Goal: Contribute content: Contribute content

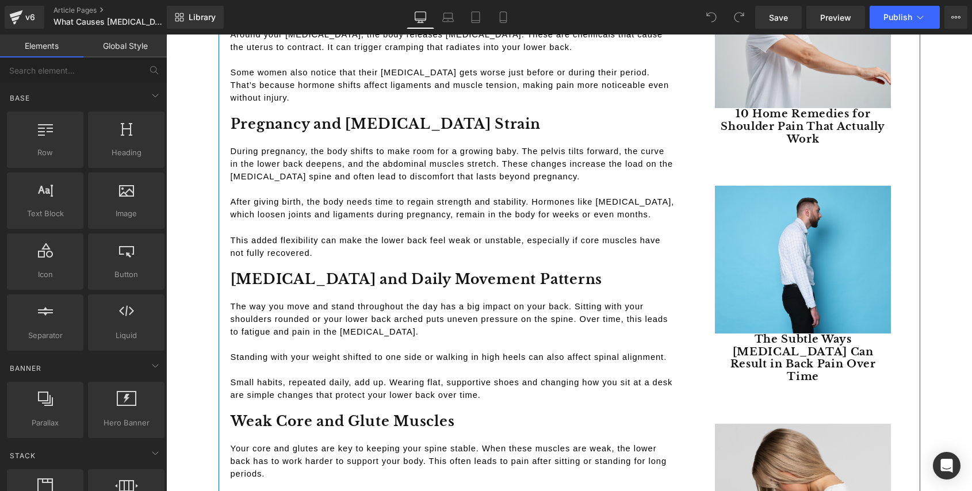
scroll to position [518, 0]
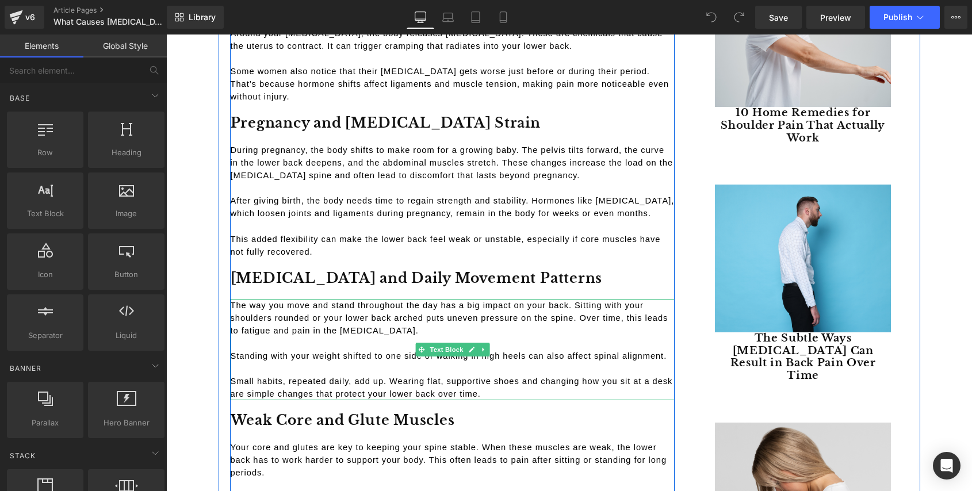
click at [304, 301] on span "The way you move and stand throughout the day has a big impact on your back. Si…" at bounding box center [451, 318] width 440 height 34
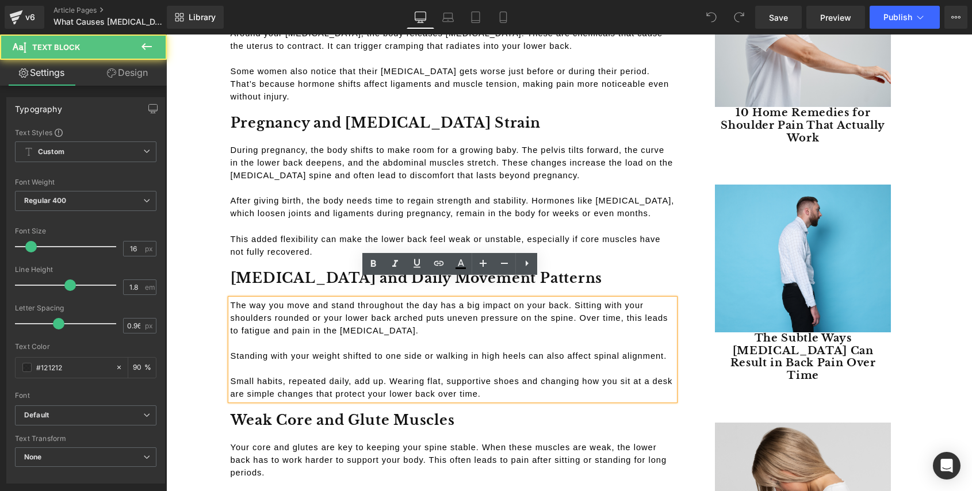
click at [327, 301] on span "The way you move and stand throughout the day has a big impact on your back. Si…" at bounding box center [451, 318] width 440 height 34
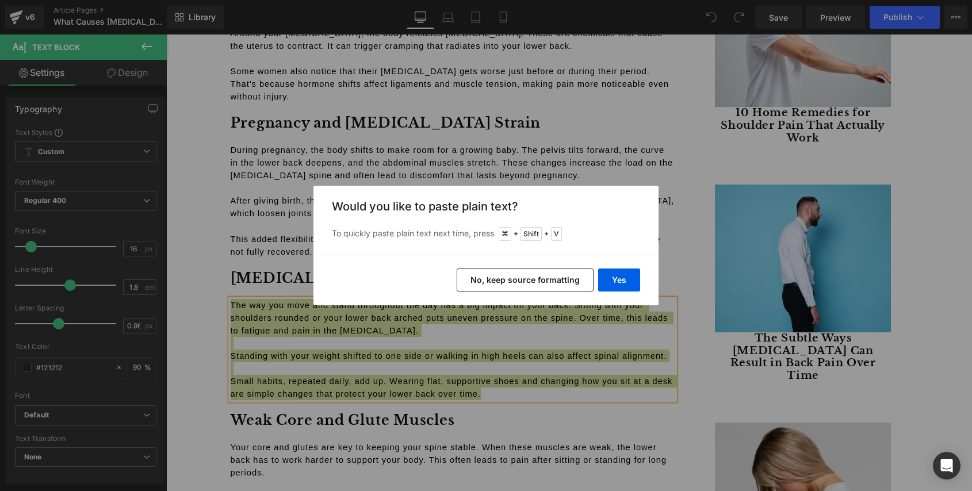
click at [526, 286] on button "No, keep source formatting" at bounding box center [524, 279] width 137 height 23
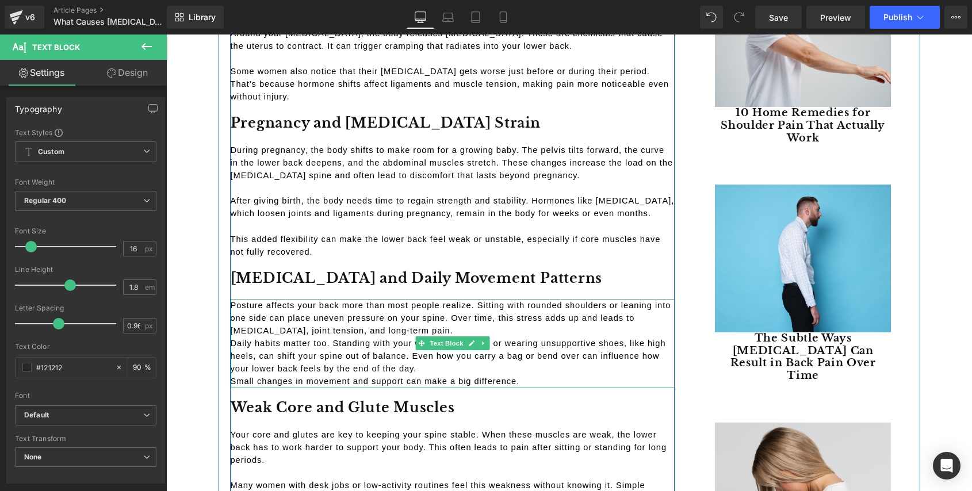
click at [428, 308] on p "Posture affects your back more than most people realize. Sitting with rounded s…" at bounding box center [453, 318] width 444 height 38
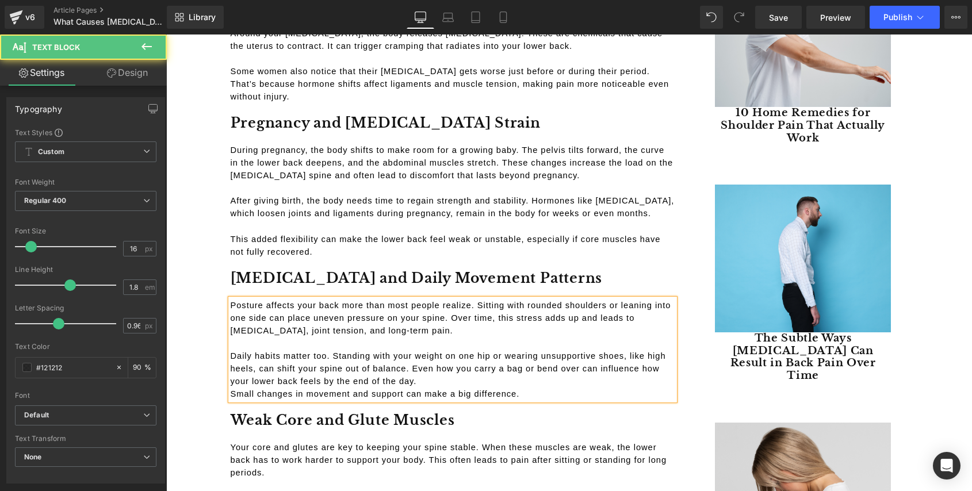
click at [431, 362] on p "Daily habits matter too. Standing with your weight on one hip or wearing unsupp…" at bounding box center [453, 369] width 444 height 38
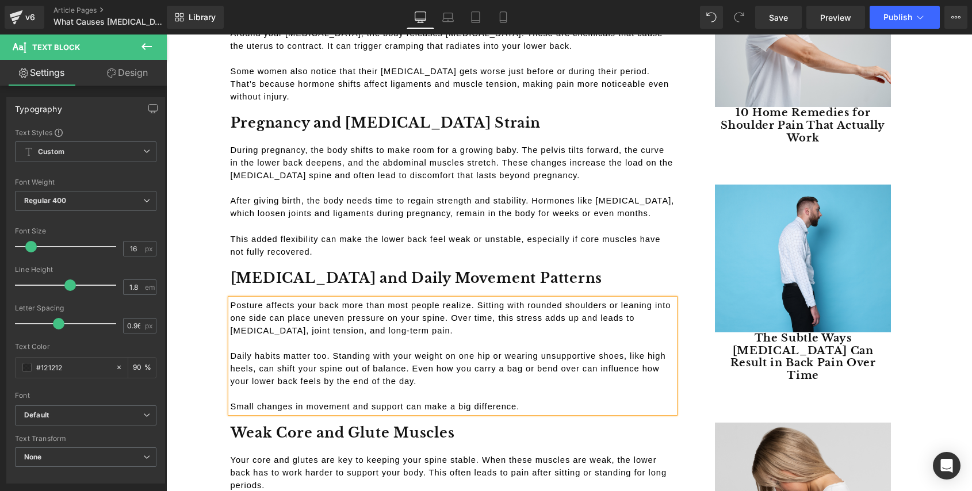
click at [316, 301] on span "Posture affects your back more than most people realize. Sitting with rounded s…" at bounding box center [452, 318] width 443 height 34
click at [686, 308] on div "Sale Off (P) Image Original Thera Pillow™ | Traction Massager (P) Title $199.00…" at bounding box center [803, 344] width 234 height 1496
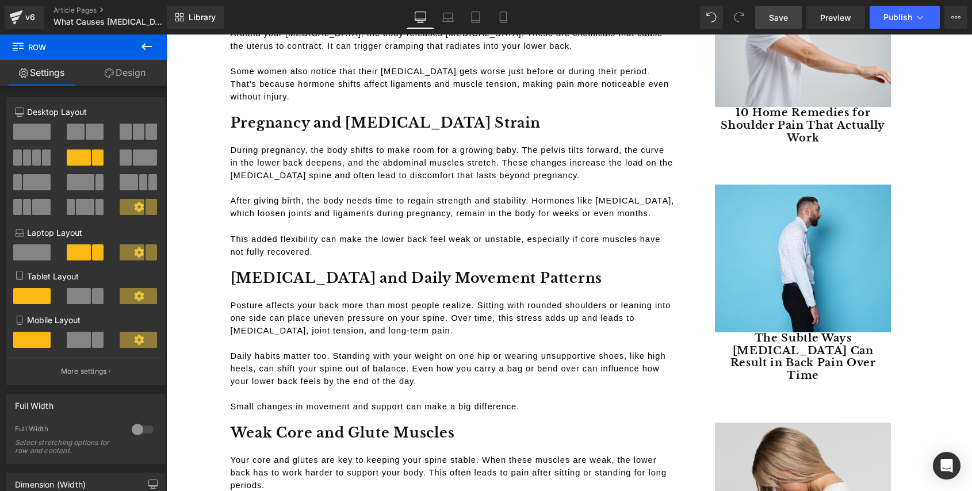
click at [780, 16] on span "Save" at bounding box center [778, 17] width 19 height 12
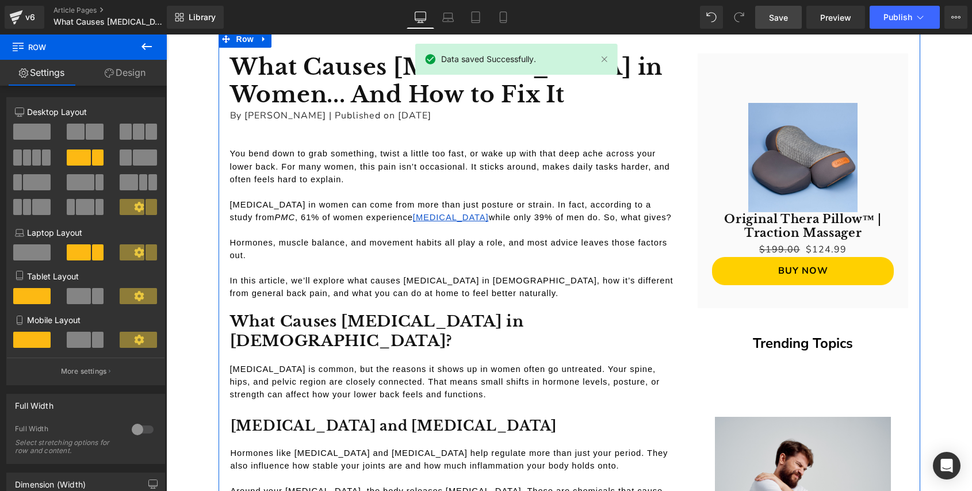
scroll to position [0, 0]
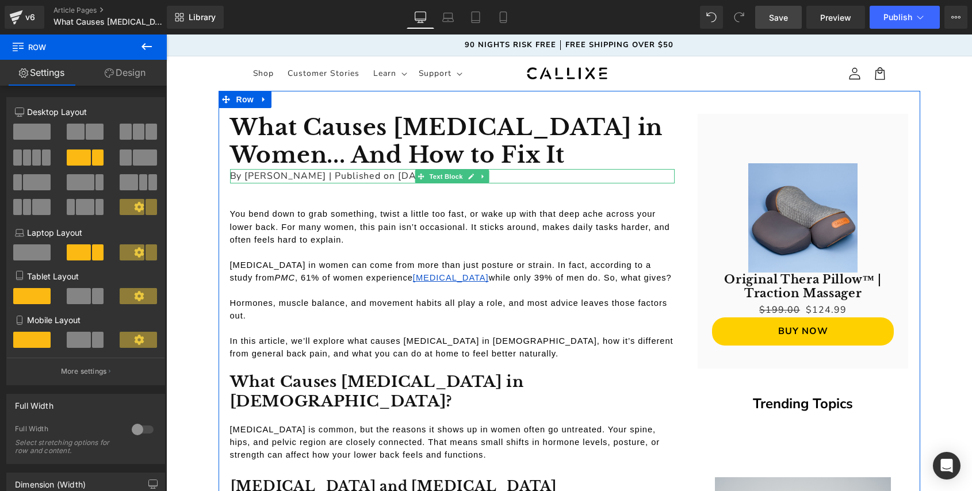
click at [392, 177] on p "By [PERSON_NAME] | Published on [DATE]" at bounding box center [452, 176] width 444 height 15
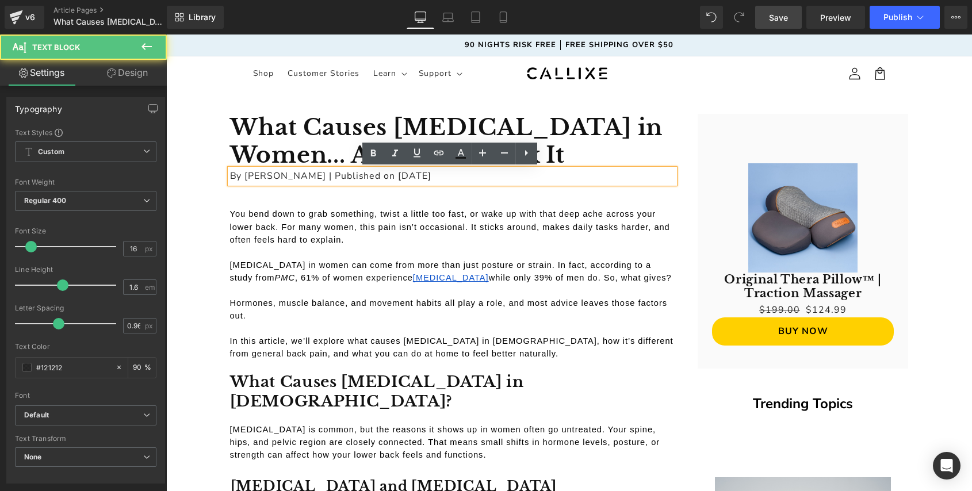
click at [404, 175] on p "By [PERSON_NAME] | Published on [DATE]" at bounding box center [452, 176] width 444 height 15
click at [431, 174] on p "By [PERSON_NAME] | Published on [DATE]" at bounding box center [452, 176] width 444 height 15
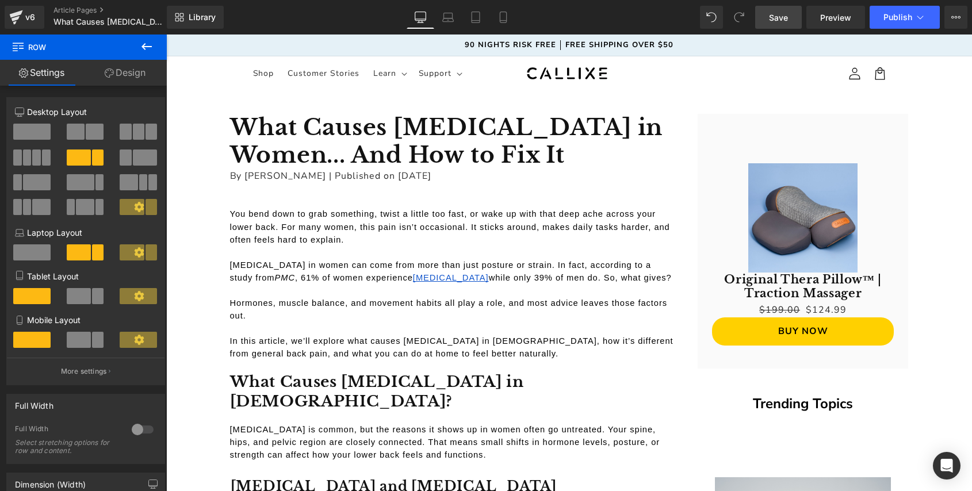
click at [773, 21] on span "Save" at bounding box center [778, 17] width 19 height 12
click at [149, 51] on icon at bounding box center [147, 47] width 14 height 14
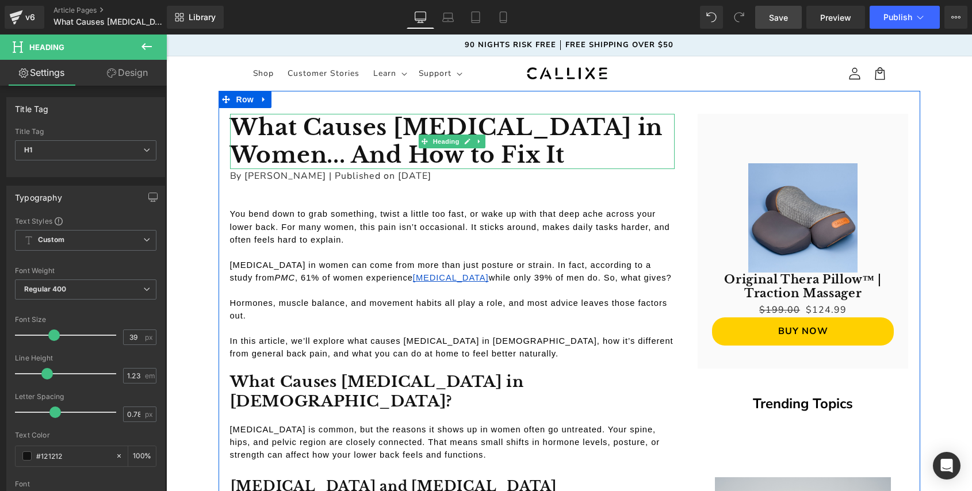
drag, startPoint x: 394, startPoint y: 155, endPoint x: 236, endPoint y: 120, distance: 162.1
click at [236, 120] on h1 "What Causes [MEDICAL_DATA] in Women... And How to Fix It" at bounding box center [452, 141] width 444 height 55
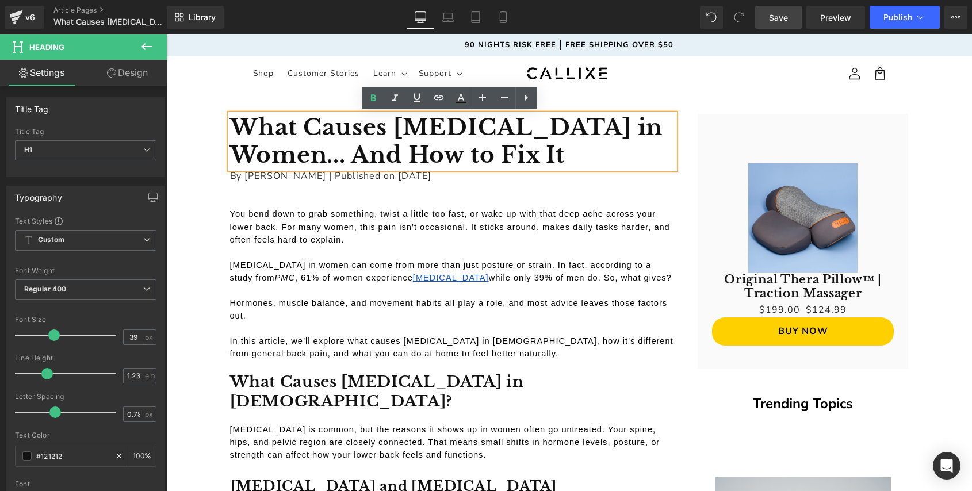
copy b "What Causes [MEDICAL_DATA] in Women... And How to Fix It"
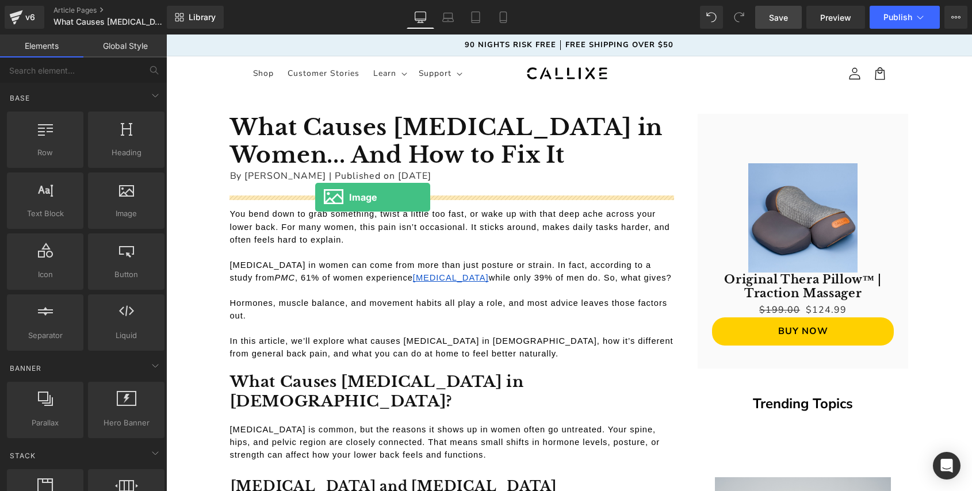
drag, startPoint x: 285, startPoint y: 236, endPoint x: 315, endPoint y: 197, distance: 49.1
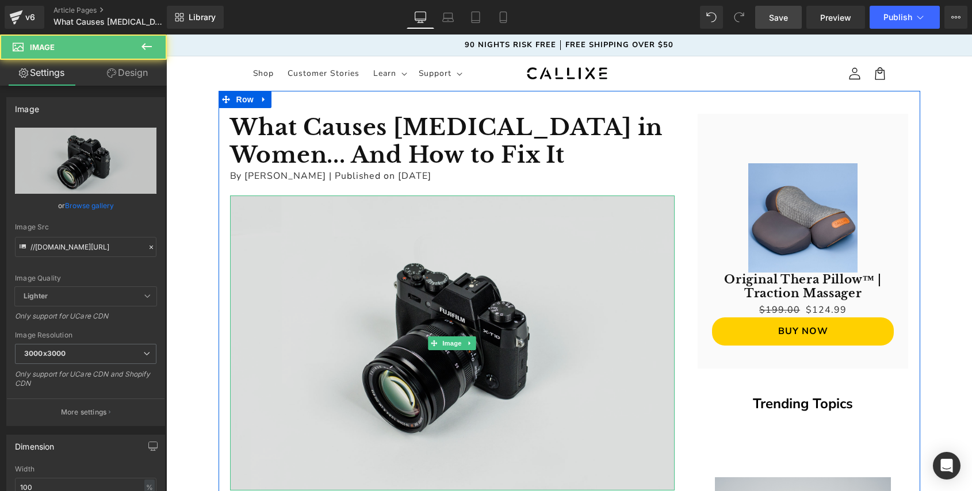
click at [291, 286] on img at bounding box center [452, 342] width 444 height 294
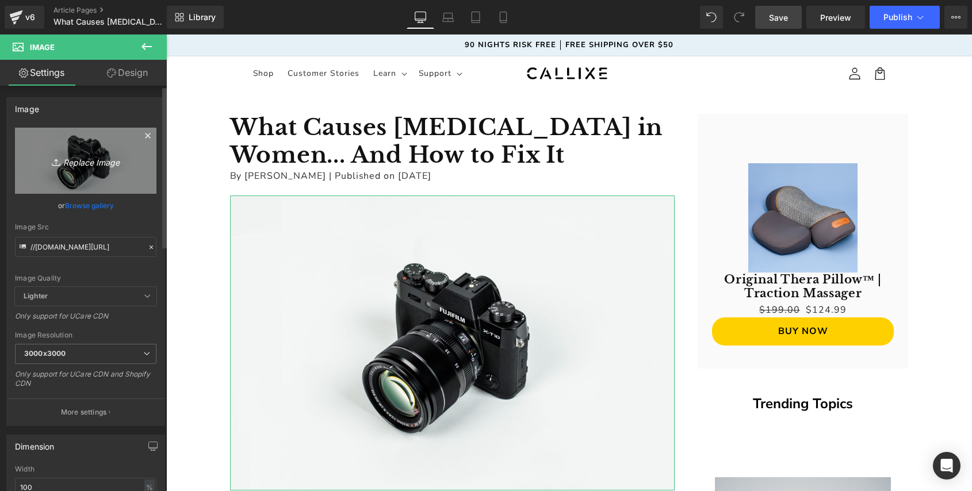
click at [97, 166] on icon "Replace Image" at bounding box center [86, 161] width 92 height 14
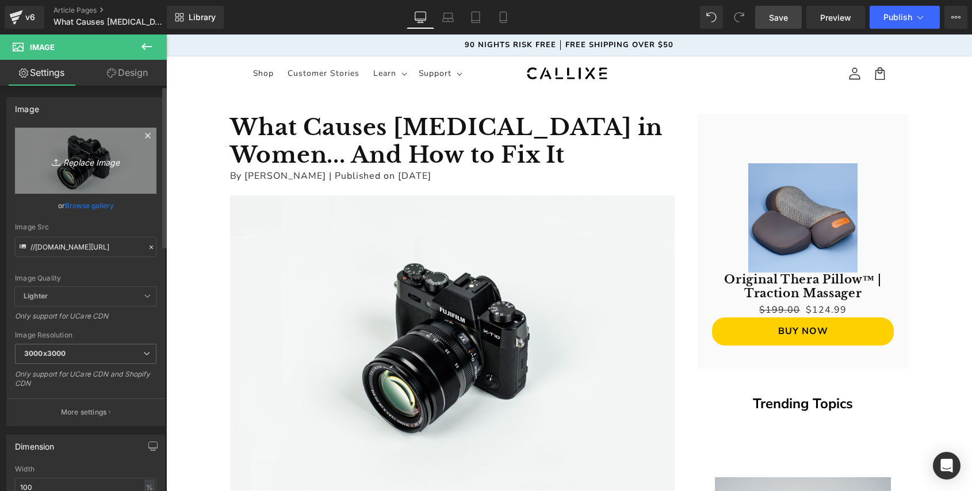
type input "C:\fakepath\What Causes Lower Back Pain in Women... And How to Fix It.png"
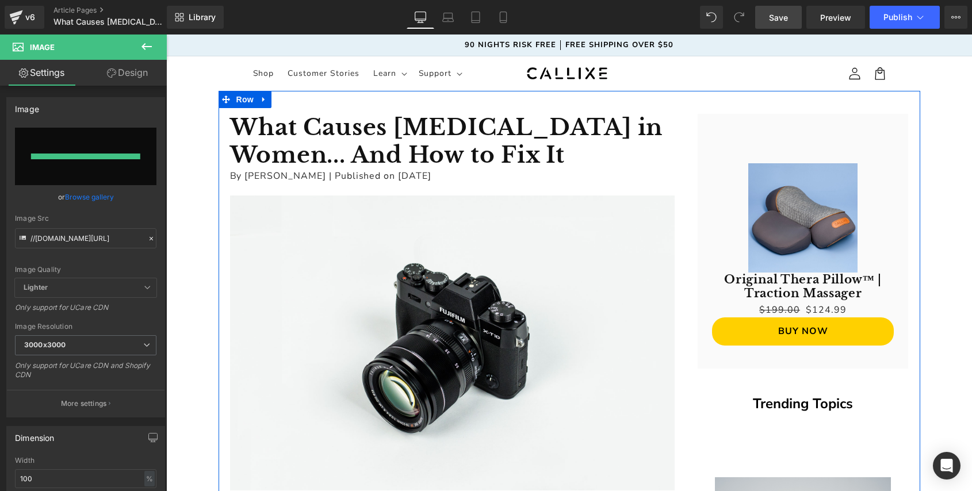
type input "https://ucarecdn.com/600c6074-8d3c-4118-b2d0-852f67cff377/-/format/auto/-/previ…"
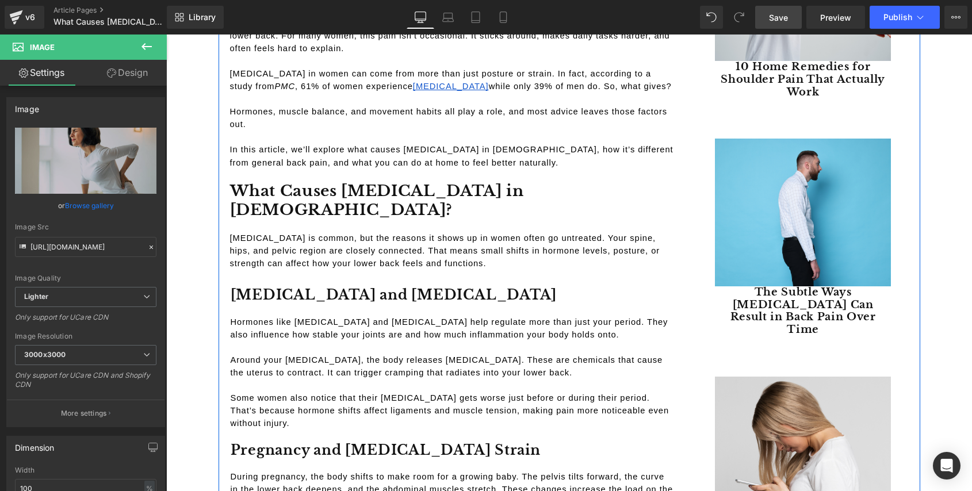
scroll to position [565, 0]
click at [376, 187] on h2 "What Causes Lower Back Pain in Females?" at bounding box center [452, 200] width 444 height 39
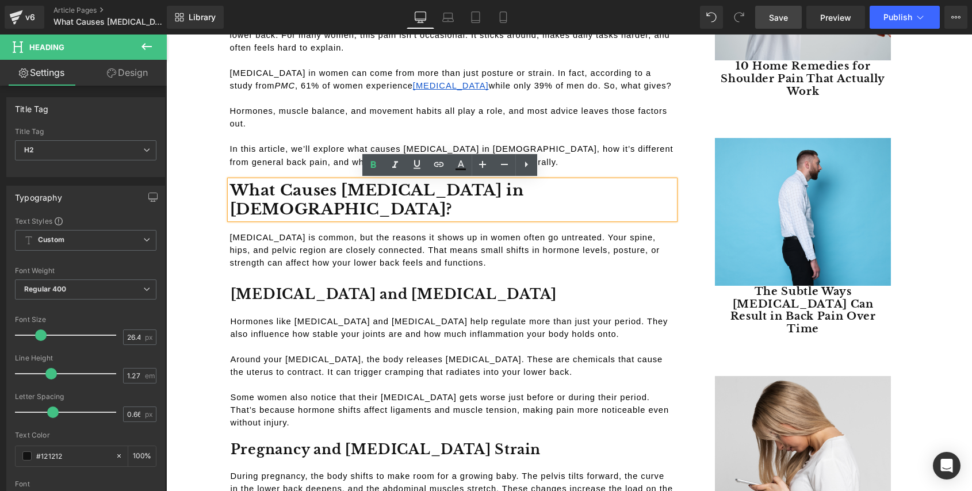
click at [444, 185] on h2 "What Causes Lower Back Pain in Females?" at bounding box center [452, 200] width 444 height 39
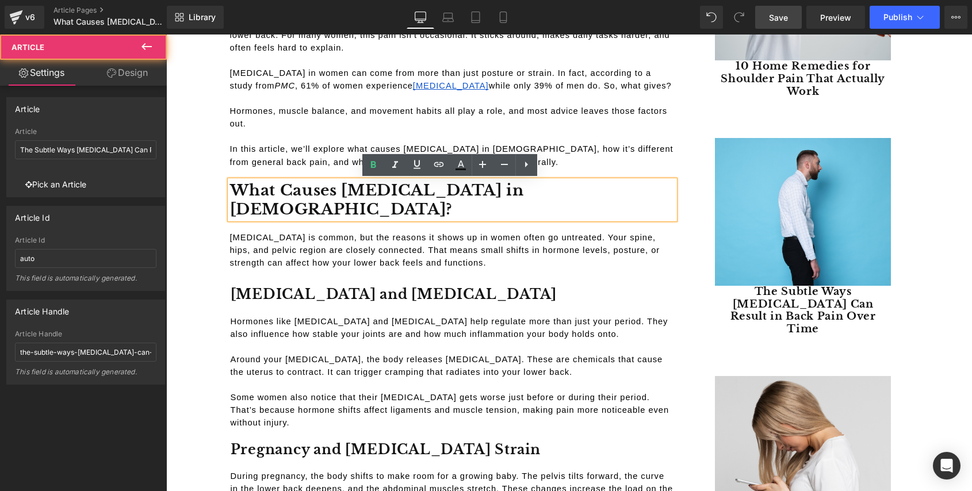
click at [697, 254] on div "(A) Image 10 Home Remedies for Shoulder Pain That Actually Work (A) Title" at bounding box center [802, 453] width 211 height 1184
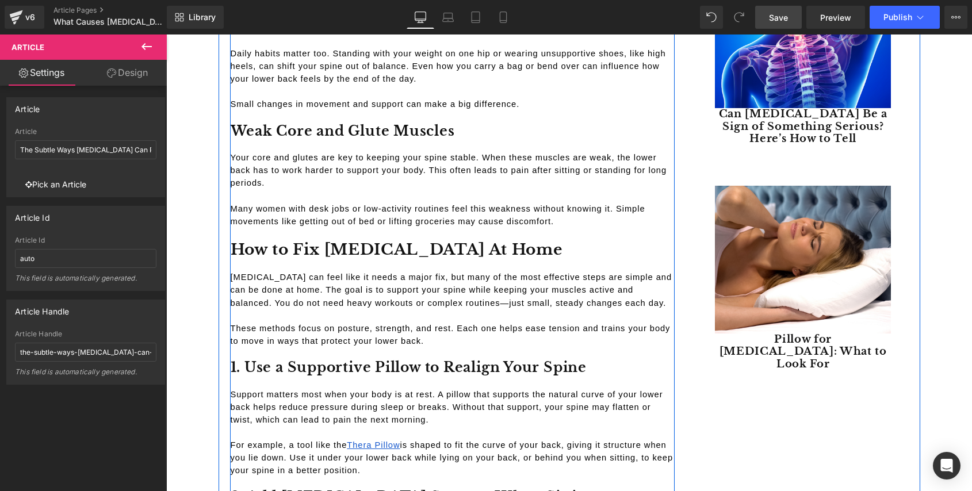
scroll to position [1196, 0]
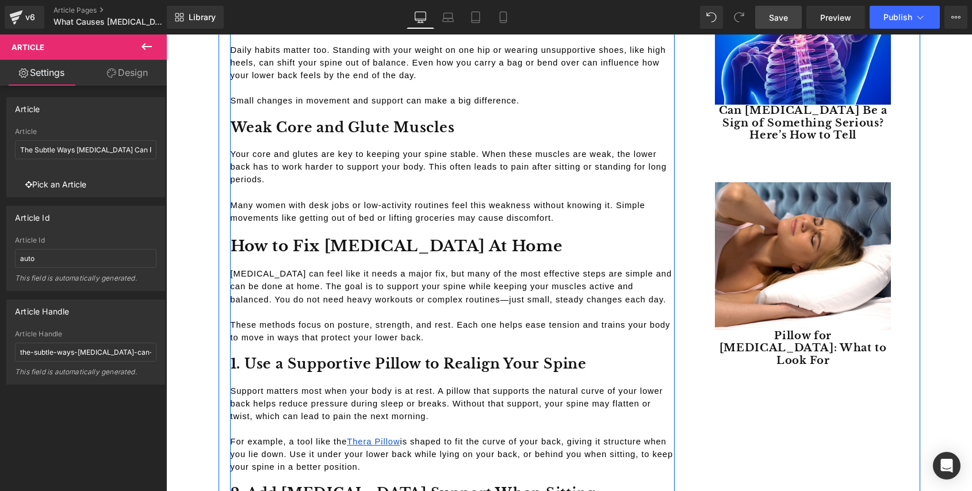
click at [395, 236] on h2 "How to Fix Lower Back Pain At Home" at bounding box center [453, 246] width 444 height 20
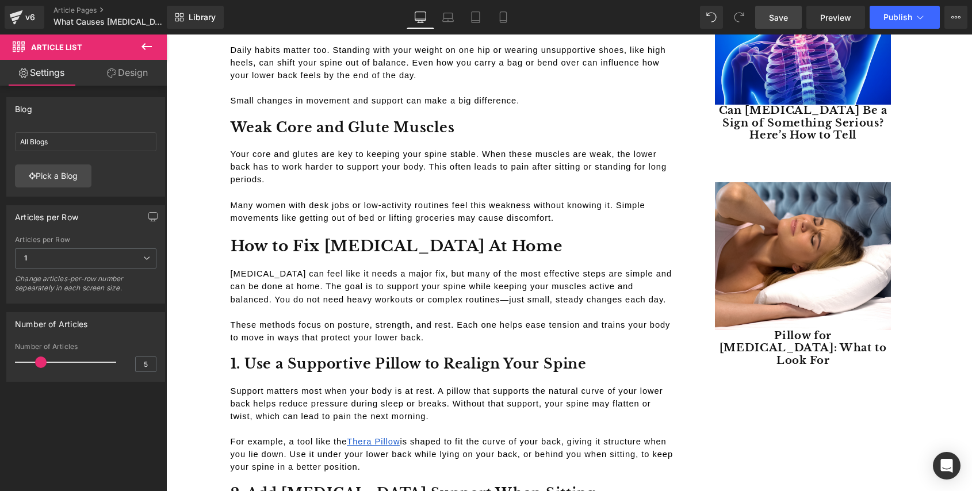
click at [149, 48] on icon at bounding box center [147, 47] width 14 height 14
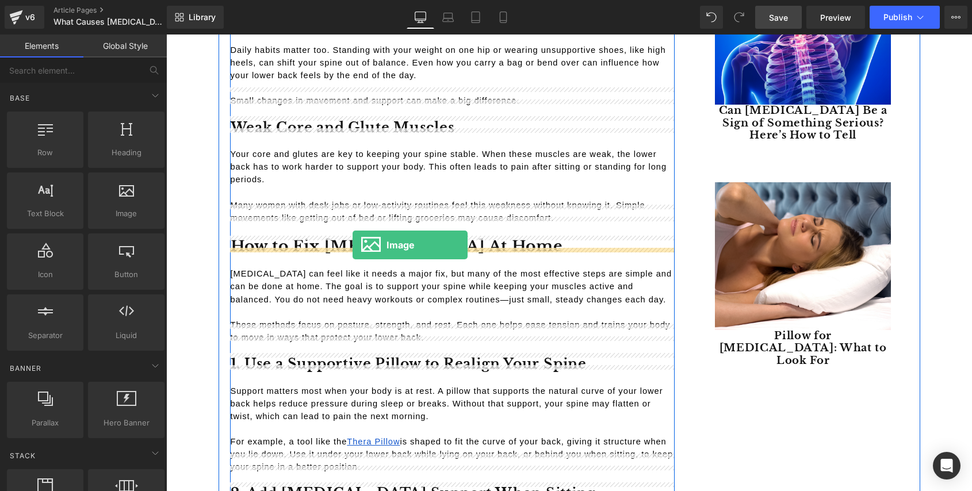
drag, startPoint x: 301, startPoint y: 241, endPoint x: 351, endPoint y: 243, distance: 49.5
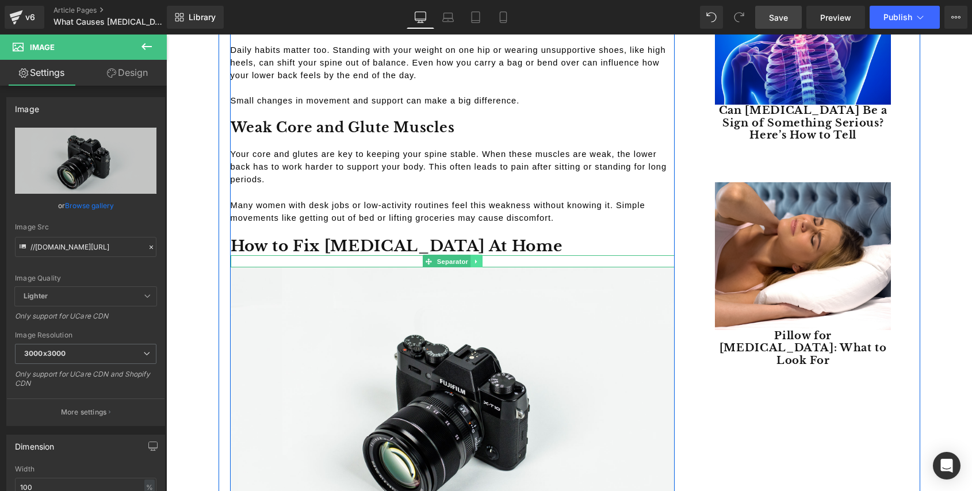
click at [474, 258] on icon at bounding box center [476, 261] width 6 height 7
click at [471, 255] on link at bounding box center [470, 262] width 12 height 14
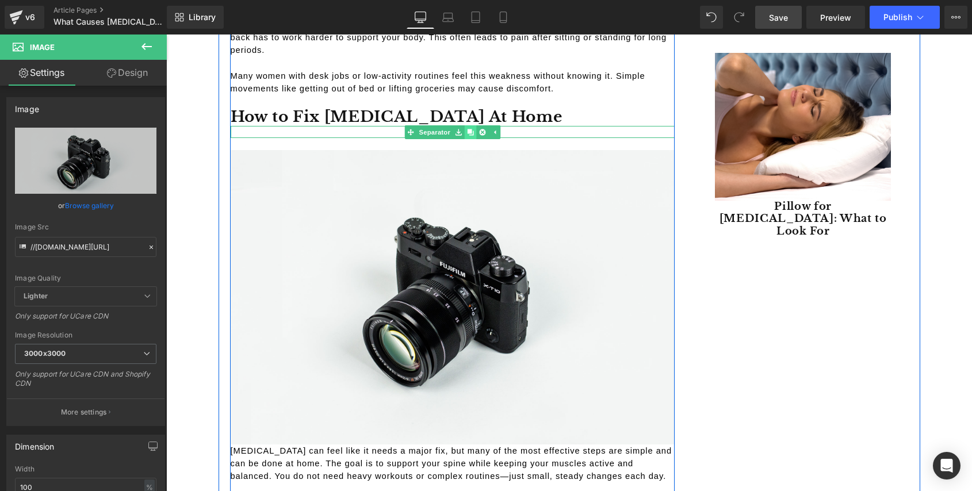
scroll to position [1330, 0]
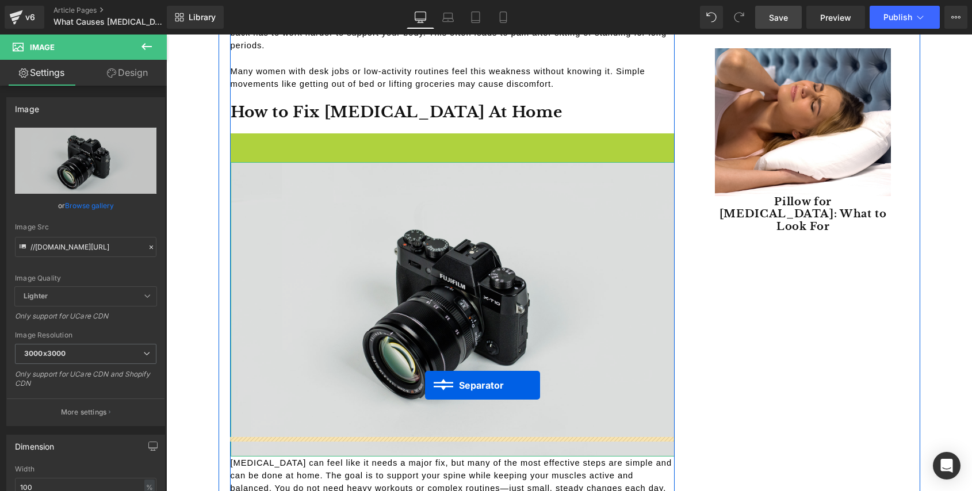
drag, startPoint x: 423, startPoint y: 118, endPoint x: 423, endPoint y: 383, distance: 264.5
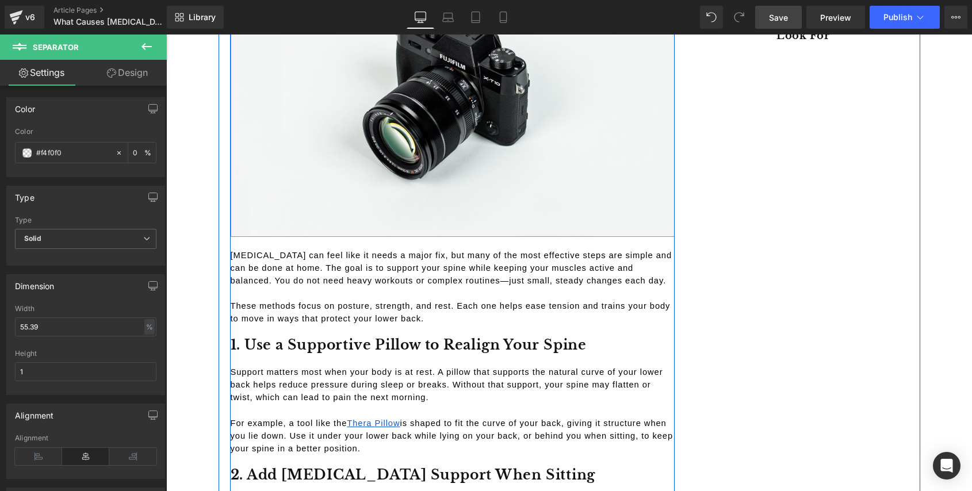
scroll to position [1559, 0]
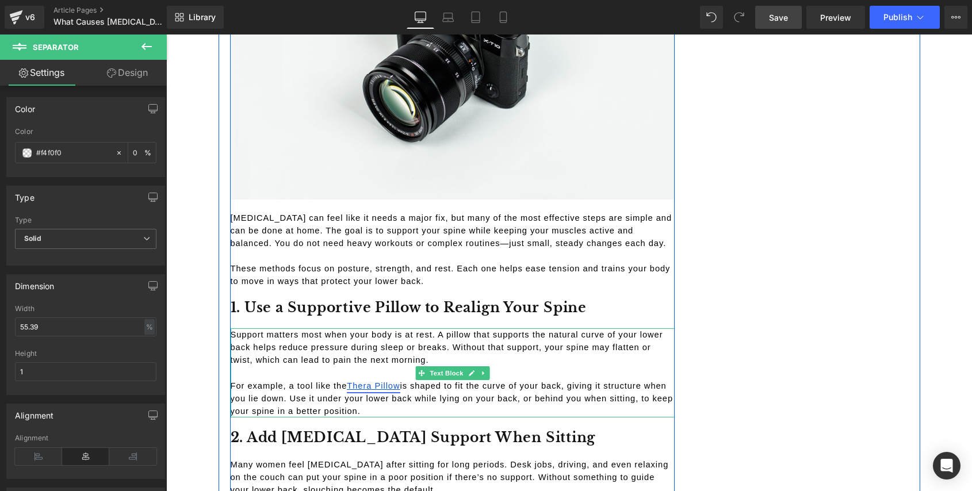
click at [347, 381] on span "Thera Pillow" at bounding box center [373, 385] width 53 height 9
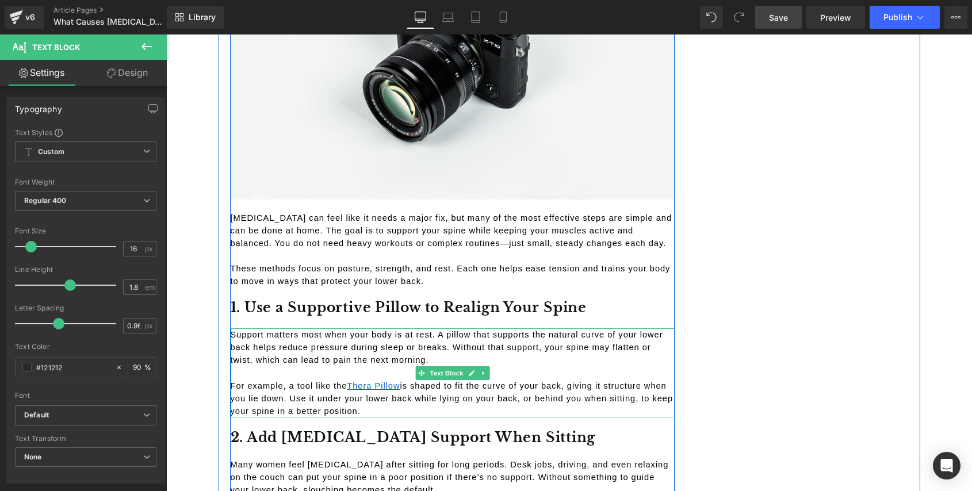
click at [343, 381] on span "For example, a tool like the" at bounding box center [289, 385] width 117 height 9
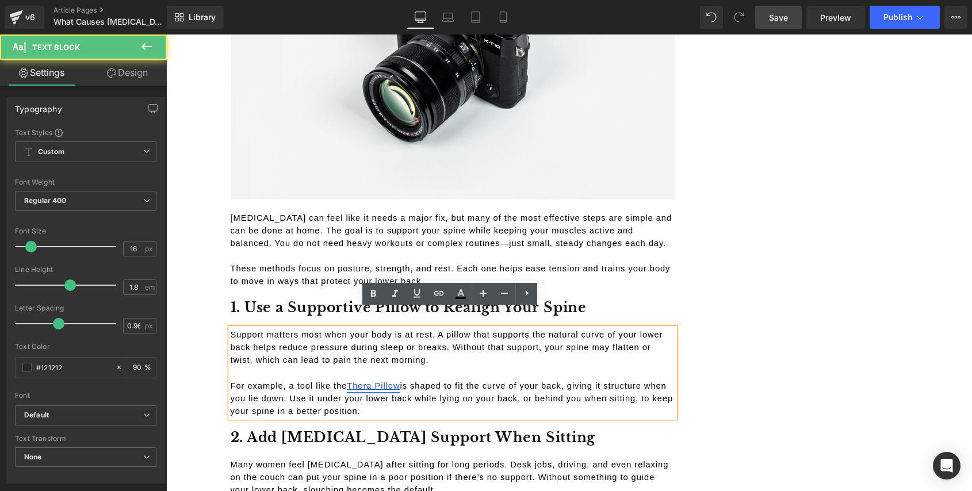
click at [347, 381] on span "Thera Pillow" at bounding box center [373, 385] width 53 height 9
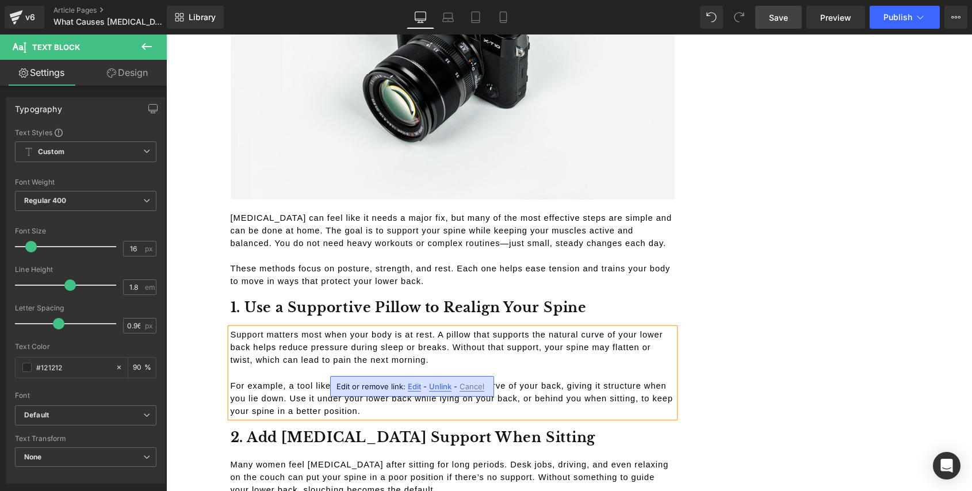
click at [730, 214] on div "What Causes Lower Back Pain in Women... And How to Fix It Heading By Holly Grac…" at bounding box center [568, 334] width 701 height 3604
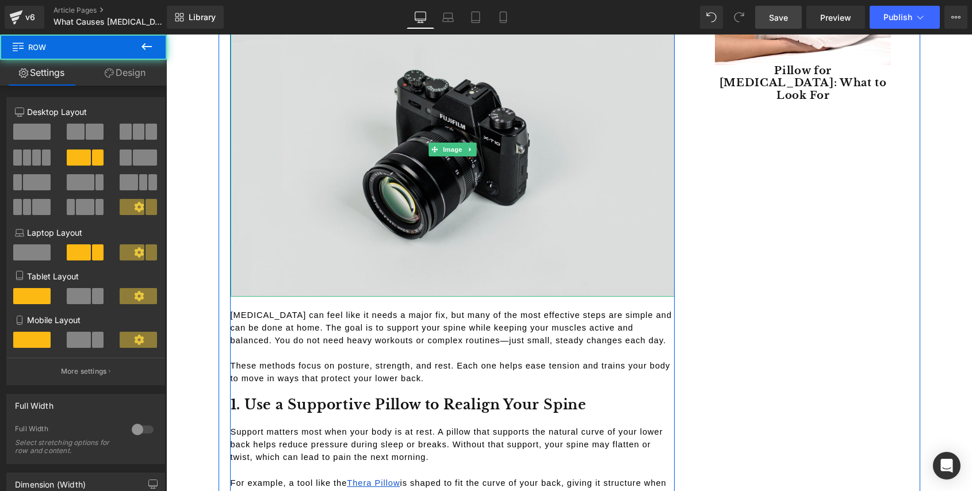
scroll to position [1429, 0]
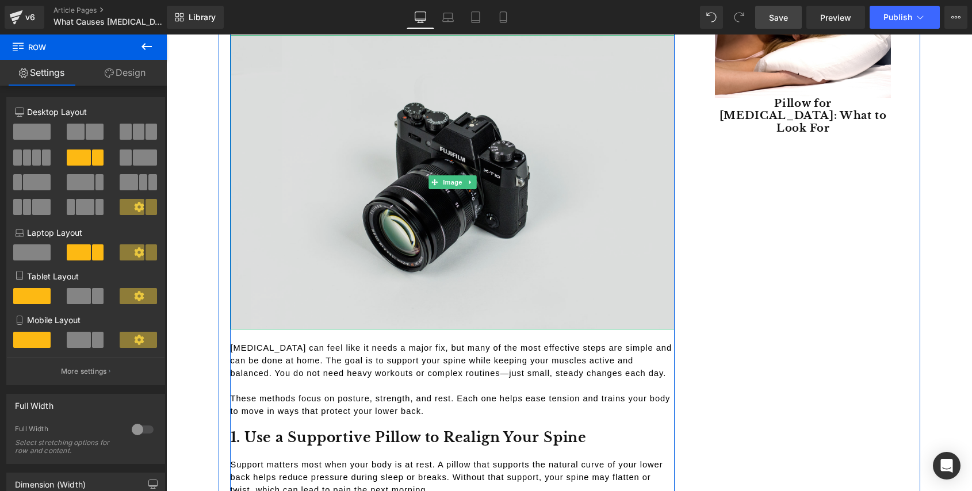
click at [418, 142] on img at bounding box center [453, 182] width 444 height 294
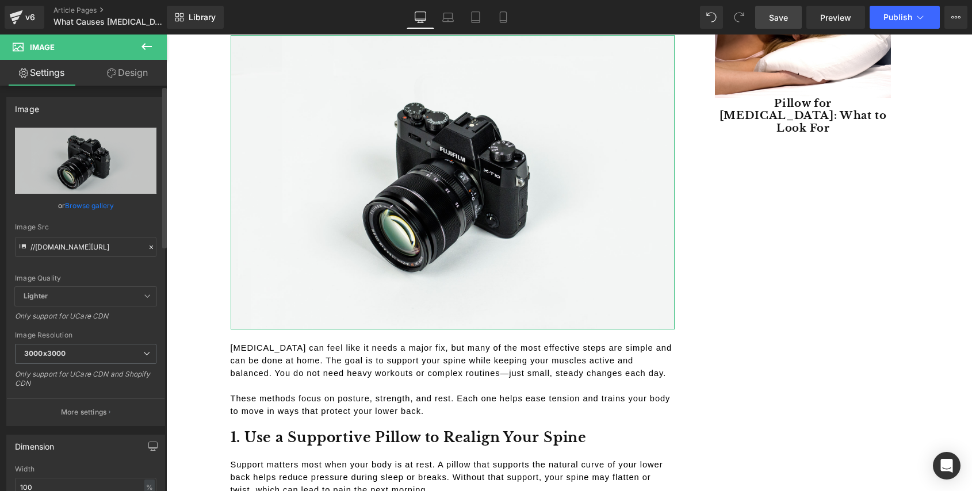
click at [90, 204] on link "Browse gallery" at bounding box center [89, 205] width 49 height 20
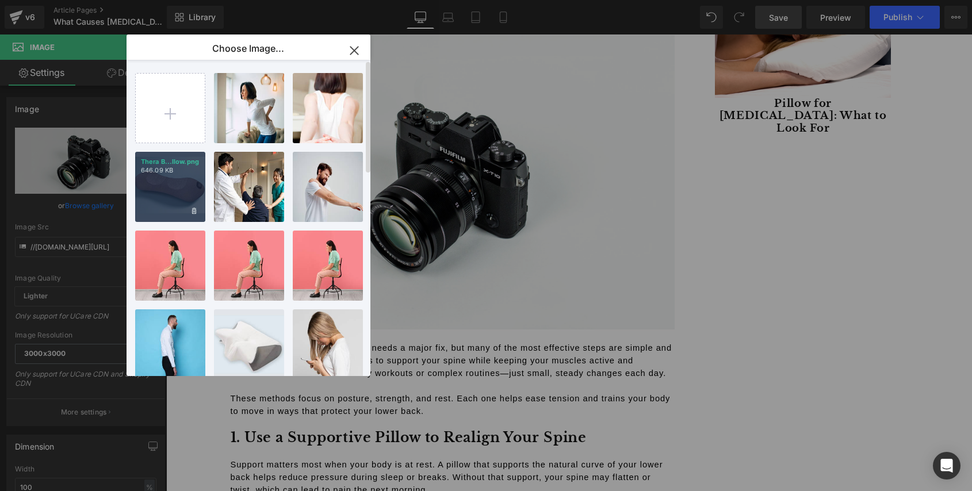
click at [177, 187] on div "Thera B...llow.png 646.09 KB" at bounding box center [170, 187] width 70 height 70
type input "https://ucarecdn.com/4afb3232-008e-4dd1-b5f6-40d33fd839c6/-/format/auto/-/previ…"
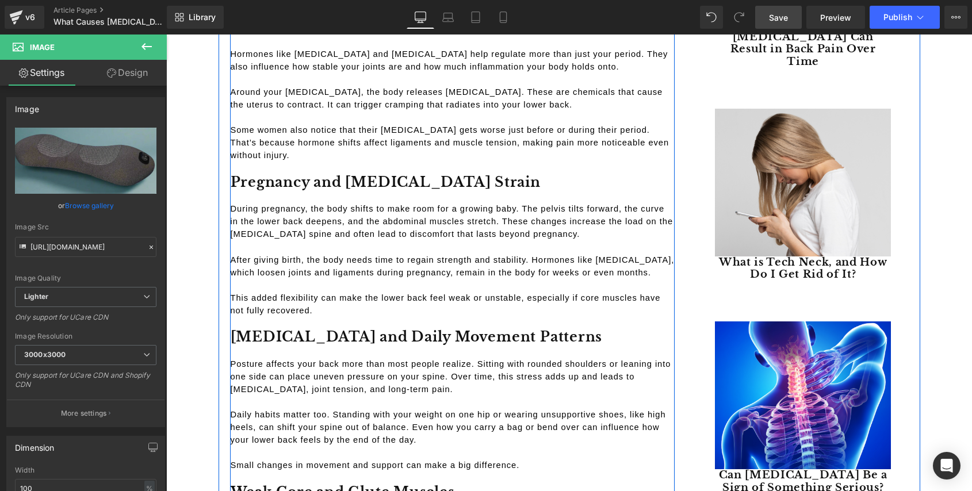
scroll to position [817, 0]
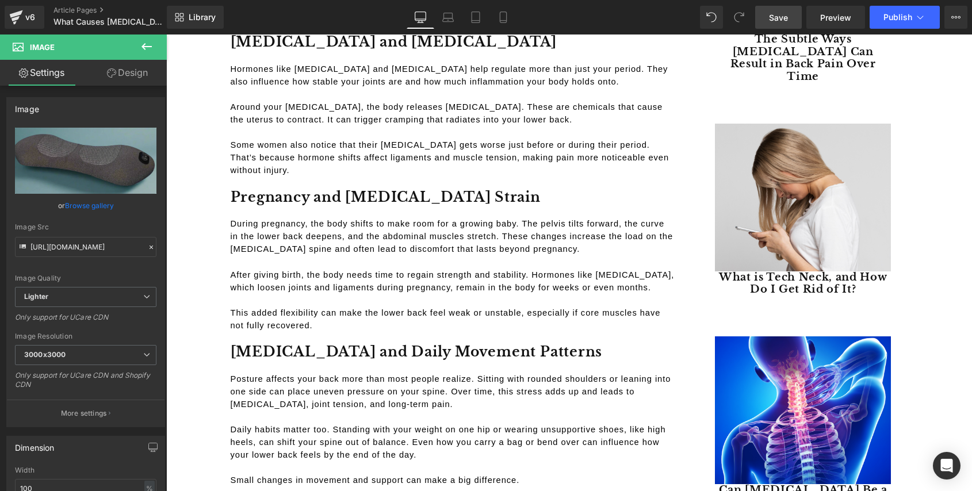
click at [773, 16] on span "Save" at bounding box center [778, 17] width 19 height 12
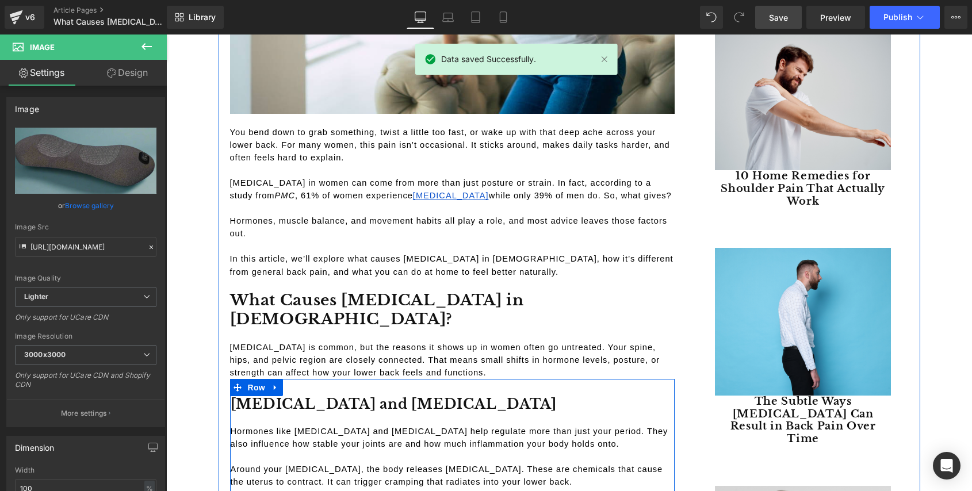
scroll to position [0, 0]
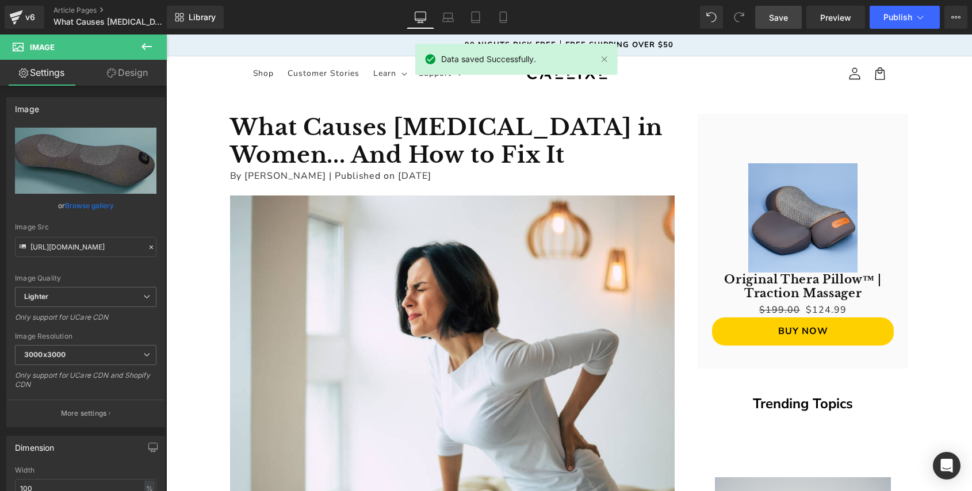
click at [151, 49] on icon at bounding box center [147, 47] width 14 height 14
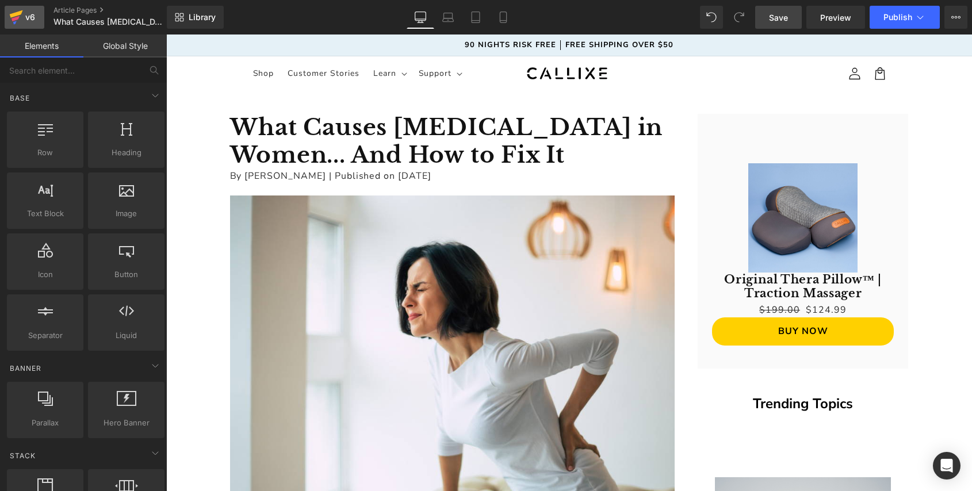
click at [28, 25] on link "v6" at bounding box center [25, 17] width 40 height 23
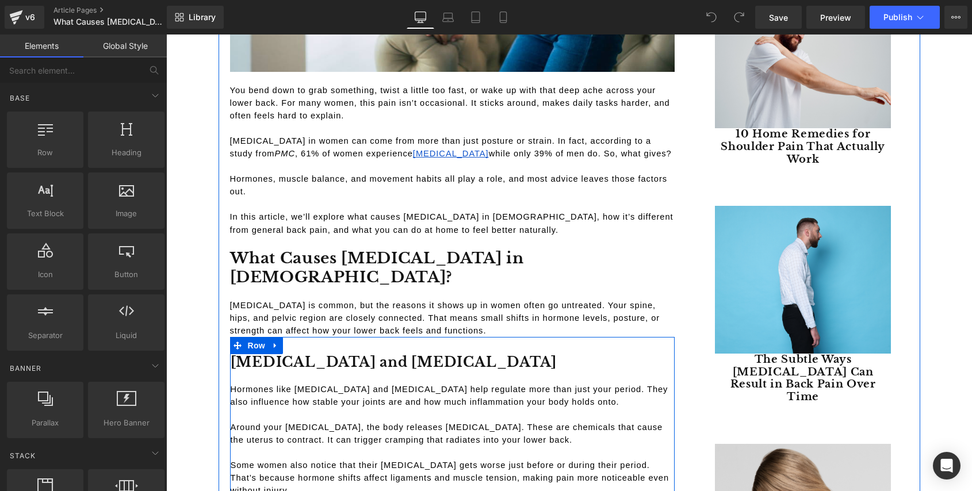
scroll to position [496, 0]
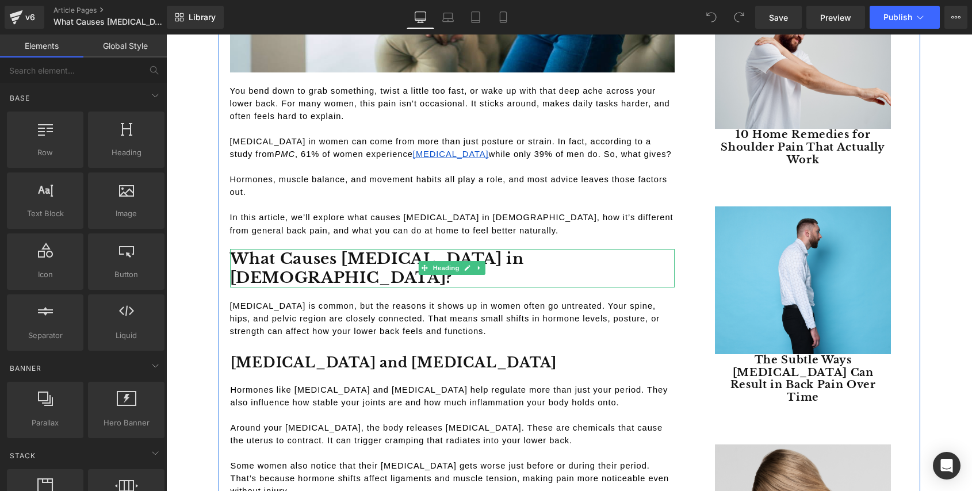
click at [360, 256] on h2 "What Causes Lower Back Pain in Females?" at bounding box center [452, 268] width 444 height 39
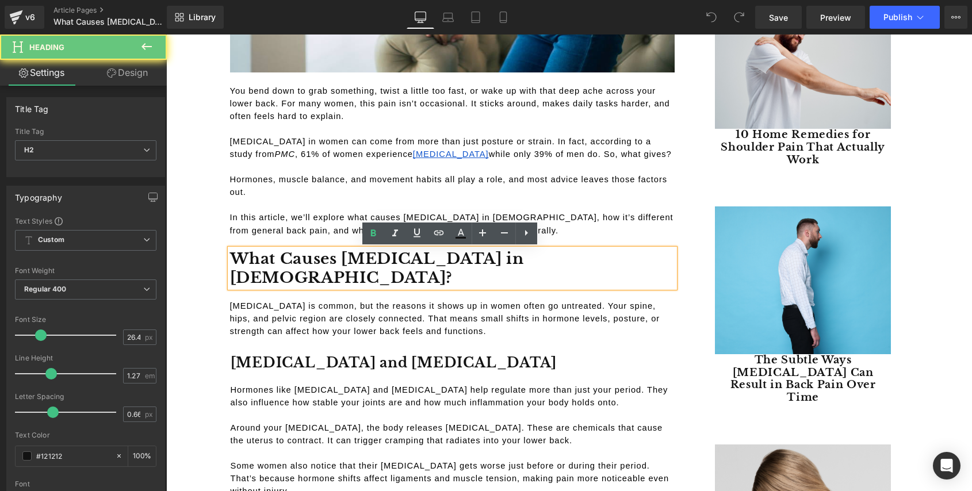
click at [367, 258] on h2 "What Causes Lower Back Pain in Females?" at bounding box center [452, 268] width 444 height 39
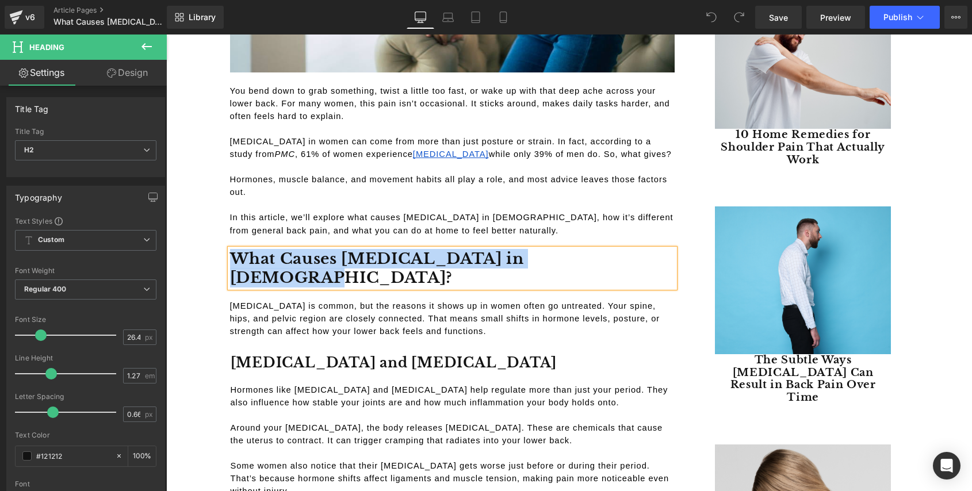
copy h2 "What Causes Lower Back Pain in Females?"
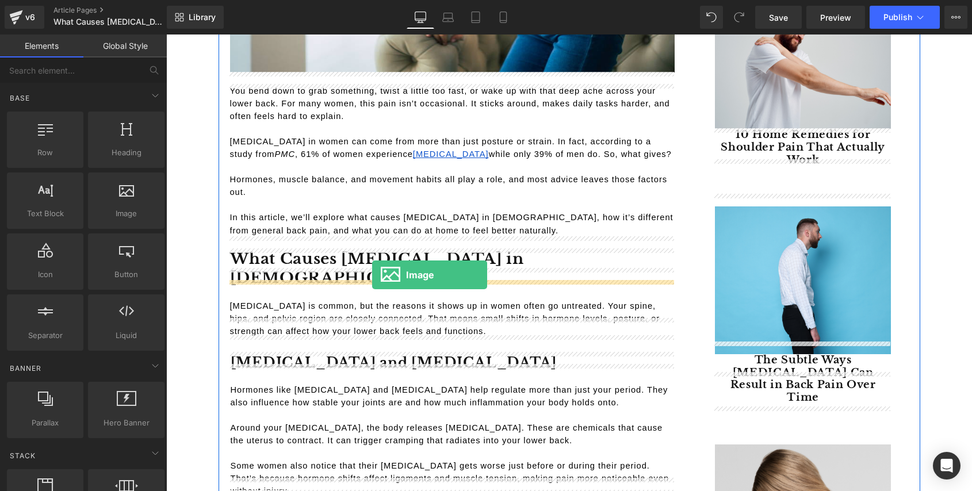
drag, startPoint x: 294, startPoint y: 254, endPoint x: 372, endPoint y: 274, distance: 80.0
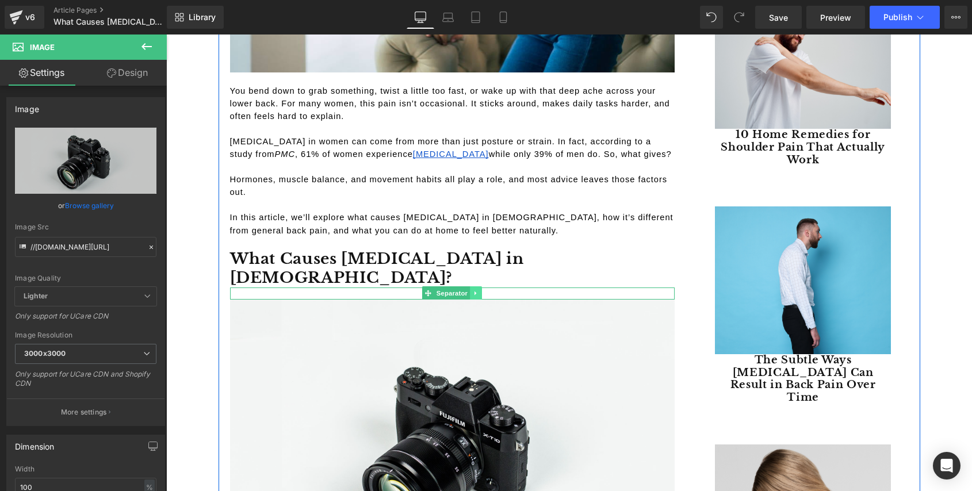
click at [474, 290] on icon at bounding box center [476, 293] width 6 height 7
click at [470, 290] on icon at bounding box center [470, 293] width 6 height 6
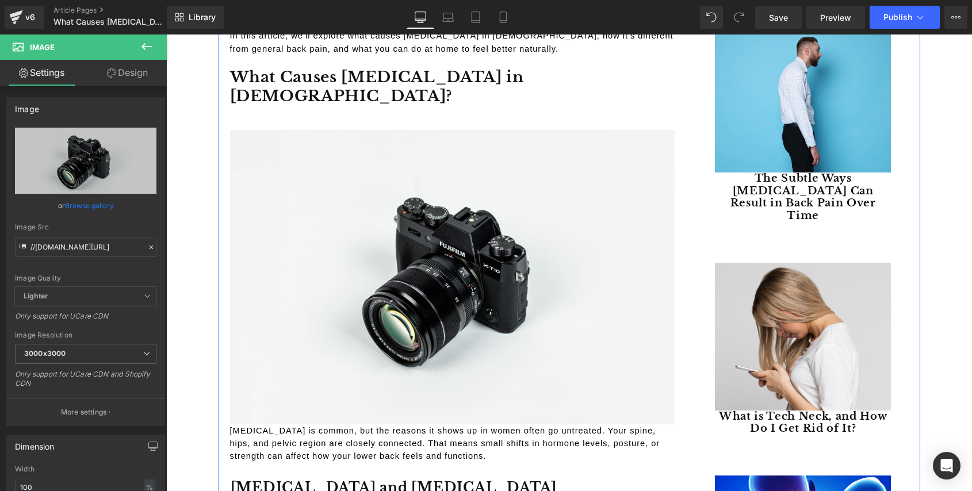
scroll to position [688, 0]
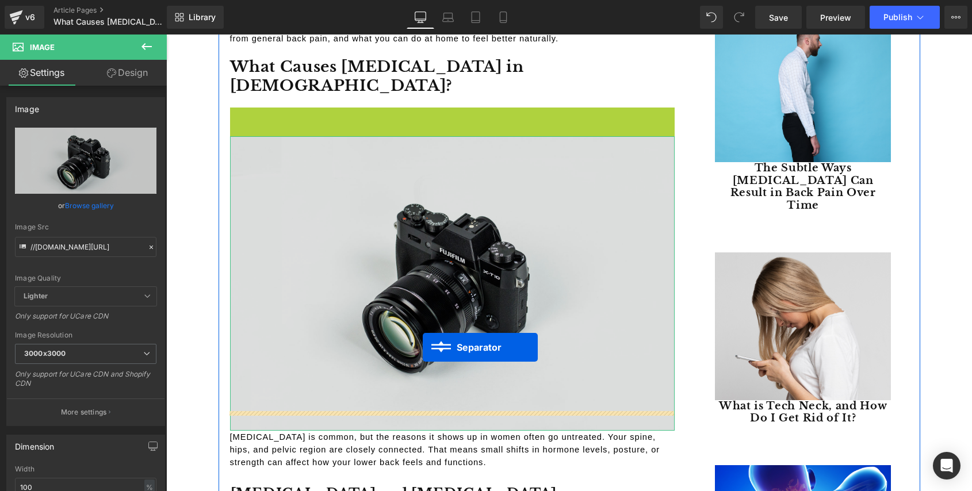
drag, startPoint x: 428, startPoint y: 90, endPoint x: 410, endPoint y: 339, distance: 249.6
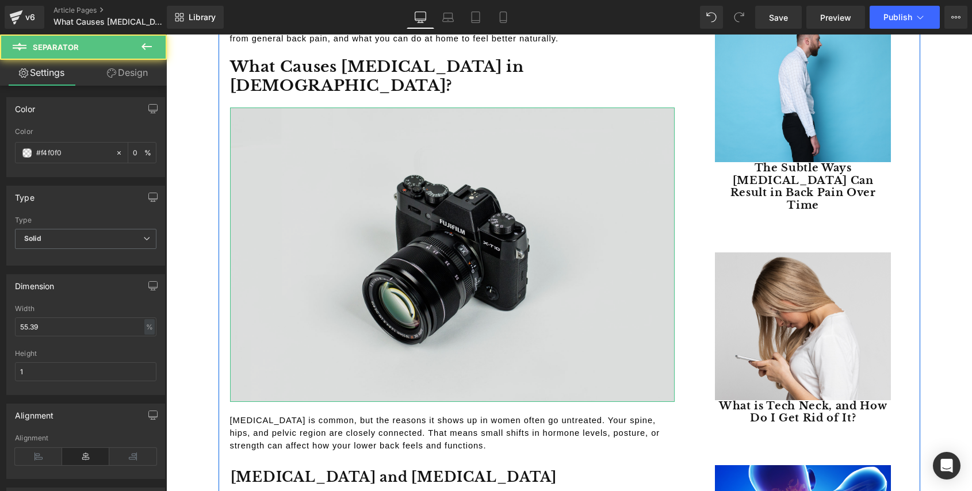
click at [290, 176] on img at bounding box center [452, 255] width 444 height 294
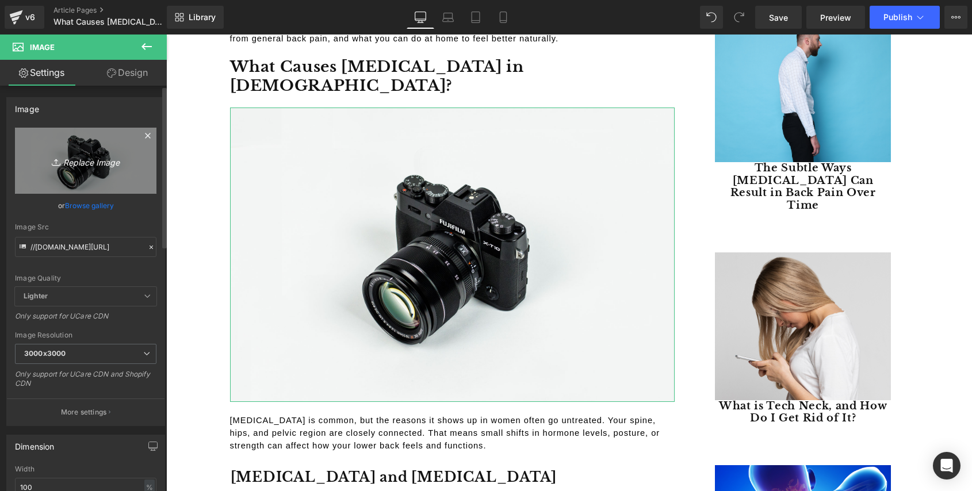
click at [93, 160] on icon "Replace Image" at bounding box center [86, 161] width 92 height 14
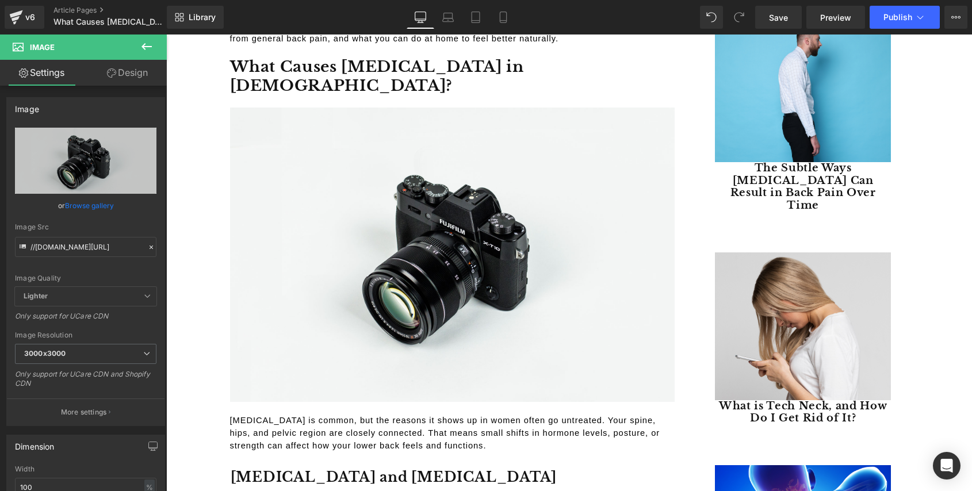
type input "C:\fakepath\What Causes Lower Back Pain in Females.png"
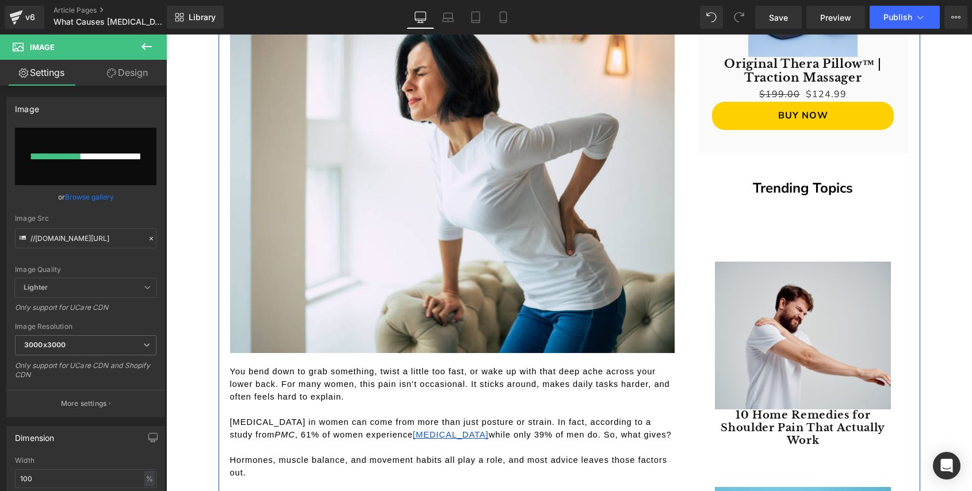
scroll to position [0, 0]
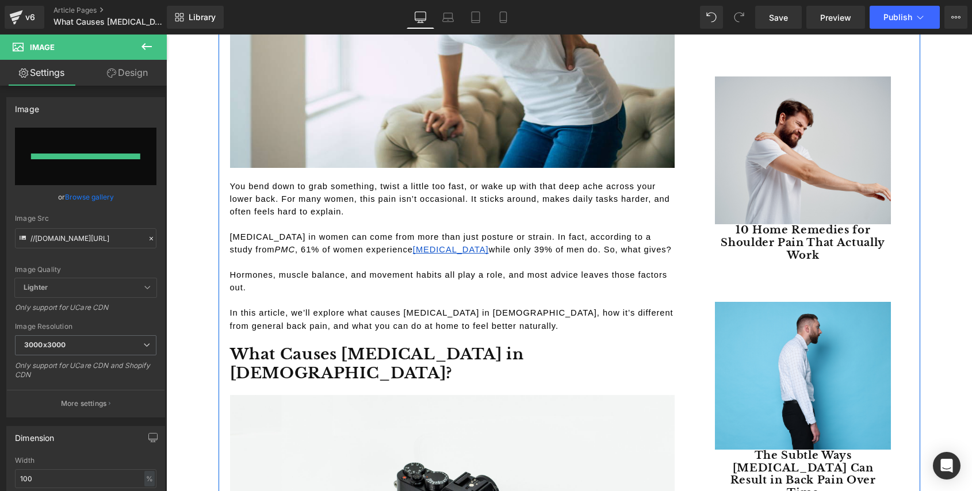
type input "https://ucarecdn.com/21132b67-ae39-424f-a03e-9f932b0cb8e3/-/format/auto/-/previ…"
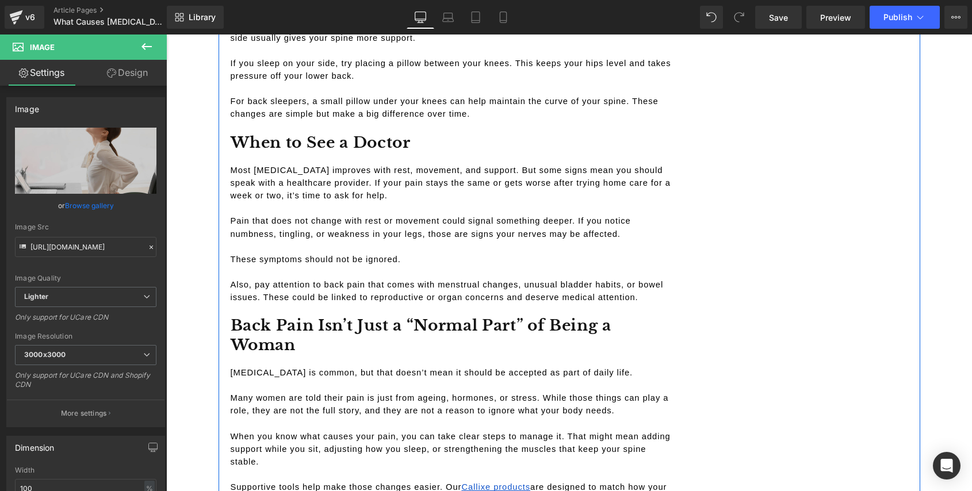
scroll to position [2902, 0]
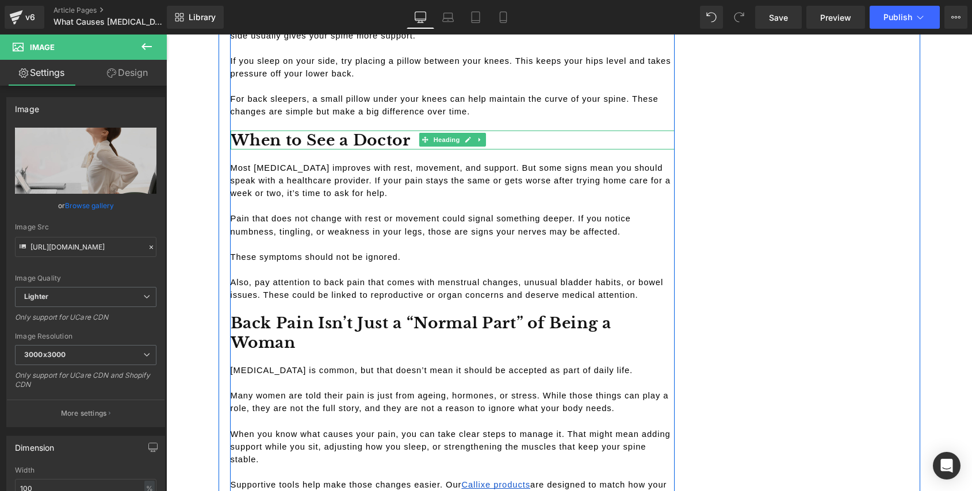
click at [314, 131] on h2 "When to See a Doctor" at bounding box center [453, 141] width 444 height 20
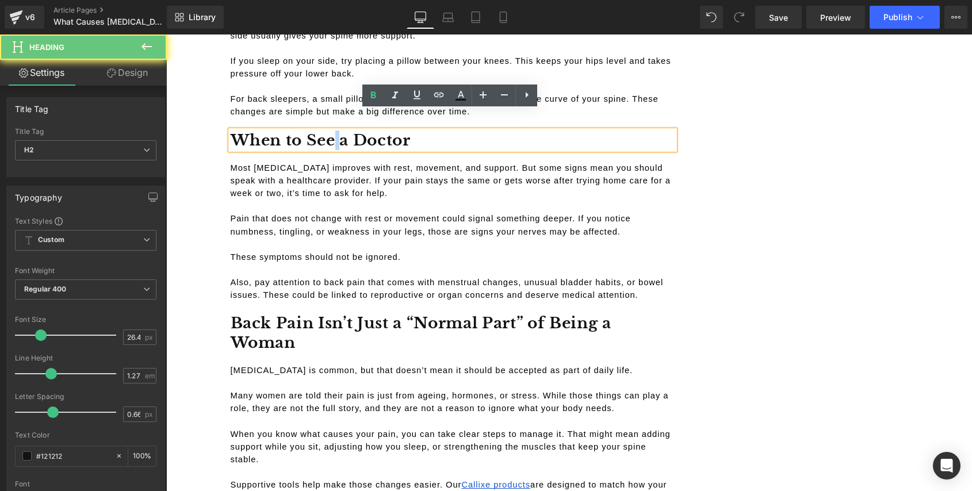
click at [314, 131] on h2 "When to See a Doctor" at bounding box center [453, 141] width 444 height 20
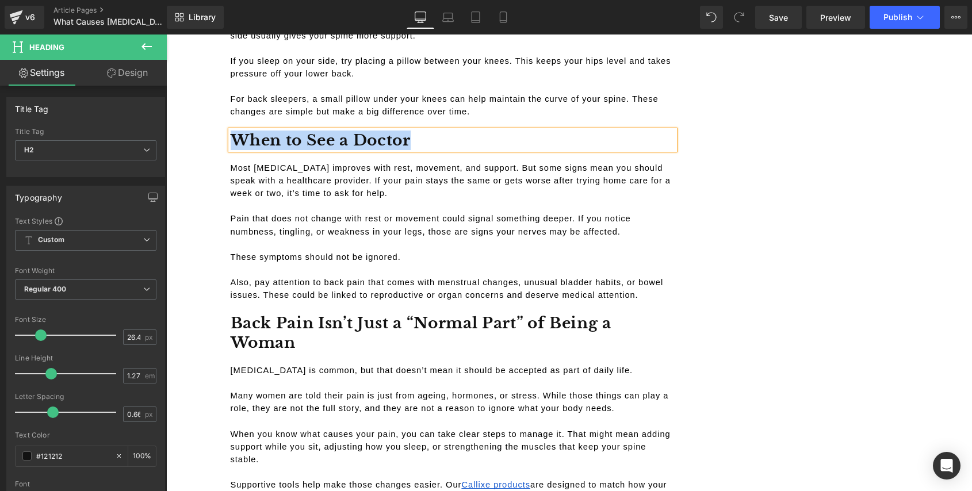
copy h2 "When to See a Doctor"
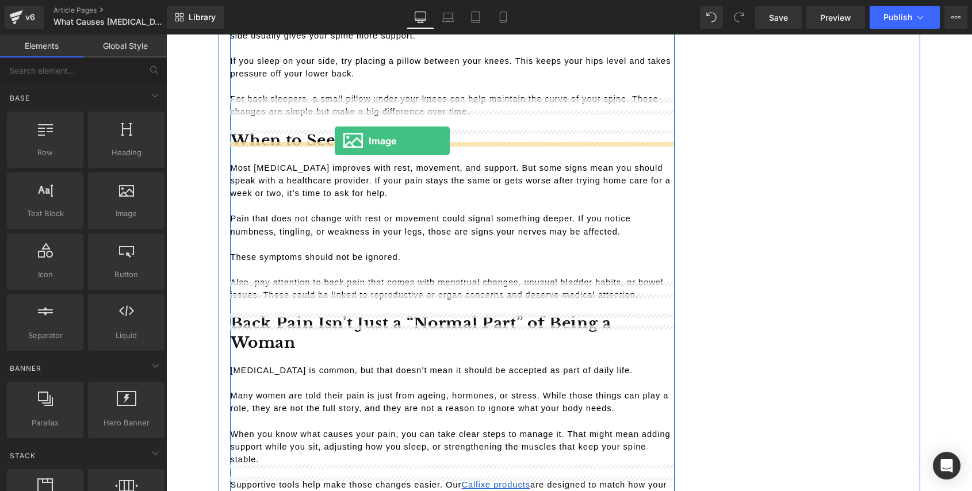
drag, startPoint x: 263, startPoint y: 157, endPoint x: 333, endPoint y: 137, distance: 73.0
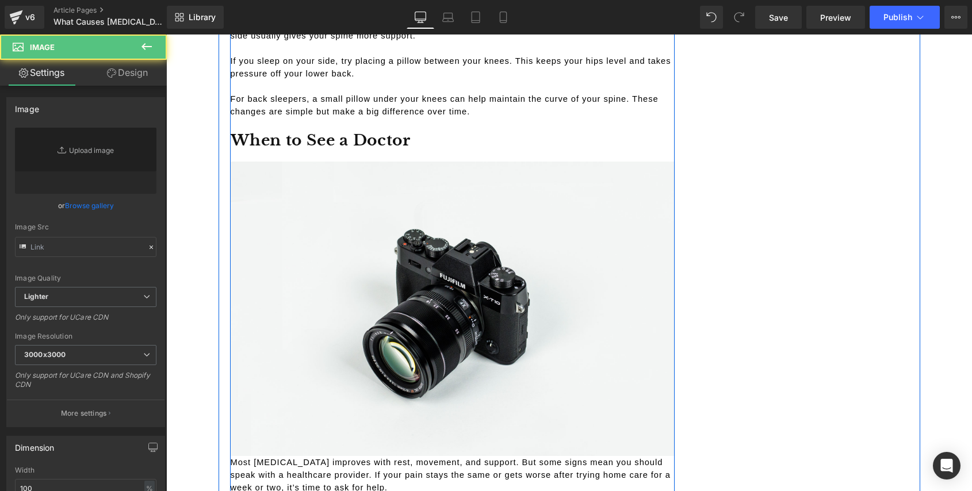
type input "//[DOMAIN_NAME][URL]"
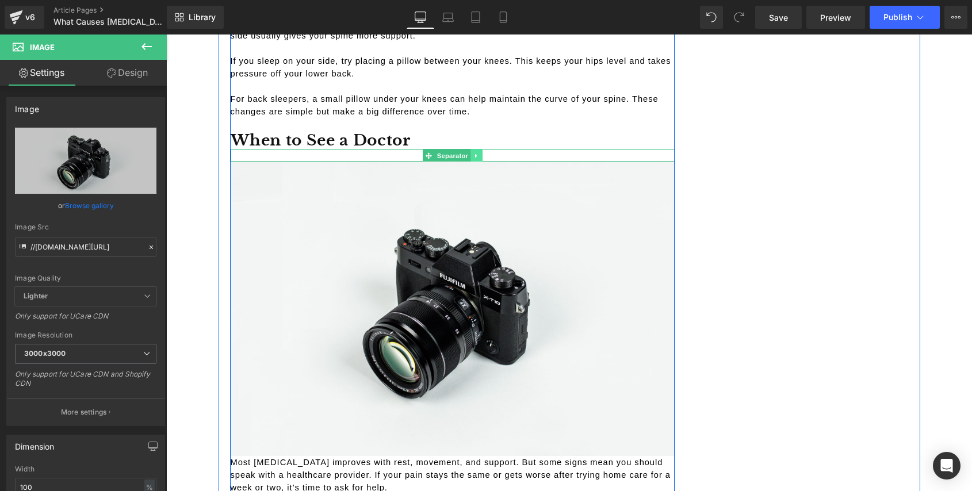
click at [475, 154] on icon at bounding box center [476, 156] width 2 height 4
click at [471, 149] on link at bounding box center [470, 156] width 12 height 14
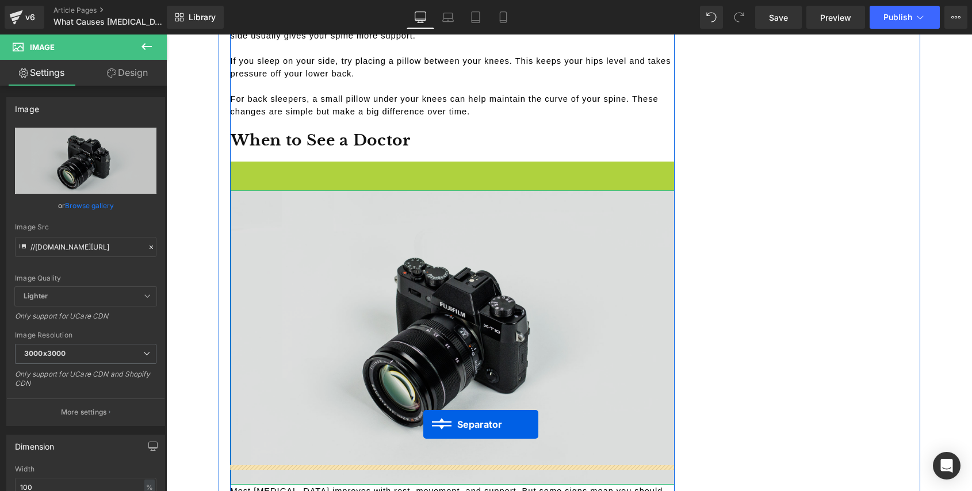
drag, startPoint x: 426, startPoint y: 147, endPoint x: 419, endPoint y: 420, distance: 272.6
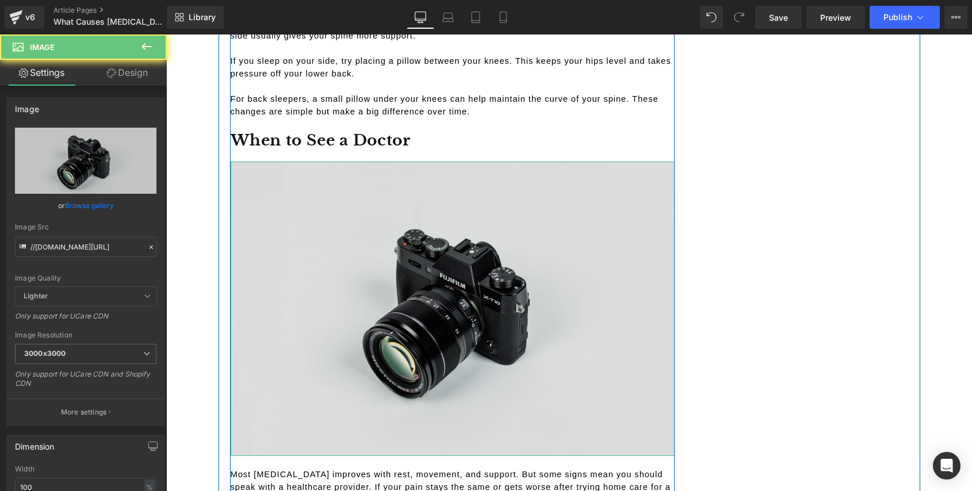
click at [358, 232] on img at bounding box center [453, 309] width 444 height 294
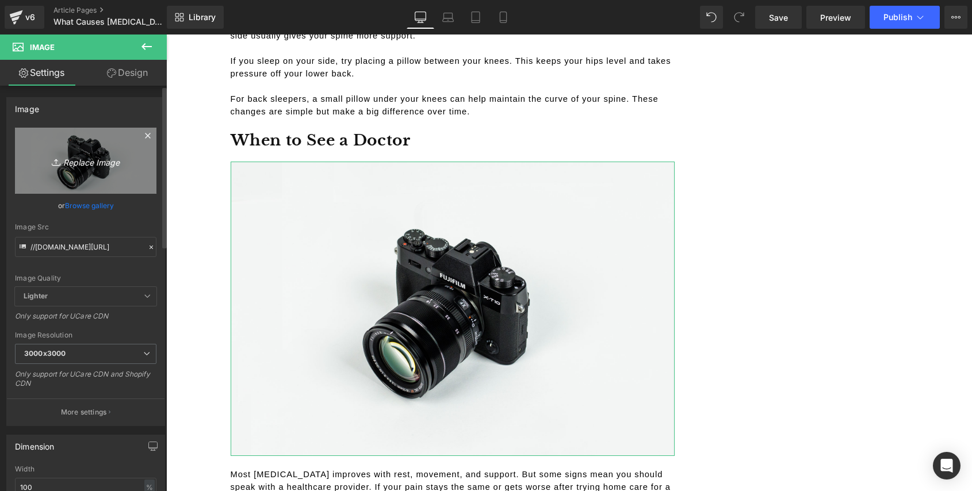
click at [85, 159] on icon "Replace Image" at bounding box center [86, 161] width 92 height 14
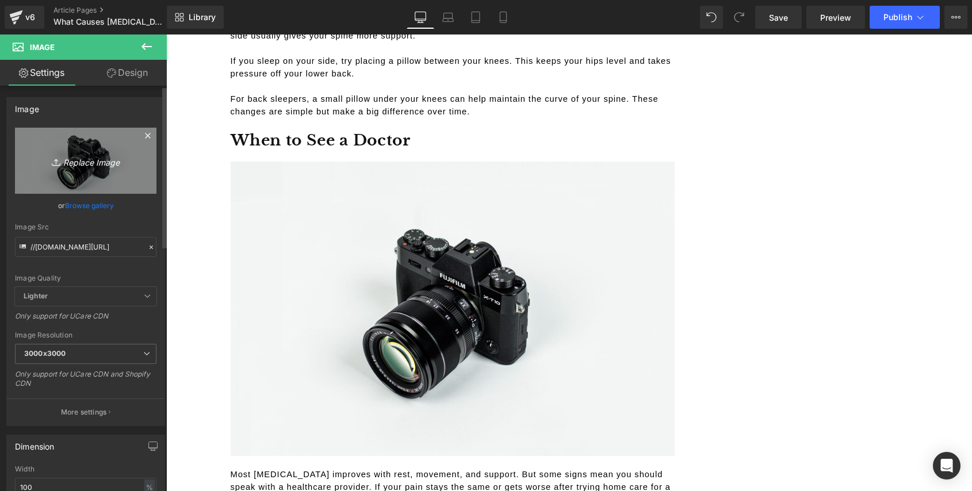
type input "C:\fakepath\When to See a Doctor (1).png"
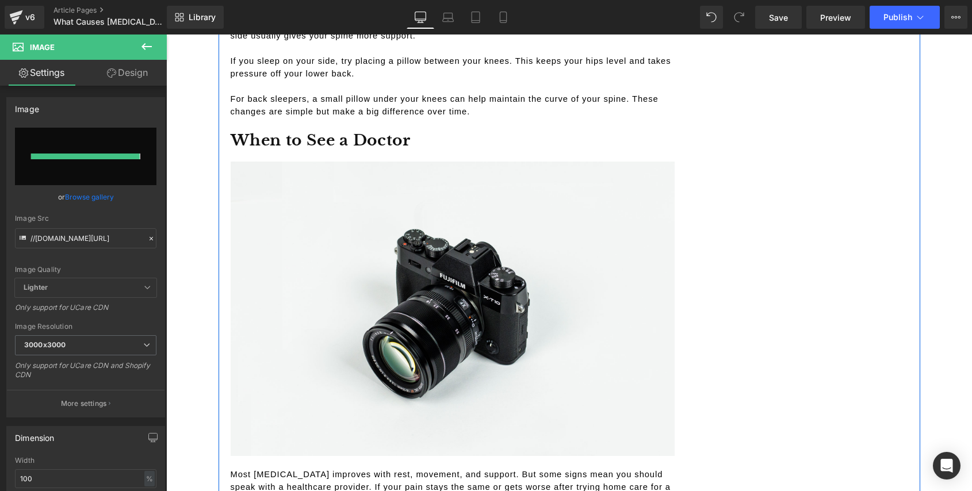
type input "https://ucarecdn.com/72466ae3-5be2-4e5e-85f6-3561dd63abb5/-/format/auto/-/previ…"
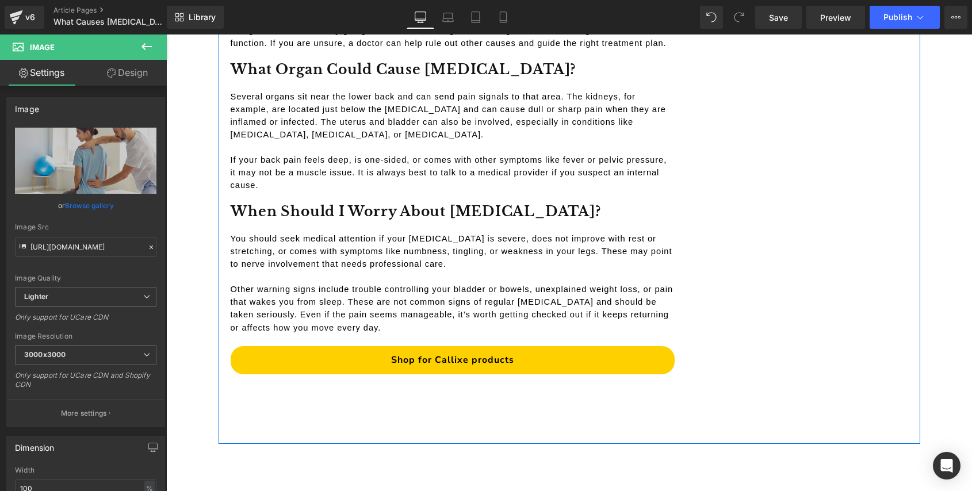
scroll to position [4103, 0]
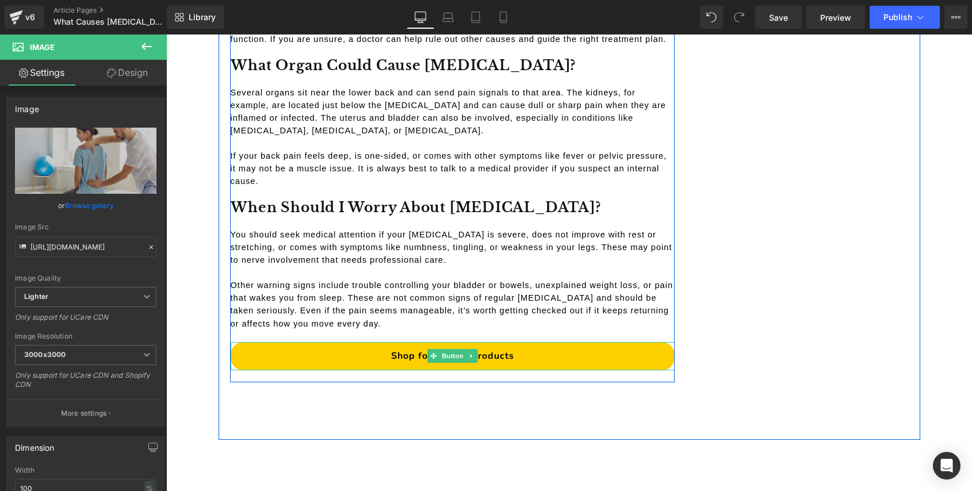
click at [500, 351] on span "Shop for Callixe products" at bounding box center [452, 356] width 123 height 11
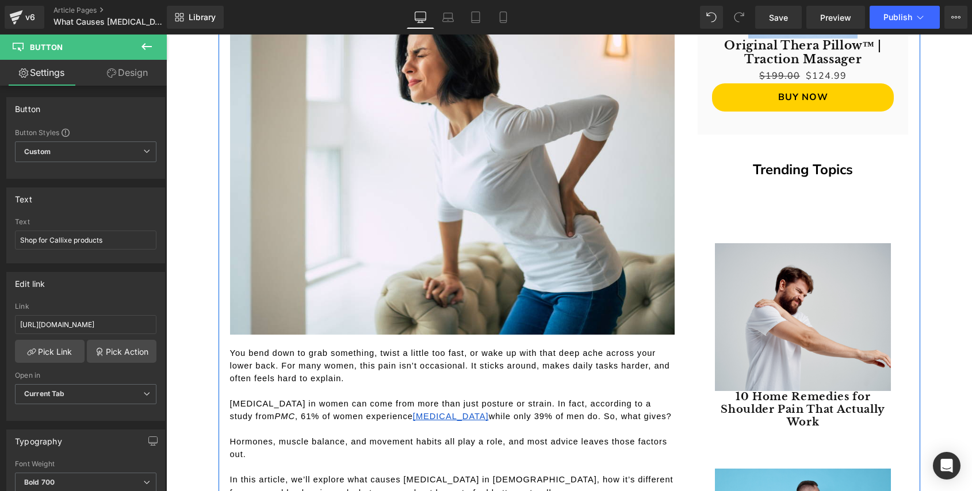
scroll to position [0, 0]
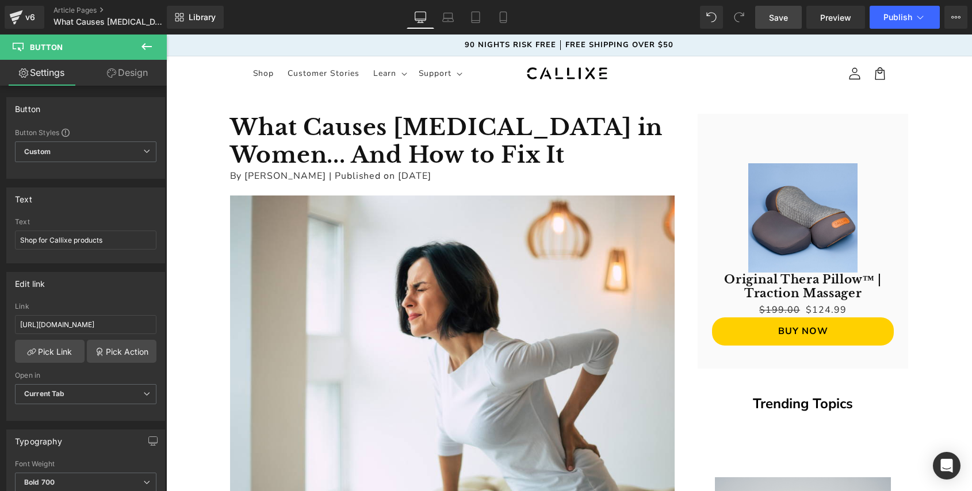
click at [776, 14] on span "Save" at bounding box center [778, 17] width 19 height 12
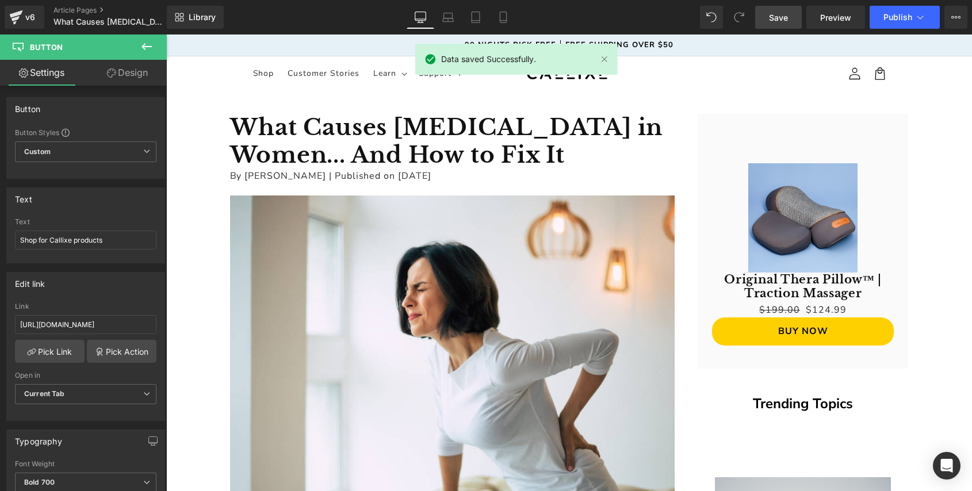
click at [148, 45] on icon at bounding box center [147, 47] width 14 height 14
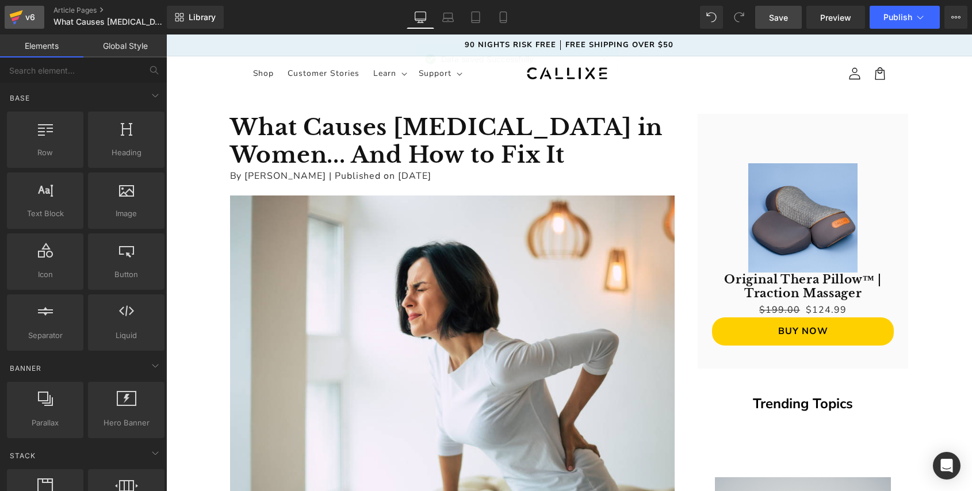
click at [26, 21] on div "v6" at bounding box center [30, 17] width 14 height 15
click at [917, 13] on icon at bounding box center [919, 16] width 11 height 11
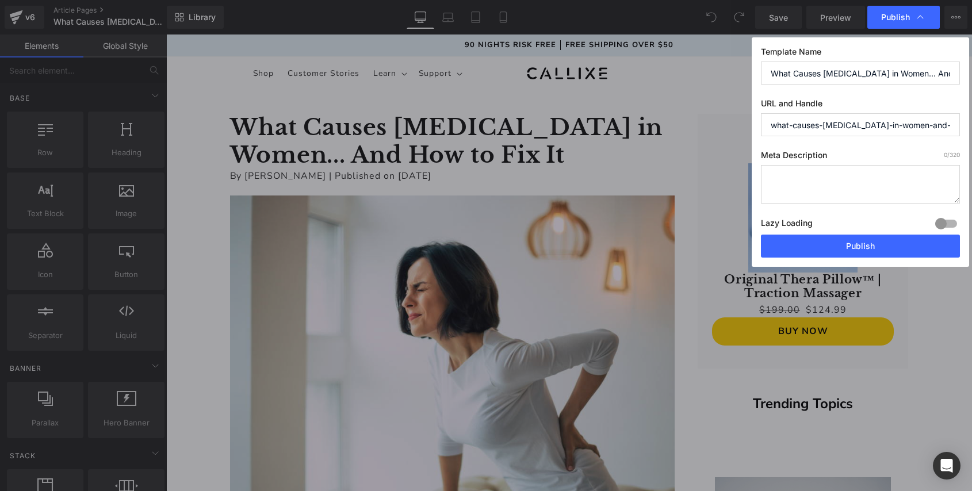
click at [816, 179] on textarea at bounding box center [860, 184] width 199 height 39
paste textarea "Concierge services can transform the guest experience and hosting workload The …"
type textarea "Concierge services can transform the guest experience and hosting workload The …"
click at [805, 175] on textarea "Concierge services can transform the guest experience and hosting workload The …" at bounding box center [860, 184] width 199 height 39
paste textarea "Lower back pain affects more women than men—often for reasons most advice ignor…"
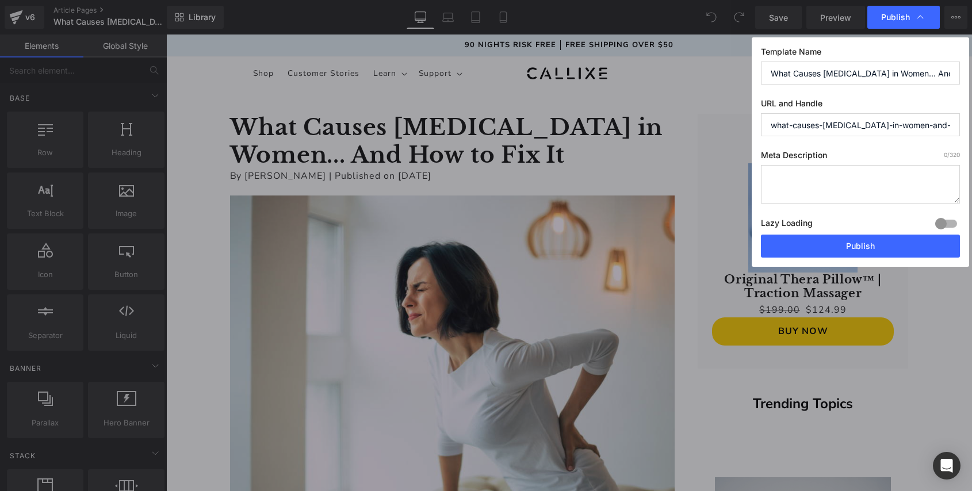
type textarea "Lower back pain affects more women than men—often for reasons most advice ignor…"
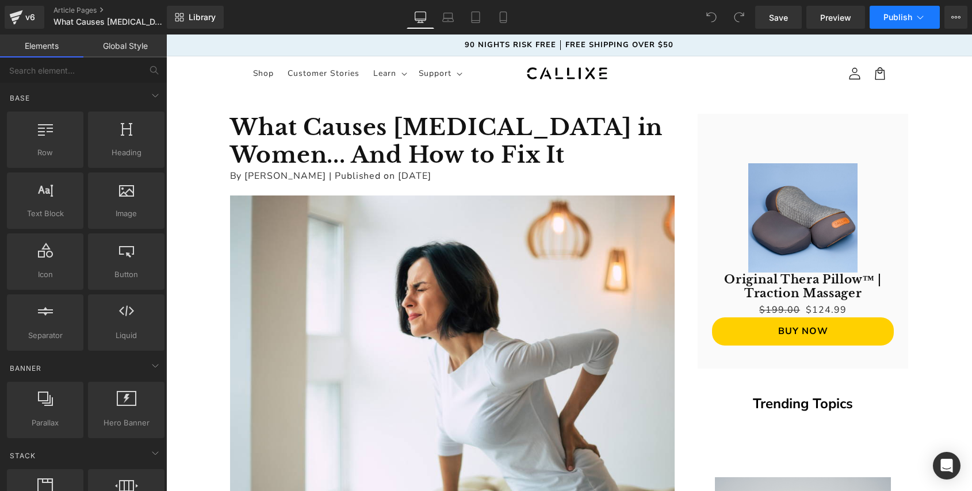
click at [924, 12] on icon at bounding box center [919, 16] width 11 height 11
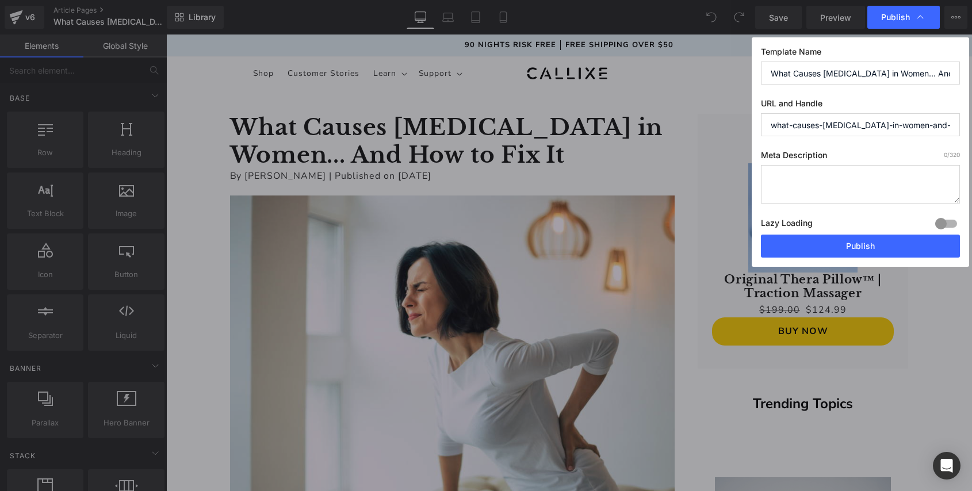
click at [817, 181] on textarea at bounding box center [860, 184] width 199 height 39
paste textarea "How to Manage Airbnb Remotely: 8 Smart Tips from Expert Hosts"
type textarea "How to Manage Airbnb Remotely: 8 Smart Tips from Expert Hosts"
paste textarea "Lower back pain affects more women than men—often for reasons most advice ignor…"
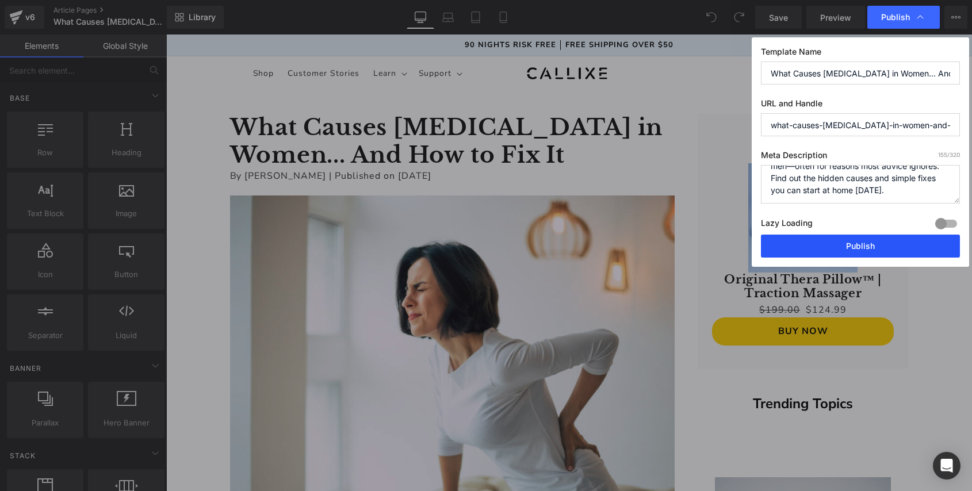
type textarea "Lower back pain affects more women than men—often for reasons most advice ignor…"
click at [845, 251] on button "Publish" at bounding box center [860, 246] width 199 height 23
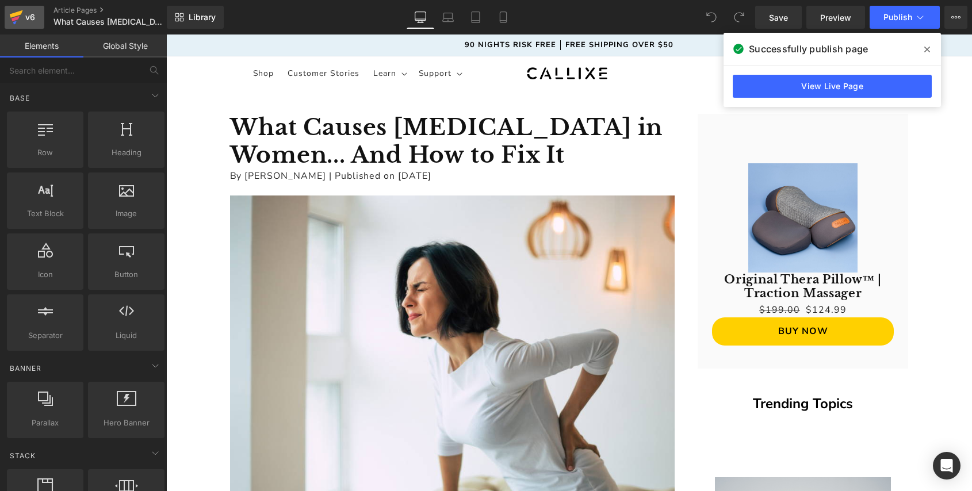
click at [17, 17] on icon at bounding box center [15, 18] width 8 height 5
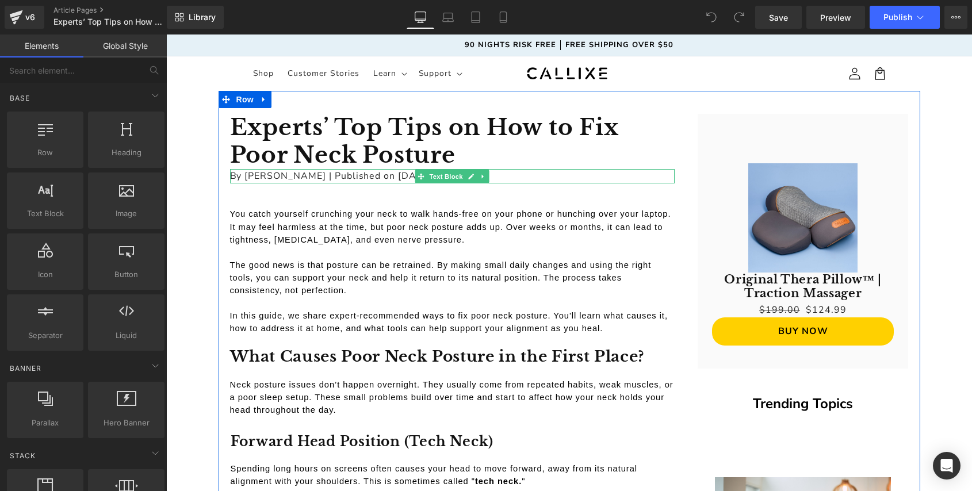
click at [408, 176] on p "By [PERSON_NAME] | Published on [DATE]" at bounding box center [452, 176] width 444 height 15
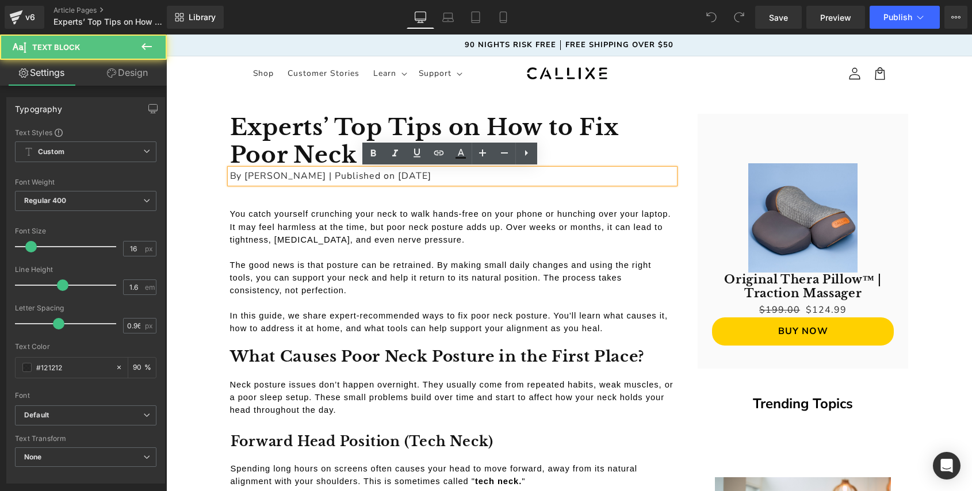
click at [408, 176] on p "By [PERSON_NAME] | Published on [DATE]" at bounding box center [452, 176] width 444 height 15
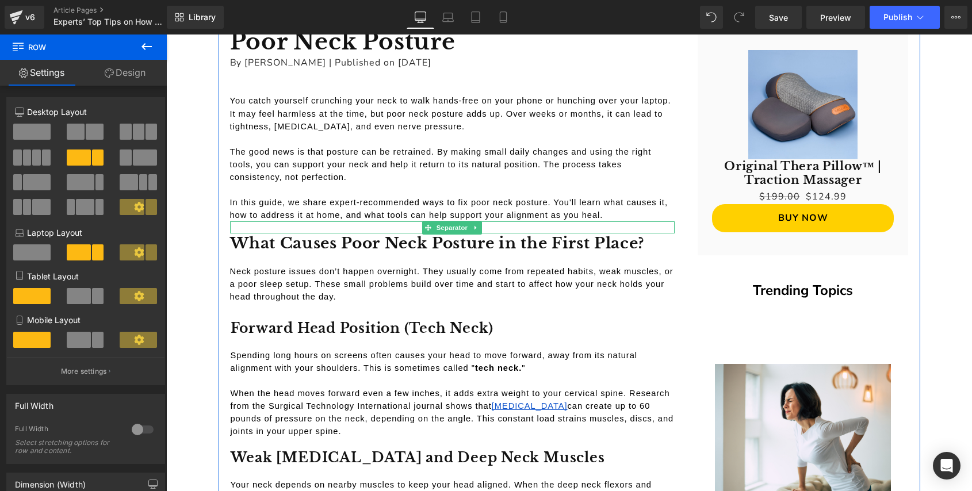
scroll to position [124, 0]
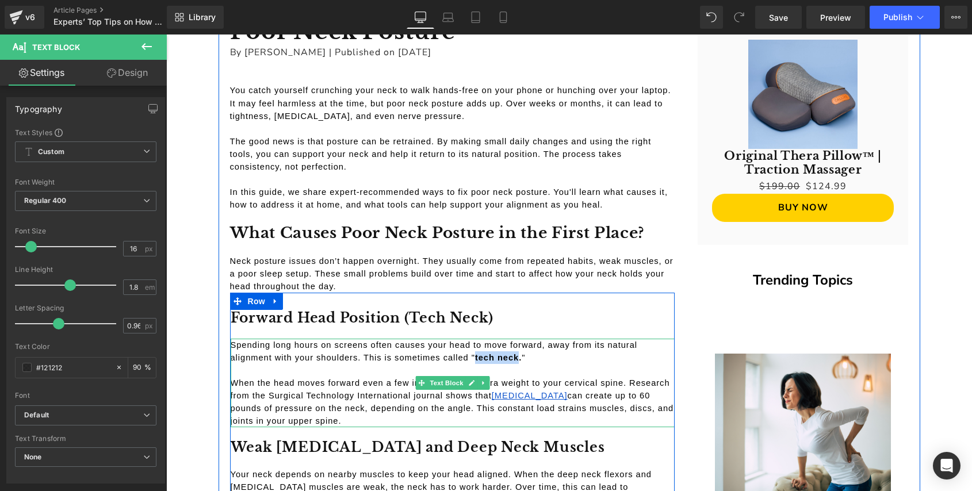
drag, startPoint x: 473, startPoint y: 354, endPoint x: 515, endPoint y: 355, distance: 42.0
click at [515, 355] on strong "tech neck." at bounding box center [498, 357] width 47 height 9
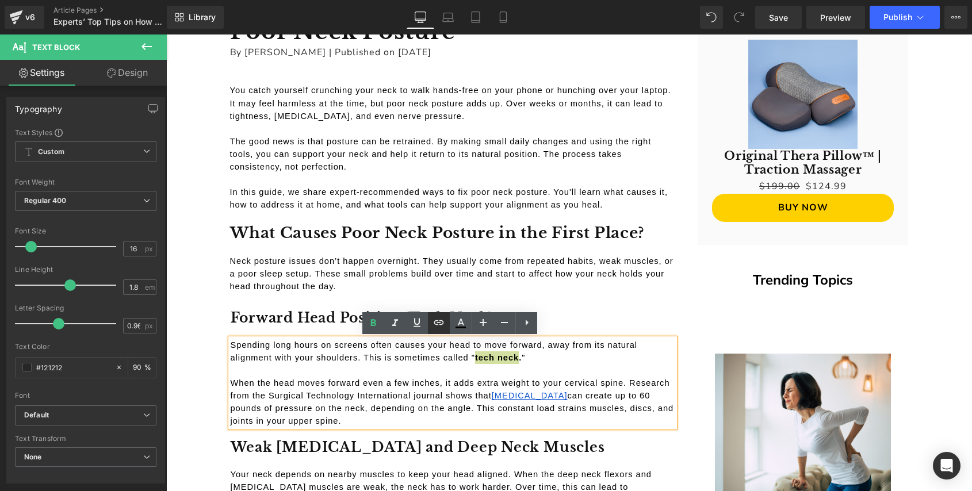
click at [443, 322] on icon at bounding box center [439, 322] width 10 height 5
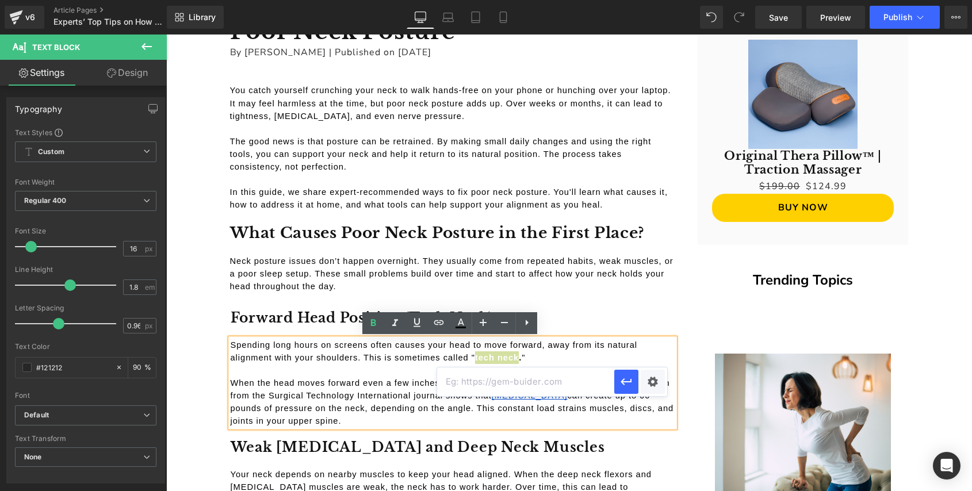
click at [531, 383] on input "text" at bounding box center [525, 381] width 177 height 29
paste input "https://callixe.com/en-gb/blogs/whats-new/what-is-tech-neck-and-how-do-i-get-ri…"
type input "https://callixe.com/en-gb/blogs/whats-new/what-is-tech-neck-and-how-do-i-get-ri…"
click at [624, 383] on icon "button" at bounding box center [626, 382] width 14 height 14
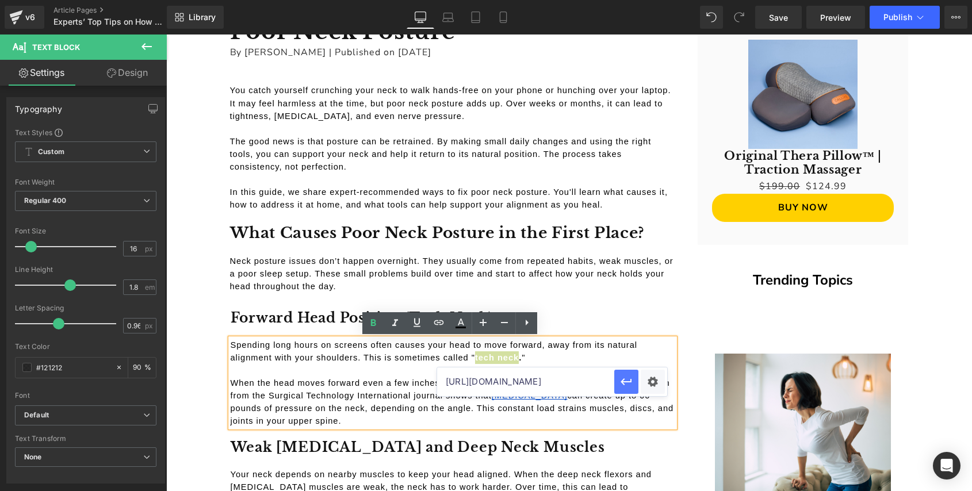
scroll to position [0, 0]
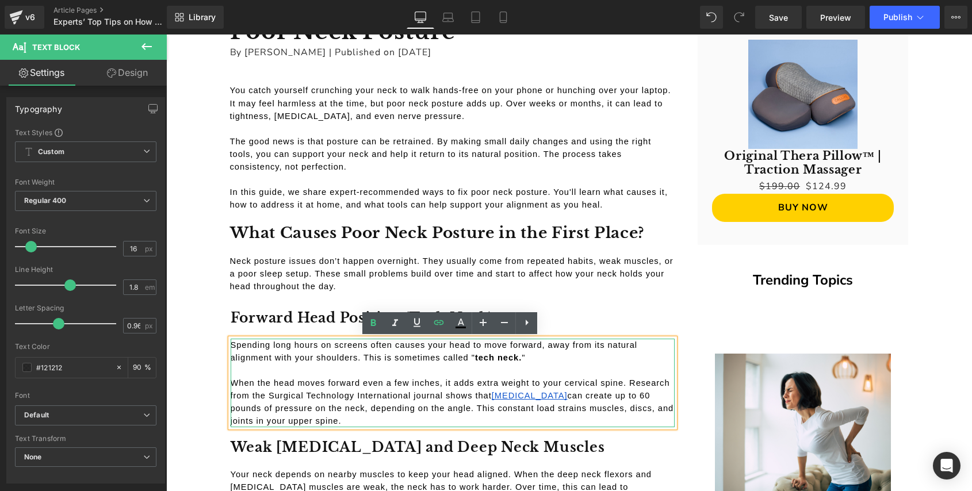
click at [470, 381] on span "When the head moves forward even a few inches, it adds extra weight to your cer…" at bounding box center [452, 389] width 442 height 22
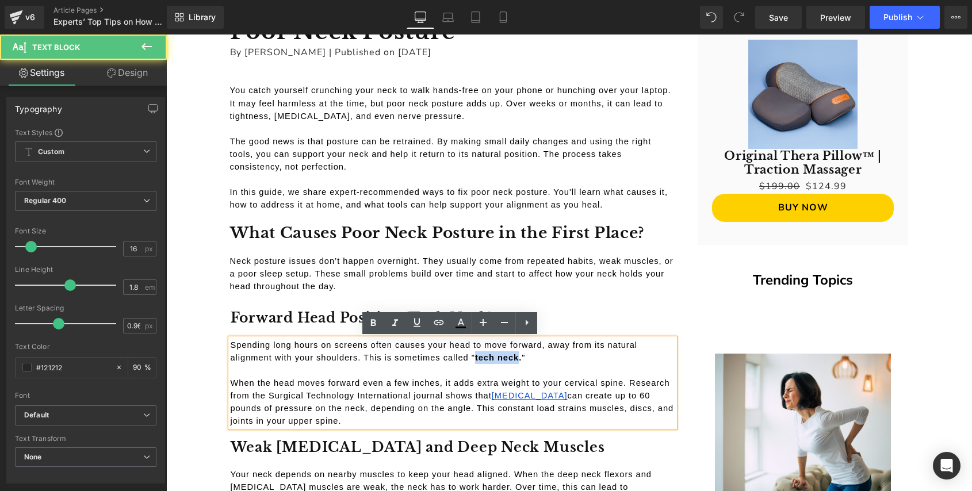
drag, startPoint x: 471, startPoint y: 357, endPoint x: 517, endPoint y: 357, distance: 45.4
click at [517, 357] on p "Spending long hours on screens often causes your head to move forward, away fro…" at bounding box center [453, 351] width 444 height 25
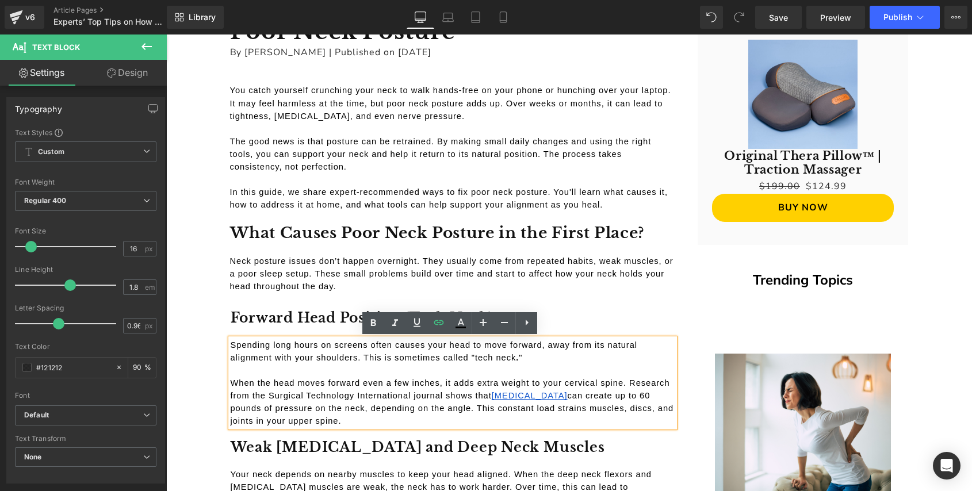
click at [429, 381] on span "When the head moves forward even a few inches, it adds extra weight to your cer…" at bounding box center [452, 389] width 442 height 22
click at [425, 374] on p at bounding box center [453, 370] width 444 height 13
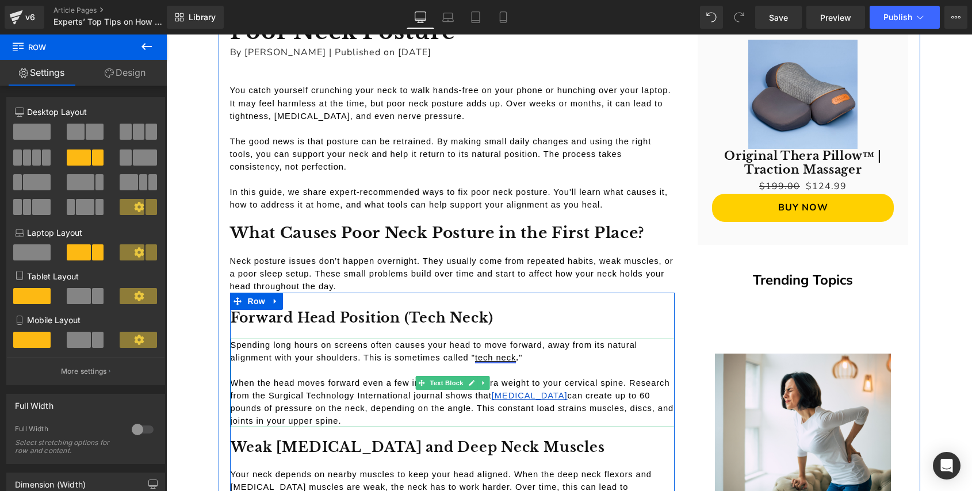
click at [488, 360] on link "tech neck" at bounding box center [495, 357] width 41 height 9
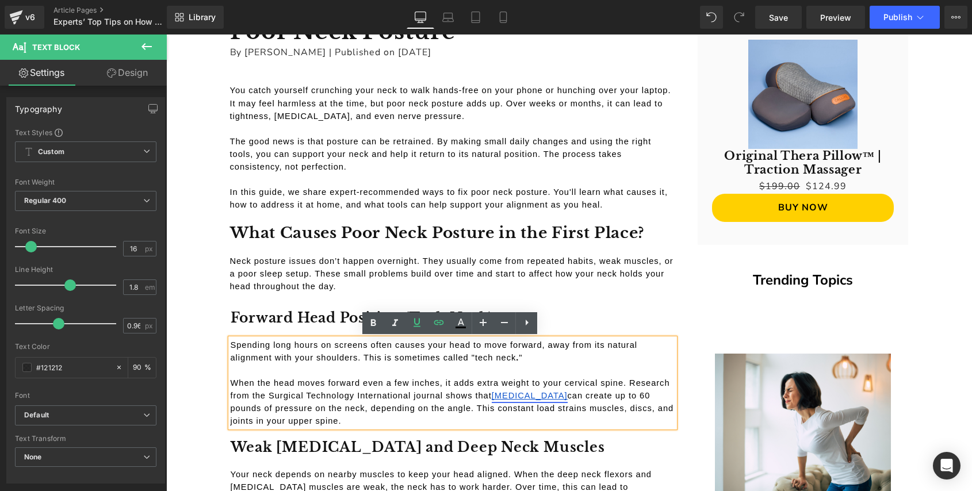
click at [508, 400] on span "[MEDICAL_DATA]" at bounding box center [530, 395] width 76 height 9
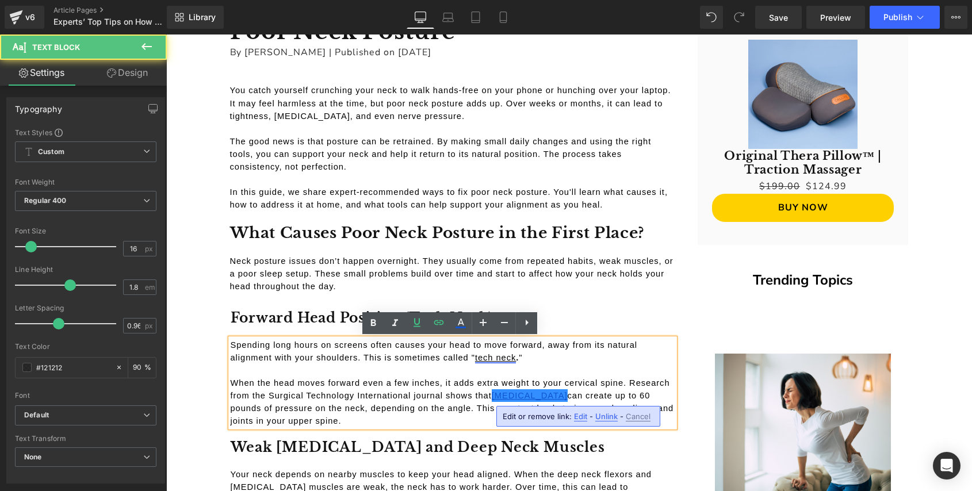
click at [480, 359] on link "tech neck" at bounding box center [495, 357] width 41 height 9
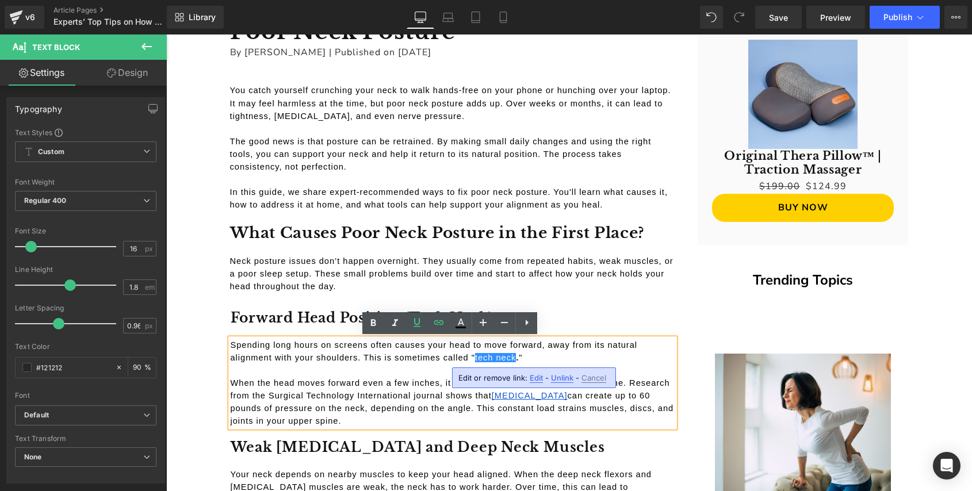
click at [553, 353] on p "Spending long hours on screens often causes your head to move forward, away fro…" at bounding box center [453, 351] width 444 height 25
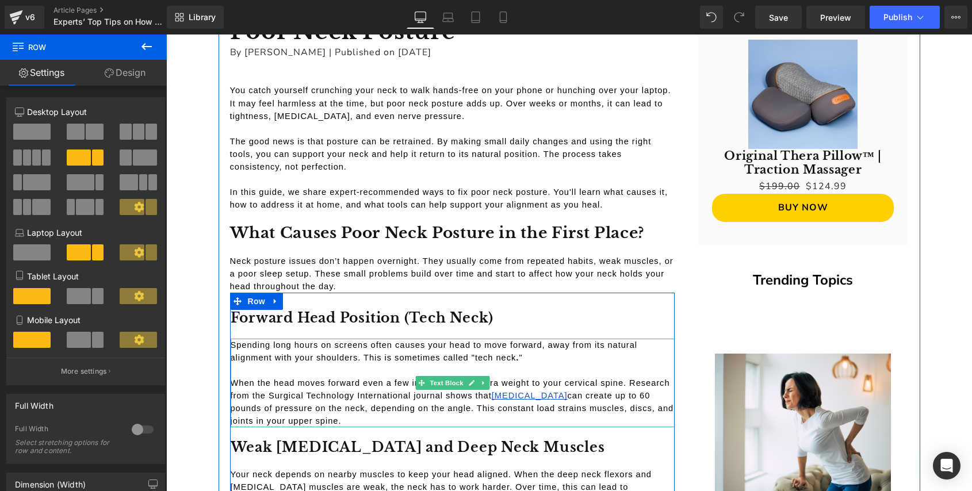
click at [516, 356] on b "." at bounding box center [517, 357] width 3 height 9
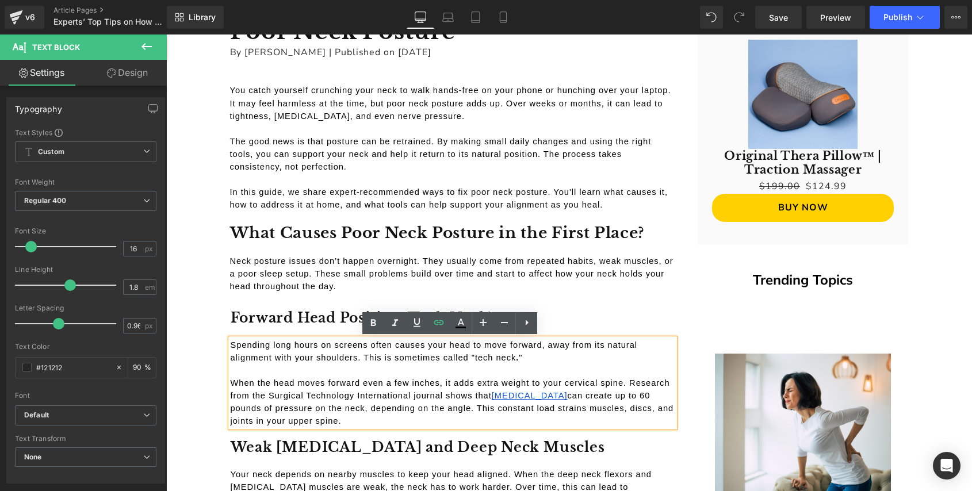
click at [470, 353] on span "Spending long hours on screens often causes your head to move forward, away fro…" at bounding box center [436, 351] width 410 height 22
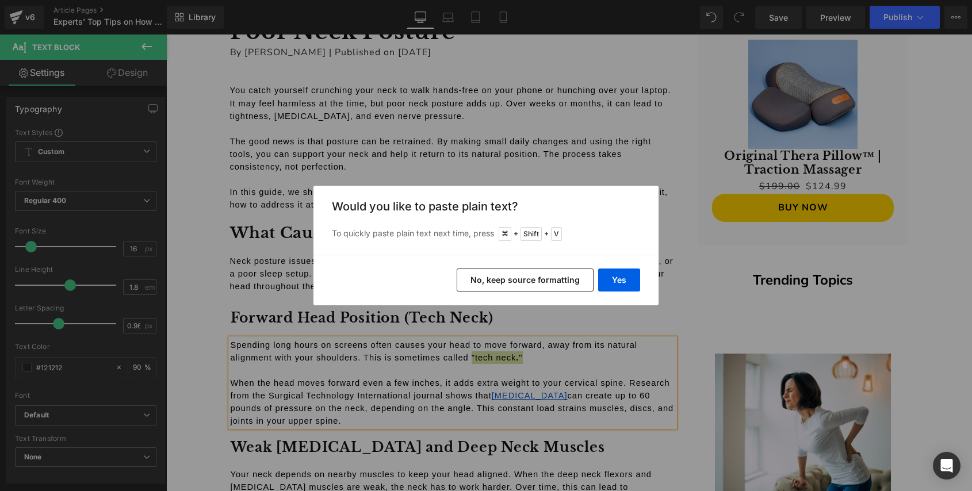
click at [540, 277] on button "No, keep source formatting" at bounding box center [524, 279] width 137 height 23
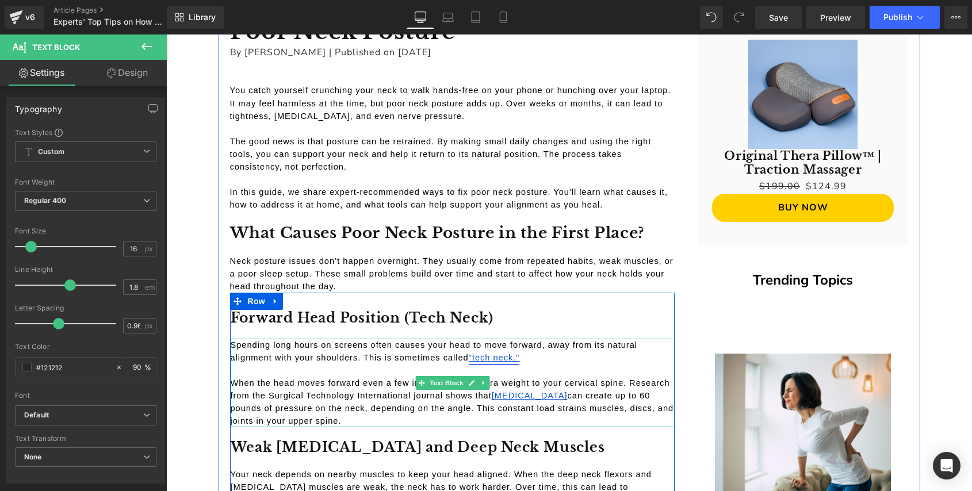
click at [493, 359] on span ""tech neck."" at bounding box center [494, 357] width 51 height 9
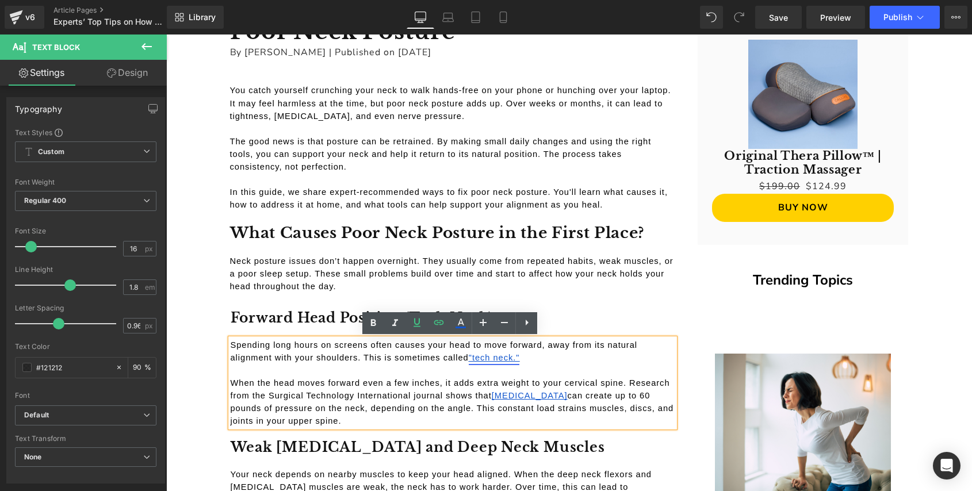
click at [482, 358] on span ""tech neck."" at bounding box center [494, 357] width 51 height 9
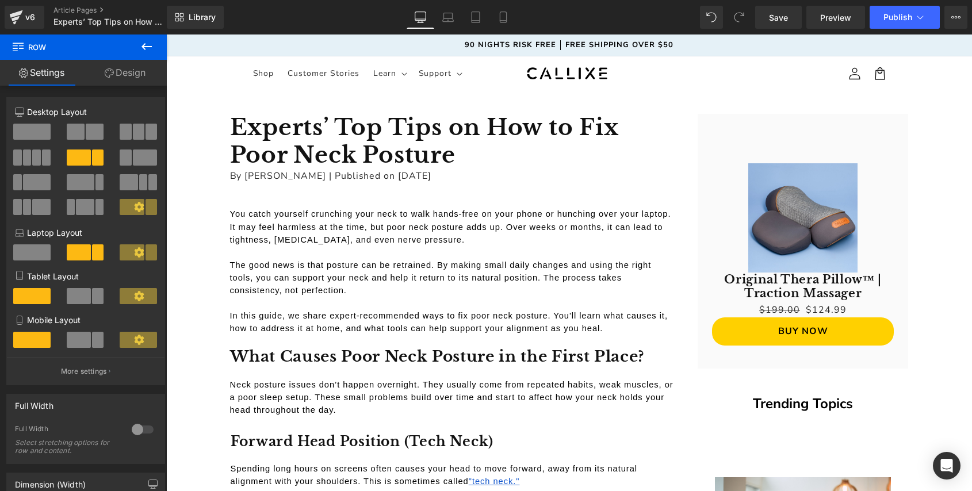
click at [144, 48] on icon at bounding box center [146, 46] width 10 height 7
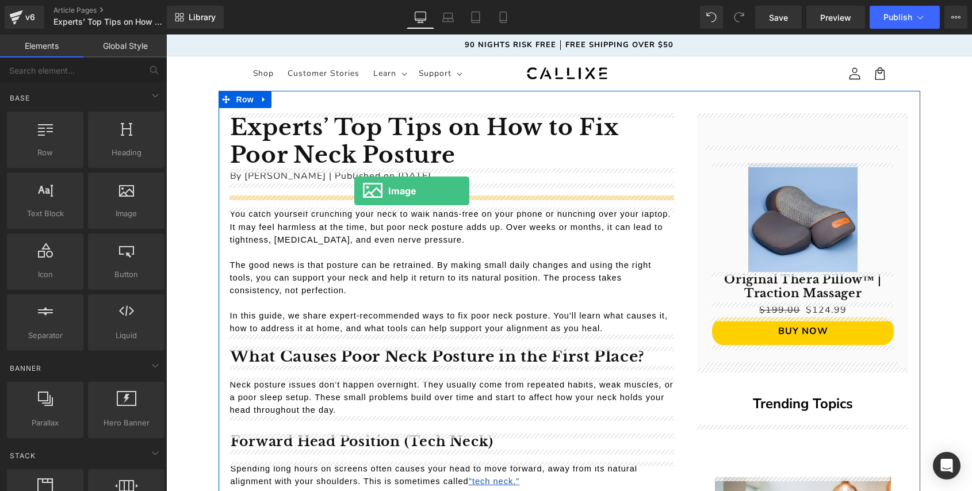
drag, startPoint x: 293, startPoint y: 251, endPoint x: 352, endPoint y: 187, distance: 87.5
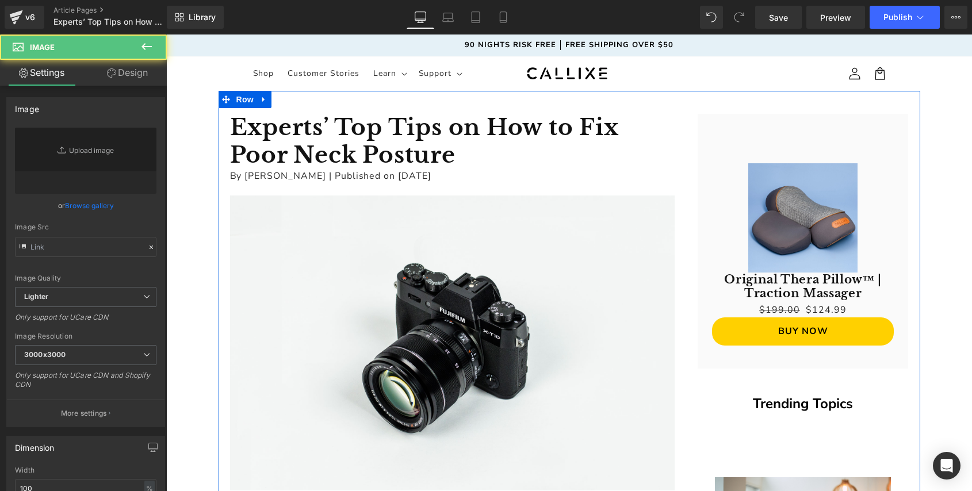
type input "//[DOMAIN_NAME][URL]"
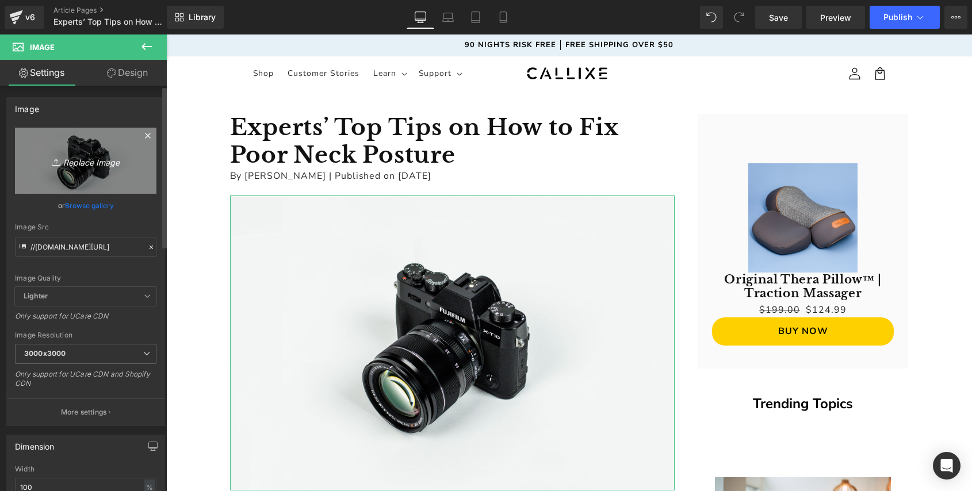
click at [91, 165] on icon "Replace Image" at bounding box center [86, 161] width 92 height 14
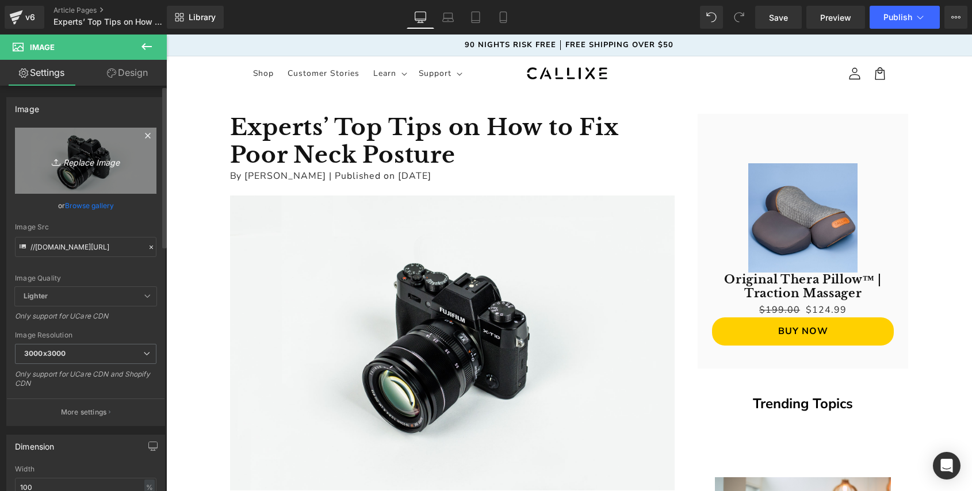
type input "C:\fakepath\Experts’ Top Tips on How to Fix Poor Neck Posture.png"
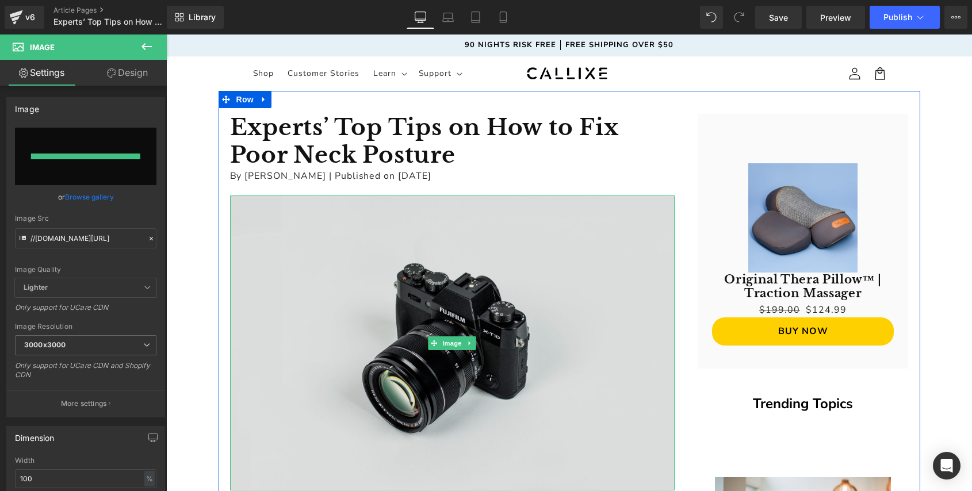
type input "https://ucarecdn.com/a265dbd3-c282-4ce4-9924-1952634c2f38/-/format/auto/-/previ…"
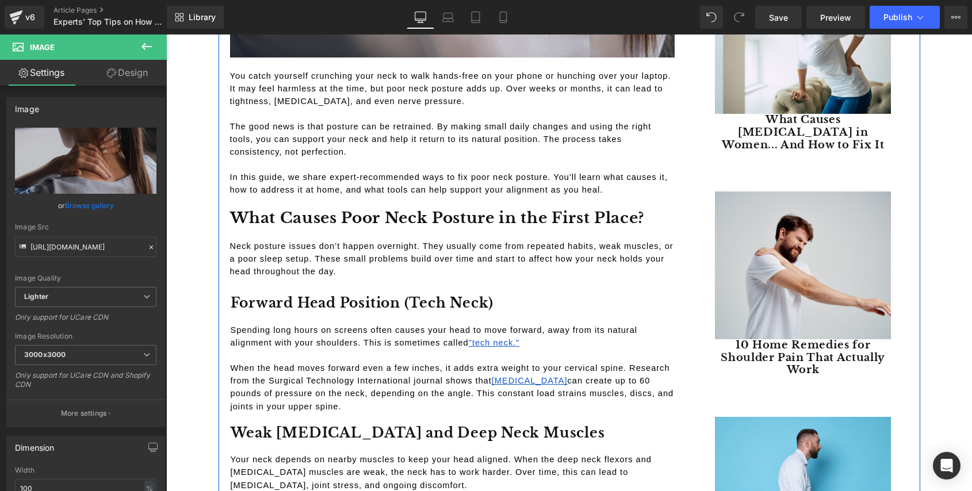
scroll to position [520, 0]
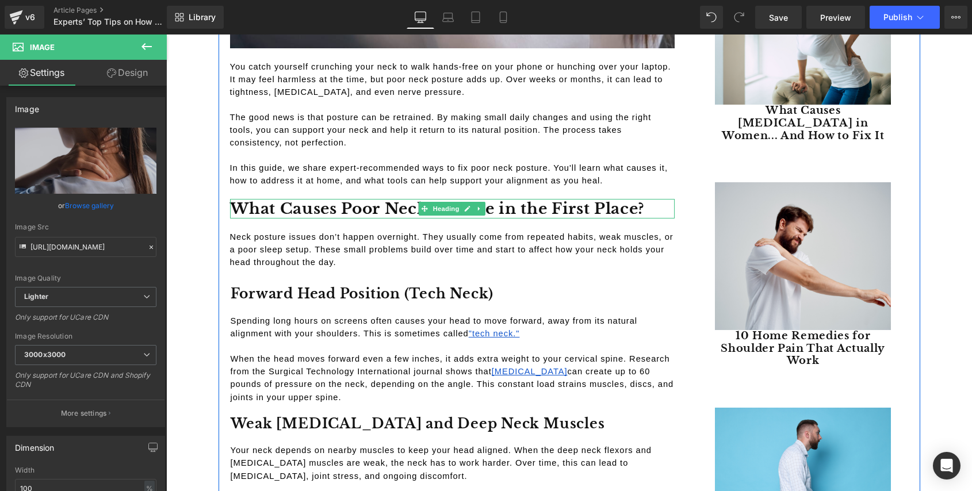
click at [370, 205] on h2 "What Causes Poor Neck Posture in the First Place?" at bounding box center [452, 209] width 444 height 20
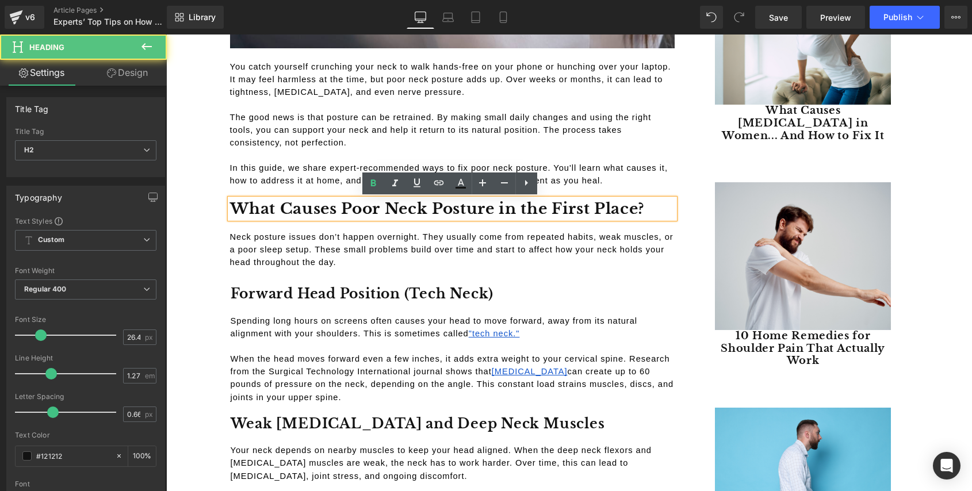
click at [368, 205] on h2 "What Causes Poor Neck Posture in the First Place?" at bounding box center [452, 209] width 444 height 20
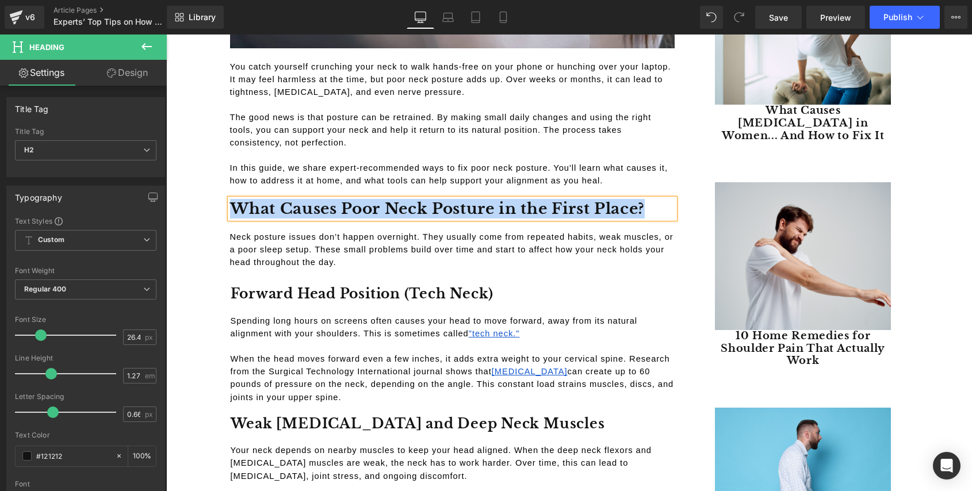
copy h2 "What Causes Poor Neck Posture in the First Place?"
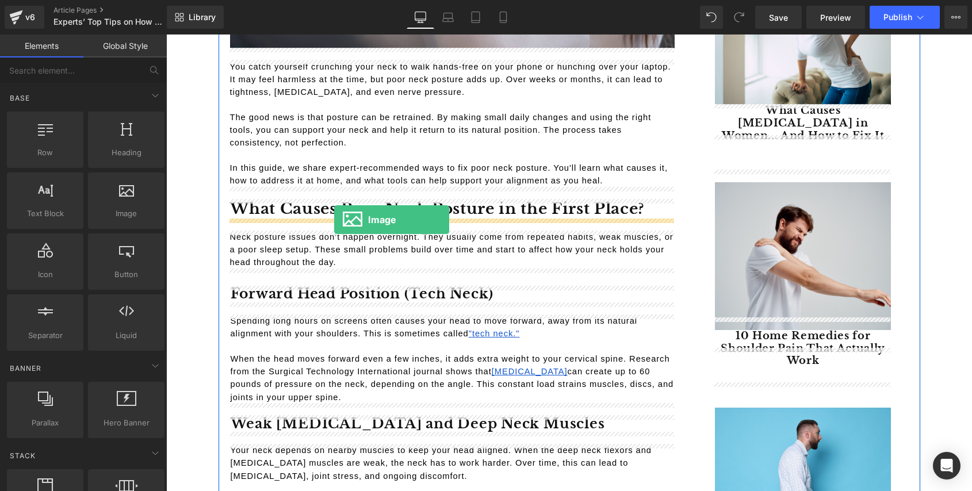
drag, startPoint x: 290, startPoint y: 247, endPoint x: 332, endPoint y: 216, distance: 51.9
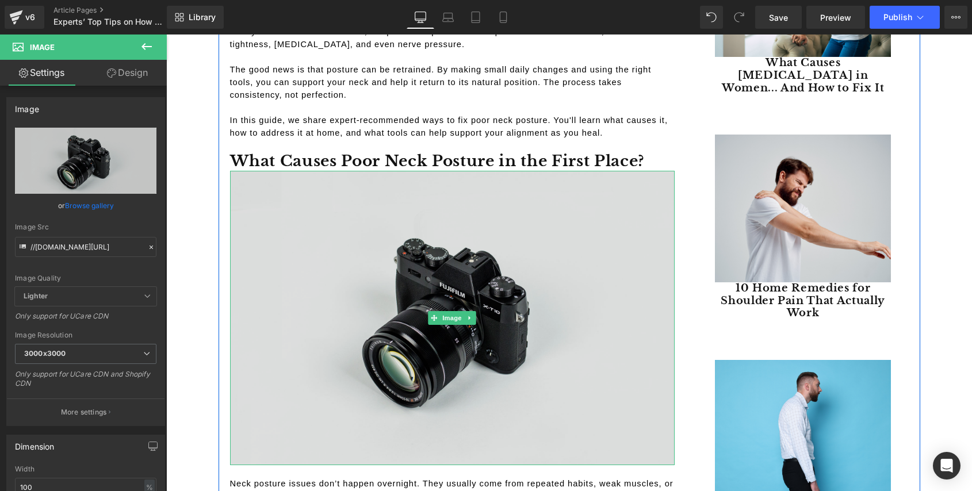
scroll to position [541, 0]
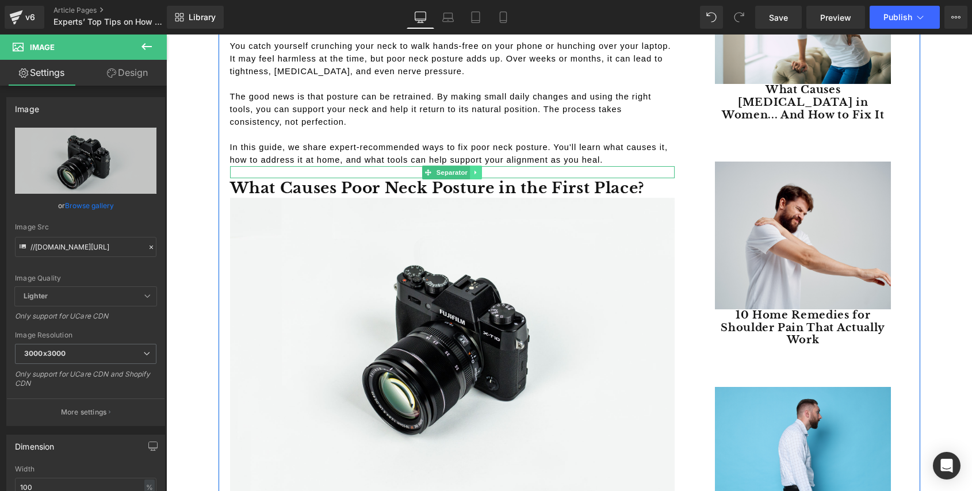
click at [474, 171] on icon at bounding box center [476, 172] width 6 height 7
click at [470, 175] on link at bounding box center [470, 173] width 12 height 14
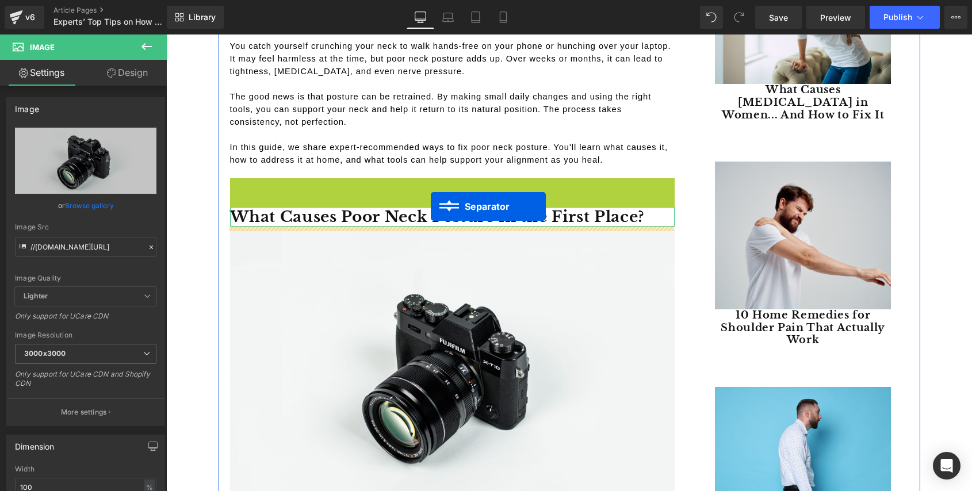
drag, startPoint x: 431, startPoint y: 183, endPoint x: 431, endPoint y: 206, distance: 23.6
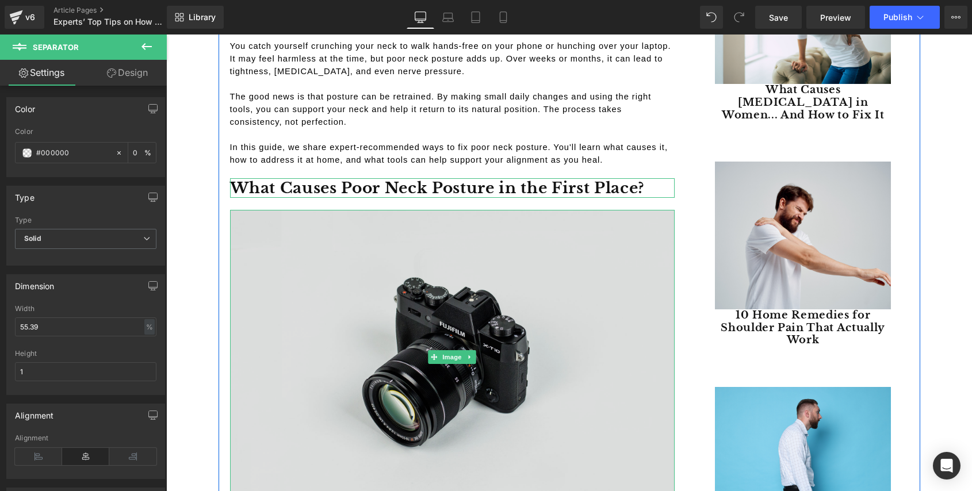
click at [365, 281] on img at bounding box center [452, 357] width 444 height 294
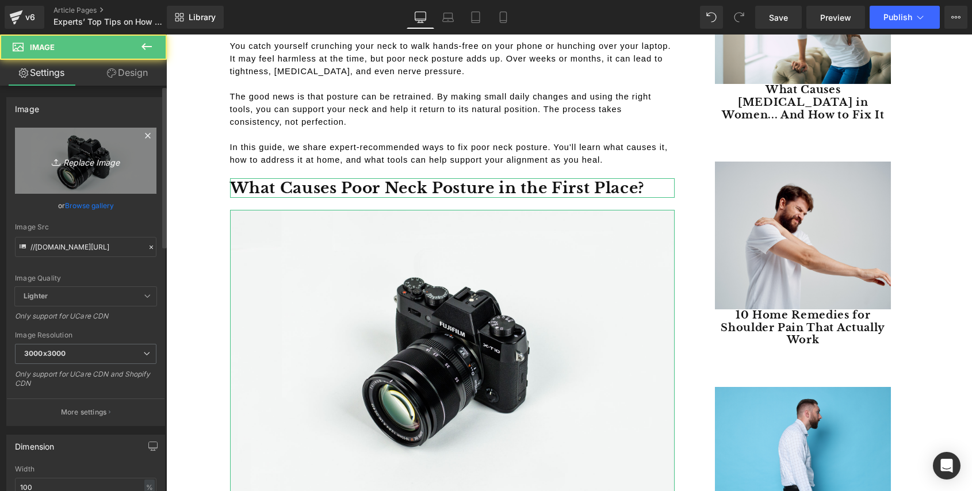
click at [101, 165] on icon "Replace Image" at bounding box center [86, 161] width 92 height 14
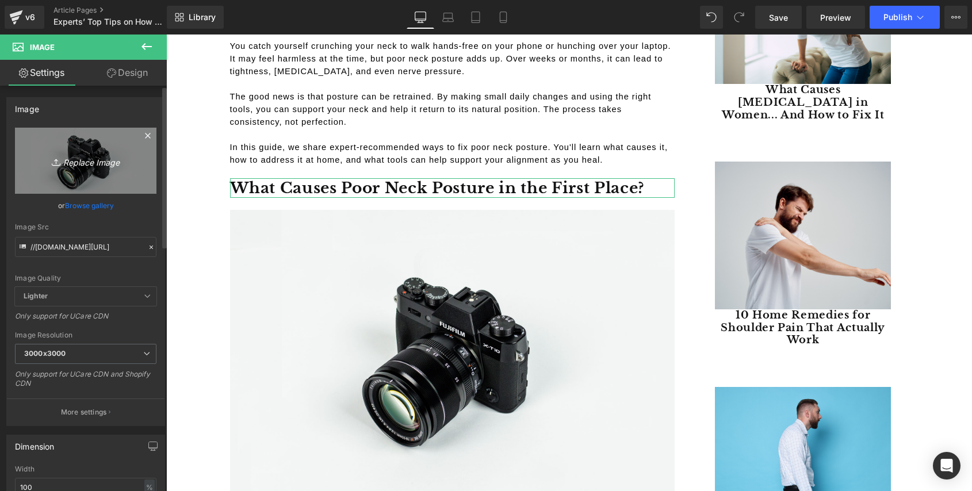
type input "C:\fakepath\What Causes Poor Neck Posture in the First Place.png"
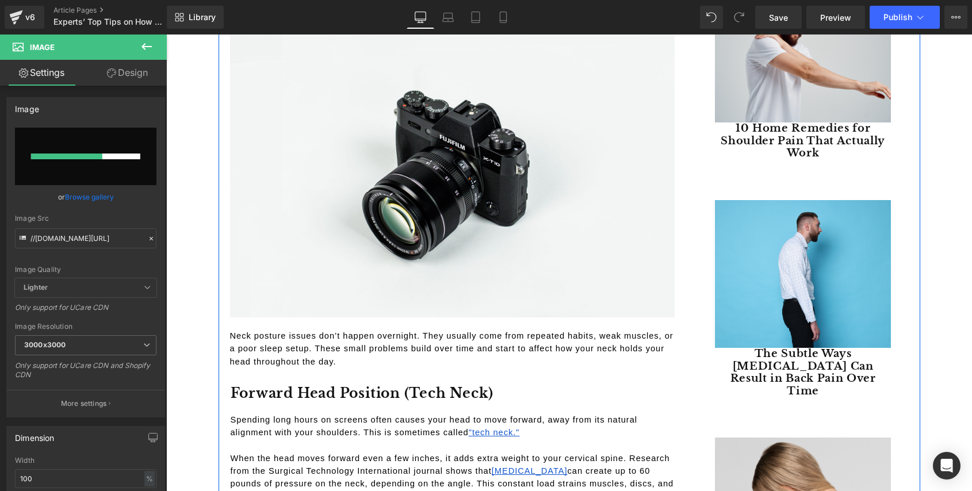
scroll to position [729, 0]
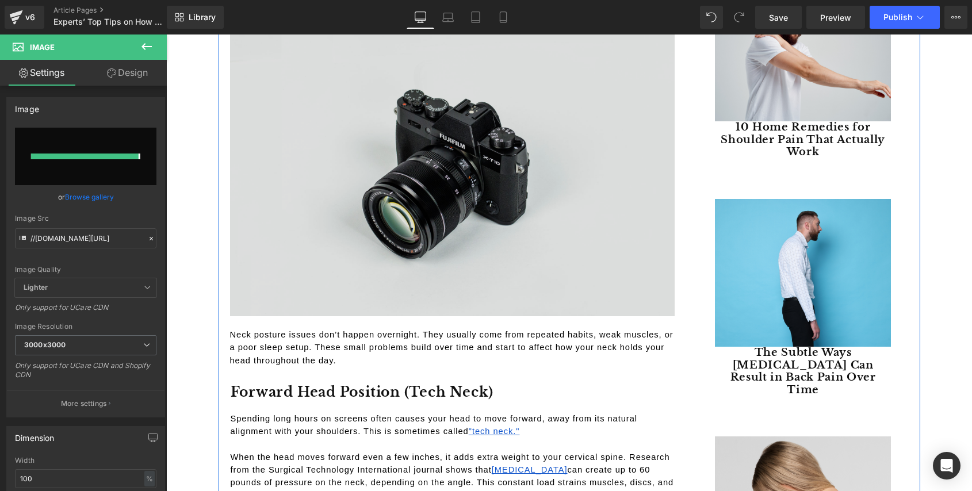
type input "https://ucarecdn.com/4ee738c8-4d1d-4a8b-a477-88e9aaa90a51/-/format/auto/-/previ…"
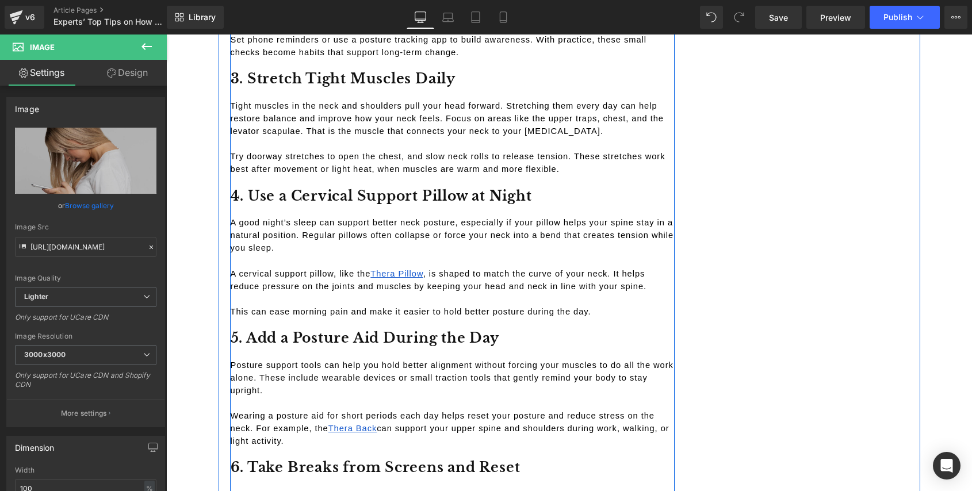
scroll to position [1885, 0]
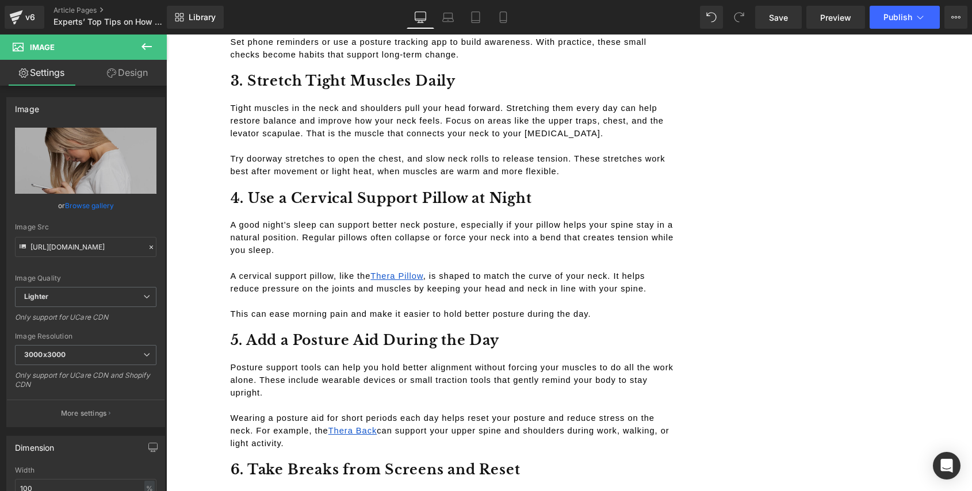
click at [149, 48] on icon at bounding box center [147, 47] width 14 height 14
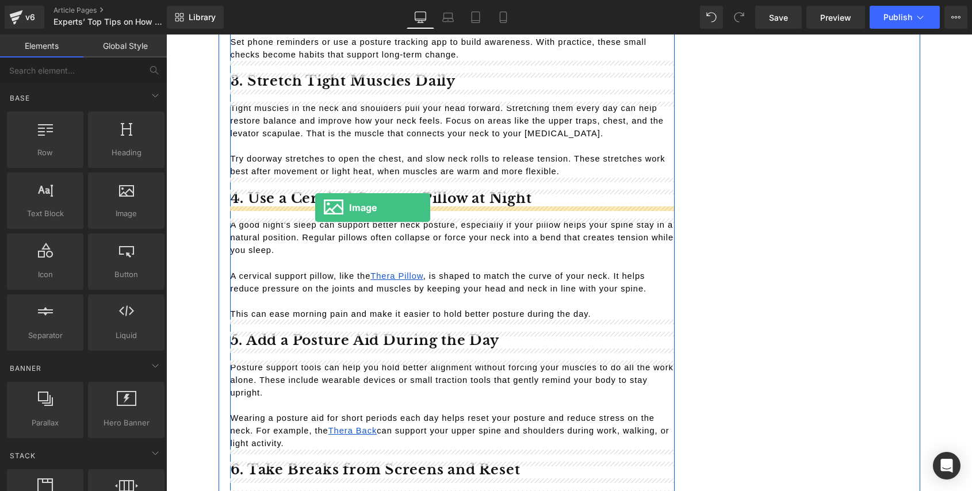
drag, startPoint x: 290, startPoint y: 242, endPoint x: 315, endPoint y: 208, distance: 42.8
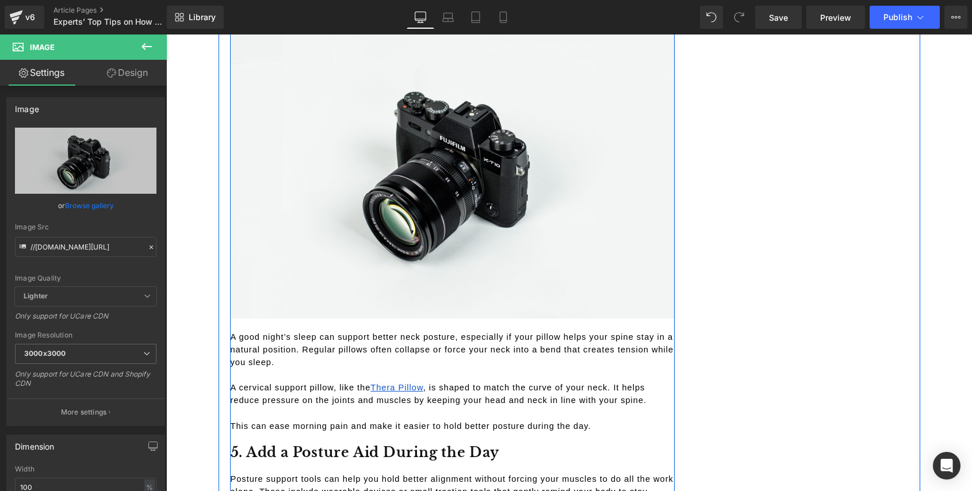
scroll to position [2038, 0]
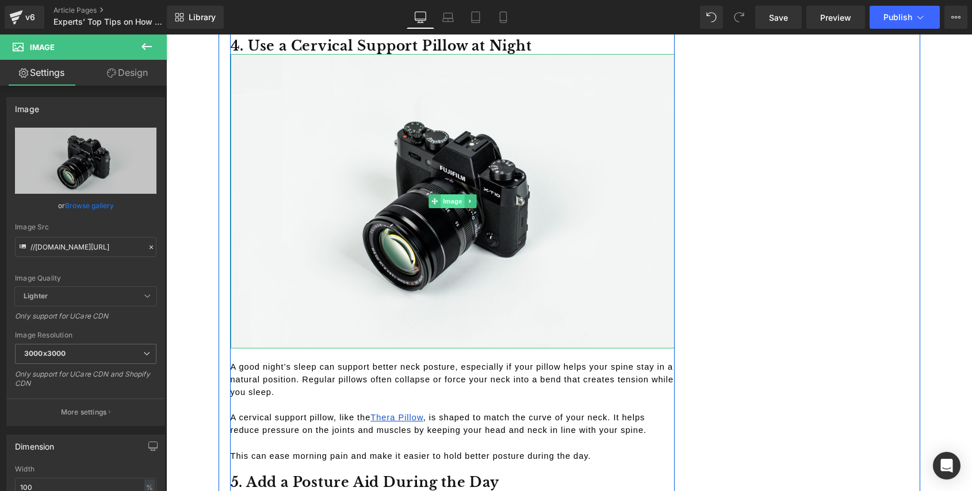
click at [444, 204] on div "Image" at bounding box center [453, 201] width 444 height 294
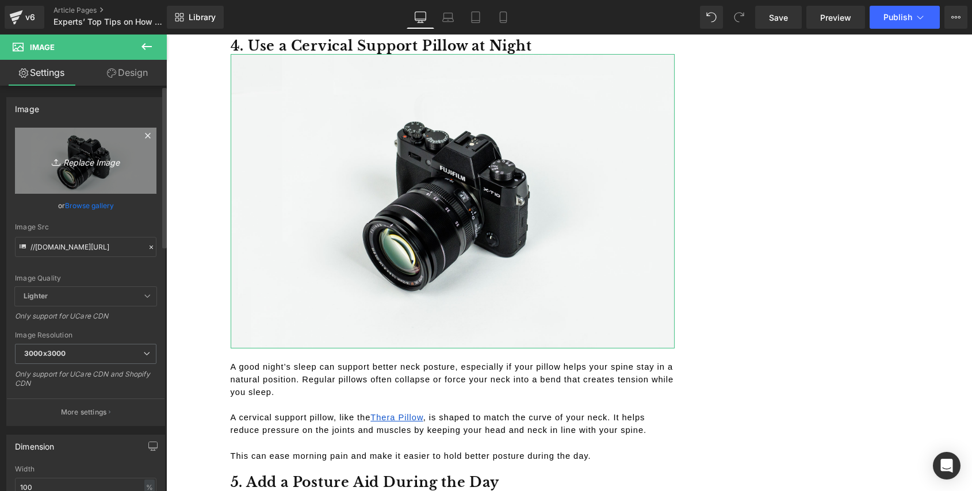
click at [107, 162] on icon "Replace Image" at bounding box center [86, 161] width 92 height 14
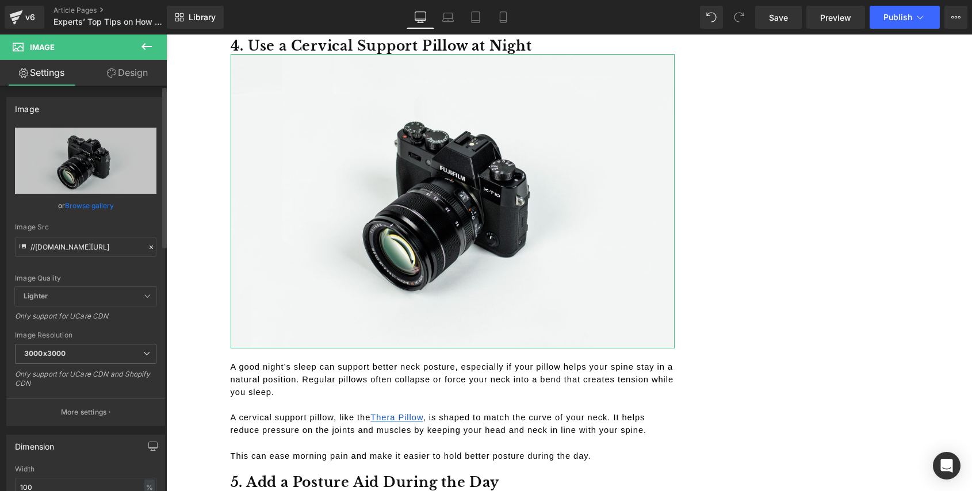
click at [80, 204] on link "Browse gallery" at bounding box center [89, 205] width 49 height 20
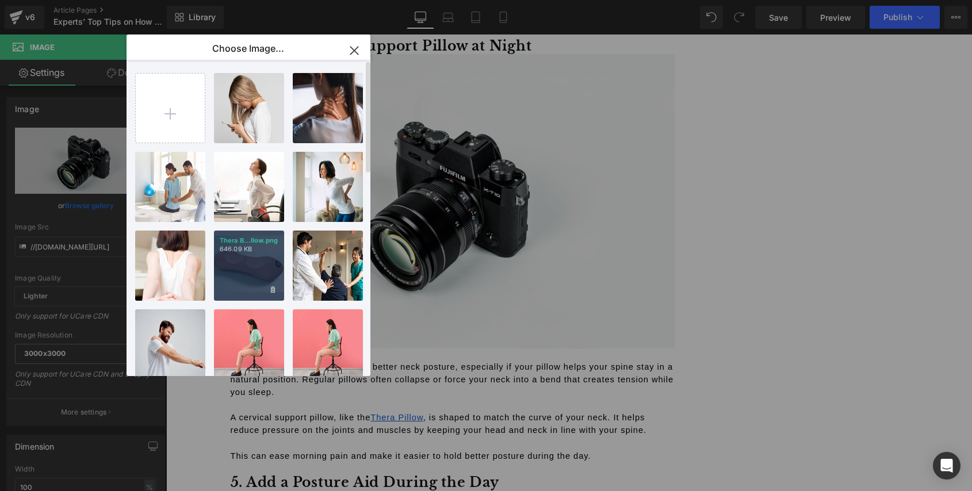
click at [258, 267] on div "Thera B...llow.png 646.09 KB" at bounding box center [249, 266] width 70 height 70
type input "[URL][DOMAIN_NAME]"
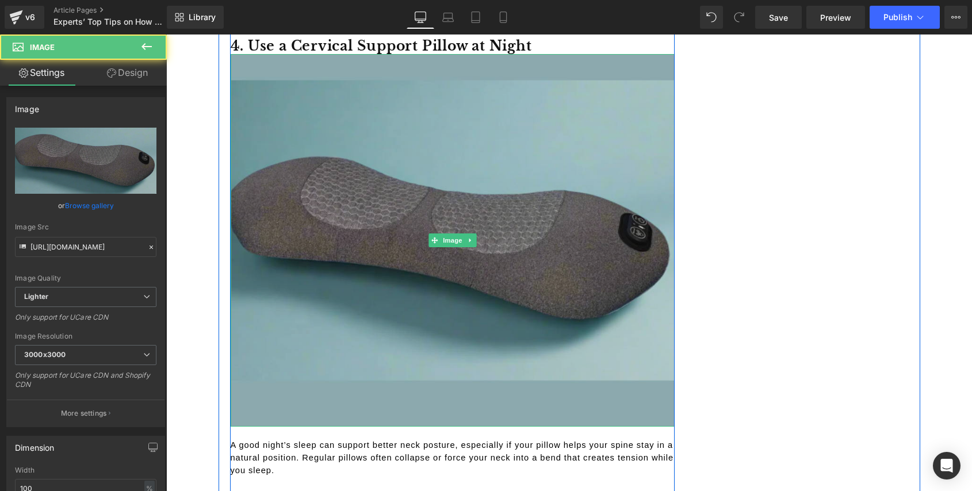
click at [326, 182] on img at bounding box center [453, 240] width 444 height 372
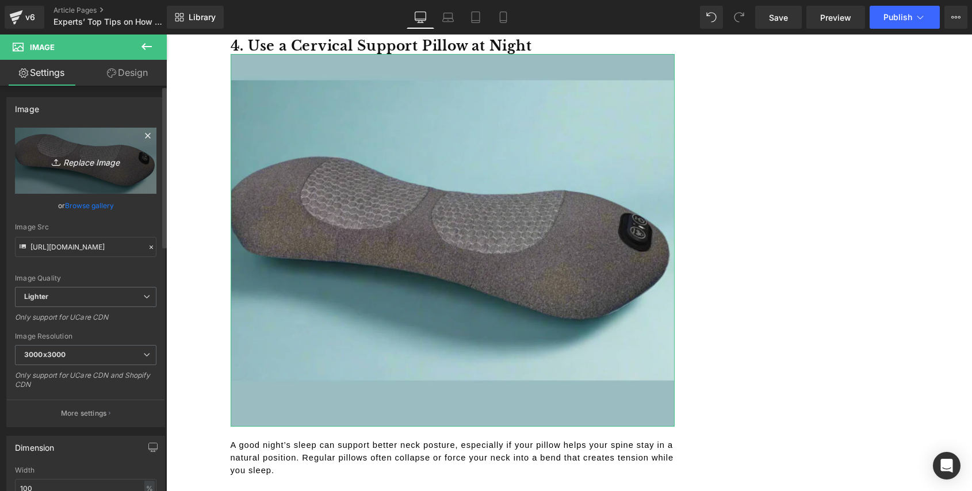
click at [78, 163] on icon "Replace Image" at bounding box center [86, 161] width 92 height 14
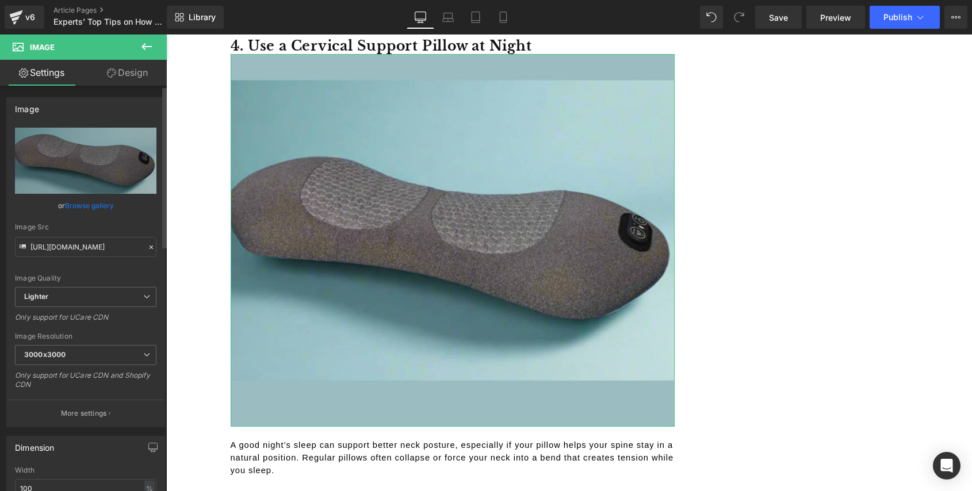
click at [95, 210] on link "Browse gallery" at bounding box center [89, 205] width 49 height 20
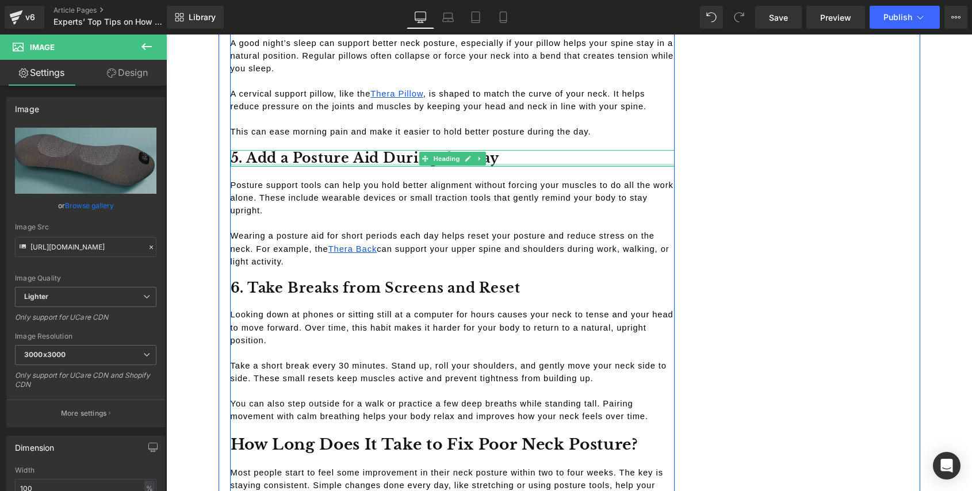
scroll to position [2449, 0]
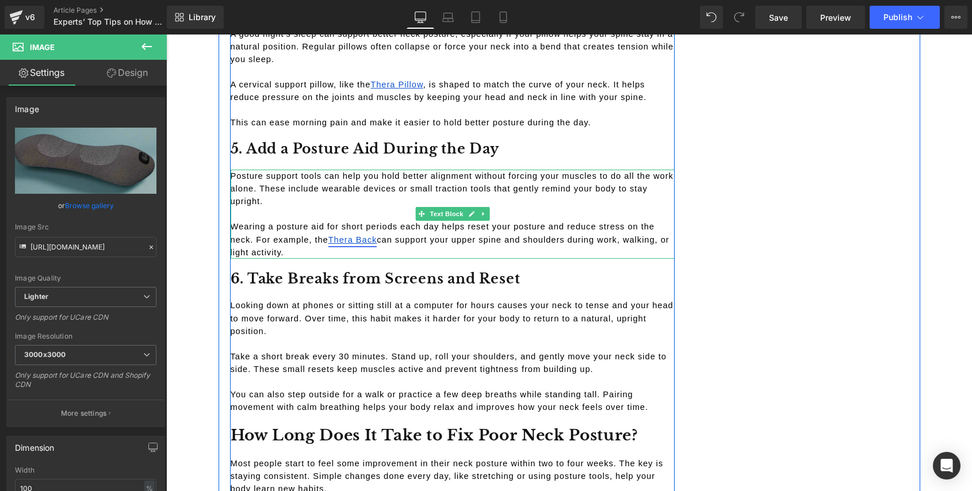
click at [351, 238] on span "Thera Back" at bounding box center [352, 239] width 49 height 9
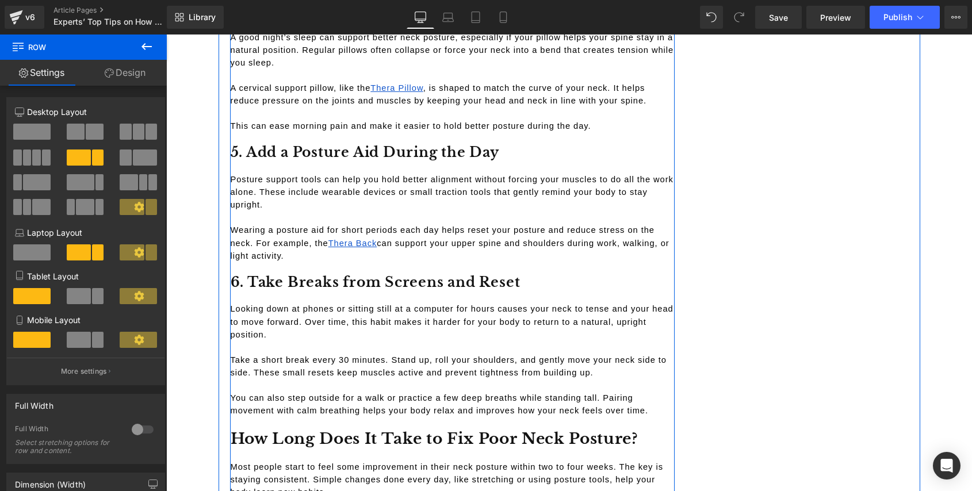
scroll to position [2455, 0]
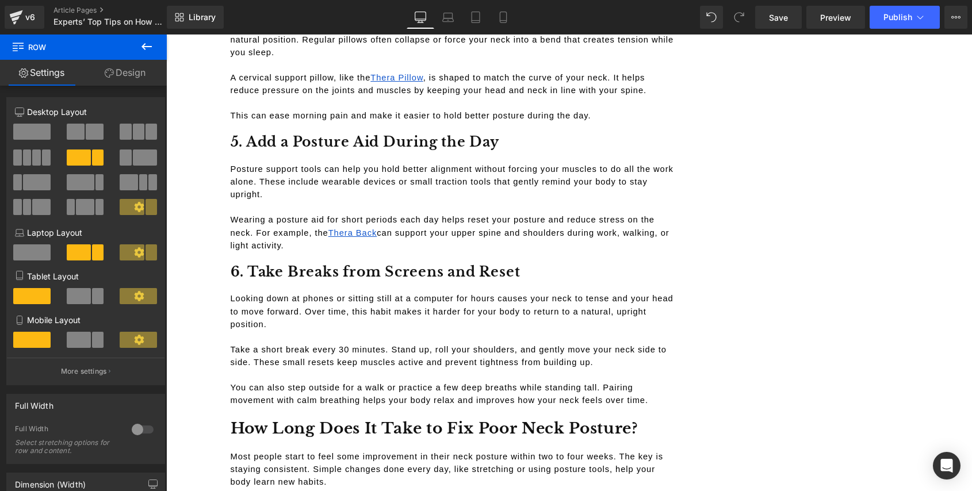
click at [144, 45] on icon at bounding box center [147, 47] width 14 height 14
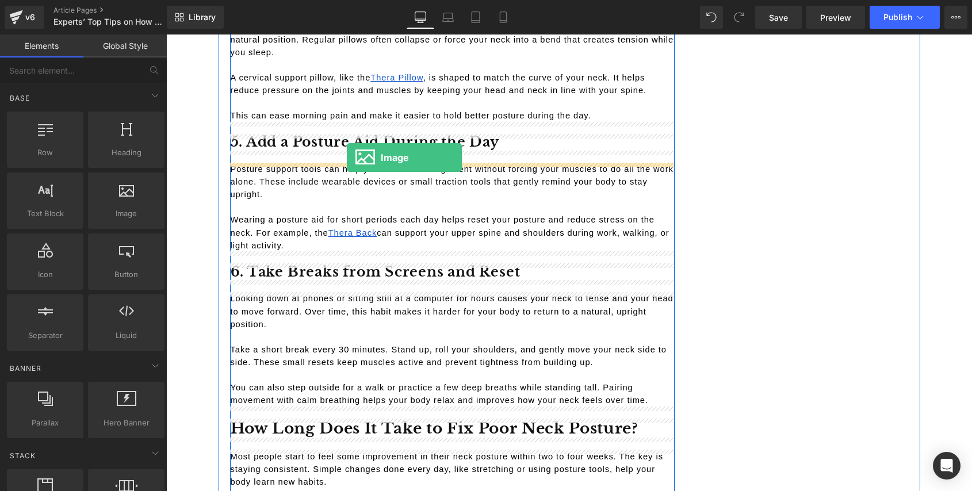
drag, startPoint x: 283, startPoint y: 244, endPoint x: 347, endPoint y: 158, distance: 106.9
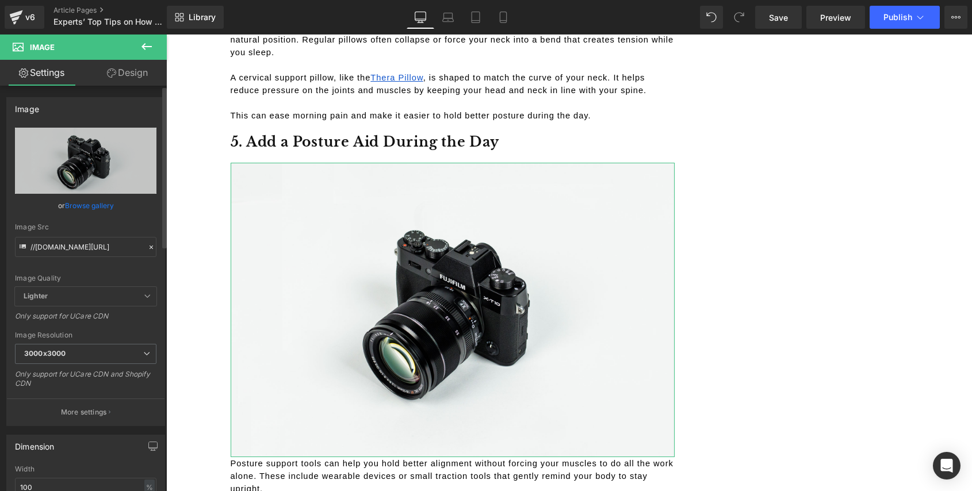
click at [93, 204] on link "Browse gallery" at bounding box center [89, 205] width 49 height 20
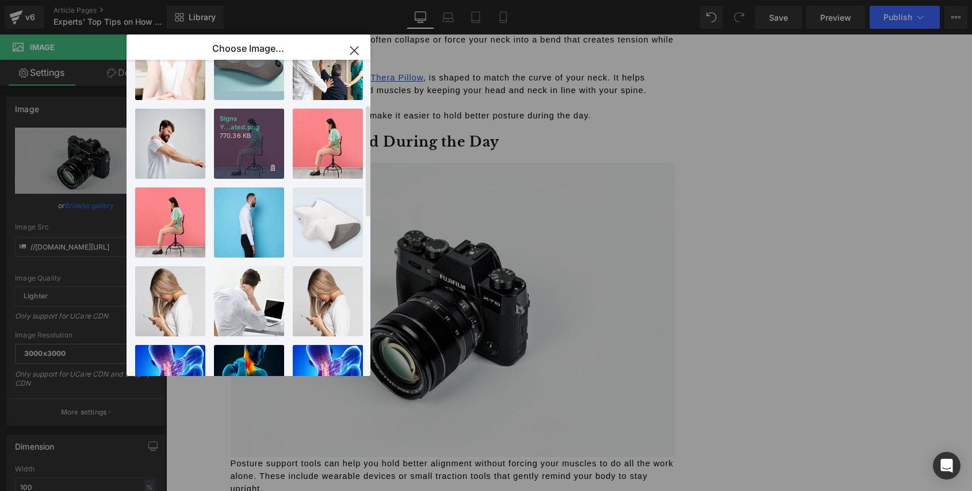
scroll to position [0, 0]
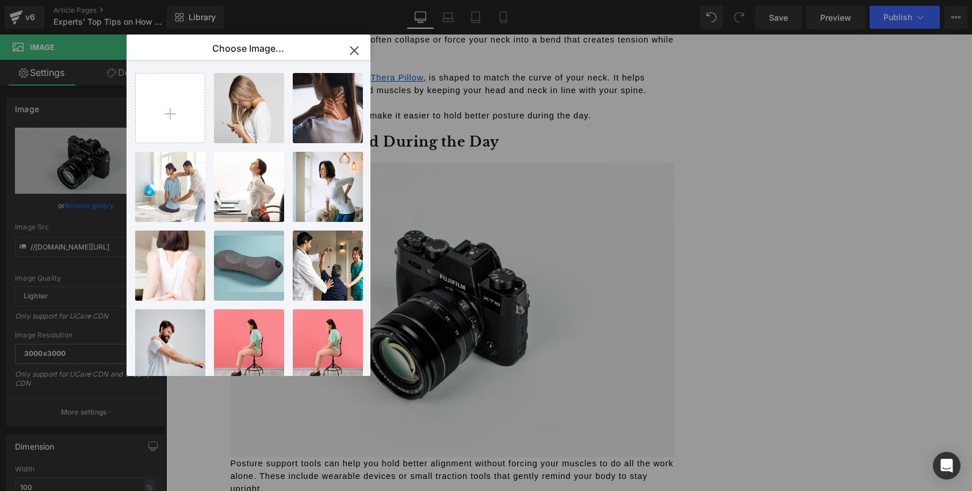
click at [358, 53] on icon "button" at bounding box center [354, 50] width 18 height 18
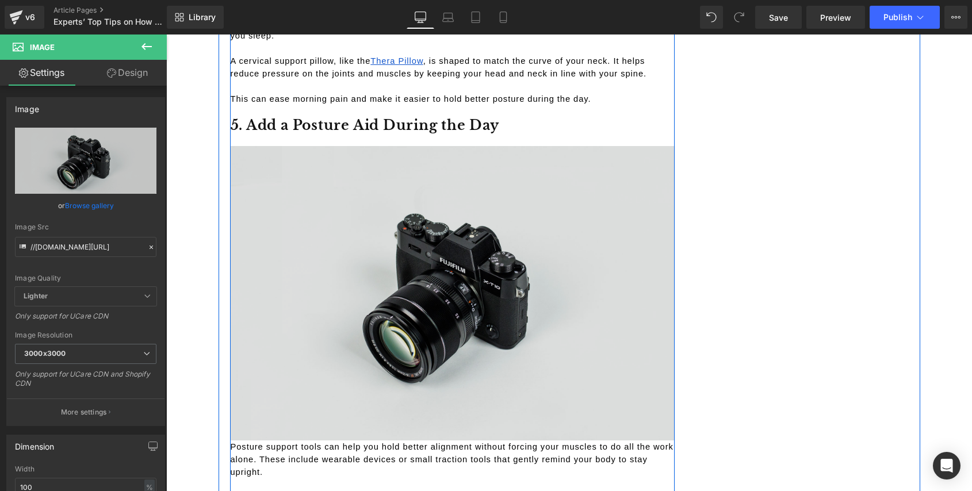
scroll to position [2438, 0]
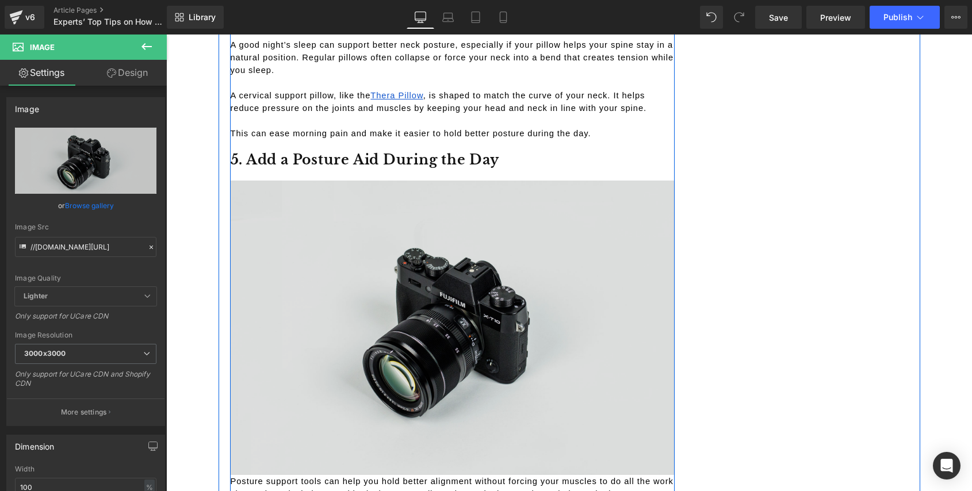
click at [507, 289] on img at bounding box center [453, 328] width 444 height 294
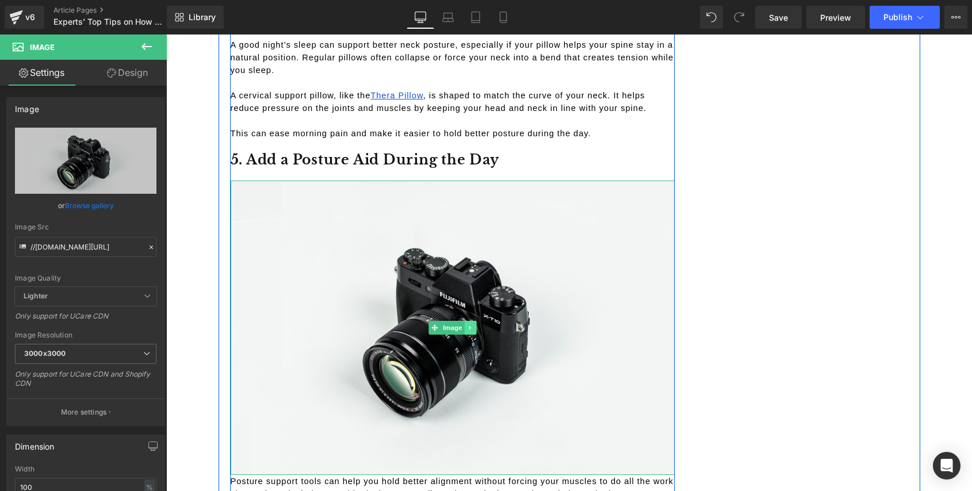
click at [470, 324] on icon at bounding box center [470, 327] width 6 height 7
click at [475, 331] on link at bounding box center [476, 328] width 12 height 14
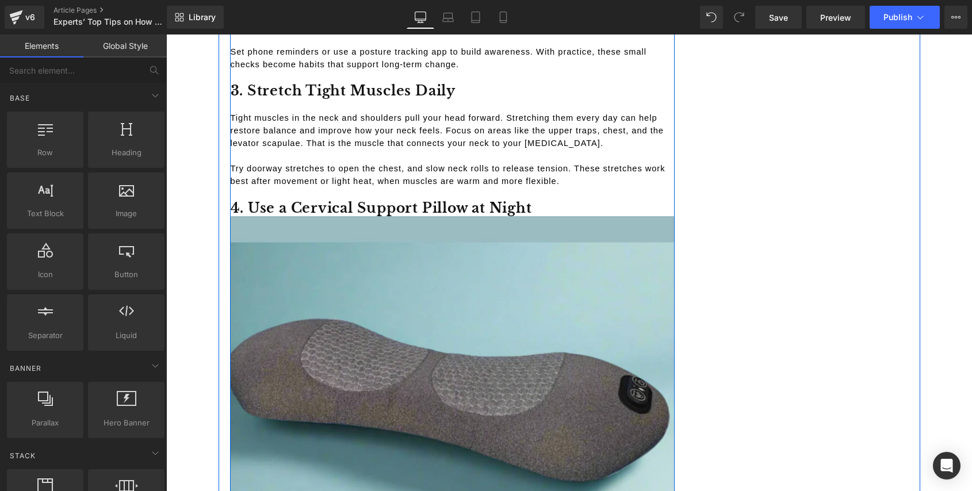
scroll to position [1873, 0]
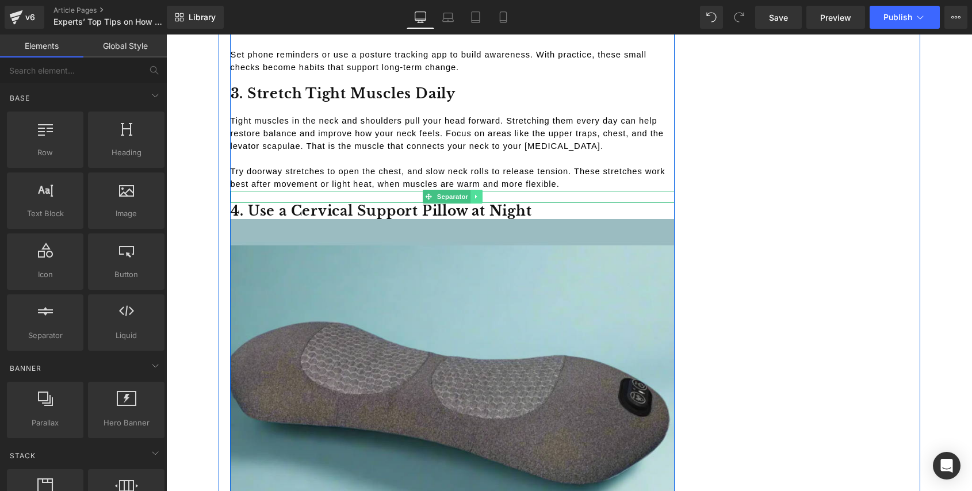
click at [474, 196] on icon at bounding box center [476, 196] width 6 height 7
click at [467, 198] on icon at bounding box center [470, 196] width 6 height 7
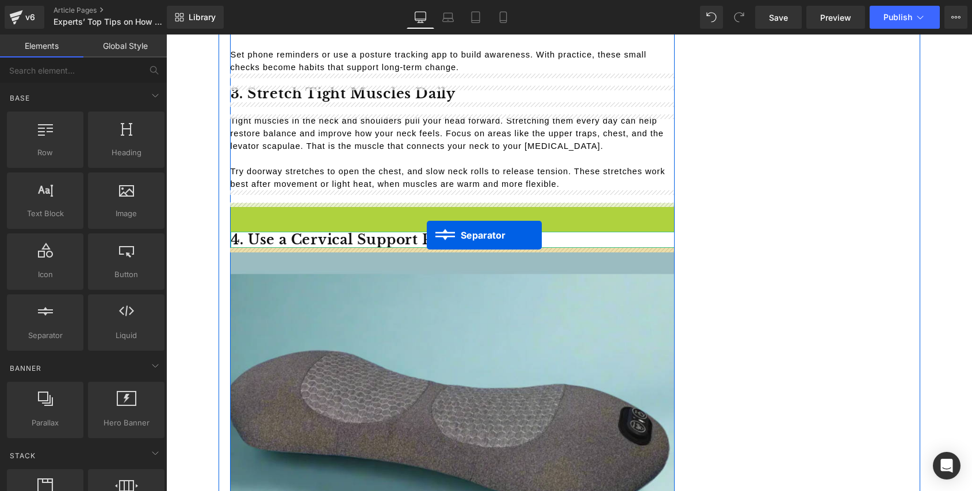
drag, startPoint x: 427, startPoint y: 206, endPoint x: 427, endPoint y: 235, distance: 29.3
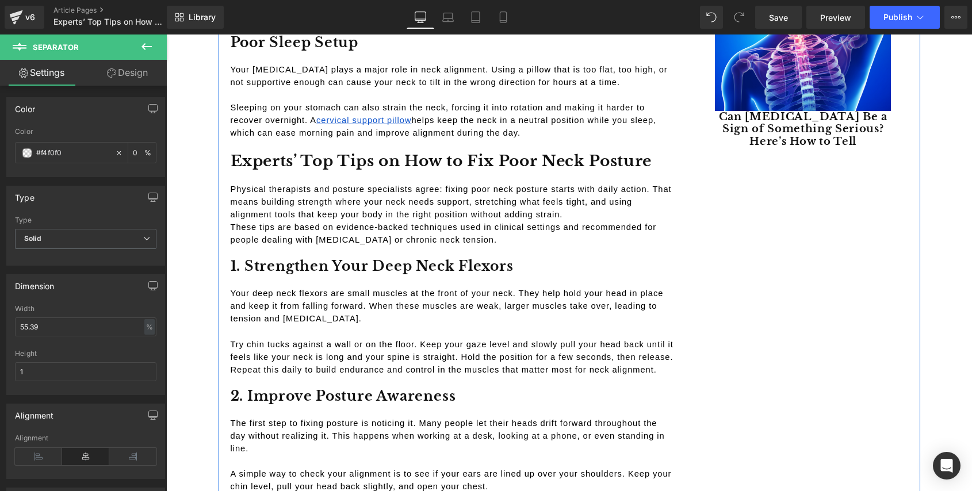
scroll to position [1416, 0]
click at [322, 163] on h2 "Experts’ Top Tips on How to Fix Poor Neck Posture" at bounding box center [453, 161] width 444 height 20
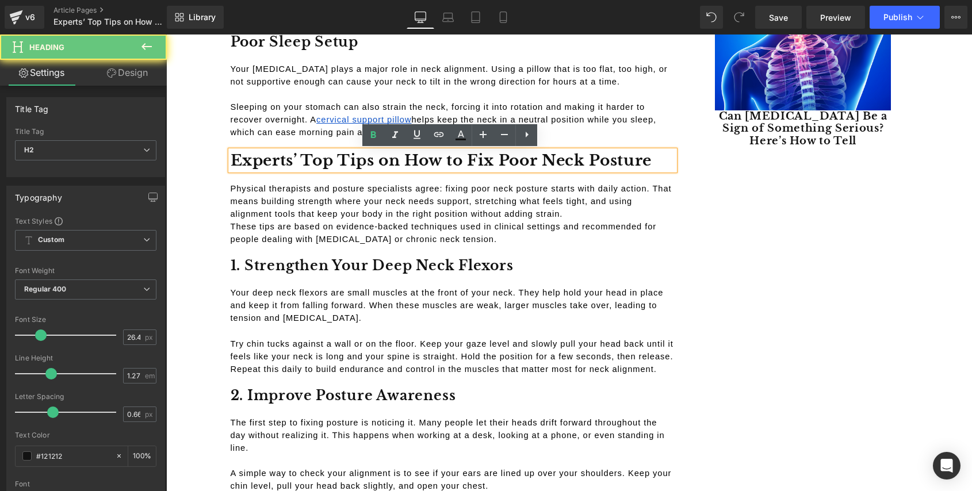
click at [322, 163] on h2 "Experts’ Top Tips on How to Fix Poor Neck Posture" at bounding box center [453, 161] width 444 height 20
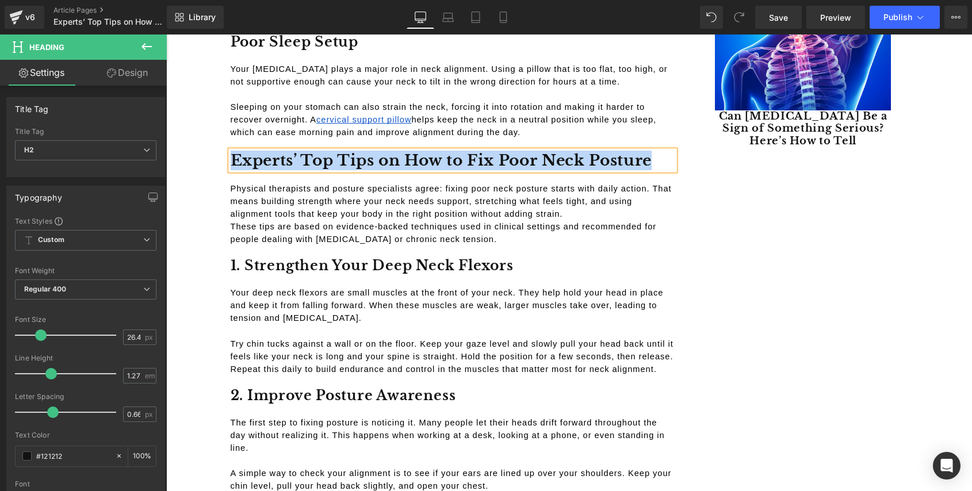
copy h2 "Experts’ Top Tips on How to Fix Poor Neck Posture"
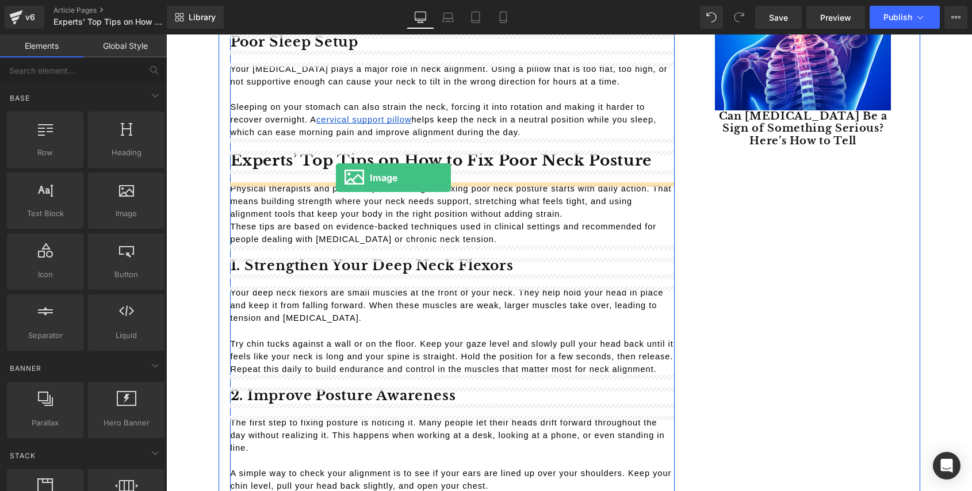
drag, startPoint x: 301, startPoint y: 244, endPoint x: 336, endPoint y: 178, distance: 75.3
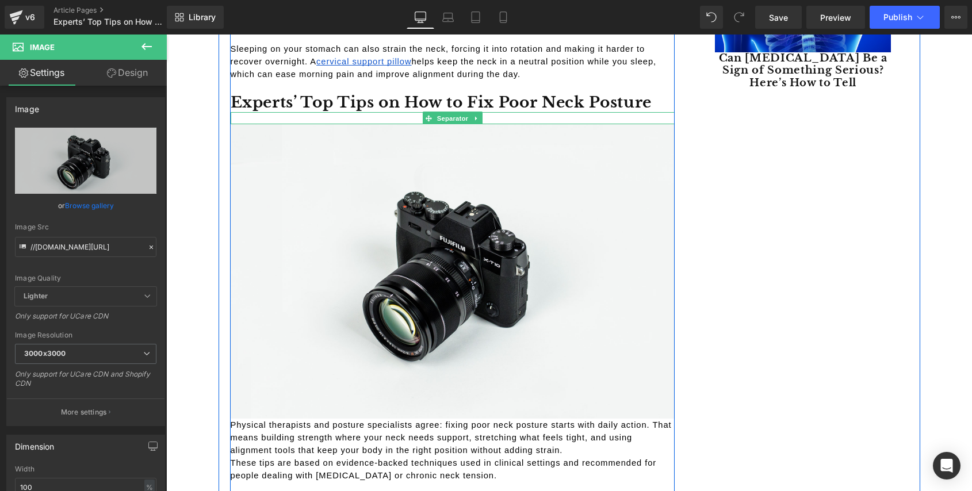
scroll to position [1485, 0]
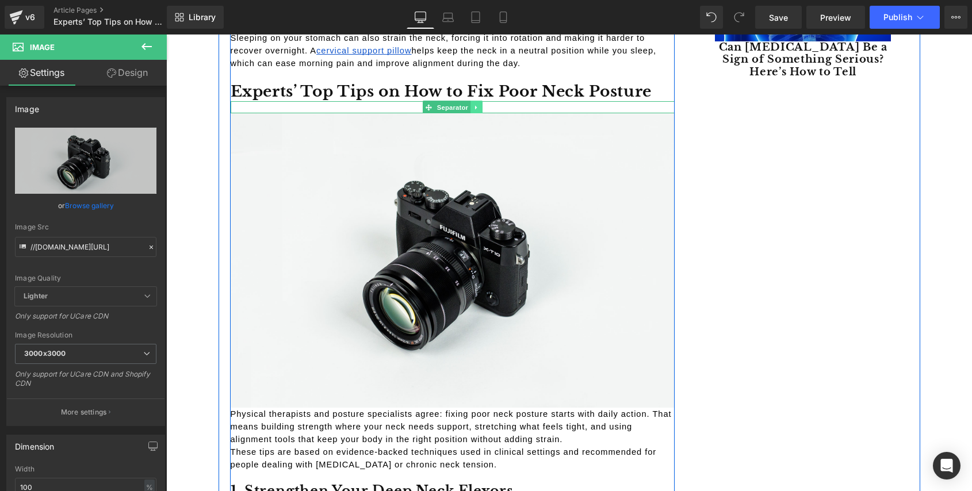
click at [475, 108] on icon at bounding box center [476, 107] width 6 height 7
click at [470, 108] on icon at bounding box center [470, 107] width 6 height 6
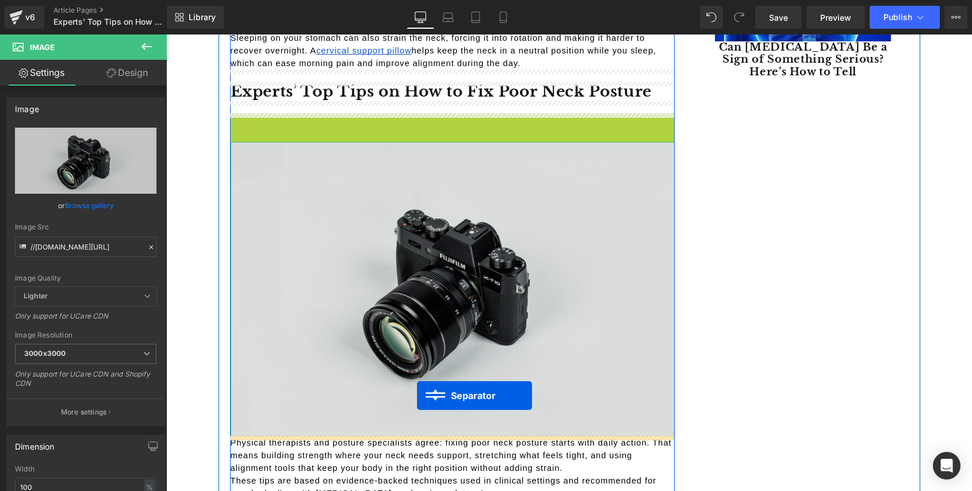
drag, startPoint x: 428, startPoint y: 117, endPoint x: 414, endPoint y: 390, distance: 273.4
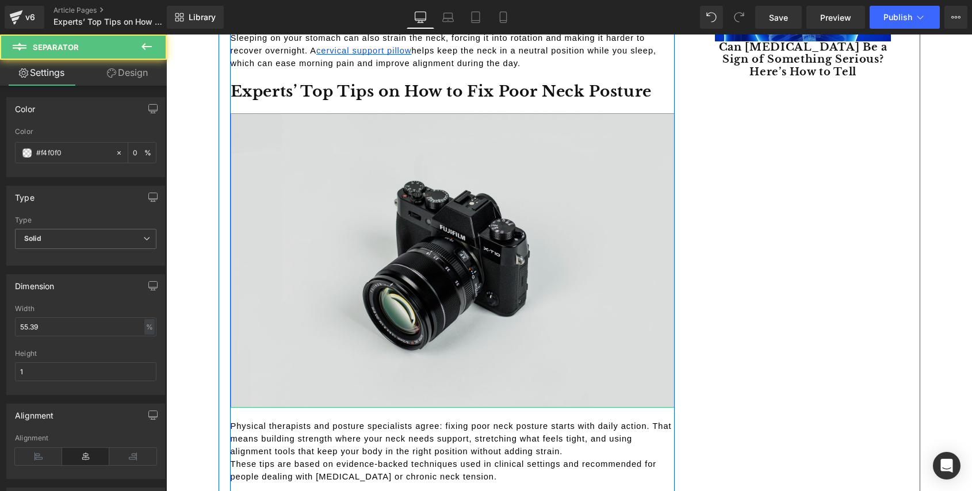
click at [291, 178] on img at bounding box center [453, 260] width 444 height 294
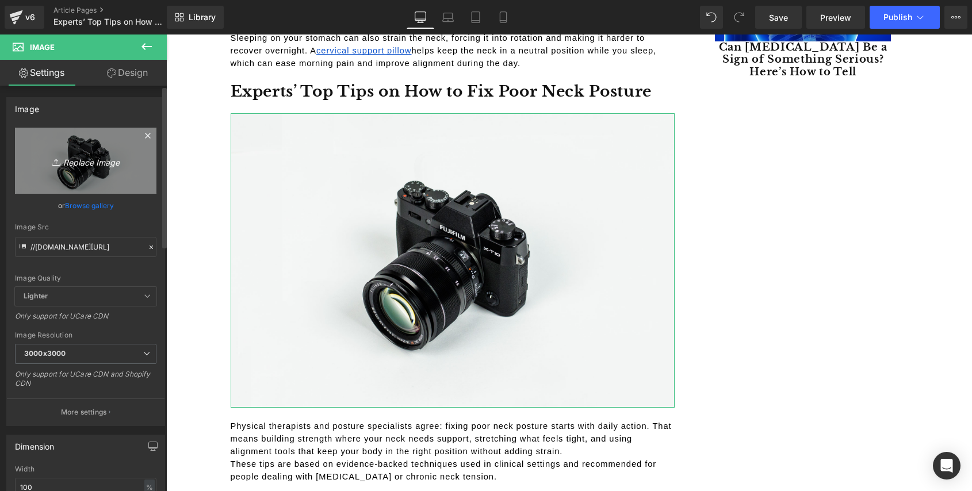
click at [76, 162] on icon "Replace Image" at bounding box center [86, 161] width 92 height 14
type input "C:\fakepath\Experts’ Top Tips on How to Fix Poor Neck Posture (1).png"
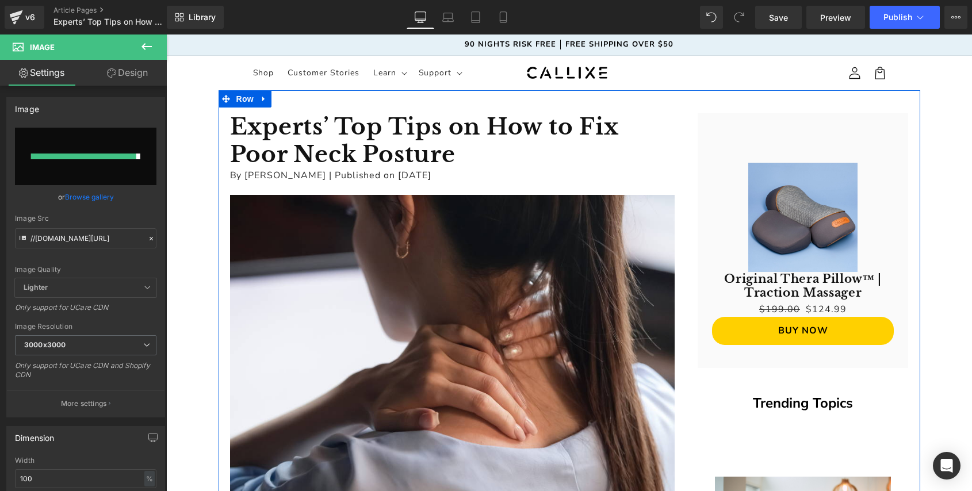
scroll to position [0, 0]
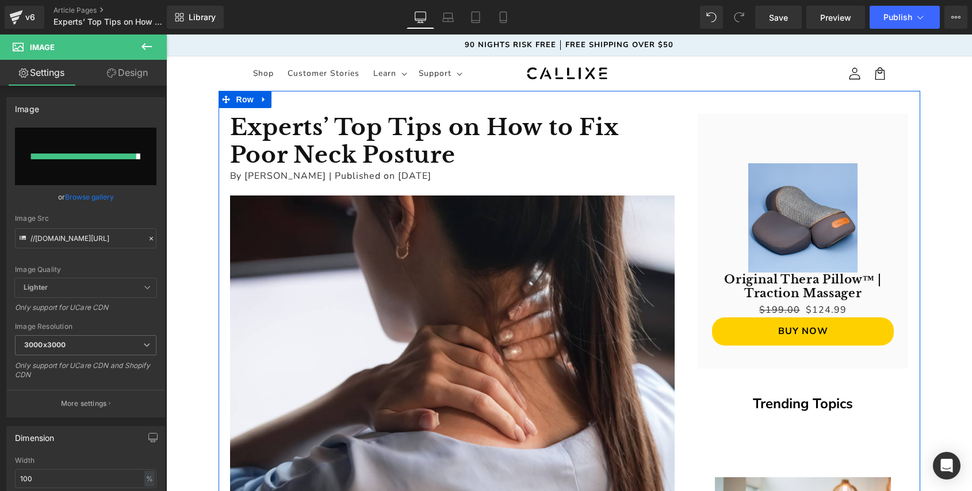
type input "https://ucarecdn.com/a8931da0-cce3-47c9-8969-8435dde0f6a8/-/format/auto/-/previ…"
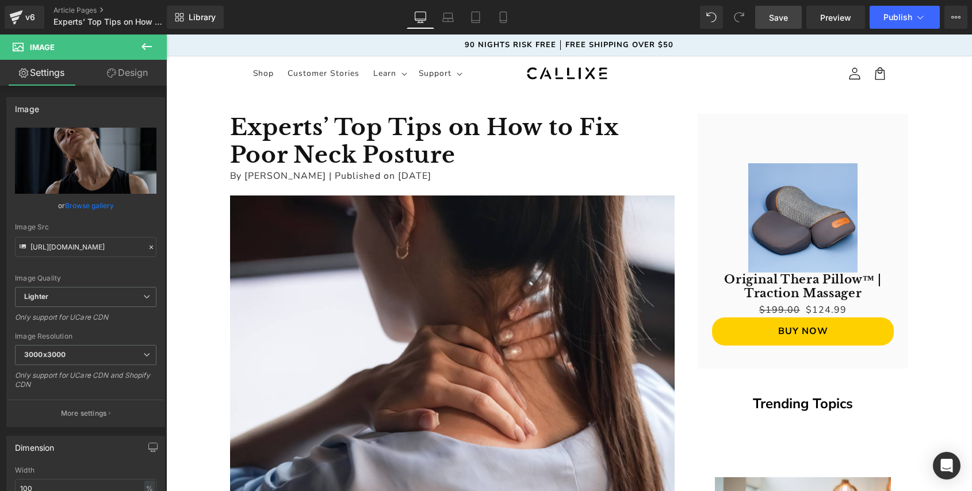
click at [770, 15] on span "Save" at bounding box center [778, 17] width 19 height 12
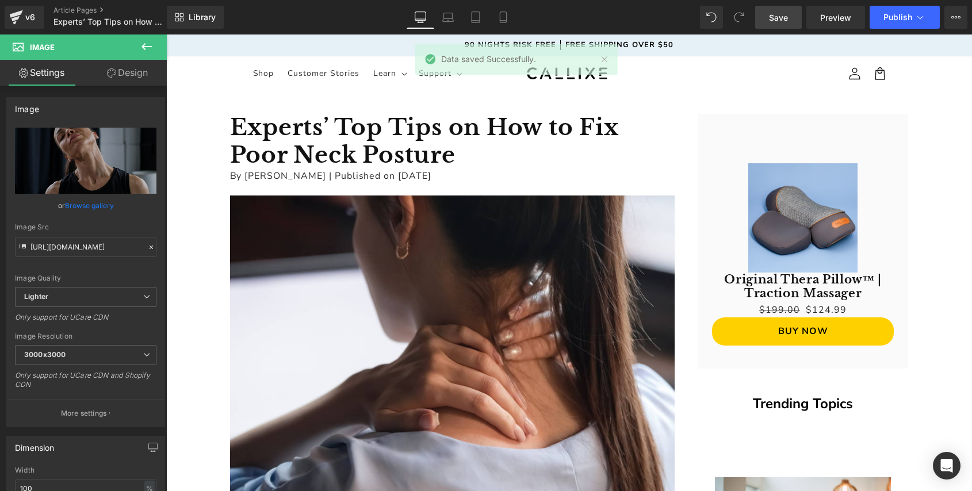
click at [150, 45] on icon at bounding box center [147, 47] width 14 height 14
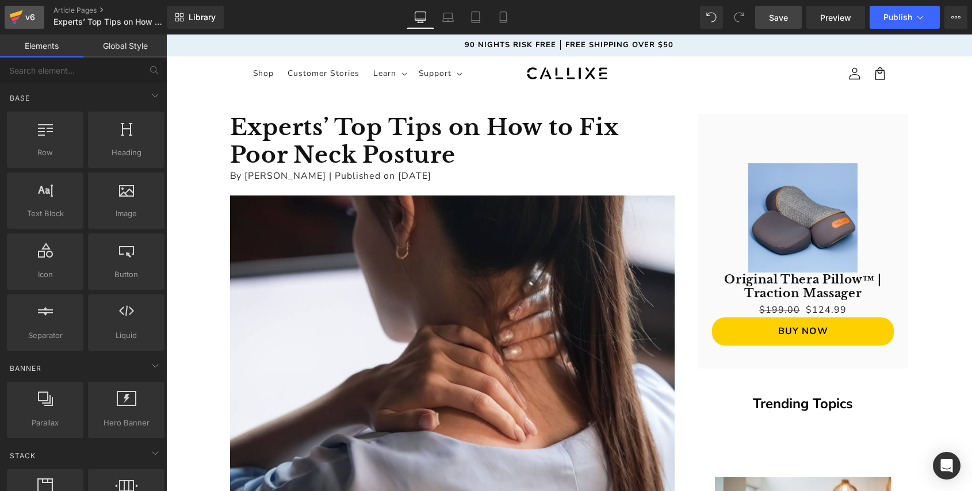
click at [30, 25] on link "v6" at bounding box center [25, 17] width 40 height 23
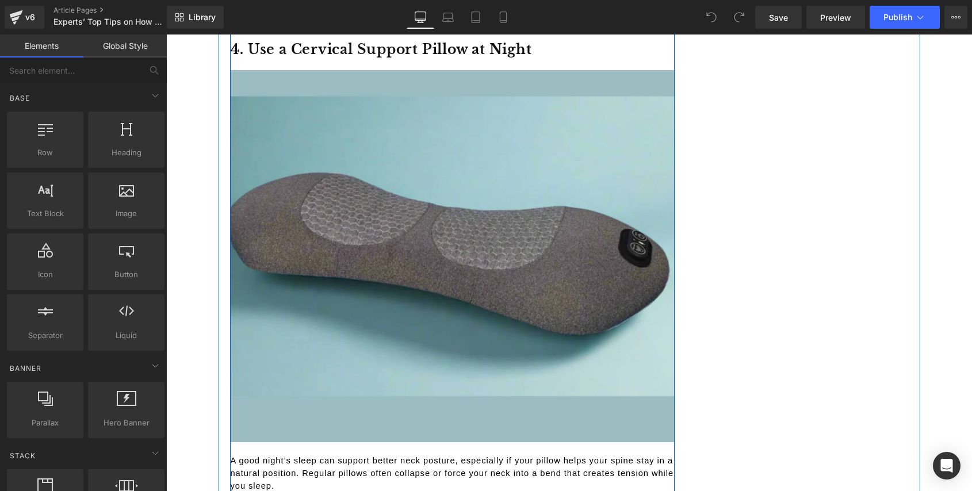
scroll to position [2415, 0]
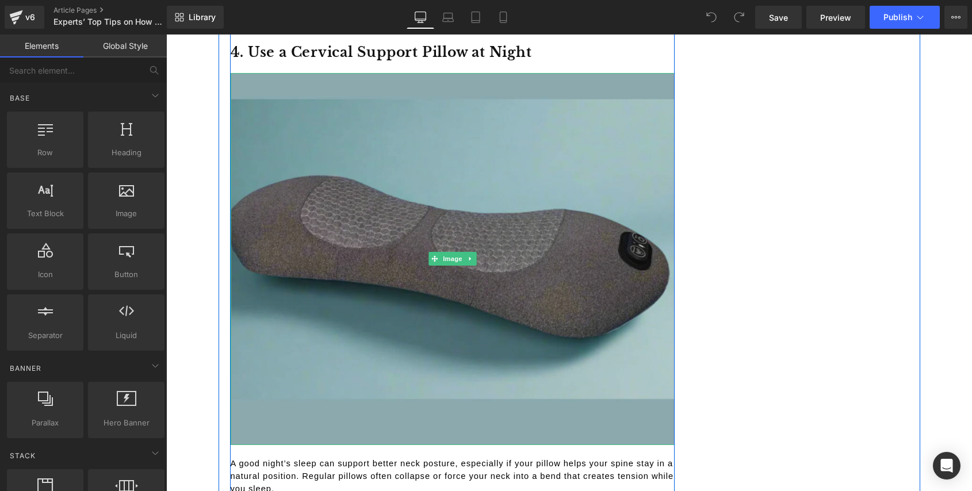
click at [396, 222] on img at bounding box center [453, 259] width 444 height 372
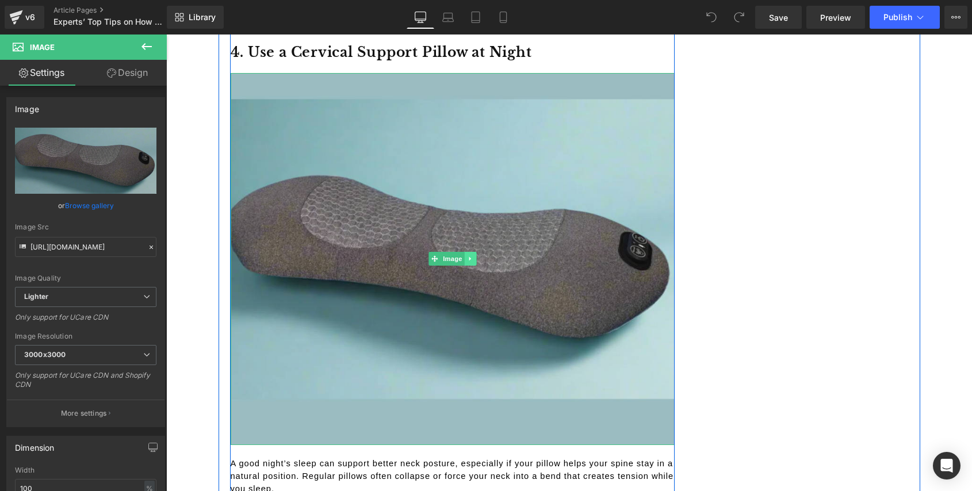
click at [469, 258] on icon at bounding box center [470, 259] width 2 height 4
click at [474, 258] on icon at bounding box center [476, 259] width 6 height 6
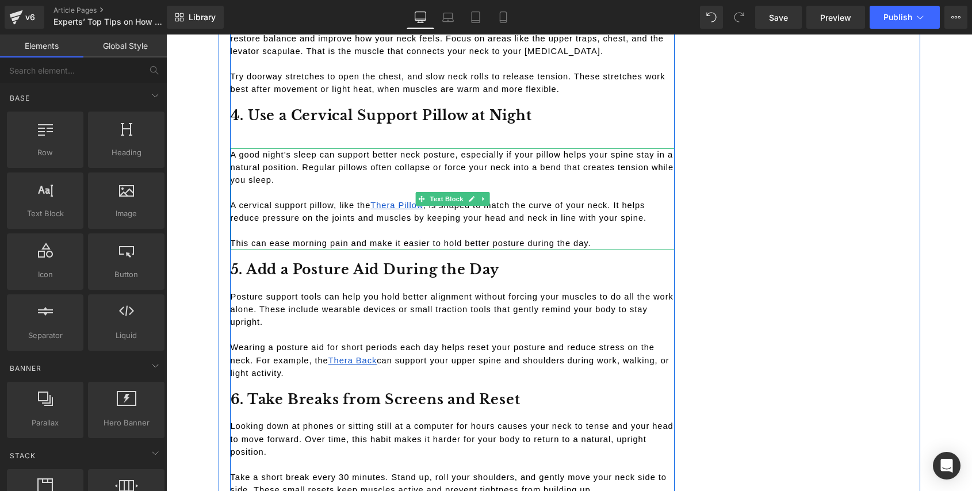
scroll to position [2338, 0]
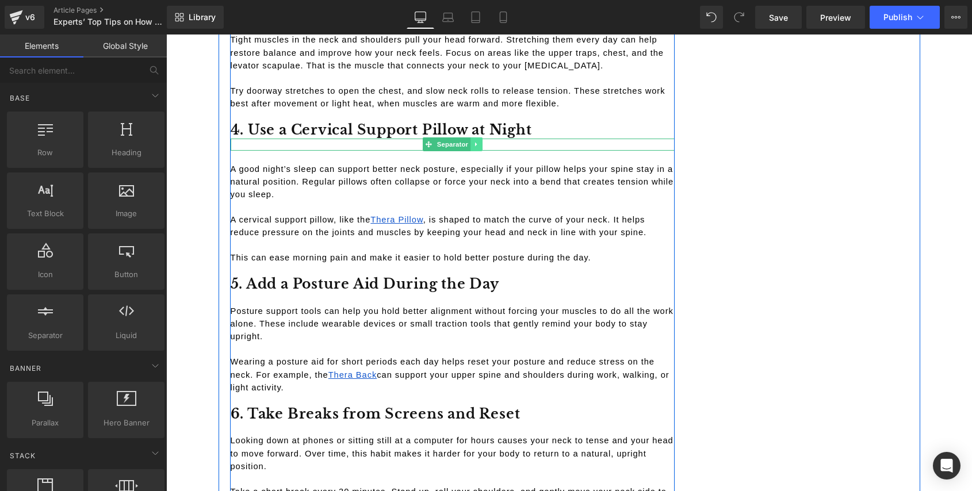
click at [474, 143] on icon at bounding box center [476, 144] width 6 height 7
click at [479, 147] on icon at bounding box center [482, 144] width 6 height 6
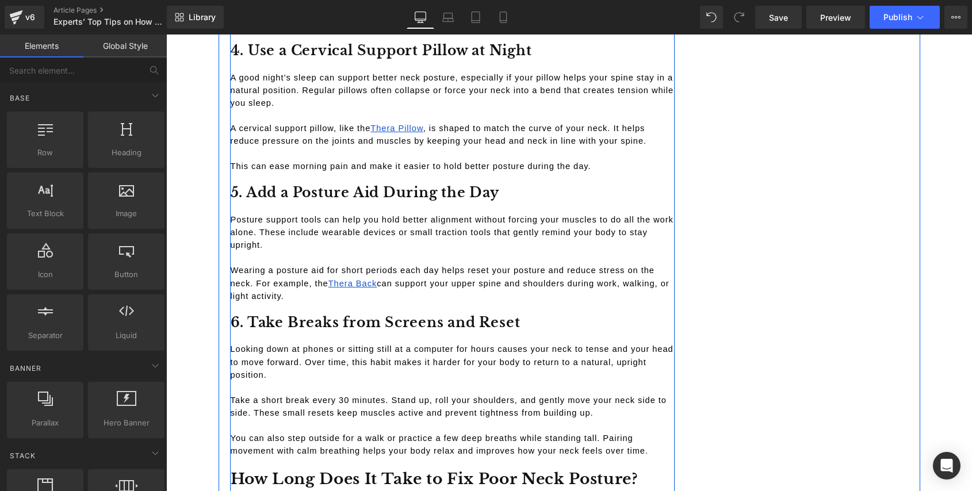
scroll to position [2425, 0]
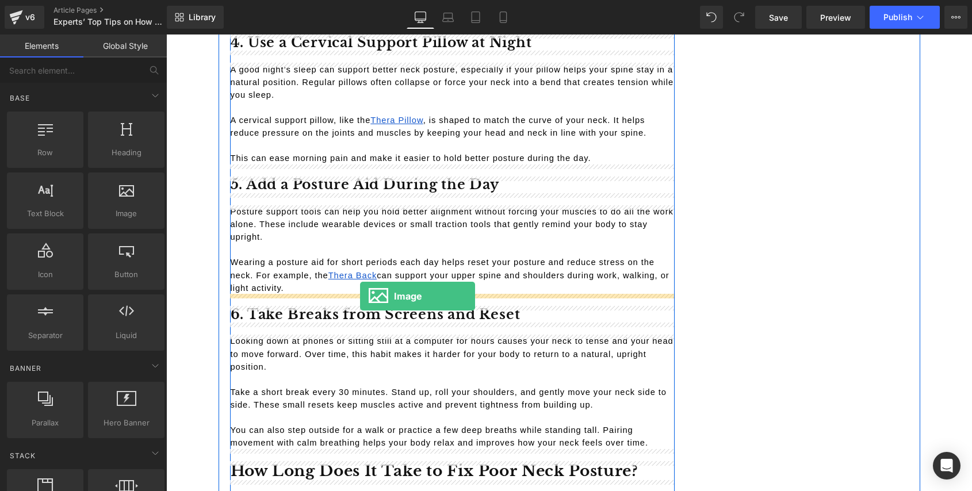
drag, startPoint x: 300, startPoint y: 237, endPoint x: 360, endPoint y: 296, distance: 83.7
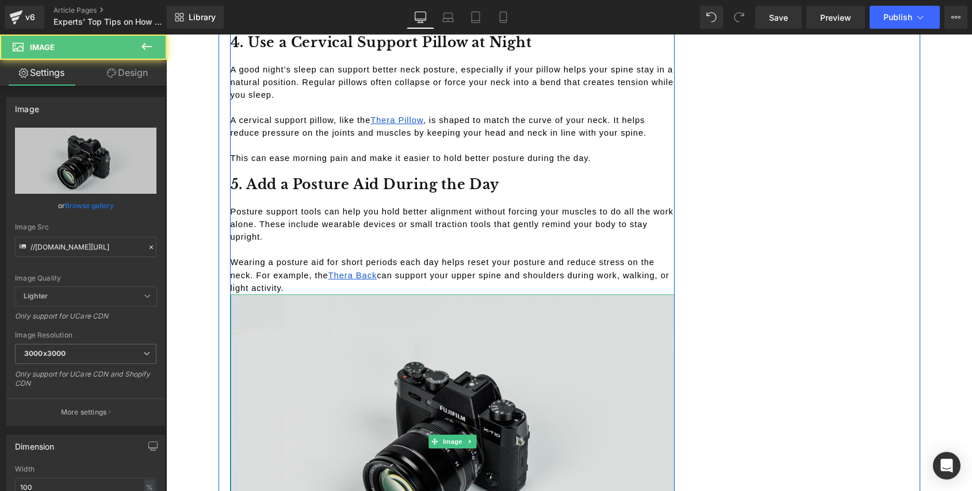
click at [401, 338] on img at bounding box center [453, 441] width 444 height 294
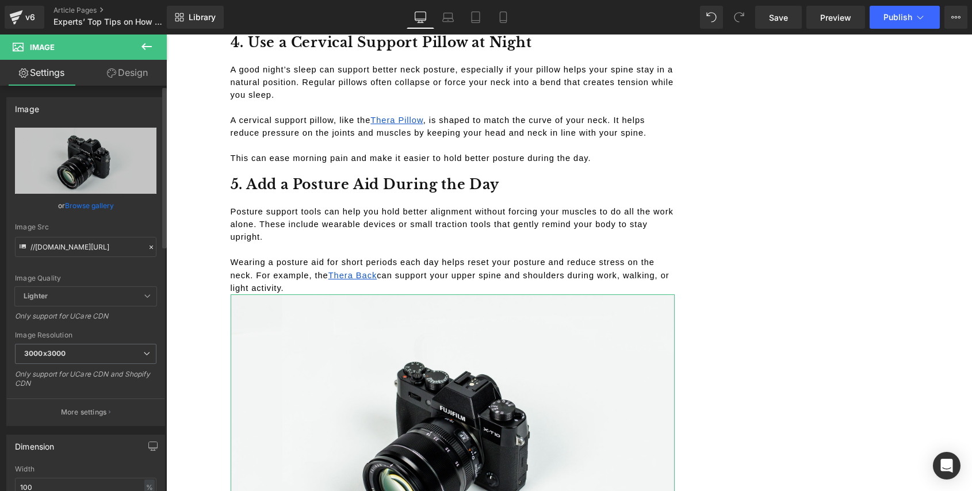
click at [85, 205] on link "Browse gallery" at bounding box center [89, 205] width 49 height 20
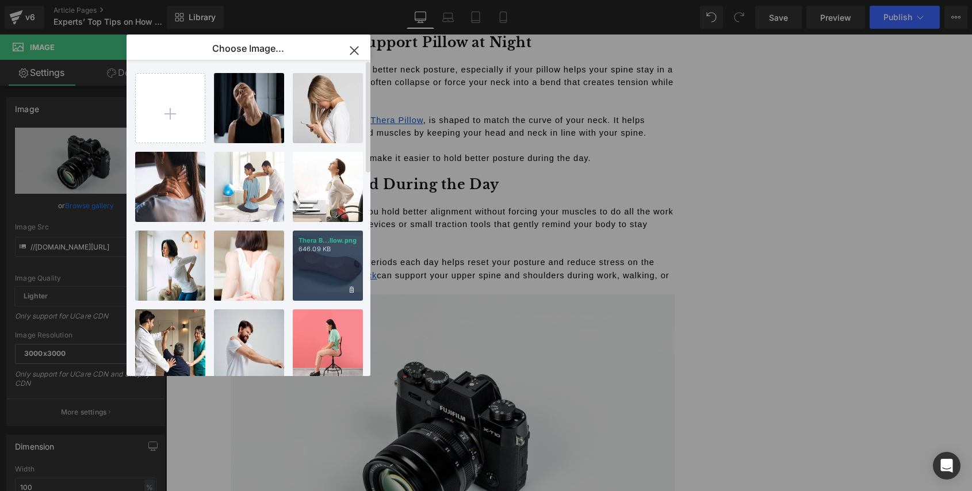
click at [336, 271] on div "Thera B...llow.png 646.09 KB" at bounding box center [328, 266] width 70 height 70
type input "https://ucarecdn.com/4afb3232-008e-4dd1-b5f6-40d33fd839c6/-/format/auto/-/previ…"
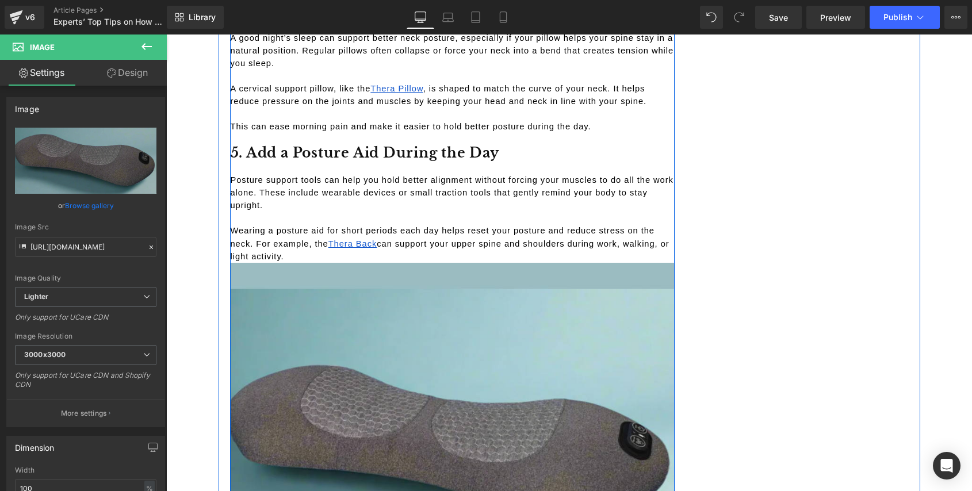
scroll to position [2443, 0]
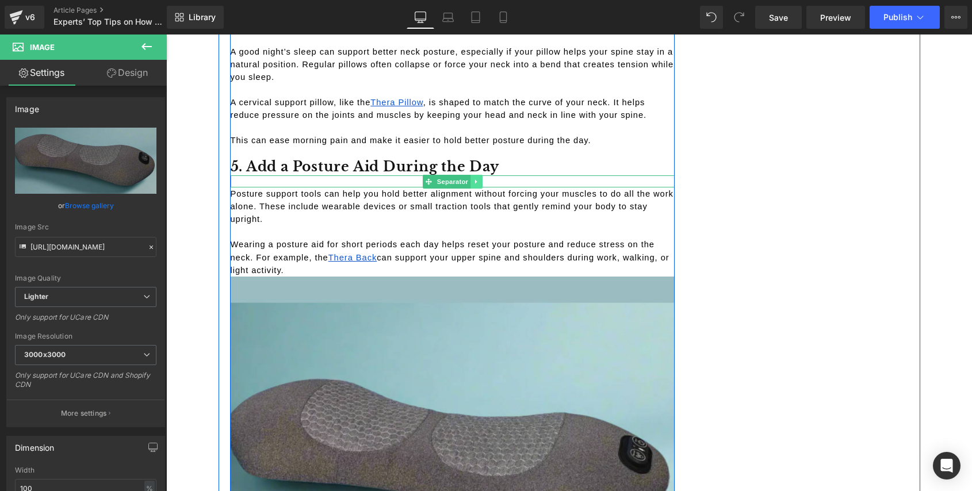
click at [475, 181] on icon at bounding box center [476, 181] width 2 height 4
click at [469, 184] on icon at bounding box center [470, 181] width 6 height 6
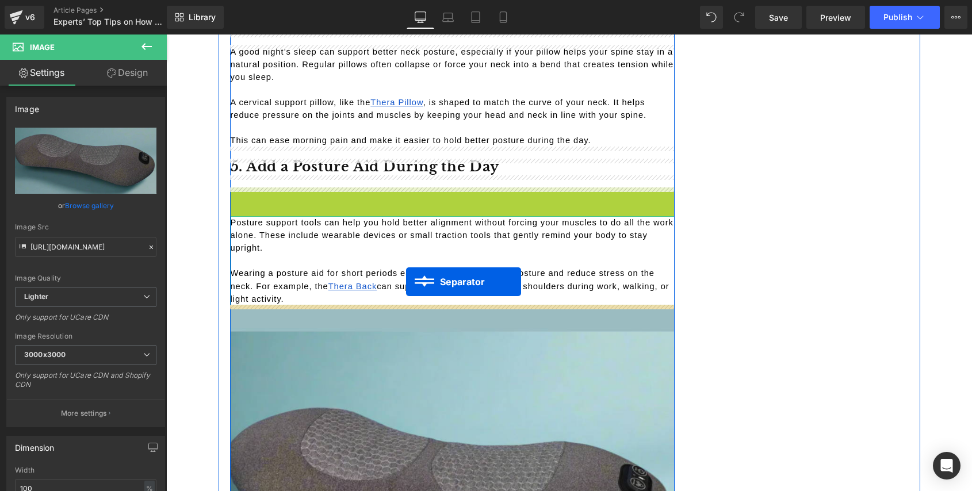
drag, startPoint x: 425, startPoint y: 192, endPoint x: 406, endPoint y: 281, distance: 91.1
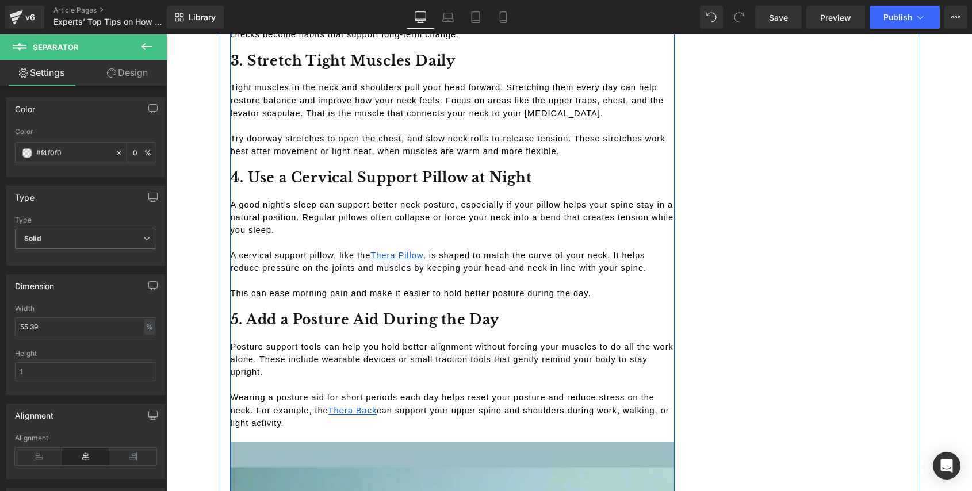
scroll to position [2287, 0]
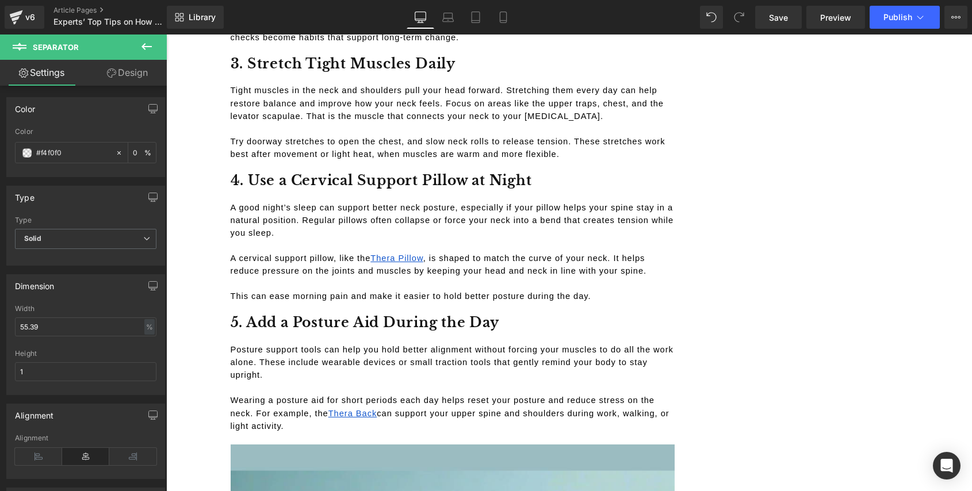
click at [147, 49] on icon at bounding box center [147, 47] width 14 height 14
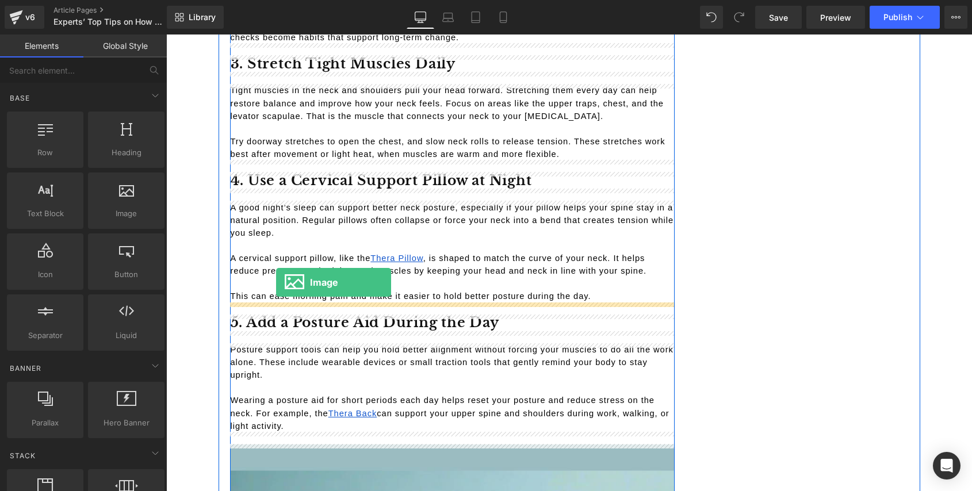
drag, startPoint x: 285, startPoint y: 220, endPoint x: 276, endPoint y: 282, distance: 62.8
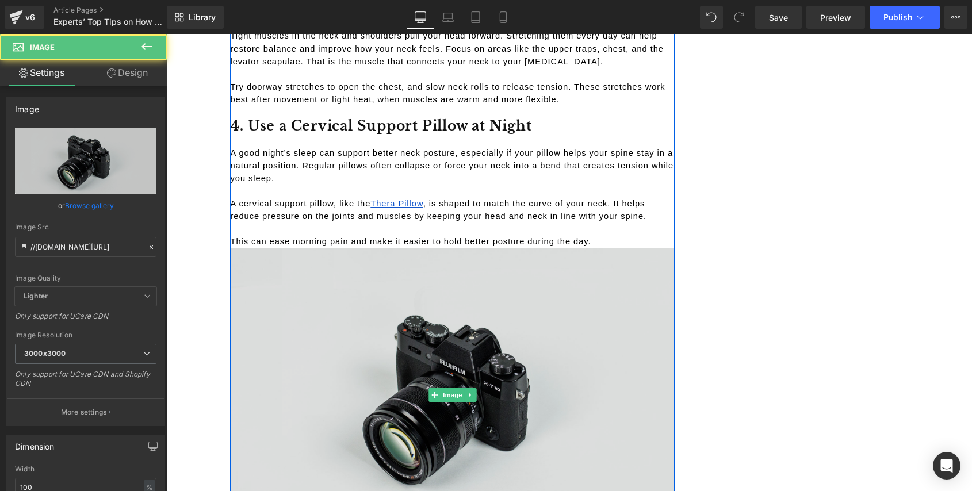
scroll to position [2366, 0]
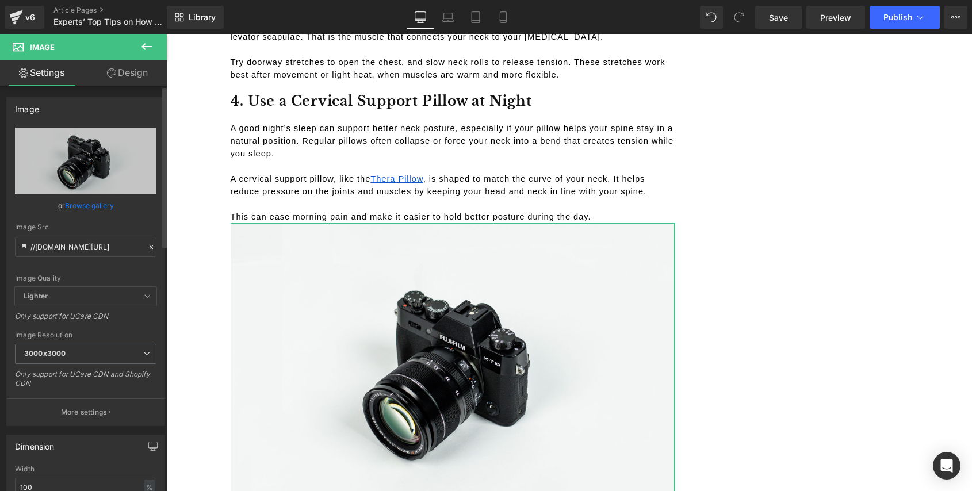
click at [89, 204] on link "Browse gallery" at bounding box center [89, 205] width 49 height 20
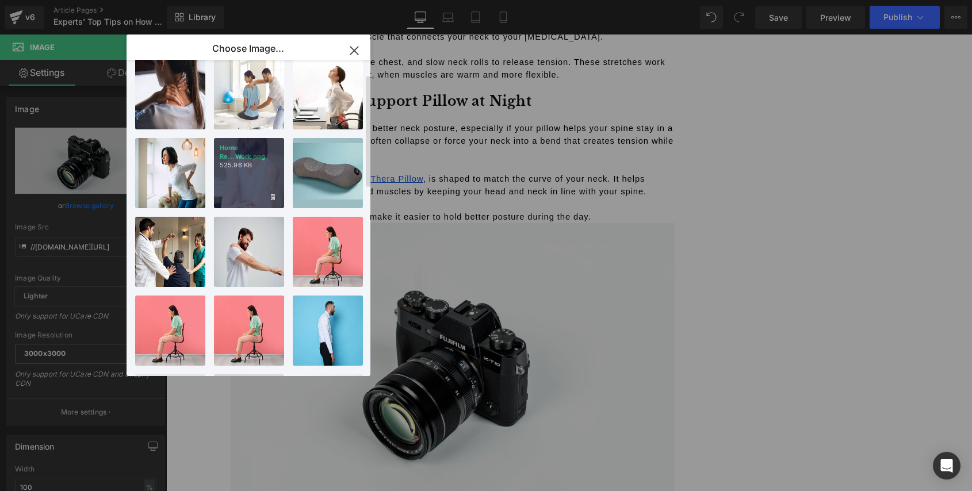
scroll to position [0, 0]
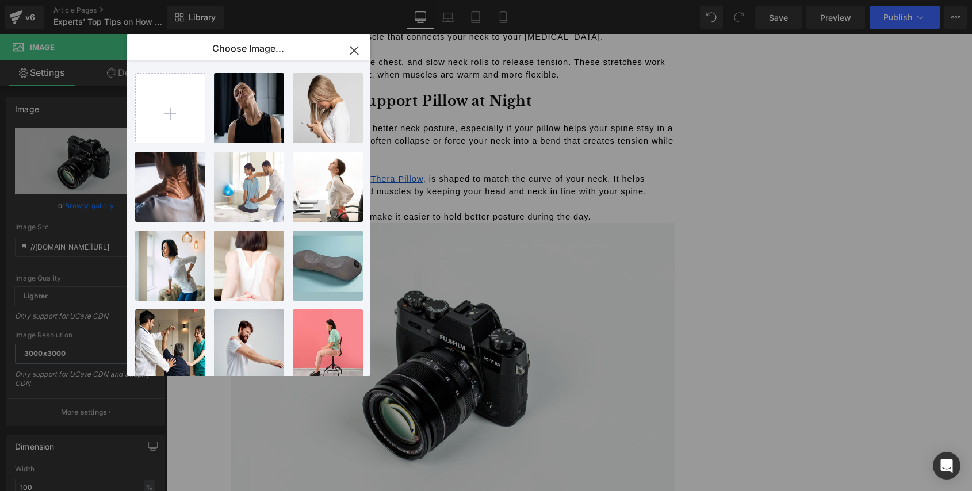
click at [354, 49] on icon "button" at bounding box center [353, 50] width 7 height 7
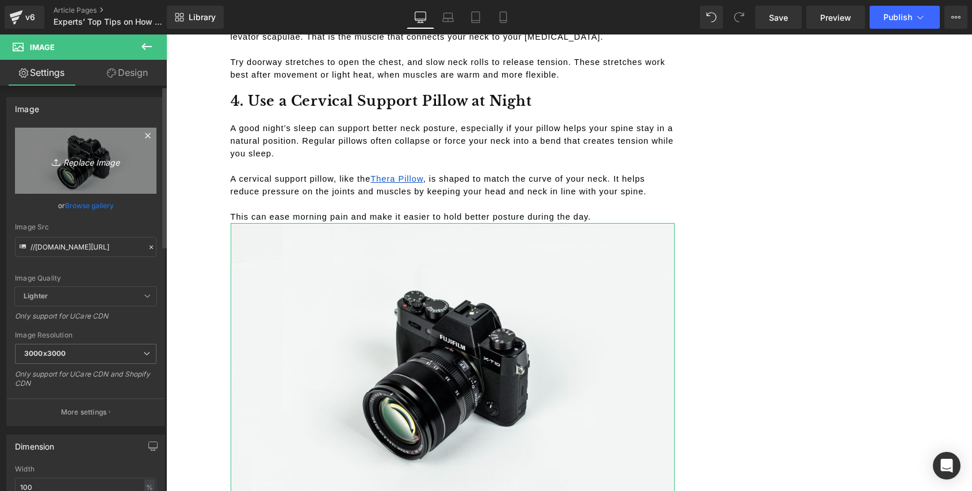
click at [99, 163] on icon "Replace Image" at bounding box center [86, 161] width 92 height 14
type input "C:\fakepath\How Do Massage Pillows Work.png"
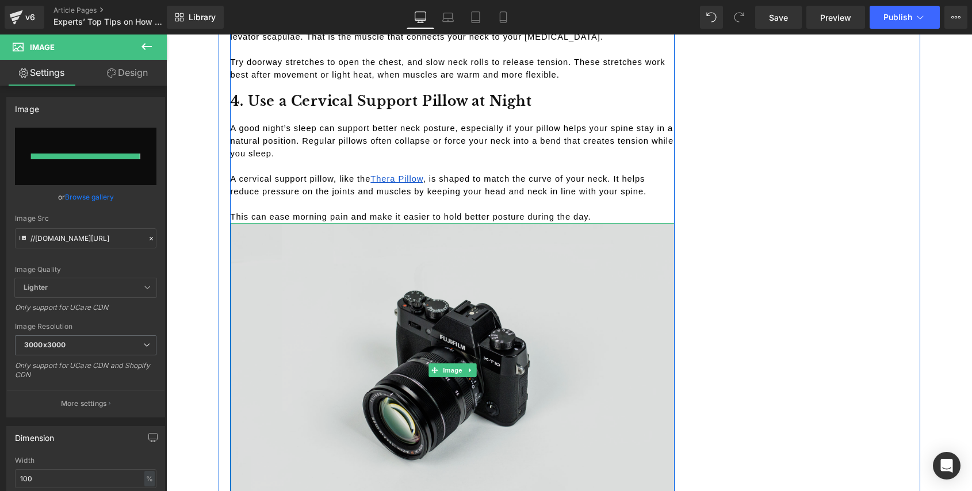
type input "https://ucarecdn.com/bbf1f524-be3a-4023-8bd8-29e9f565aa44/-/format/auto/-/previ…"
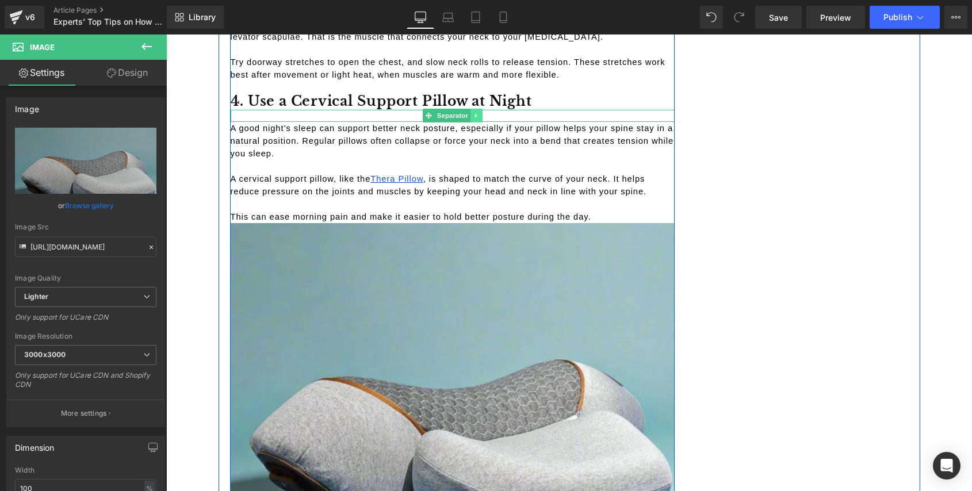
click at [473, 116] on icon at bounding box center [476, 115] width 6 height 7
click at [467, 116] on icon at bounding box center [470, 116] width 6 height 6
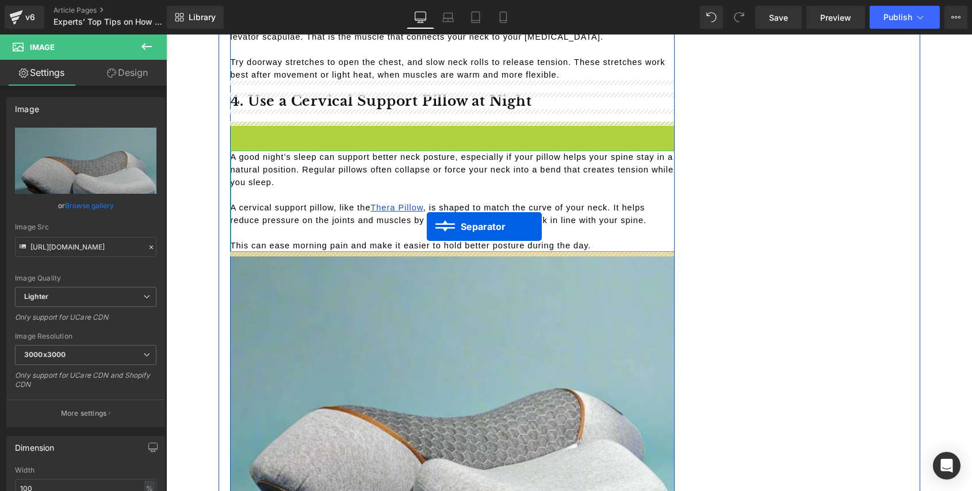
drag, startPoint x: 427, startPoint y: 127, endPoint x: 427, endPoint y: 225, distance: 98.3
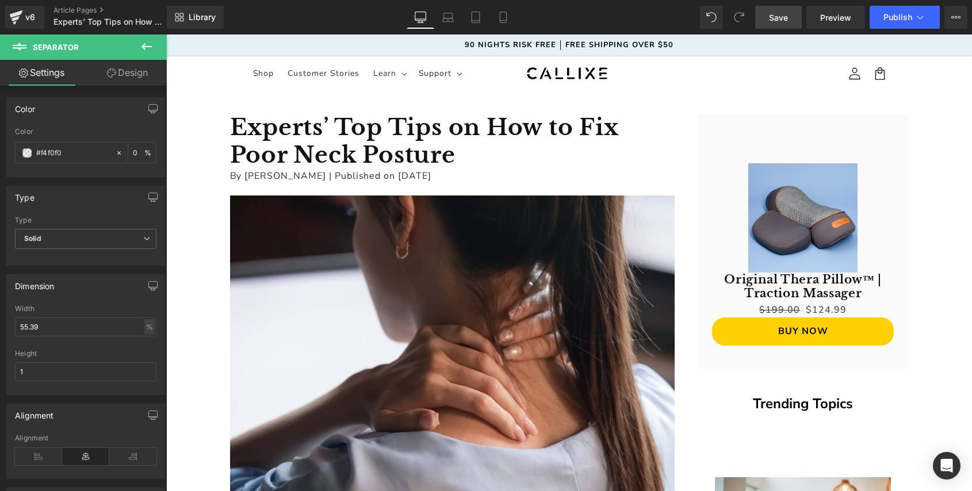
click at [781, 16] on span "Save" at bounding box center [778, 17] width 19 height 12
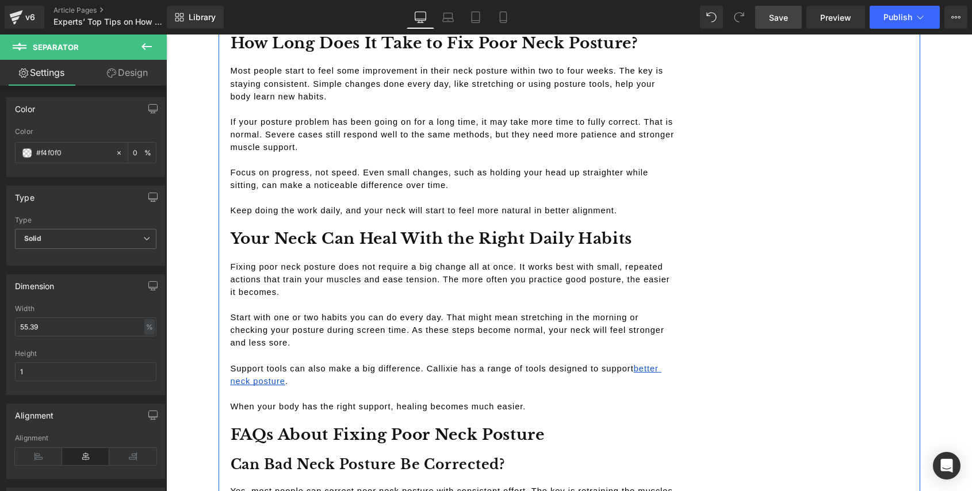
scroll to position [3421, 0]
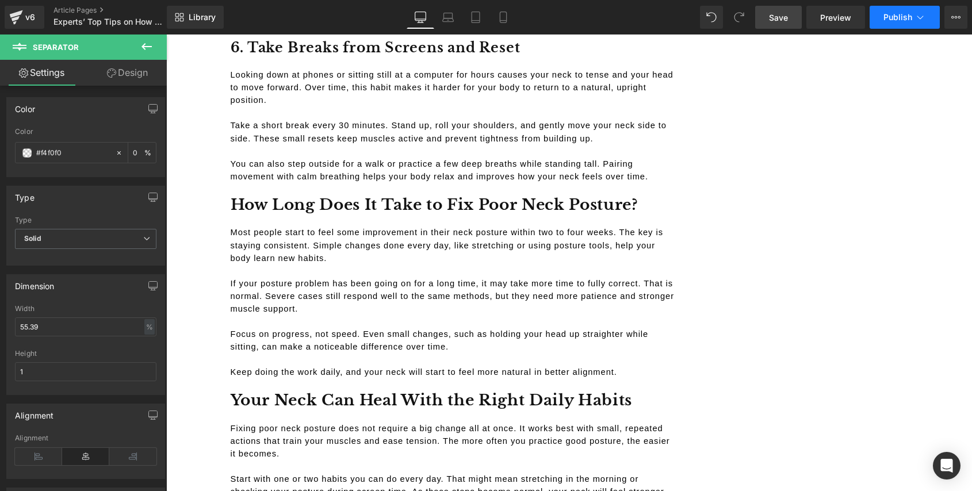
click at [891, 24] on button "Publish" at bounding box center [904, 17] width 70 height 23
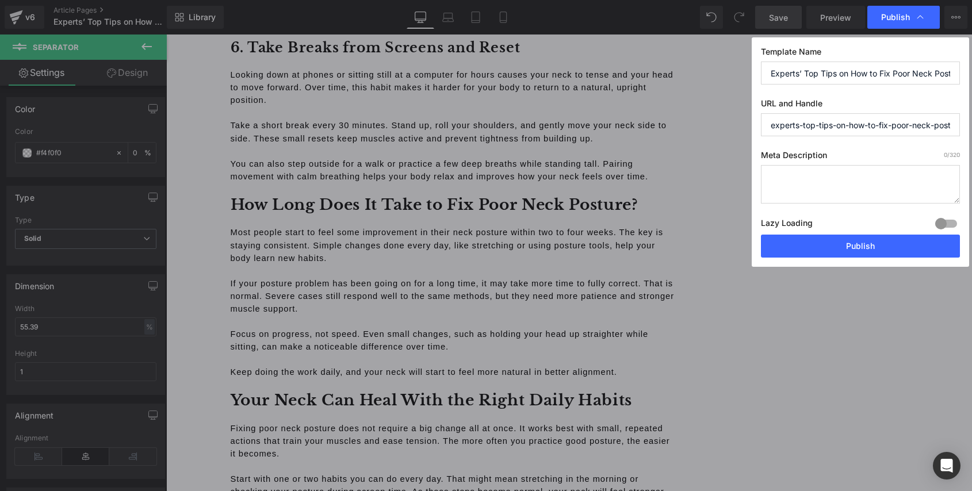
click at [816, 168] on textarea at bounding box center [860, 184] width 199 height 39
paste textarea "Feel like your head’s always jutting forward? These expert-backed tips reveal w…"
type textarea "Feel like your head’s always jutting forward? These expert-backed tips reveal w…"
paste textarea "Feel like your head’s always jutting forward? These expert-backed tips reveal w…"
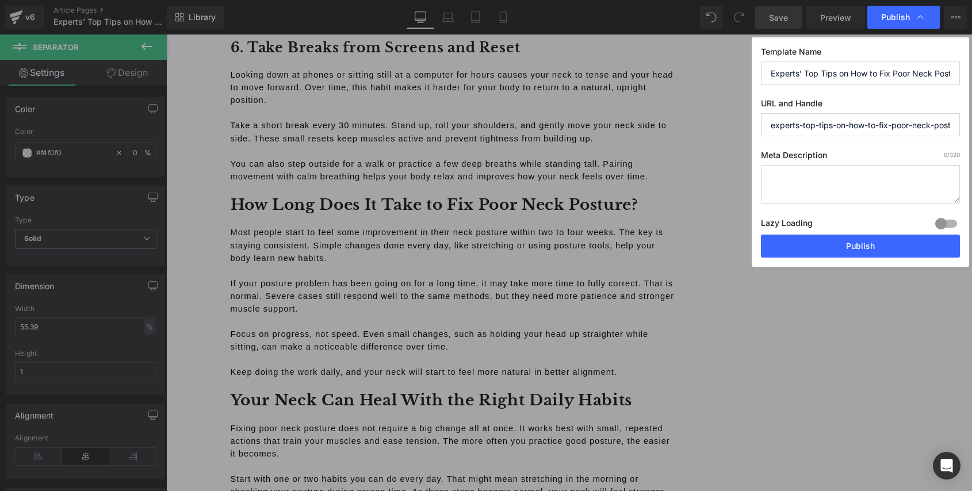
type textarea "Feel like your head’s always jutting forward? These expert-backed tips reveal w…"
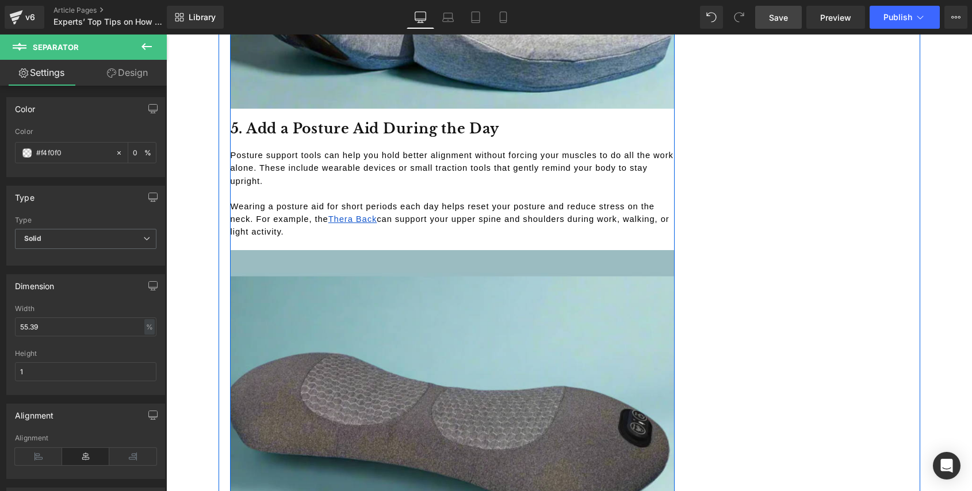
scroll to position [2581, 0]
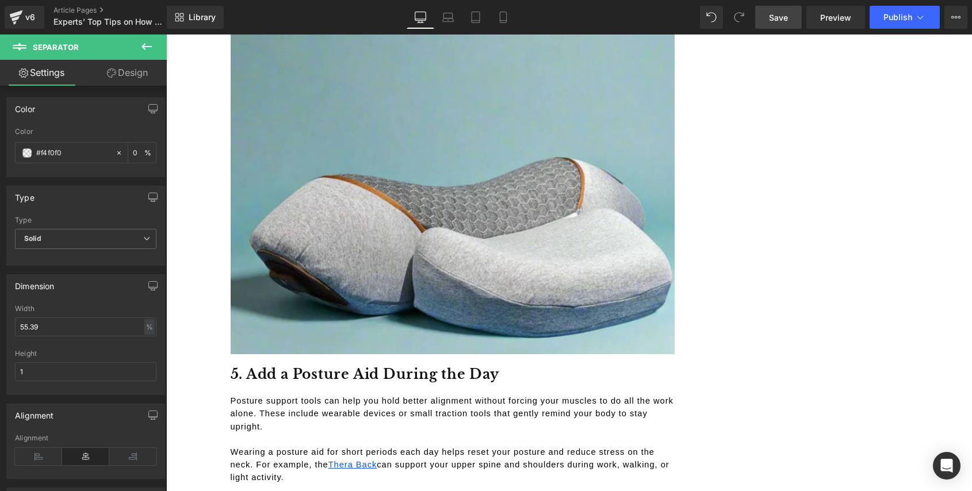
click at [774, 21] on span "Save" at bounding box center [778, 17] width 19 height 12
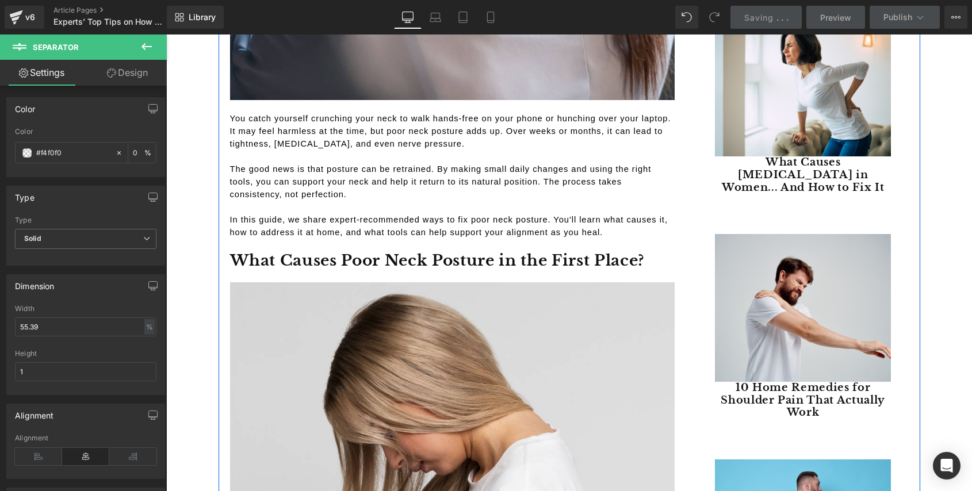
scroll to position [0, 0]
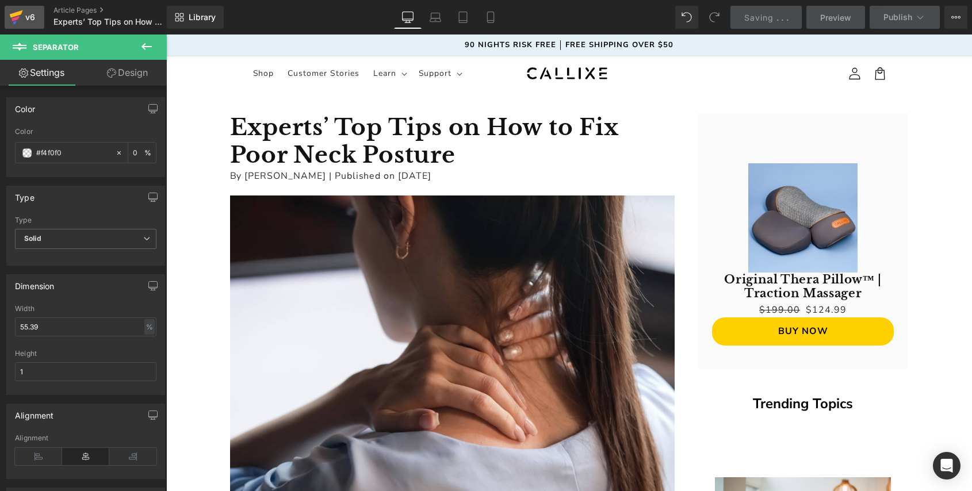
click at [16, 20] on icon at bounding box center [15, 18] width 8 height 5
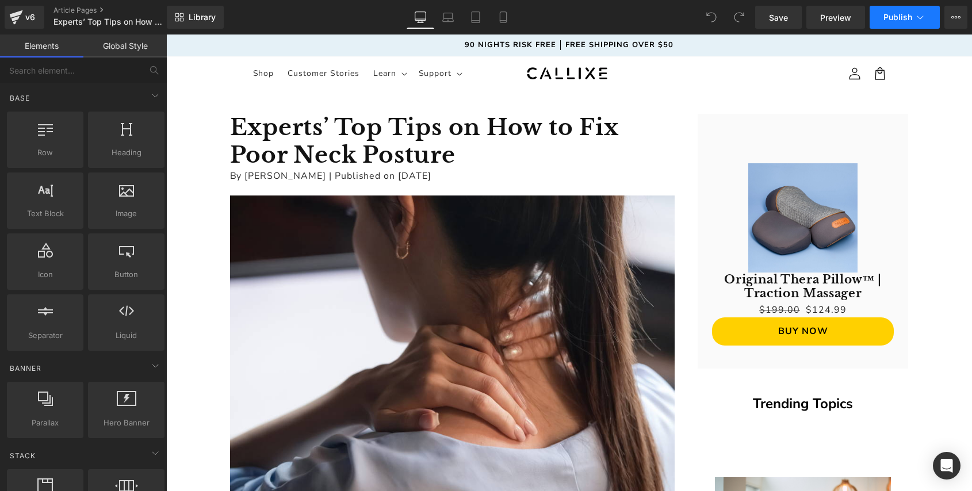
click at [923, 15] on icon at bounding box center [919, 16] width 11 height 11
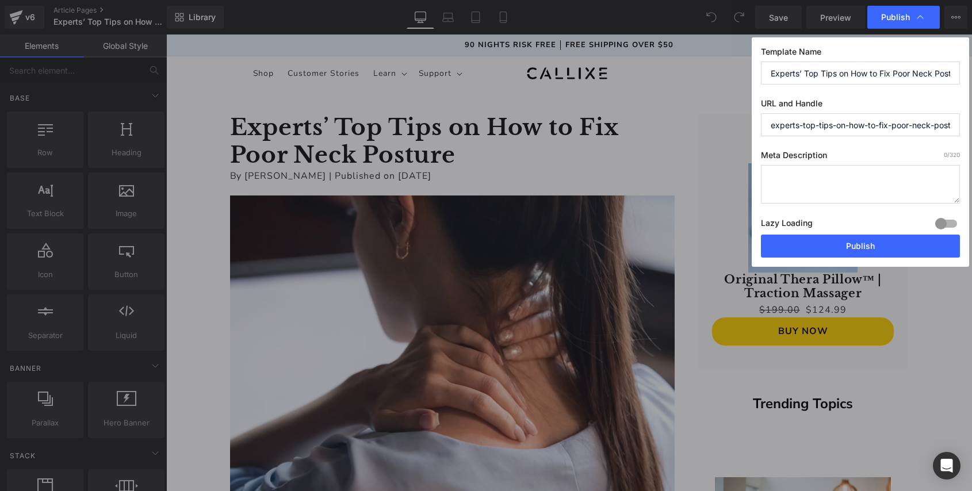
click at [846, 191] on textarea at bounding box center [860, 184] width 199 height 39
paste textarea "Feel like your head’s always jutting forward? These expert-backed tips reveal w…"
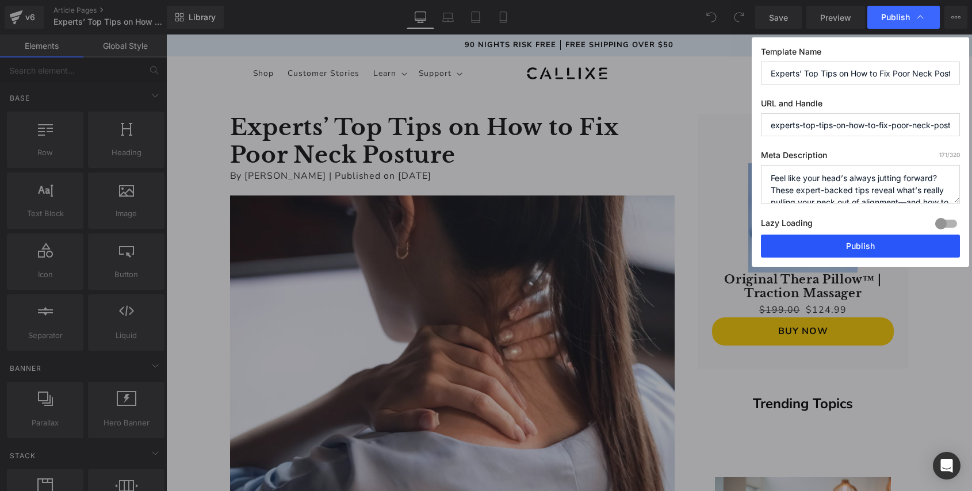
type textarea "Feel like your head’s always jutting forward? These expert-backed tips reveal w…"
click at [846, 245] on button "Publish" at bounding box center [860, 246] width 199 height 23
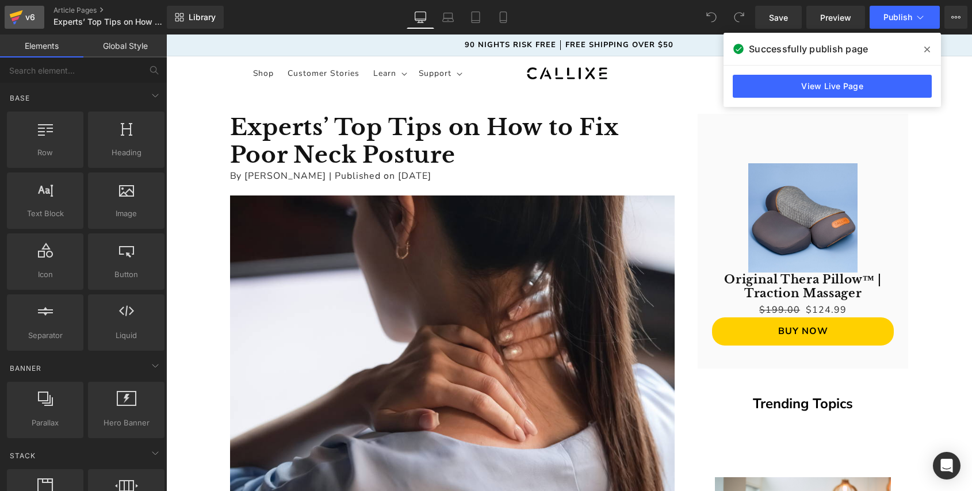
click at [27, 21] on div "v6" at bounding box center [30, 17] width 14 height 15
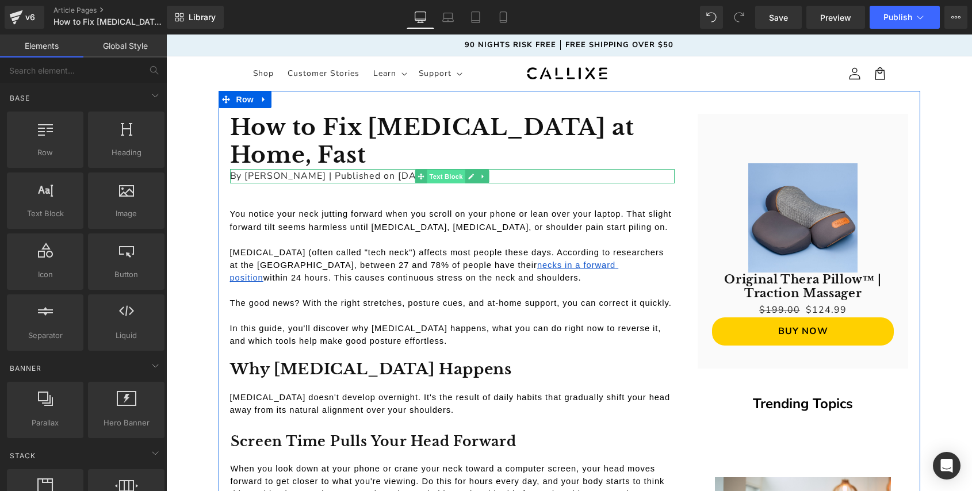
click at [427, 173] on span "Text Block" at bounding box center [446, 177] width 38 height 14
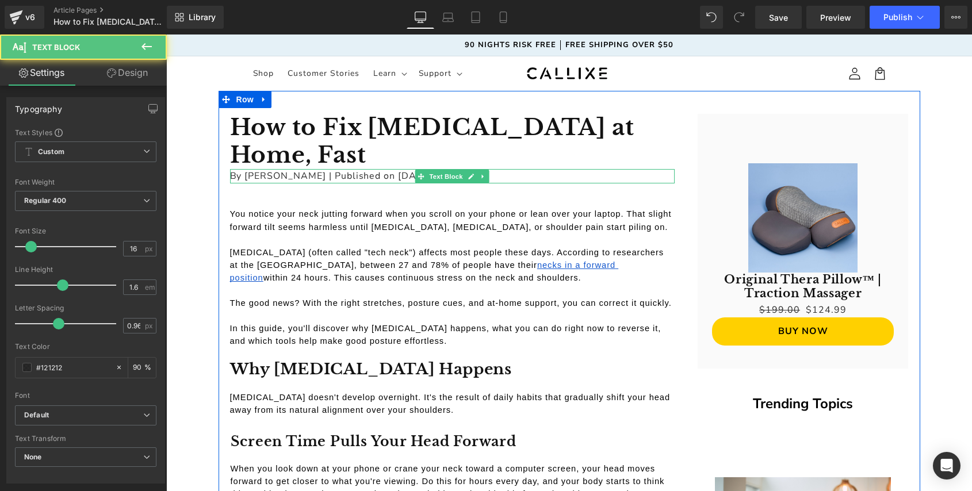
click at [405, 173] on p "By Holly Grace Callis | Published on July 31st, 2025" at bounding box center [452, 176] width 444 height 15
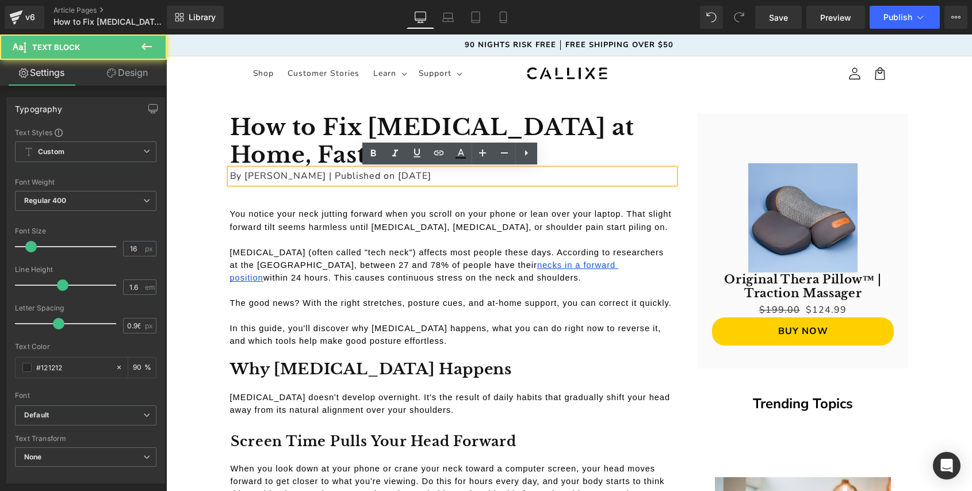
click at [413, 174] on p "By Holly Grace Callis | Published on July 31st, 2025" at bounding box center [452, 176] width 444 height 15
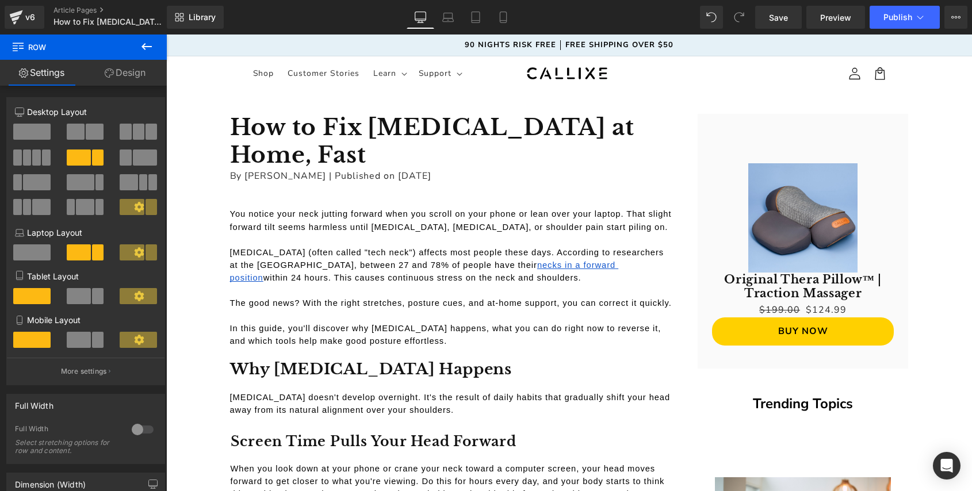
click at [144, 49] on icon at bounding box center [147, 47] width 14 height 14
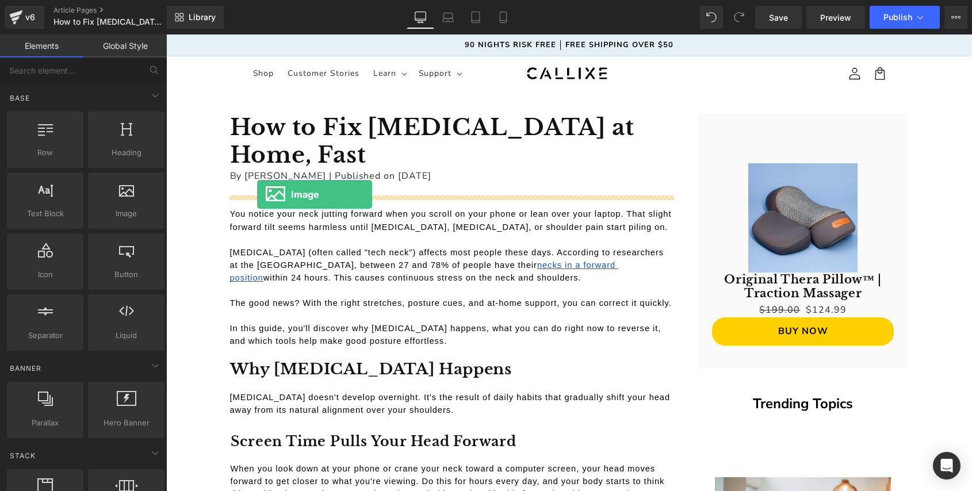
drag, startPoint x: 287, startPoint y: 227, endPoint x: 257, endPoint y: 194, distance: 44.3
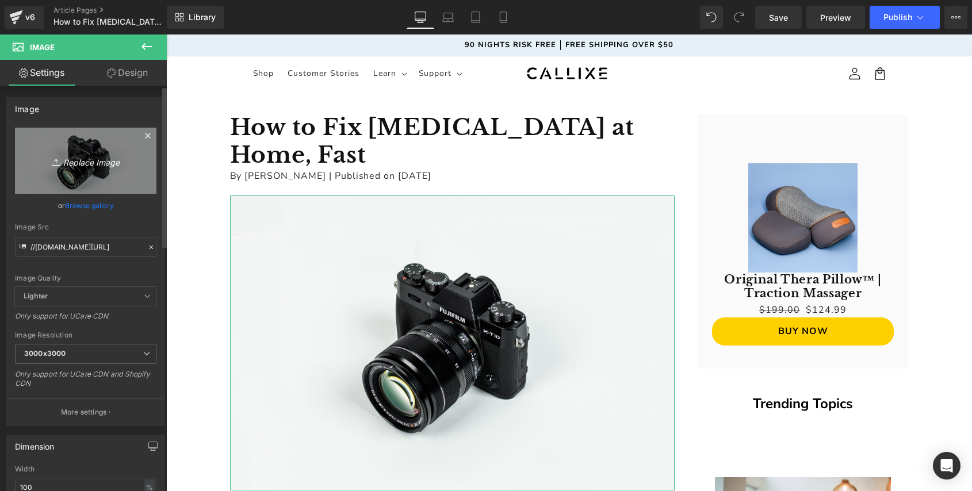
click at [86, 157] on icon "Replace Image" at bounding box center [86, 161] width 92 height 14
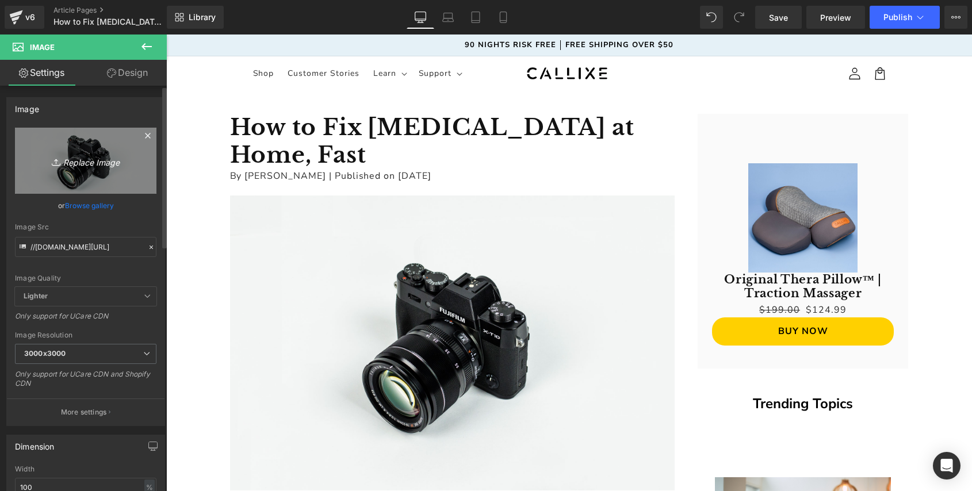
type input "C:\fakepath\How to Fix Forward Head Posture at Home, Fast.png"
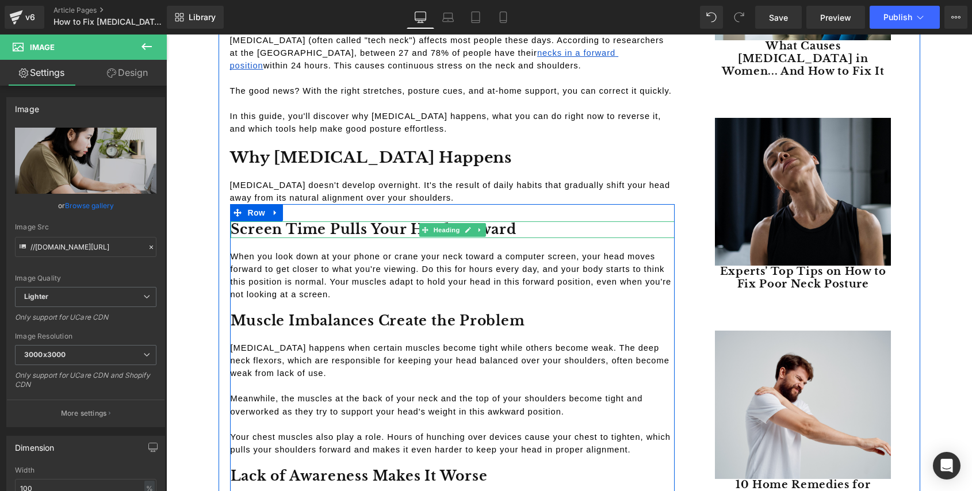
scroll to position [584, 0]
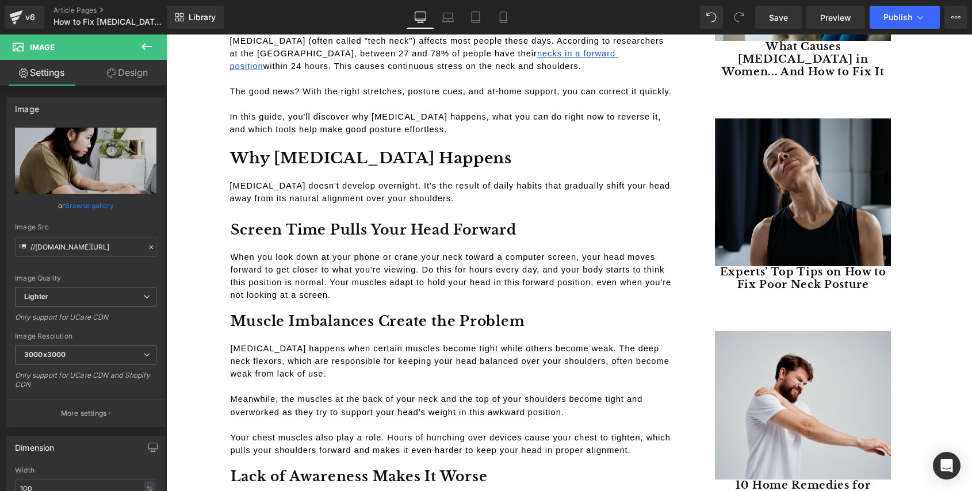
click at [145, 41] on icon at bounding box center [147, 47] width 14 height 14
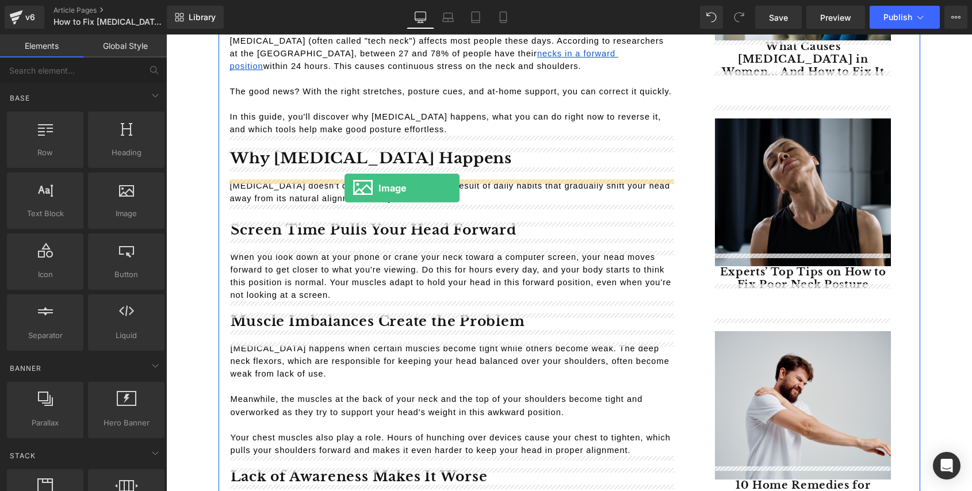
drag, startPoint x: 282, startPoint y: 245, endPoint x: 344, endPoint y: 188, distance: 84.2
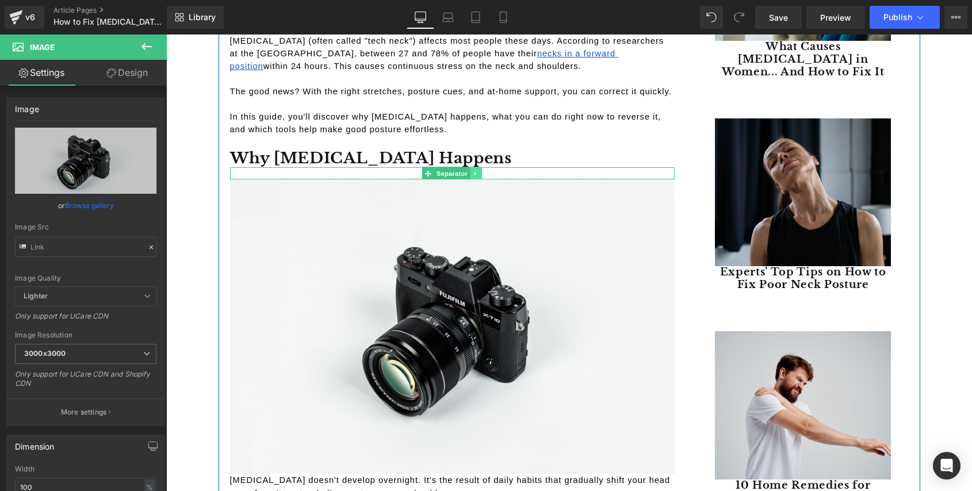
click at [473, 175] on icon at bounding box center [476, 173] width 6 height 7
click at [470, 174] on icon at bounding box center [470, 173] width 6 height 6
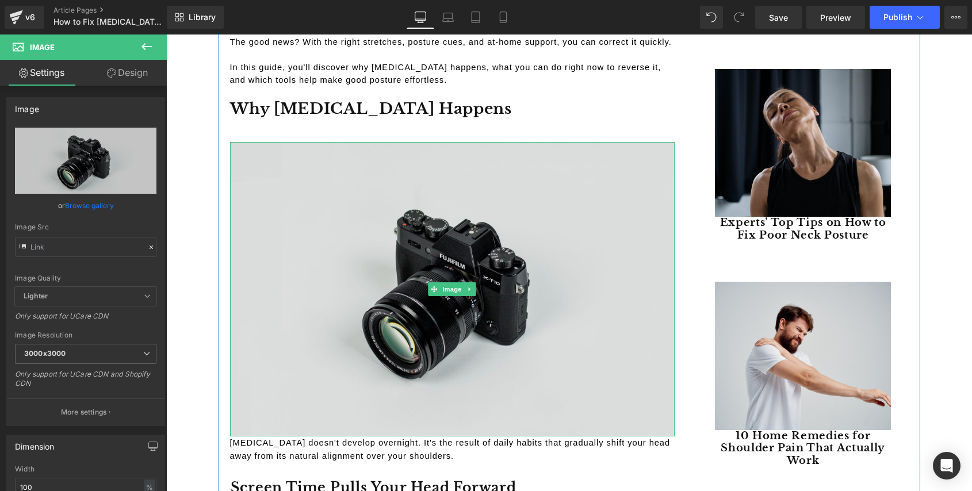
scroll to position [661, 0]
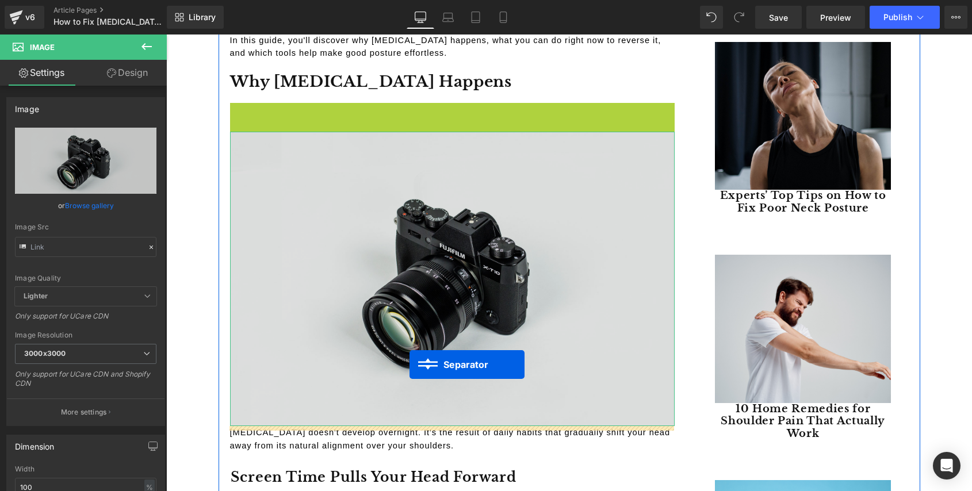
drag, startPoint x: 431, startPoint y: 109, endPoint x: 409, endPoint y: 364, distance: 256.7
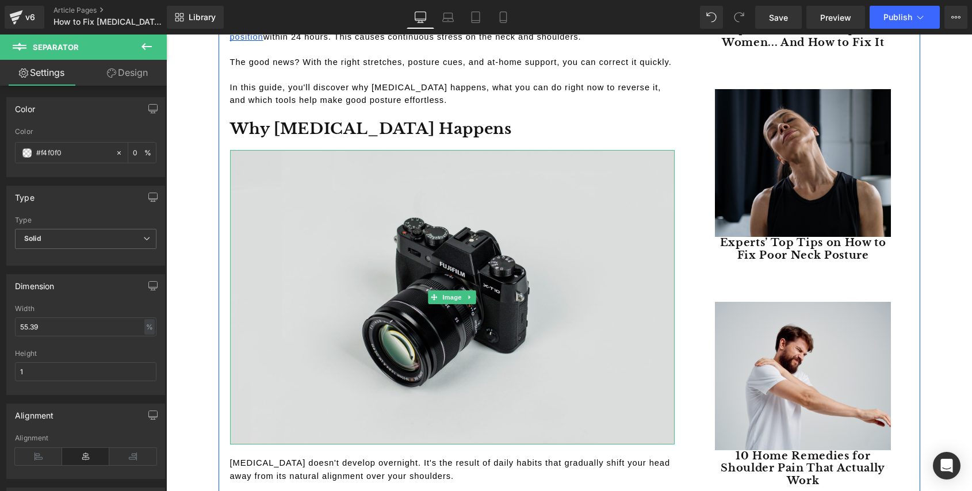
scroll to position [522, 0]
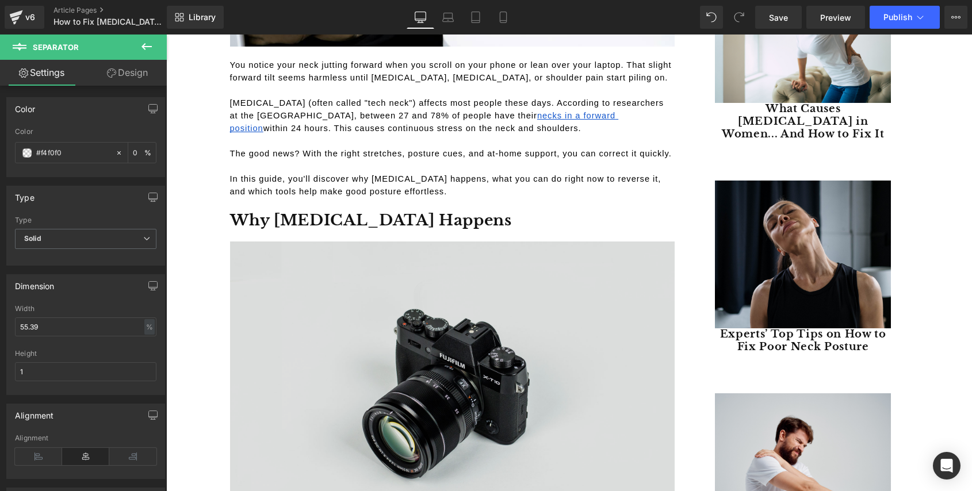
click at [322, 350] on img at bounding box center [452, 388] width 444 height 294
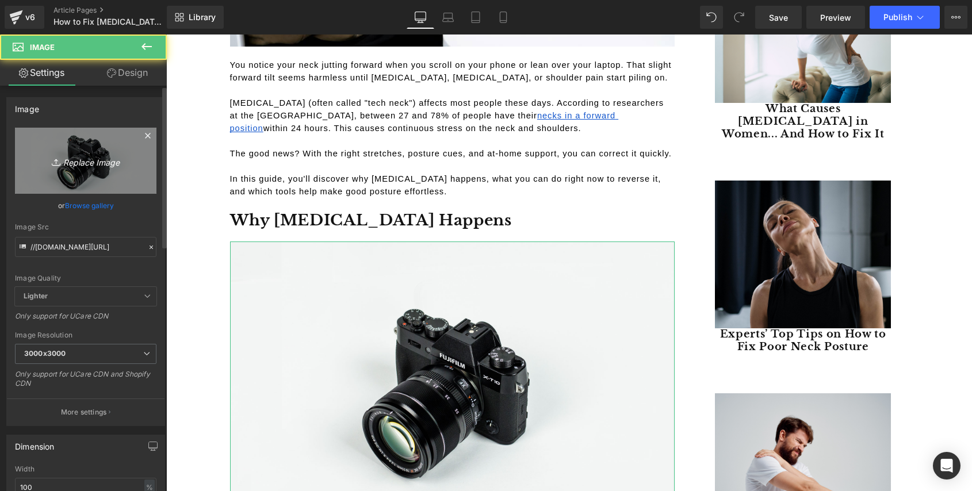
click at [105, 161] on icon "Replace Image" at bounding box center [86, 161] width 92 height 14
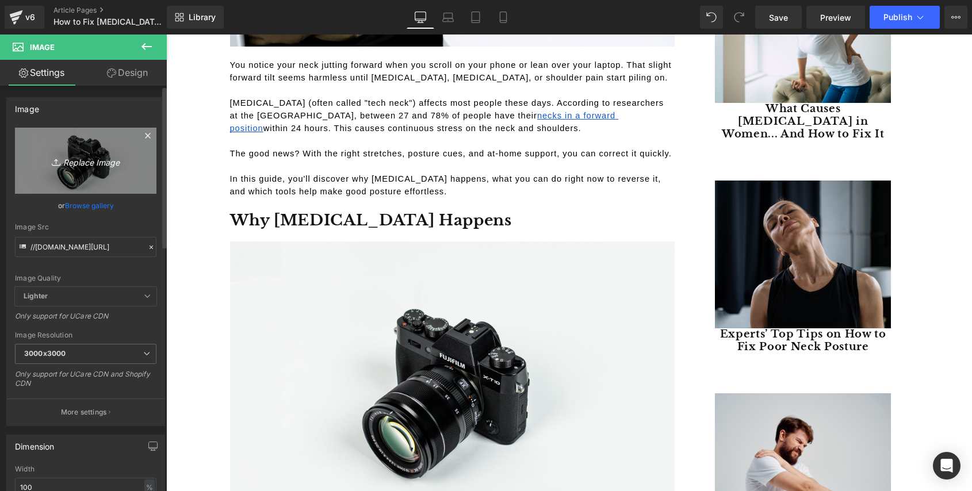
type input "C:\fakepath\Why Forward Head Posture Happens.png"
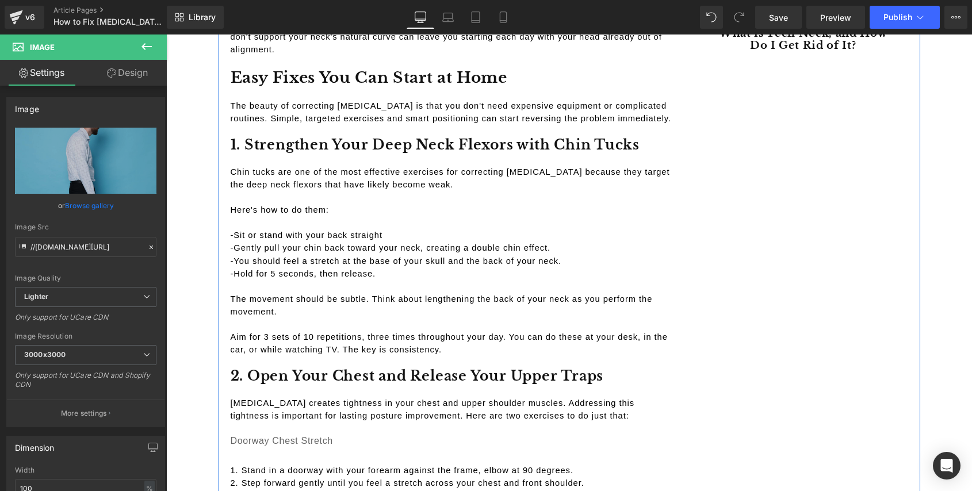
scroll to position [1502, 0]
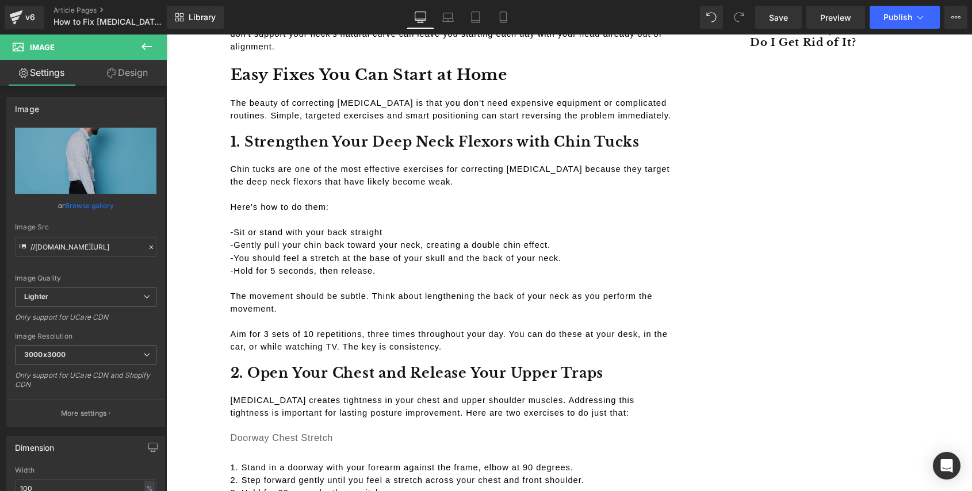
click at [148, 48] on icon at bounding box center [147, 47] width 14 height 14
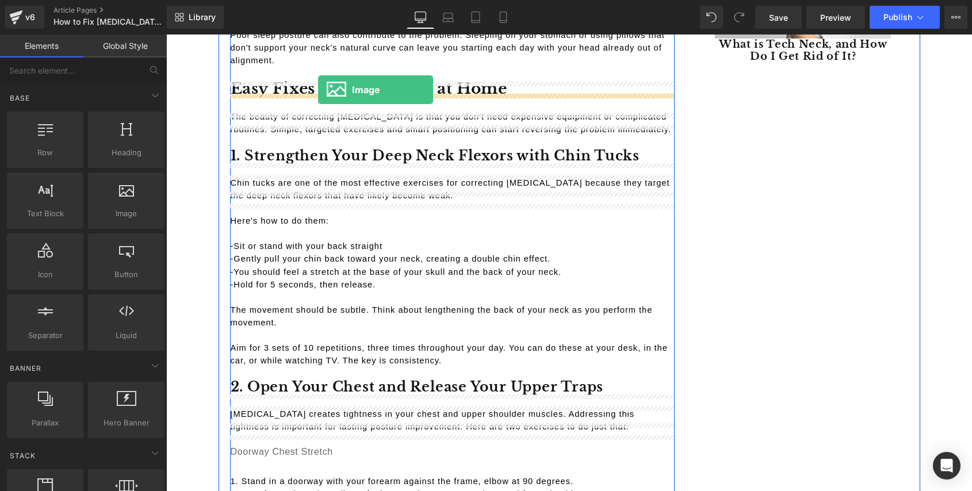
scroll to position [1473, 0]
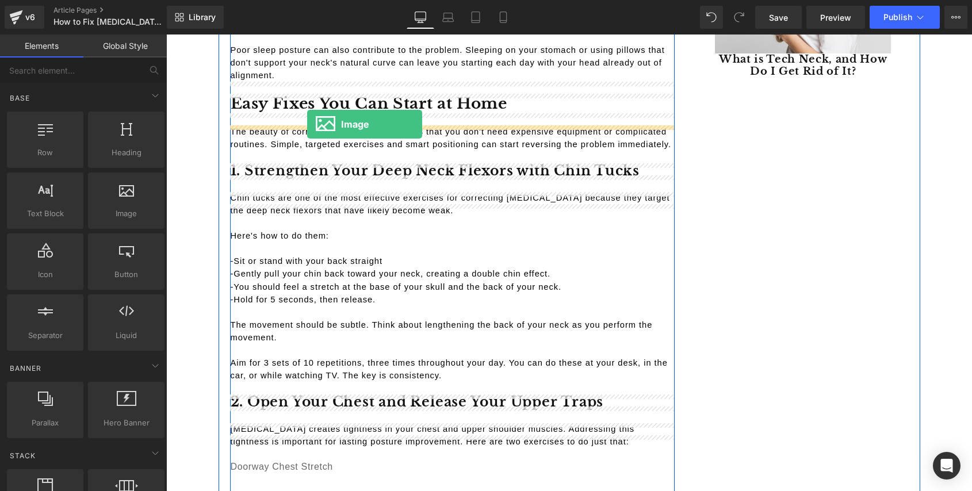
drag, startPoint x: 294, startPoint y: 231, endPoint x: 307, endPoint y: 124, distance: 107.1
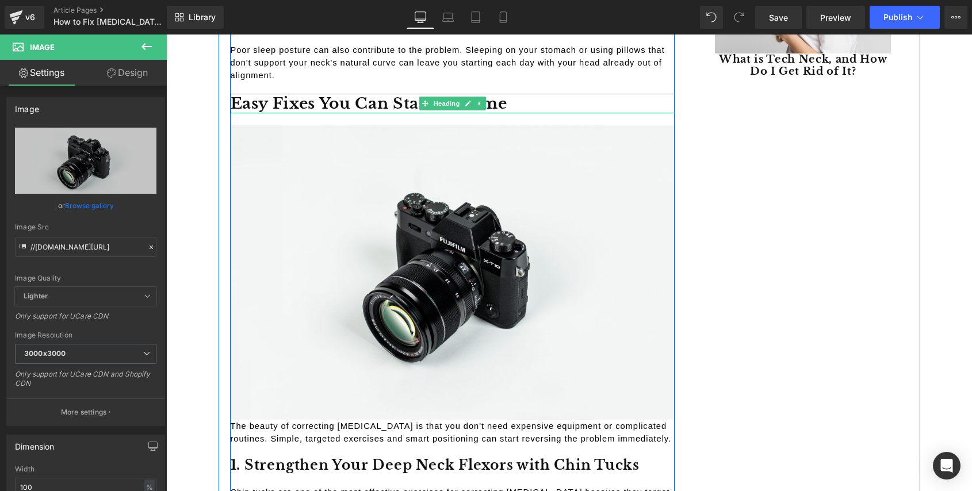
click at [409, 106] on h2 "Easy Fixes You Can Start at Home" at bounding box center [453, 104] width 444 height 20
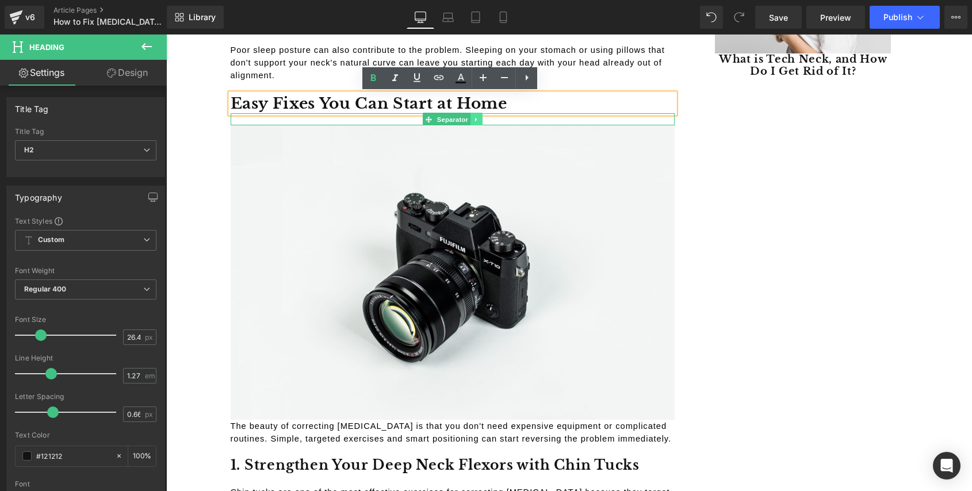
click at [474, 121] on icon at bounding box center [476, 119] width 6 height 7
click at [469, 119] on icon at bounding box center [470, 119] width 6 height 6
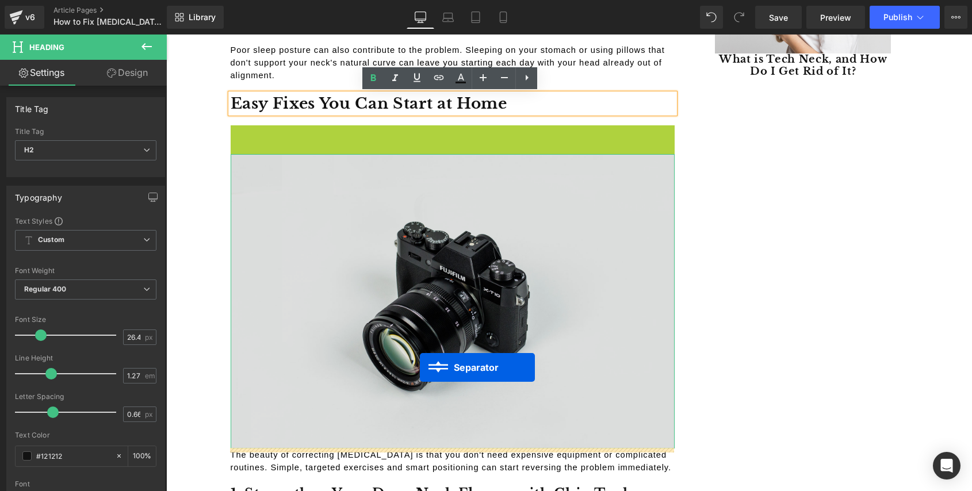
drag, startPoint x: 425, startPoint y: 128, endPoint x: 420, endPoint y: 367, distance: 239.2
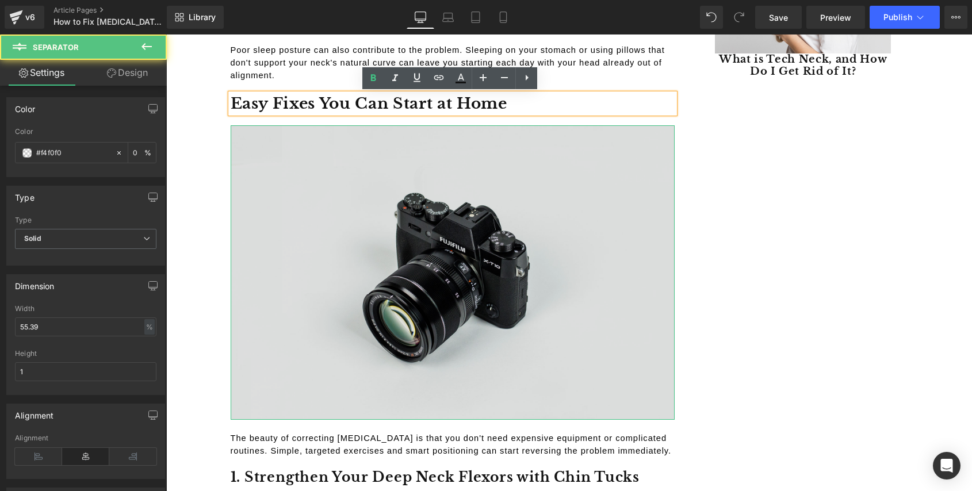
scroll to position [1455, 0]
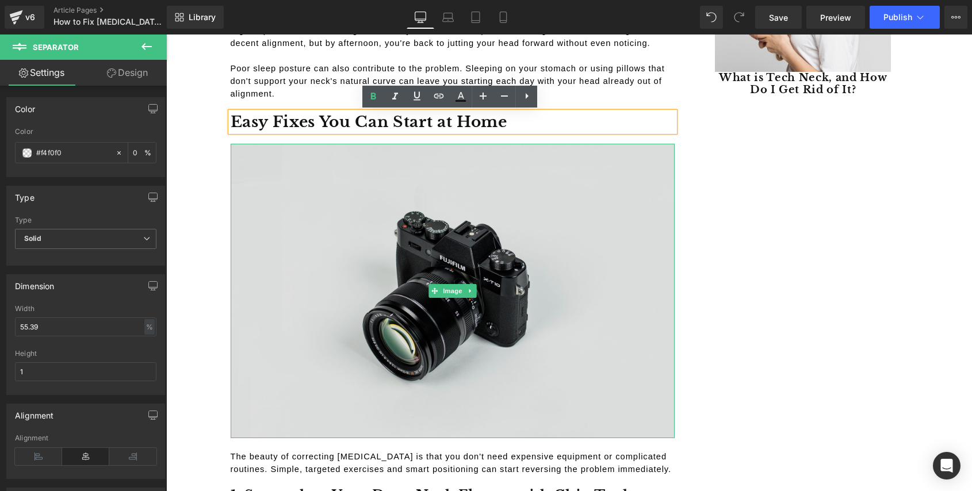
click at [385, 328] on img at bounding box center [453, 291] width 444 height 294
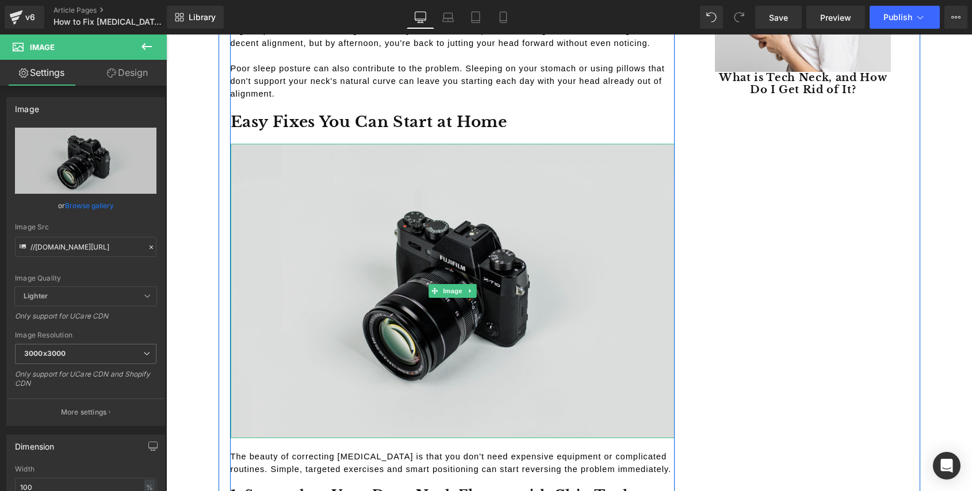
click at [342, 228] on img at bounding box center [453, 291] width 444 height 294
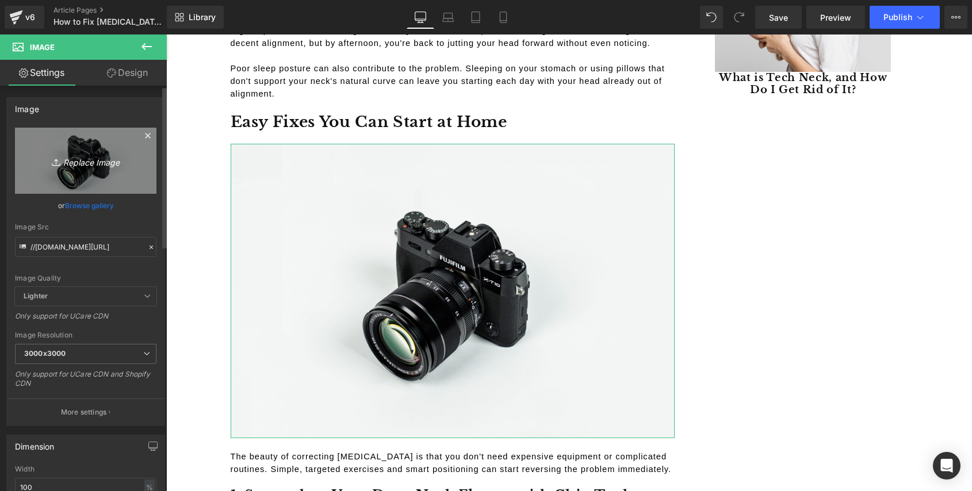
click at [102, 160] on icon "Replace Image" at bounding box center [86, 161] width 92 height 14
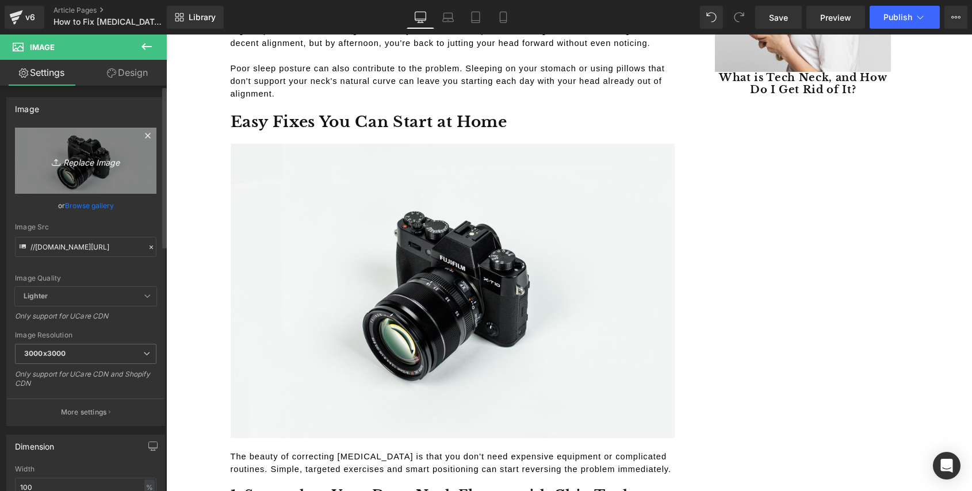
type input "C:\fakepath\Easy Fixes You Can Start at Home.png"
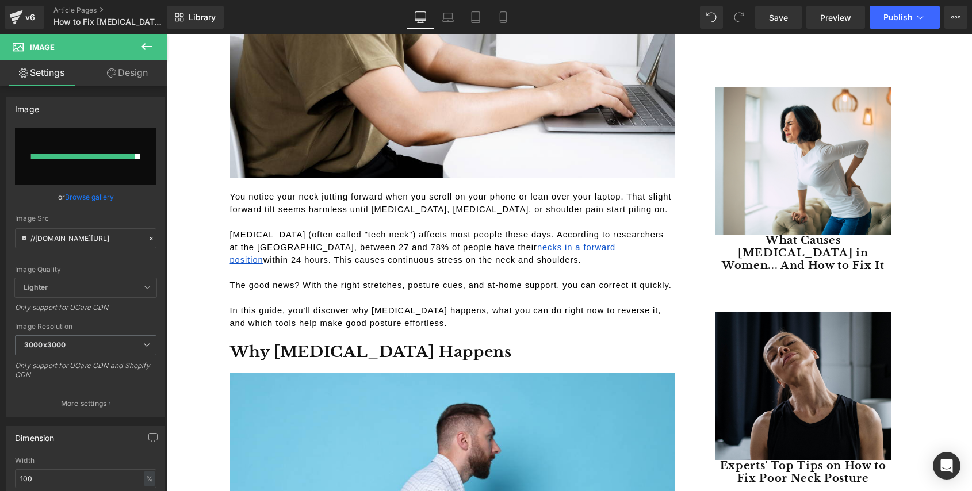
scroll to position [378, 0]
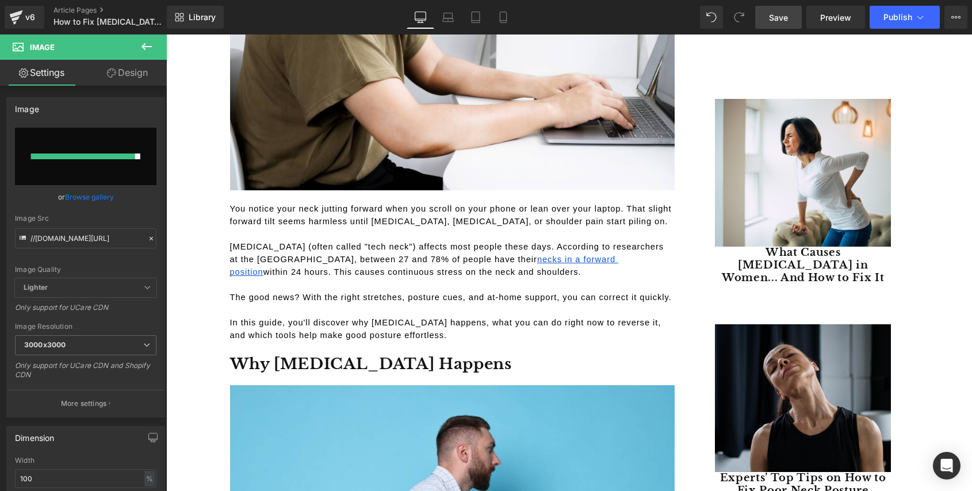
click at [780, 15] on span "Save" at bounding box center [778, 17] width 19 height 12
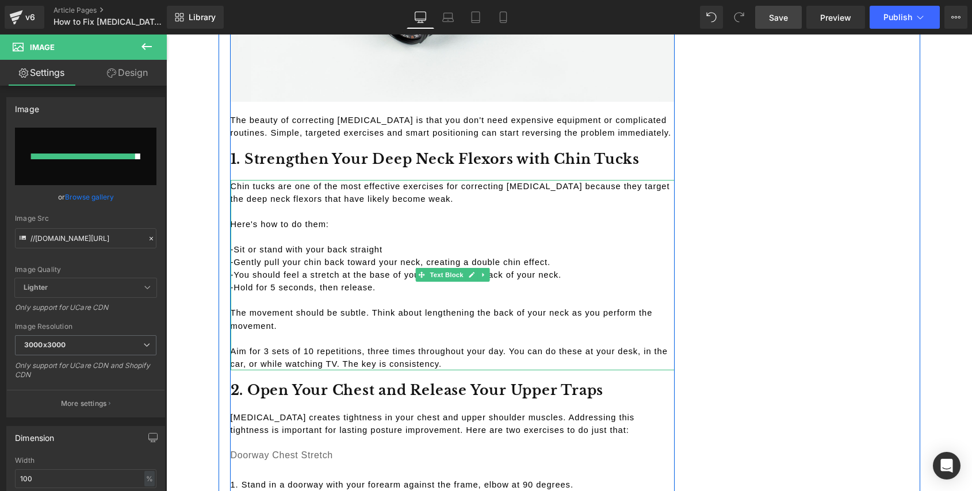
scroll to position [1822, 0]
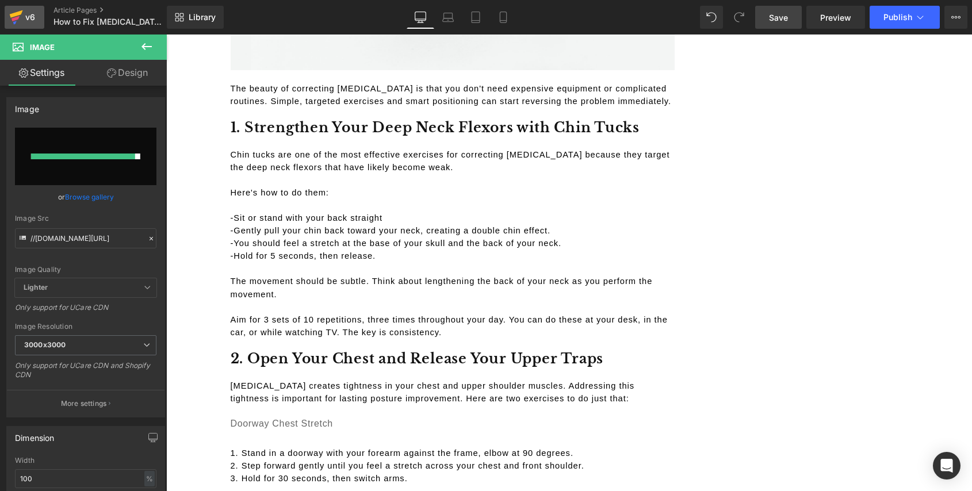
click at [21, 16] on icon at bounding box center [16, 17] width 14 height 29
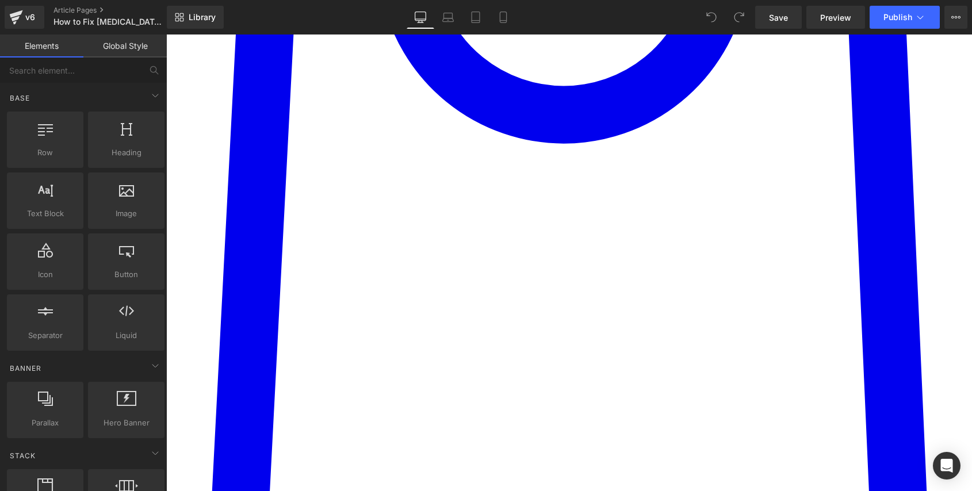
scroll to position [1457, 0]
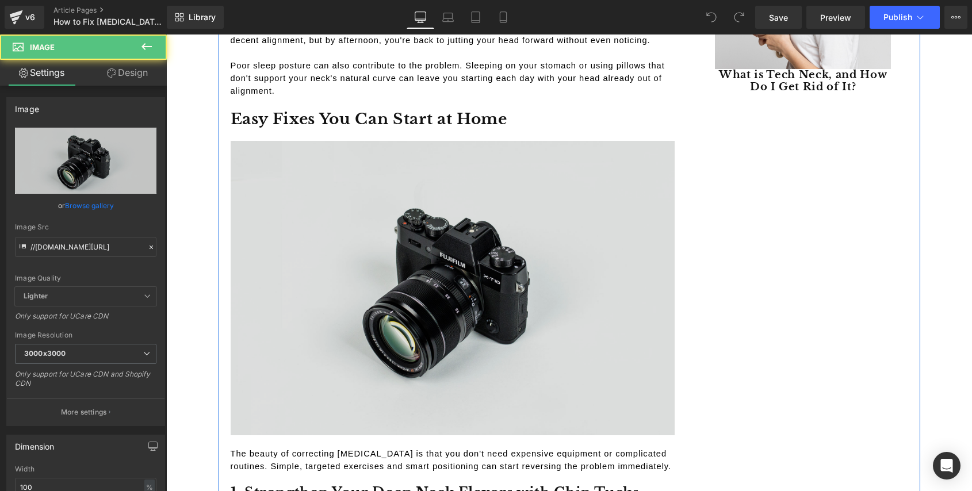
click at [443, 257] on img at bounding box center [453, 288] width 444 height 294
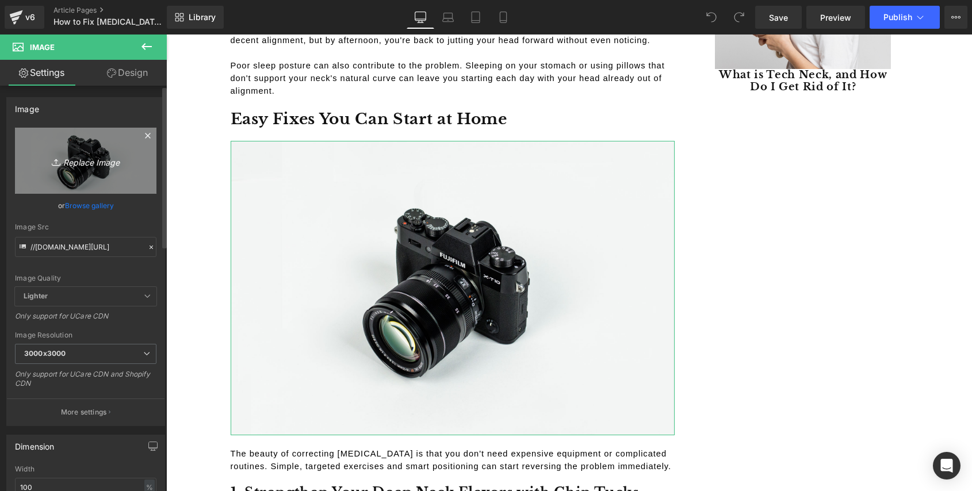
click at [96, 163] on icon "Replace Image" at bounding box center [86, 161] width 92 height 14
type input "C:\fakepath\Easy Fixes You Can Start at Home.png"
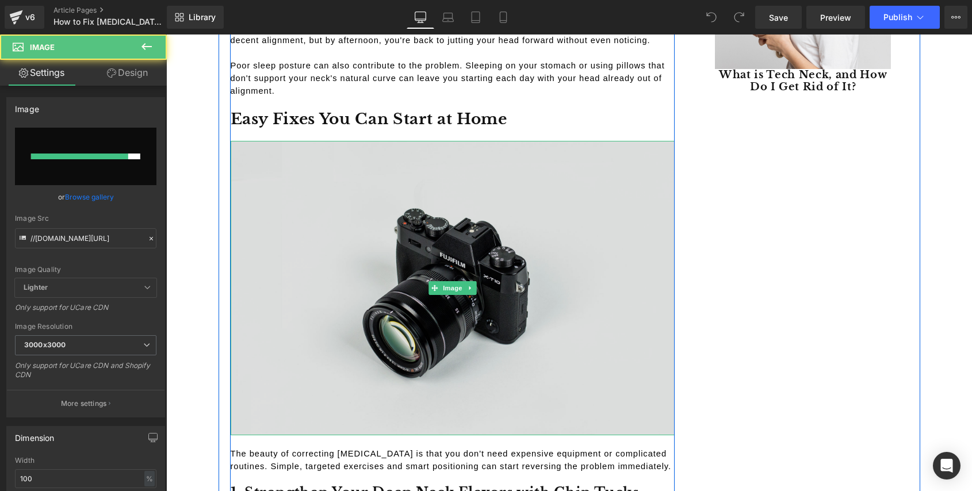
click at [348, 231] on img at bounding box center [453, 288] width 444 height 294
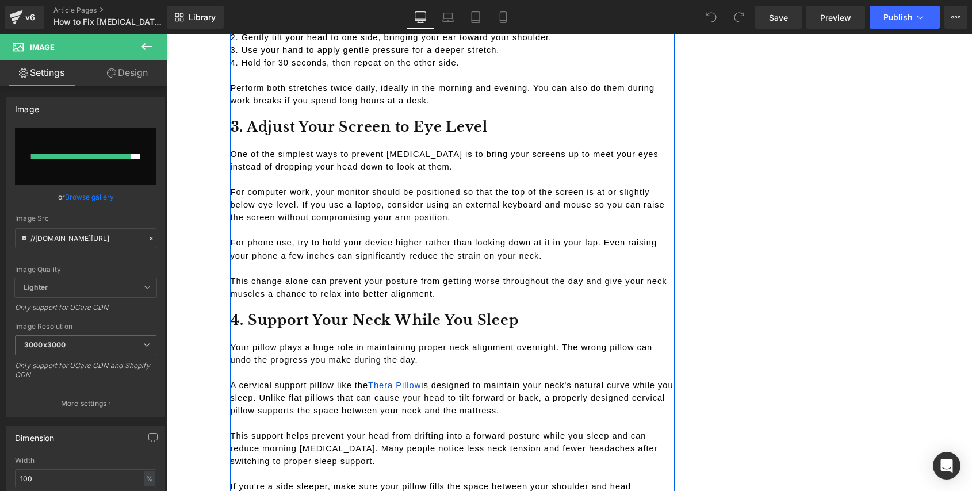
scroll to position [2454, 0]
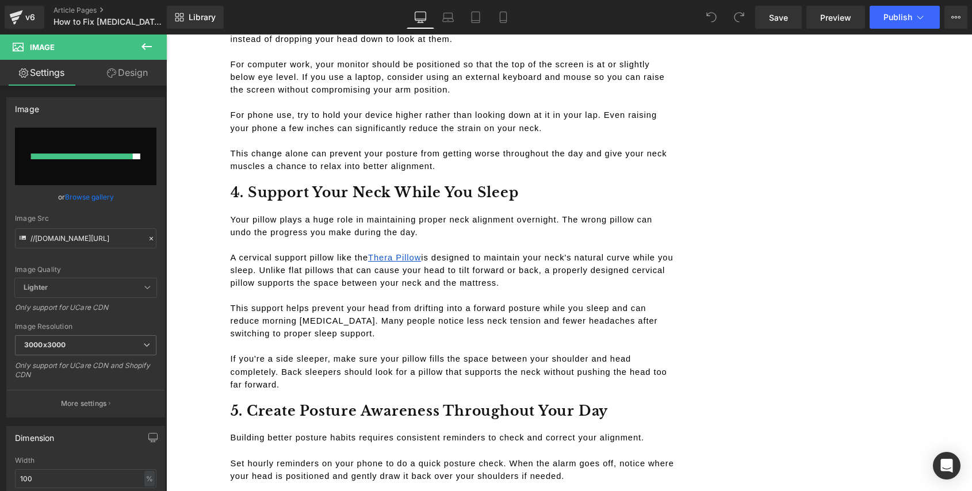
click at [152, 44] on icon at bounding box center [147, 47] width 14 height 14
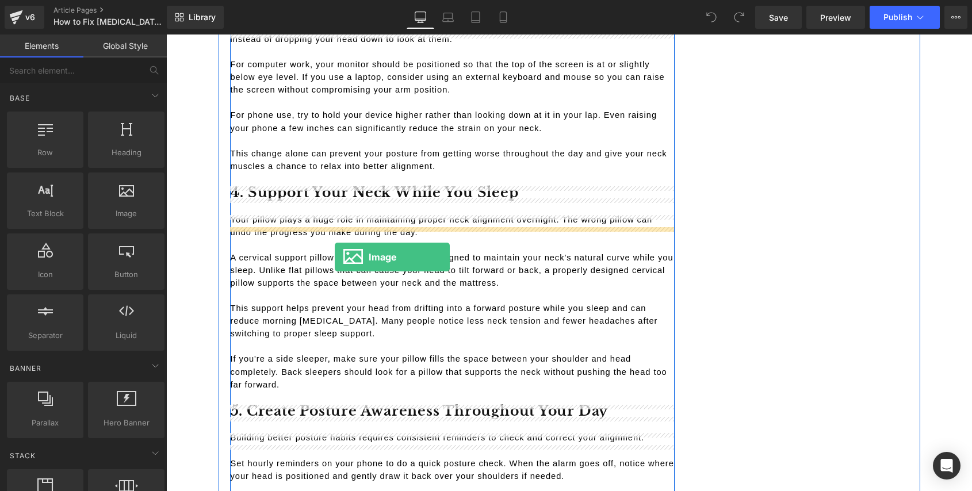
drag, startPoint x: 288, startPoint y: 247, endPoint x: 335, endPoint y: 257, distance: 47.6
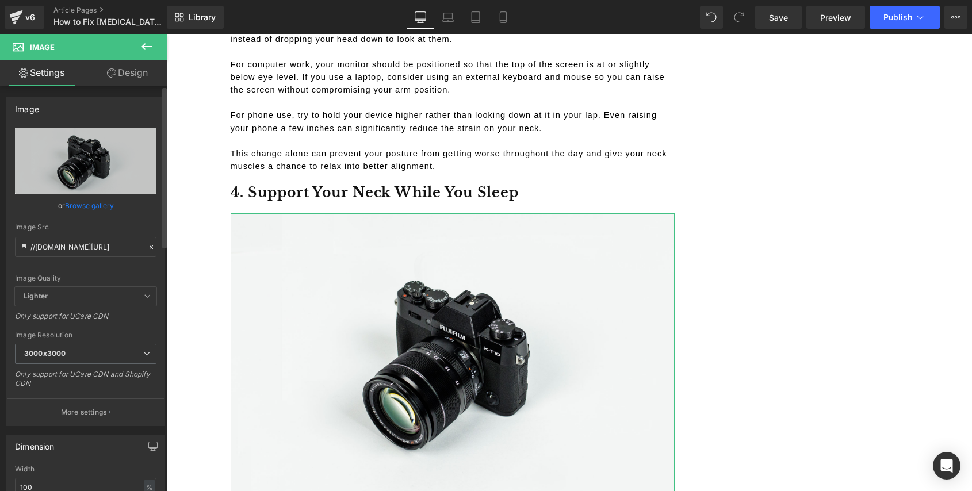
click at [84, 202] on link "Browse gallery" at bounding box center [89, 205] width 49 height 20
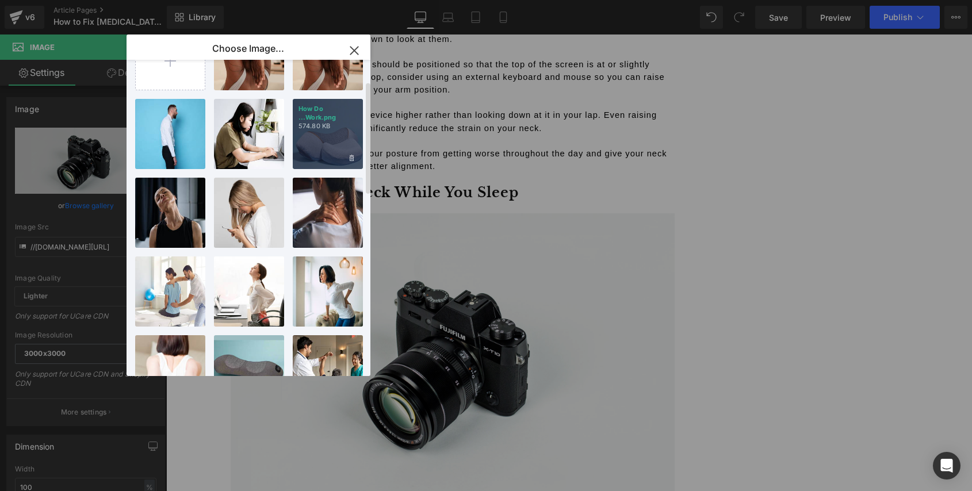
scroll to position [30, 0]
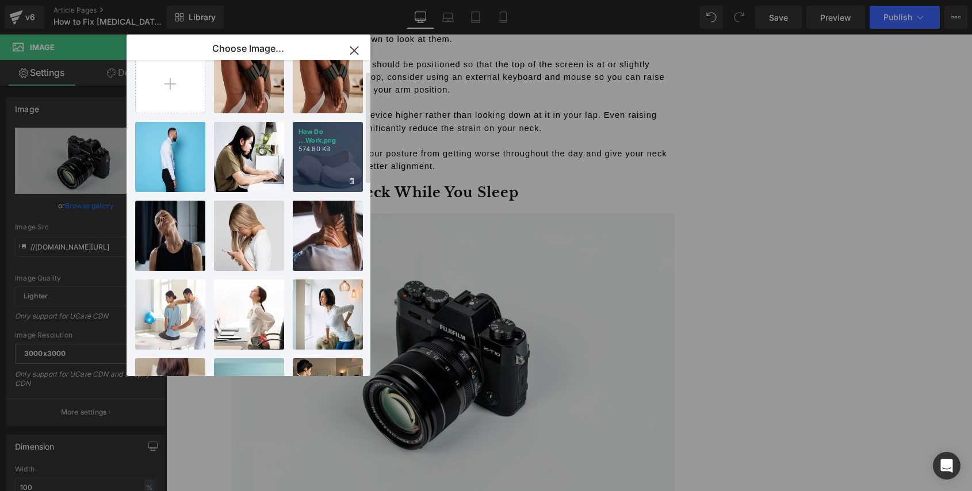
click at [333, 149] on p "574.80 KB" at bounding box center [327, 149] width 59 height 9
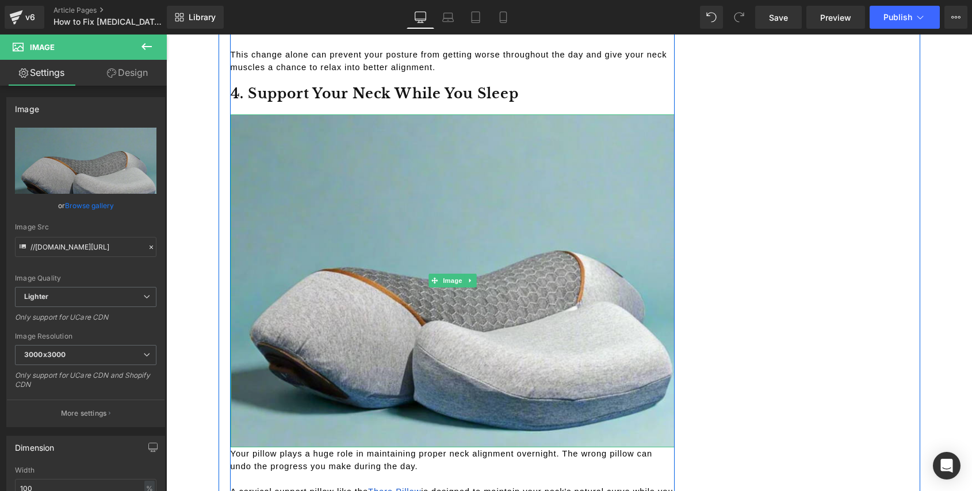
scroll to position [2548, 0]
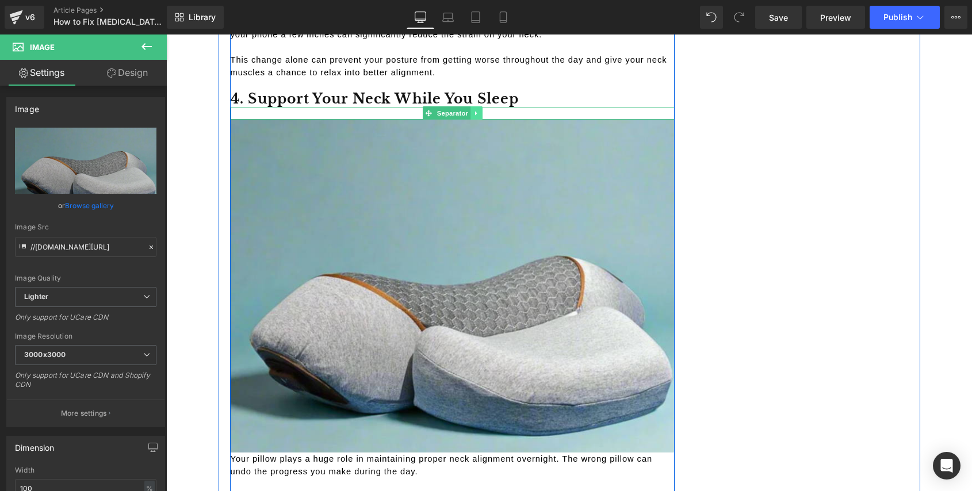
click at [473, 117] on icon at bounding box center [476, 113] width 6 height 7
click at [467, 117] on icon at bounding box center [470, 113] width 6 height 6
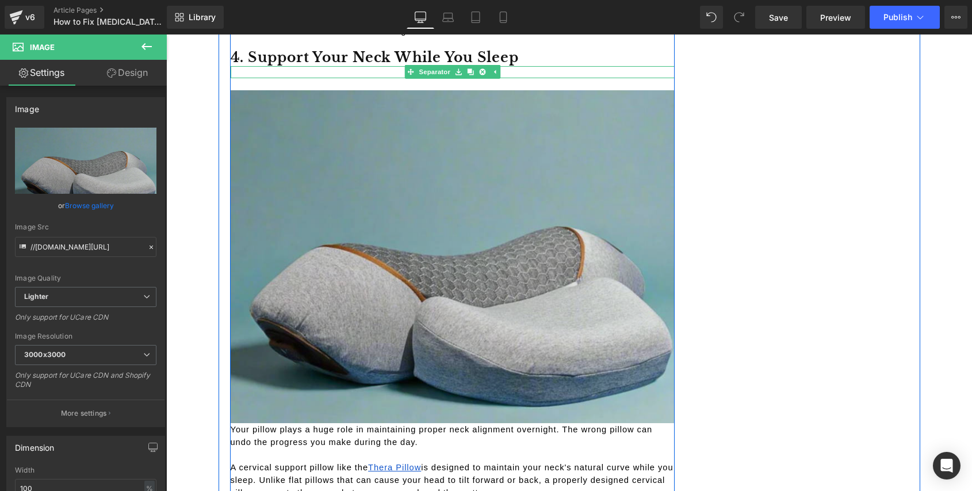
scroll to position [2597, 0]
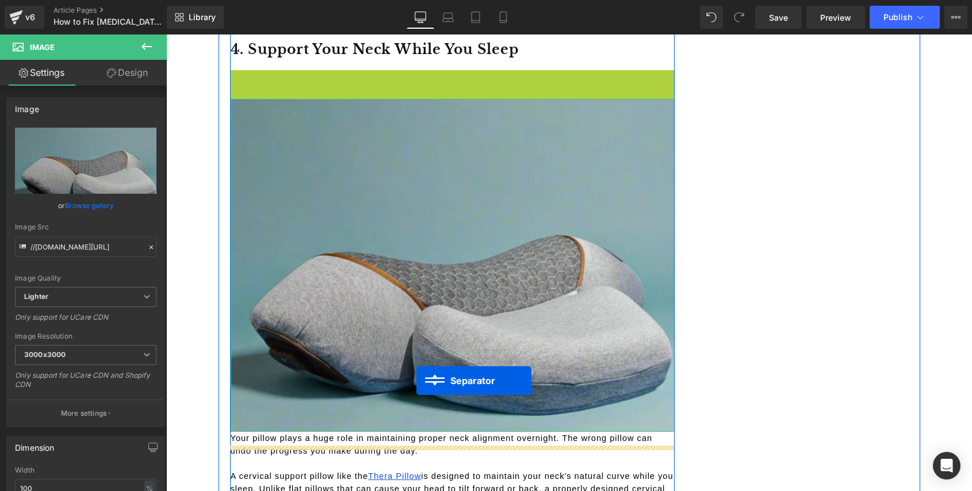
drag, startPoint x: 425, startPoint y: 88, endPoint x: 416, endPoint y: 381, distance: 292.8
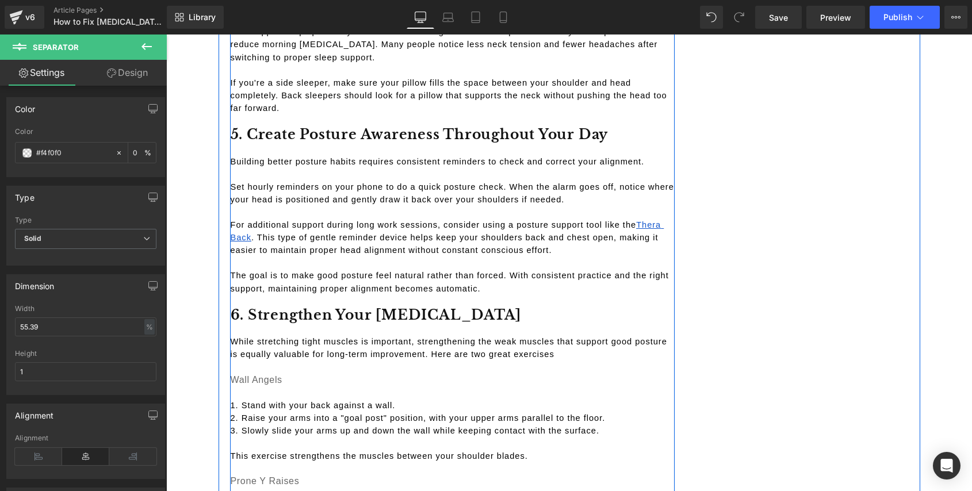
scroll to position [3065, 0]
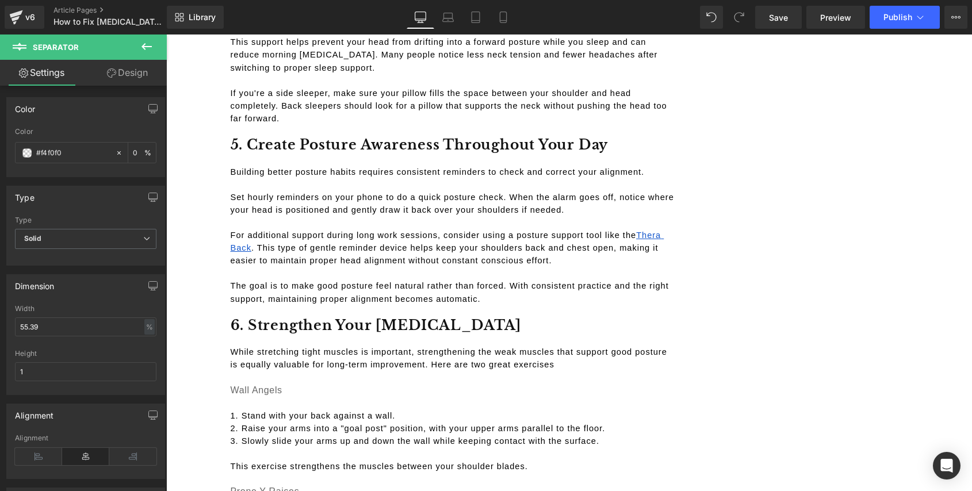
click at [149, 46] on icon at bounding box center [146, 46] width 10 height 7
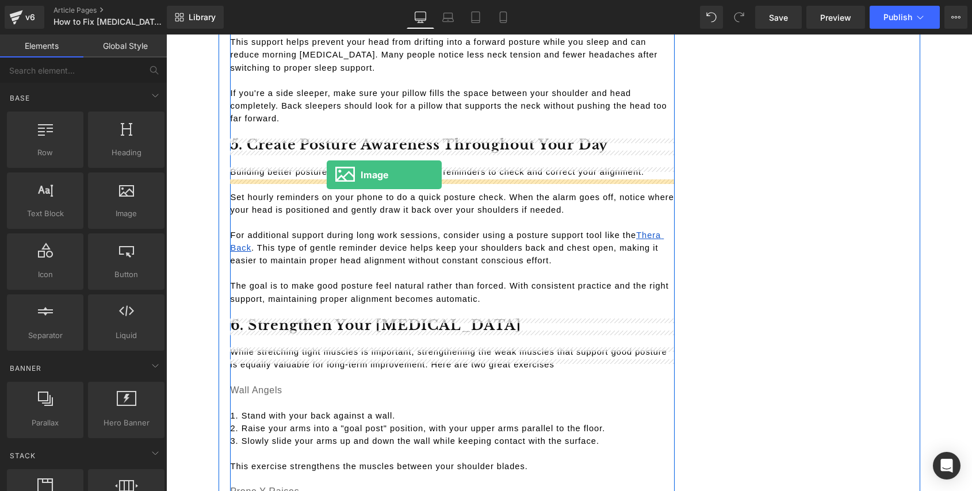
drag, startPoint x: 293, startPoint y: 233, endPoint x: 327, endPoint y: 175, distance: 67.5
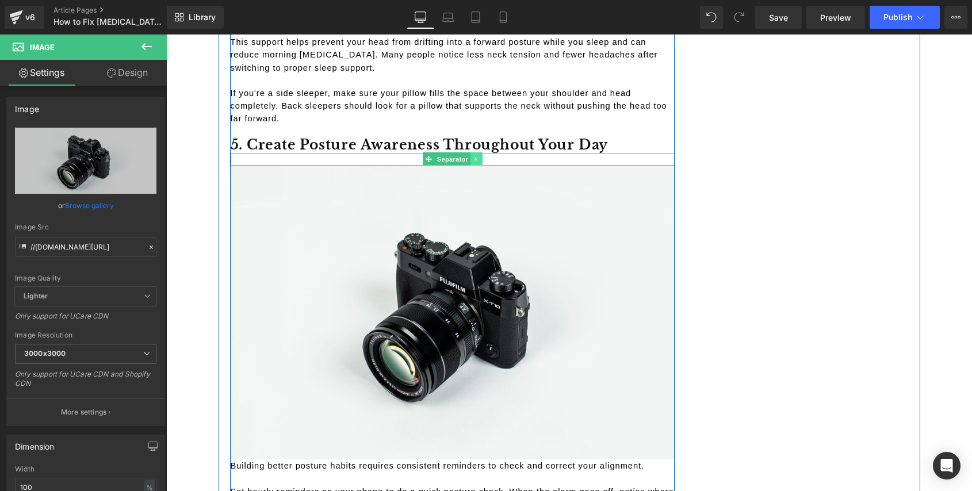
click at [474, 163] on icon at bounding box center [476, 159] width 6 height 7
click at [467, 163] on icon at bounding box center [470, 159] width 6 height 6
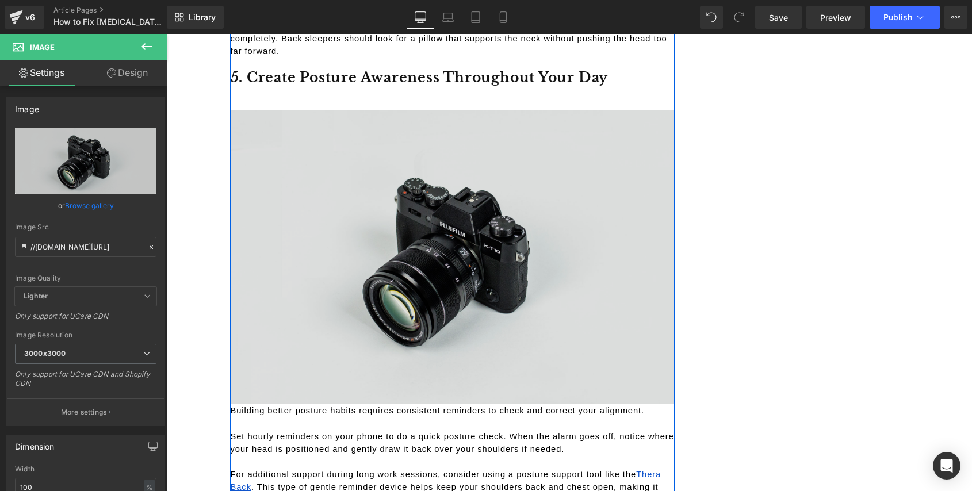
scroll to position [3140, 0]
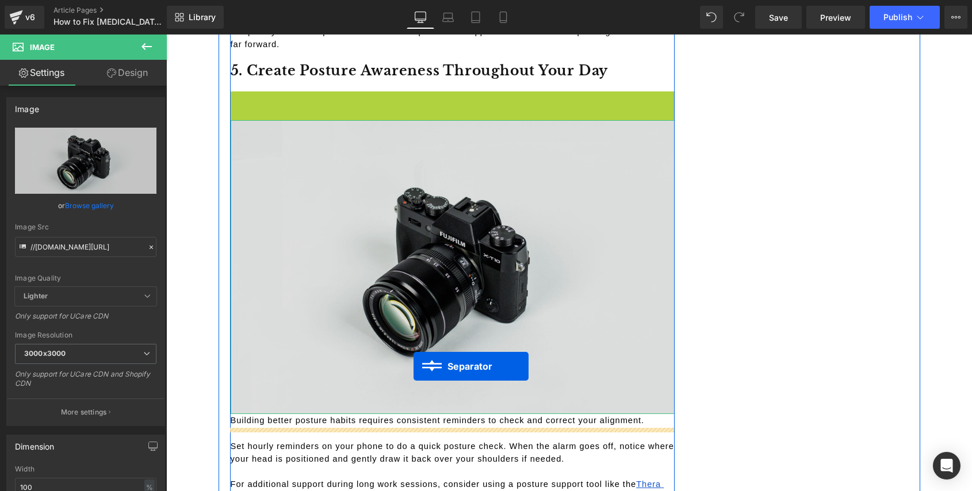
drag, startPoint x: 426, startPoint y: 112, endPoint x: 411, endPoint y: 364, distance: 253.4
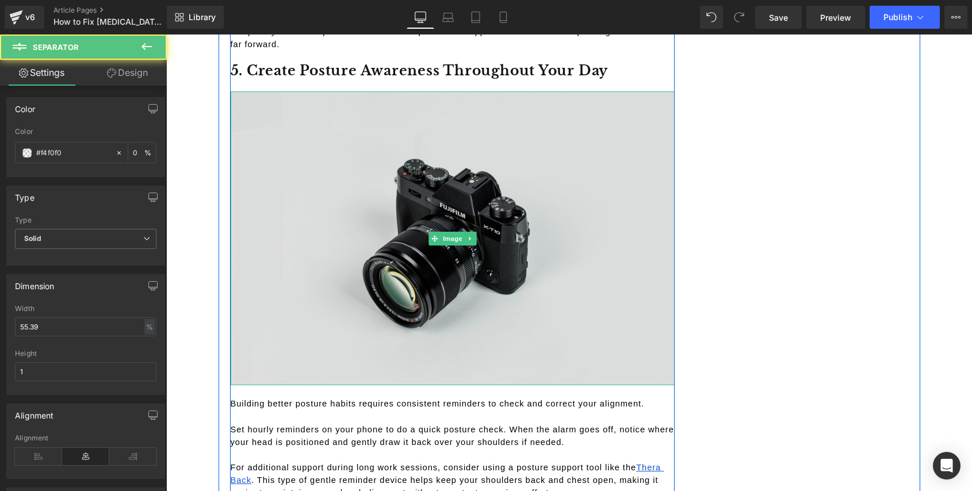
click at [322, 281] on img at bounding box center [453, 238] width 444 height 294
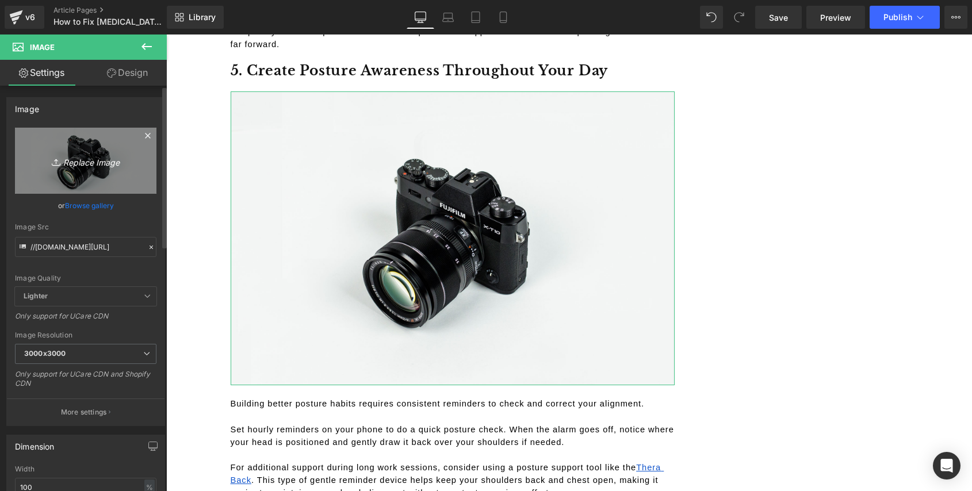
click at [86, 163] on icon "Replace Image" at bounding box center [86, 161] width 92 height 14
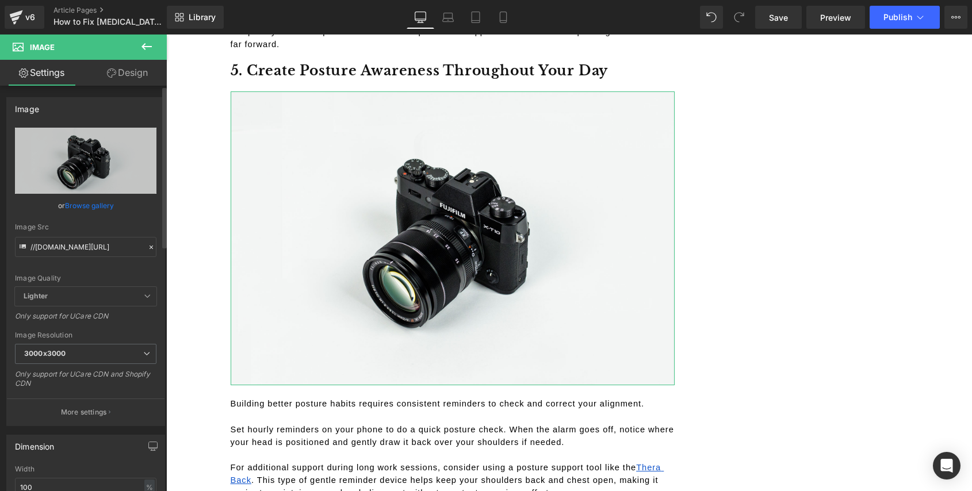
click at [87, 205] on link "Browse gallery" at bounding box center [89, 205] width 49 height 20
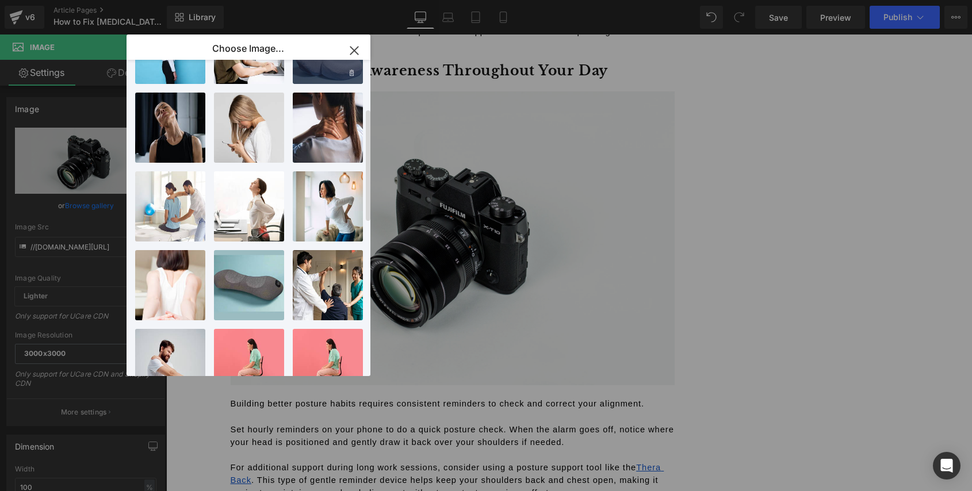
scroll to position [143, 0]
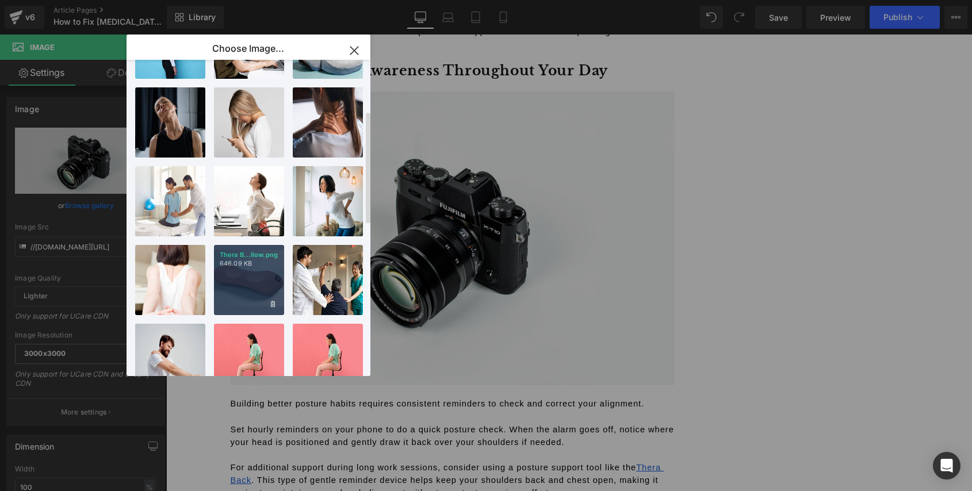
click at [262, 283] on div "Thera B...llow.png 646.09 KB" at bounding box center [249, 280] width 70 height 70
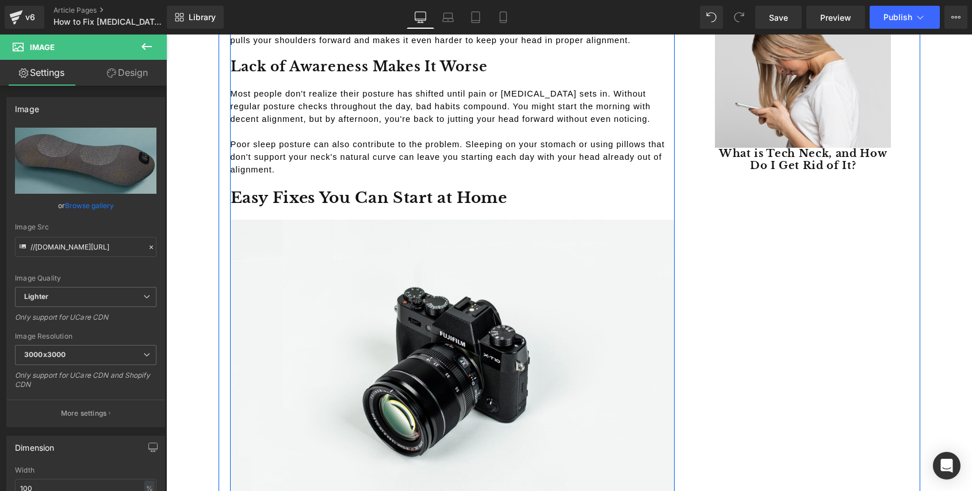
scroll to position [1432, 0]
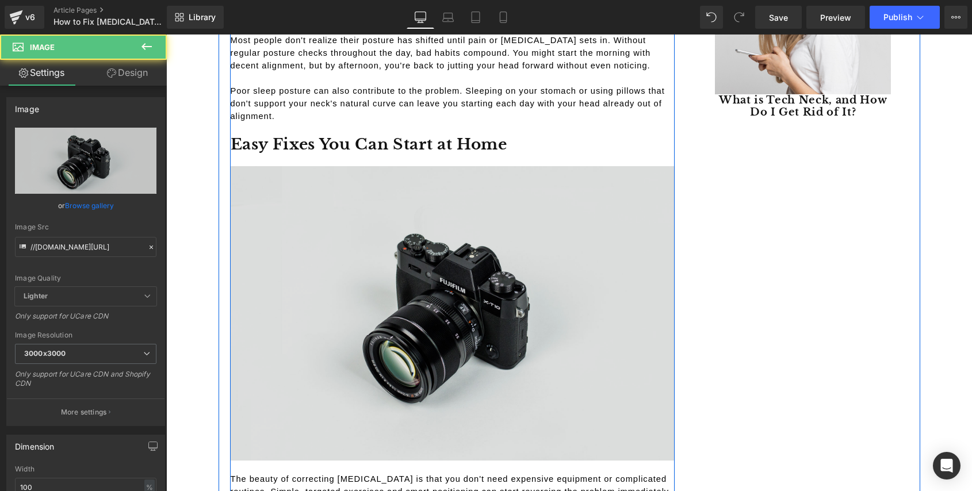
click at [423, 296] on img at bounding box center [453, 313] width 444 height 294
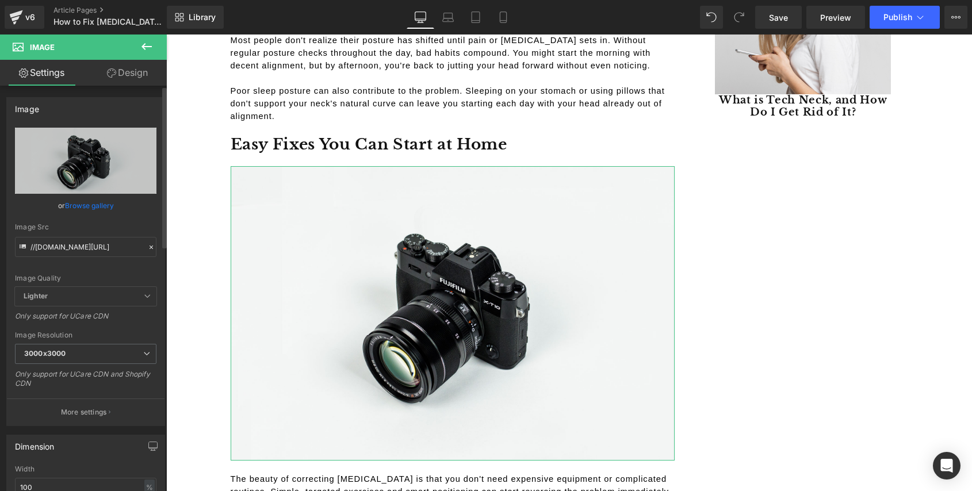
click at [91, 204] on link "Browse gallery" at bounding box center [89, 205] width 49 height 20
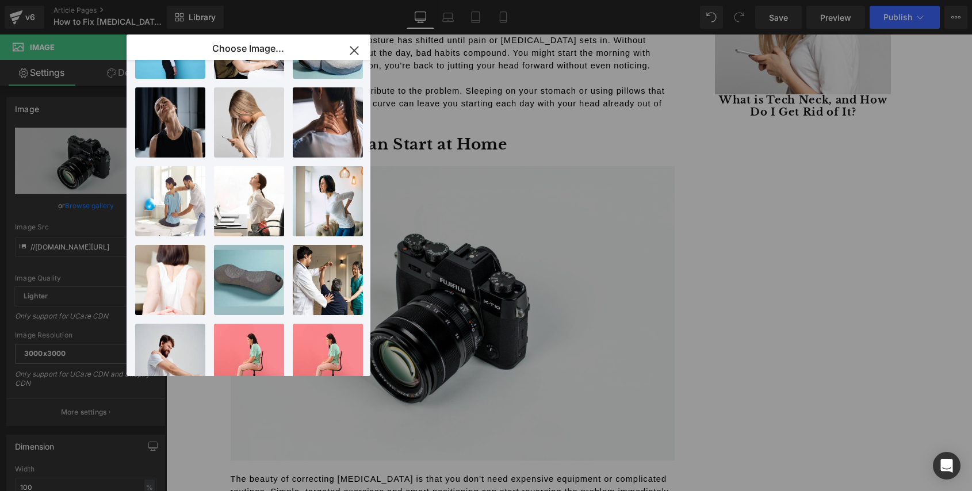
scroll to position [0, 0]
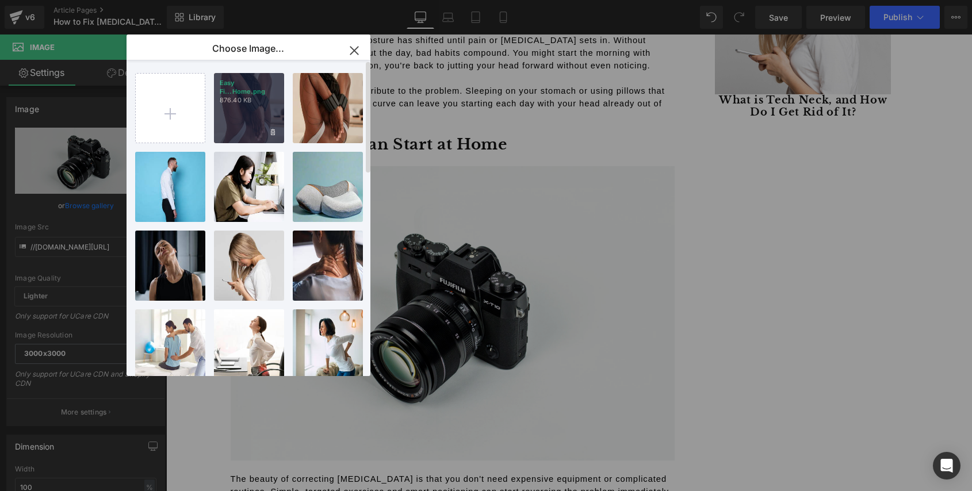
drag, startPoint x: 258, startPoint y: 94, endPoint x: 91, endPoint y: 59, distance: 170.3
click at [258, 94] on p "Easy Fi...Home.png" at bounding box center [249, 87] width 59 height 17
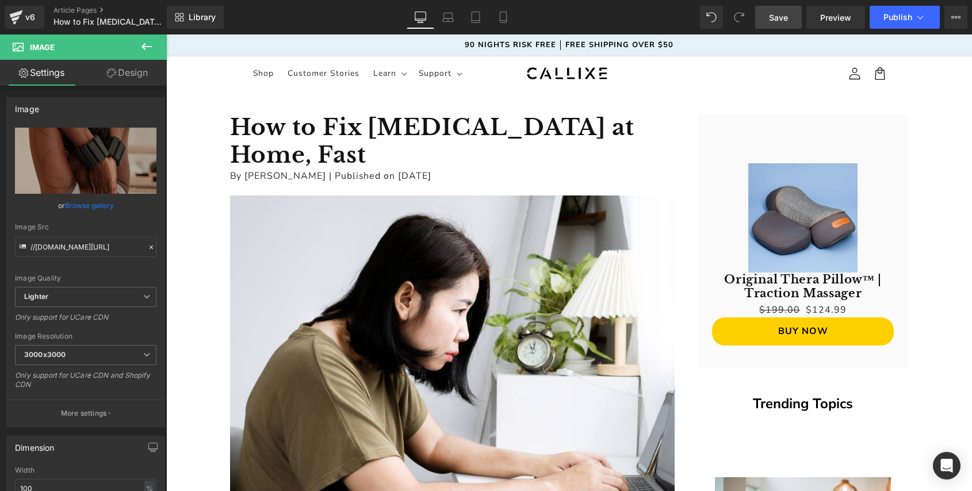
click at [782, 13] on span "Save" at bounding box center [778, 17] width 19 height 12
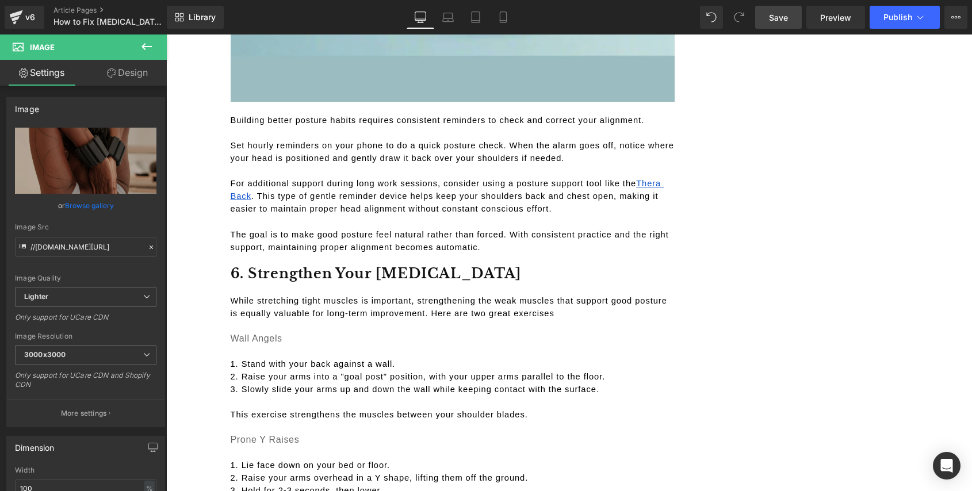
scroll to position [3515, 0]
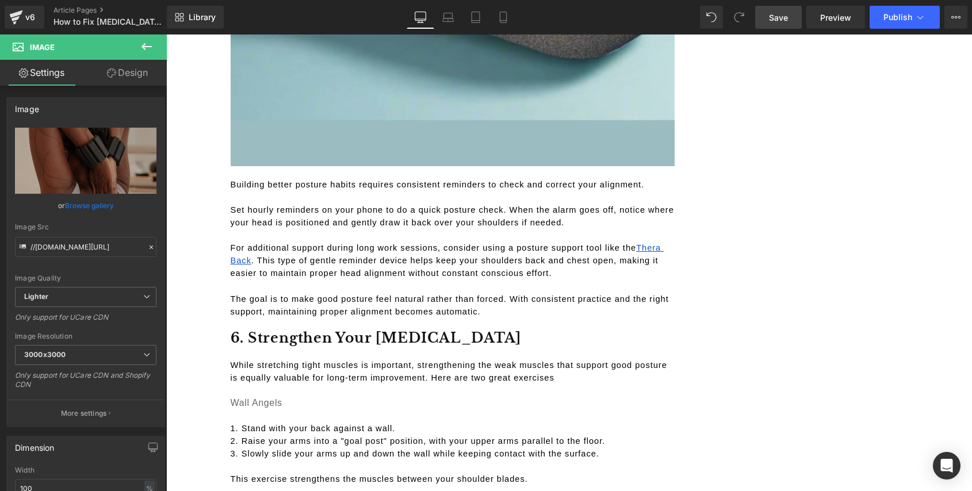
click at [772, 24] on link "Save" at bounding box center [778, 17] width 47 height 23
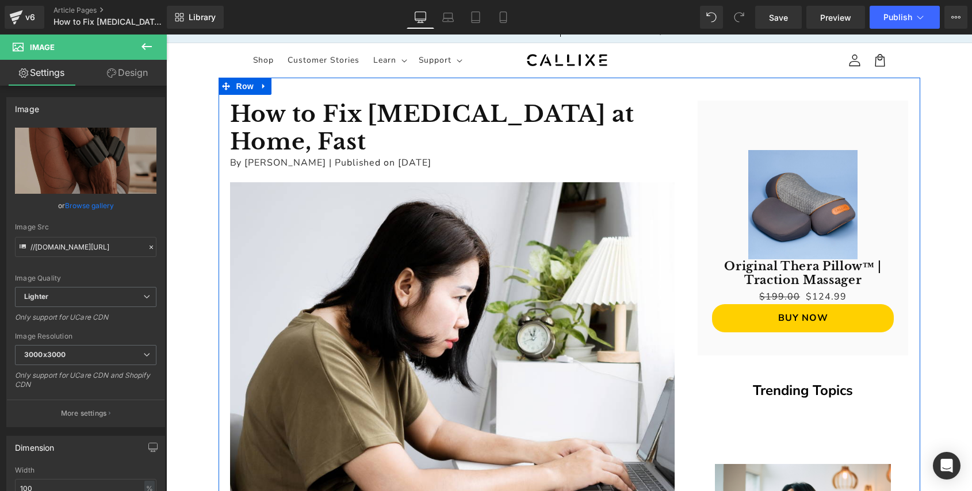
scroll to position [0, 0]
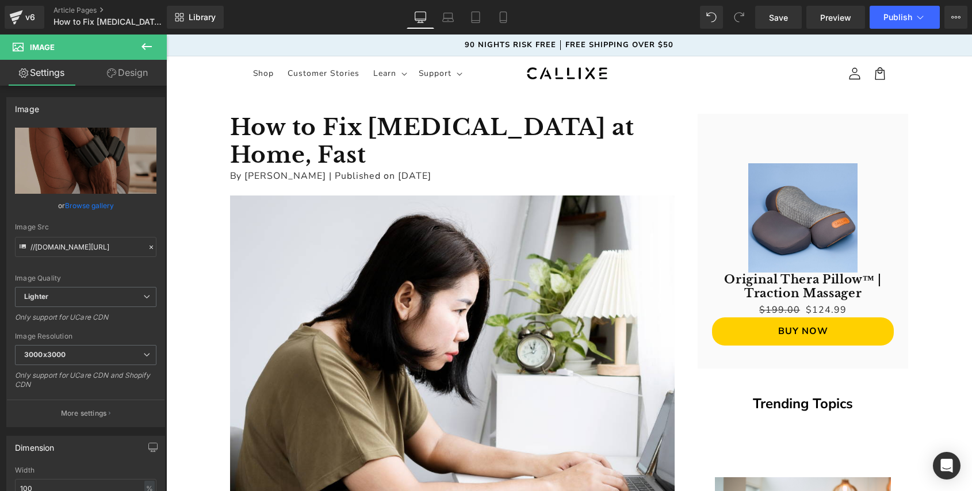
click at [148, 51] on icon at bounding box center [147, 47] width 14 height 14
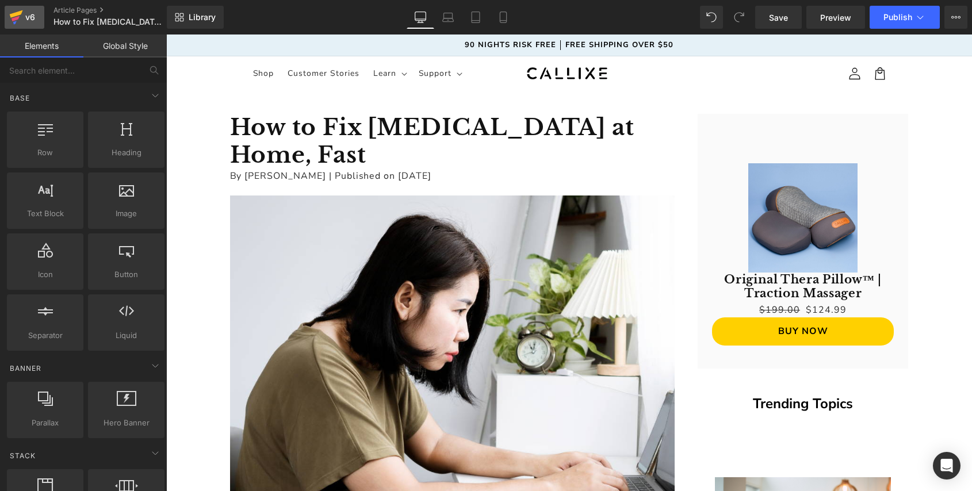
click at [18, 20] on icon at bounding box center [16, 17] width 14 height 29
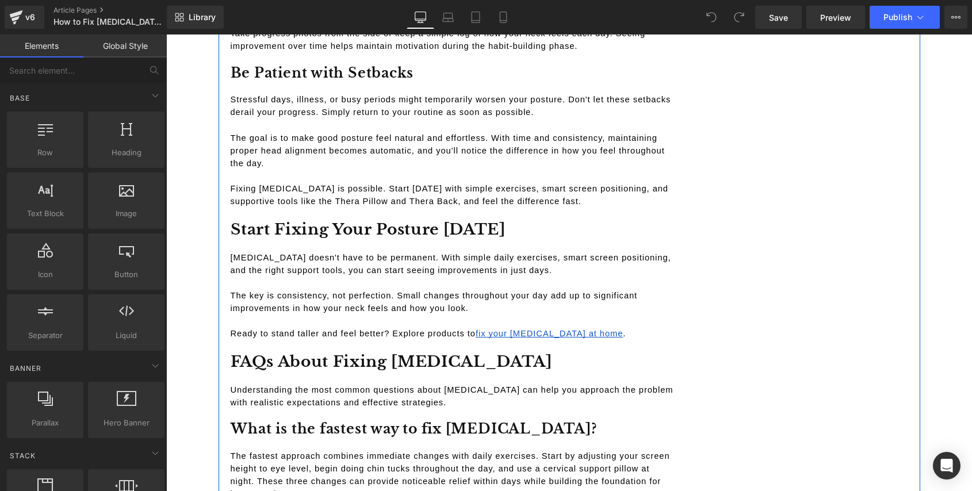
scroll to position [4971, 0]
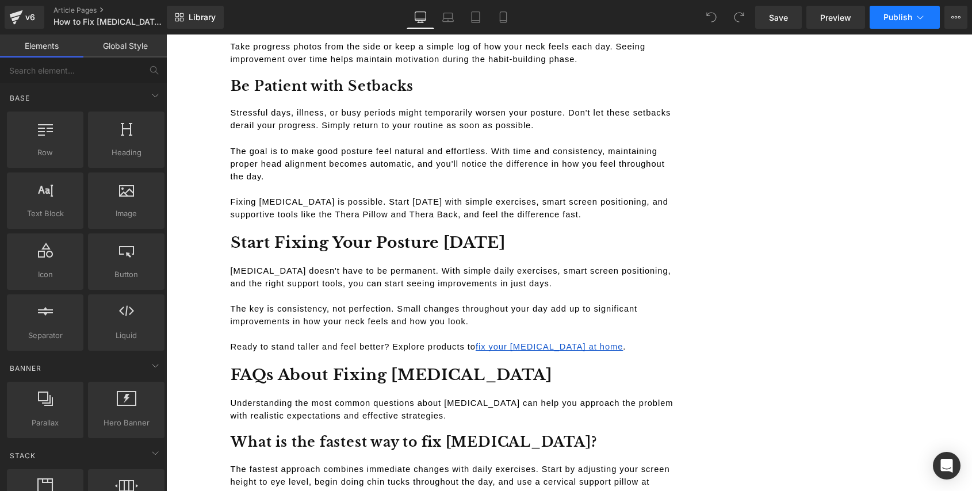
click at [896, 19] on span "Publish" at bounding box center [897, 17] width 29 height 9
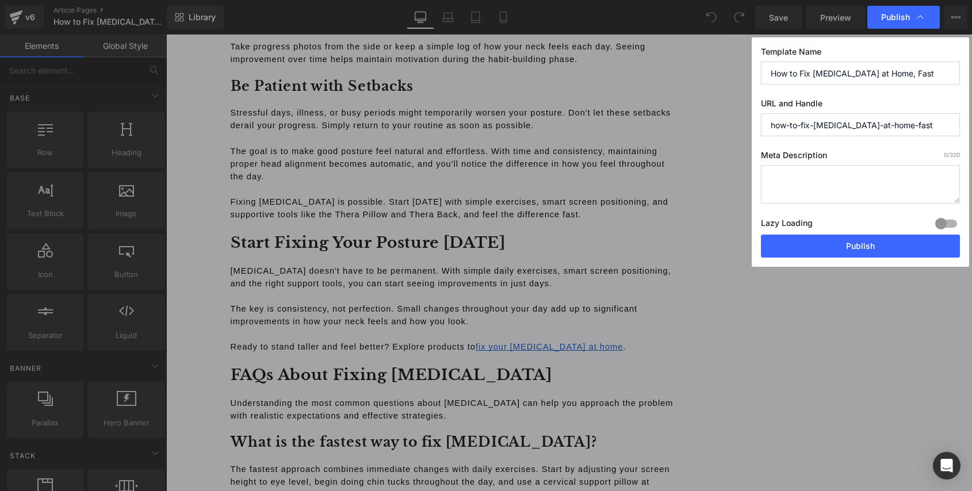
click at [787, 179] on textarea at bounding box center [860, 184] width 199 height 39
paste textarea "Straighten up fast with expert-backed posture tips, daily habits, and gear that…"
type textarea "Straighten up fast with expert-backed posture tips, daily habits, and gear that…"
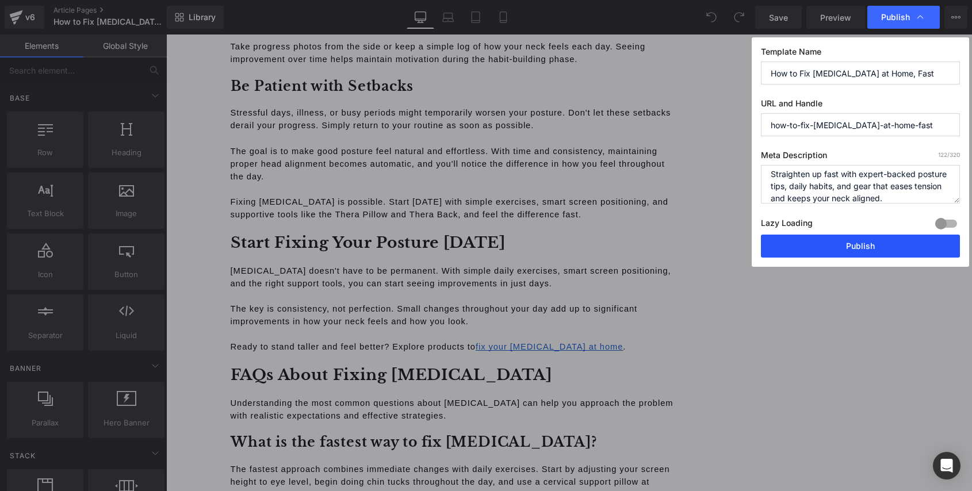
click at [862, 249] on button "Publish" at bounding box center [860, 246] width 199 height 23
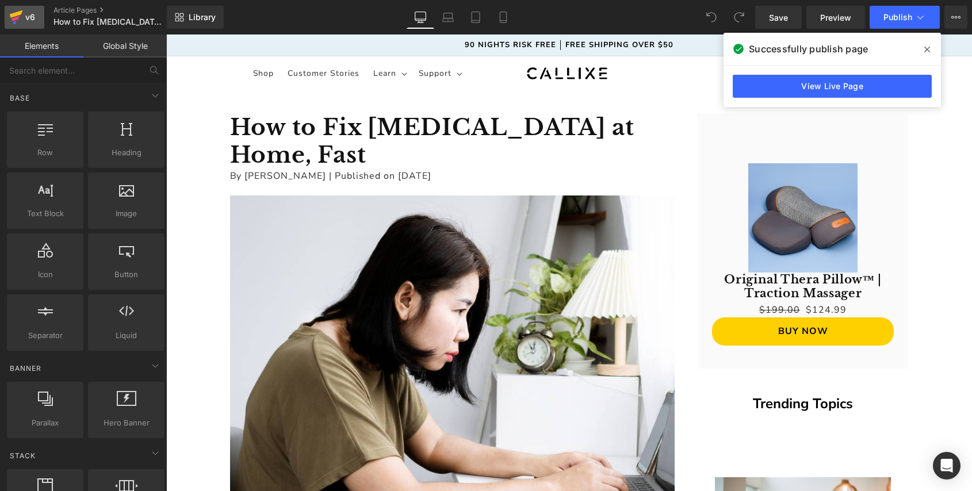
click at [28, 21] on div "v6" at bounding box center [30, 17] width 14 height 15
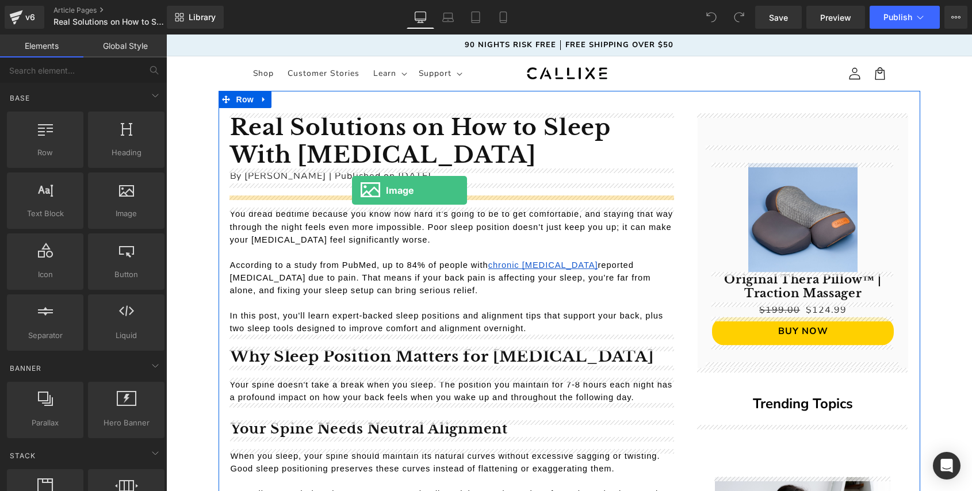
drag, startPoint x: 287, startPoint y: 244, endPoint x: 352, endPoint y: 190, distance: 84.5
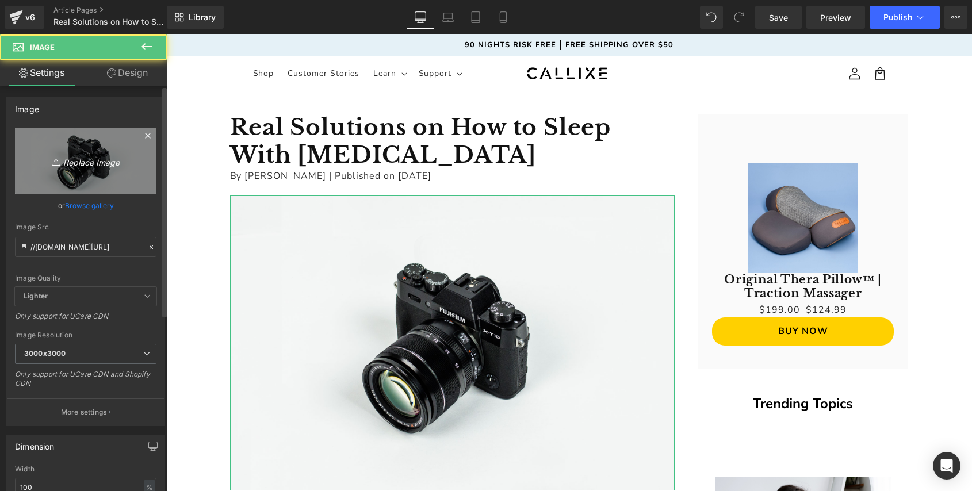
click at [87, 164] on icon "Replace Image" at bounding box center [86, 161] width 92 height 14
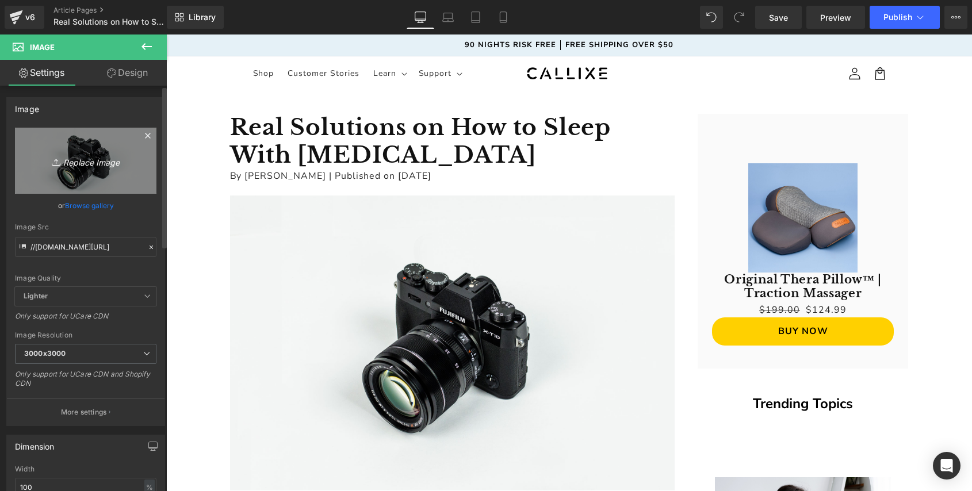
type input "C:\fakepath\Real Solutions on How to Sleep With [MEDICAL_DATA].png"
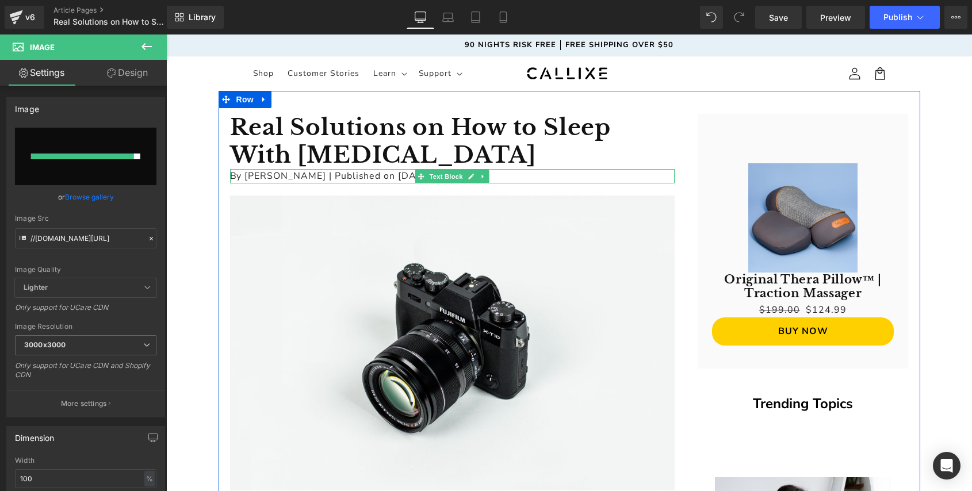
click at [400, 175] on p "By [PERSON_NAME] | Published on [DATE]" at bounding box center [452, 176] width 444 height 15
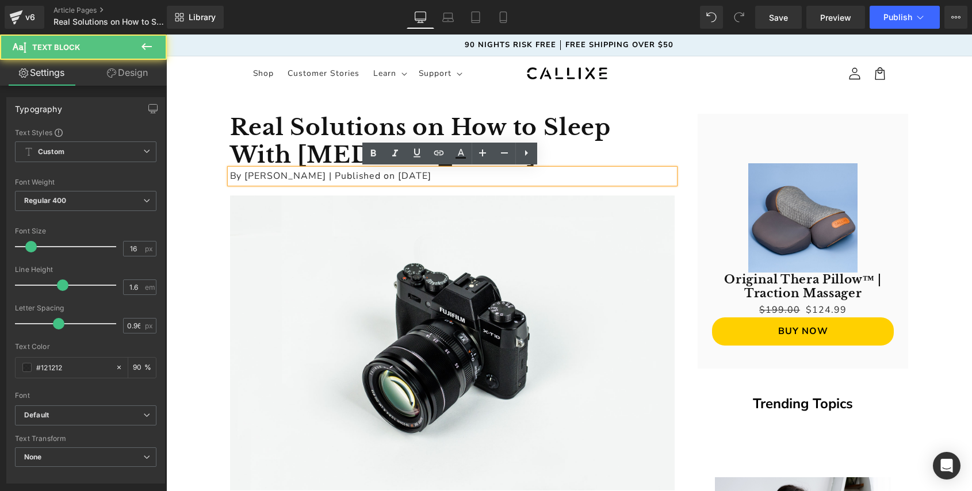
click at [405, 175] on p "By Holly Grace Callis | Published on July 31st, 2025" at bounding box center [452, 176] width 444 height 15
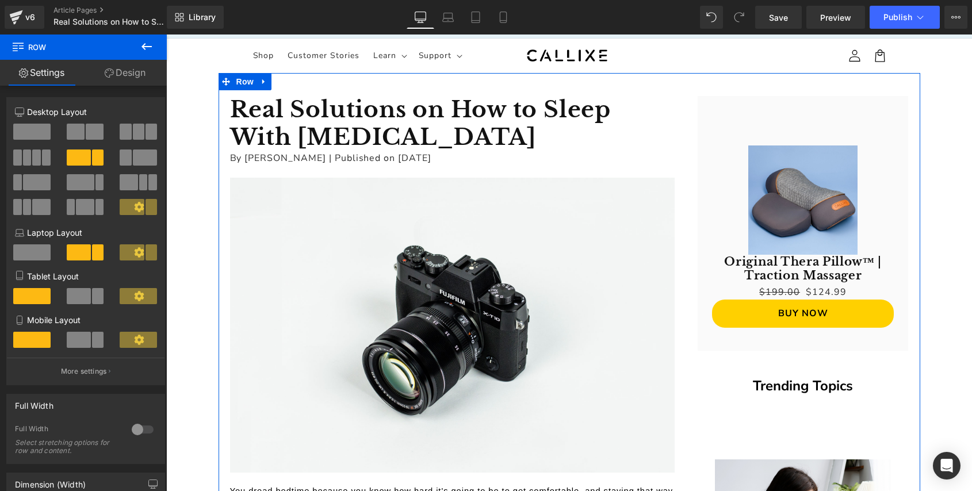
scroll to position [19, 0]
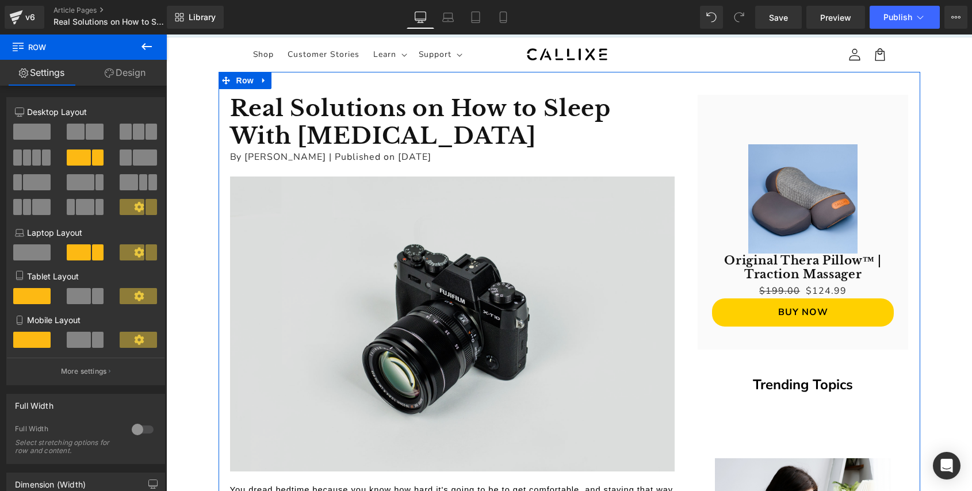
click at [429, 297] on img at bounding box center [452, 323] width 444 height 294
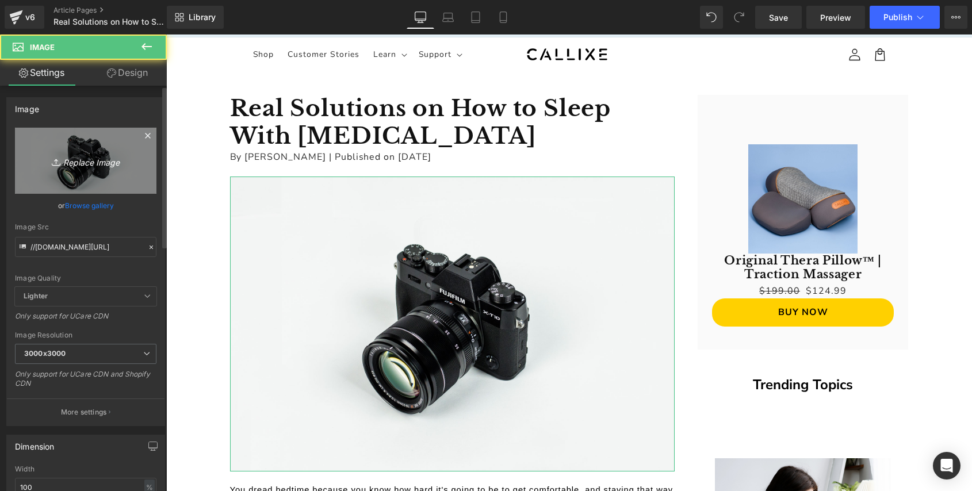
click at [97, 166] on icon "Replace Image" at bounding box center [86, 161] width 92 height 14
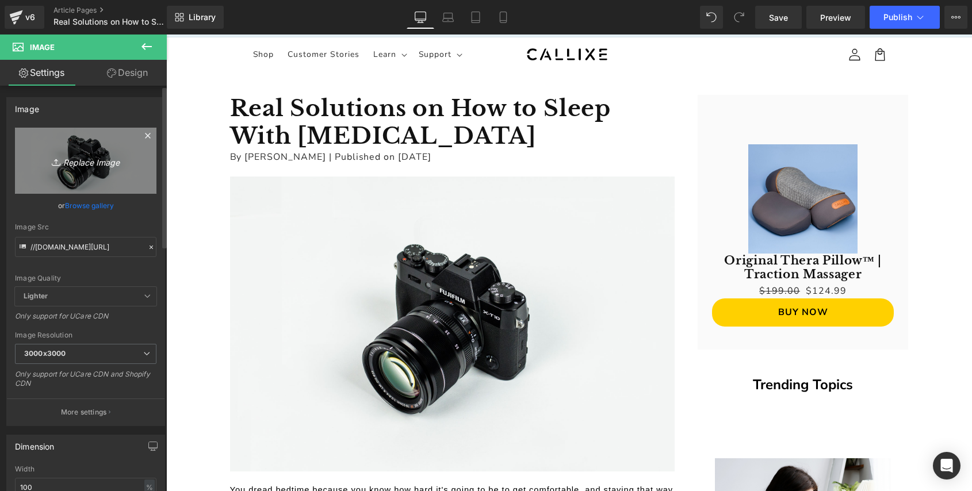
type input "C:\fakepath\Real Solutions on How to Sleep With Lower Back Pain.png"
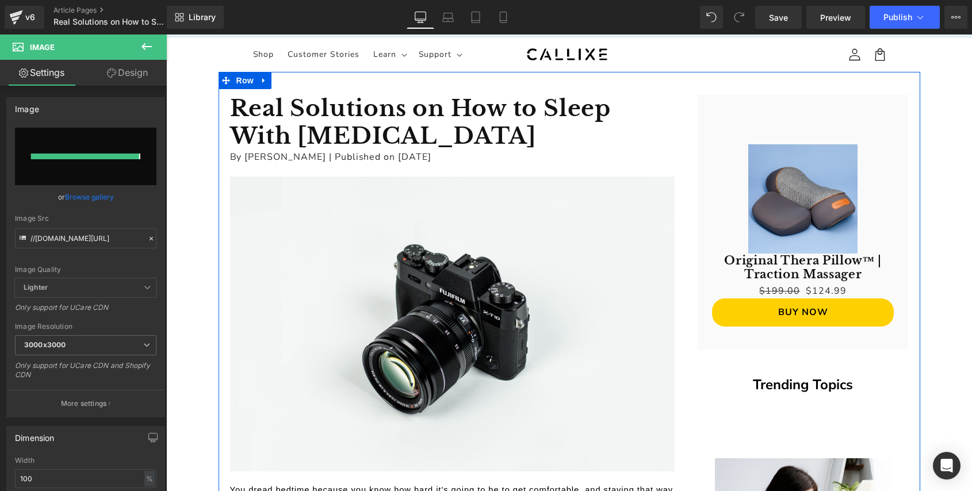
type input "https://ucarecdn.com/ed9a14fe-a76e-4830-8025-3eccd1750ac9/-/format/auto/-/previ…"
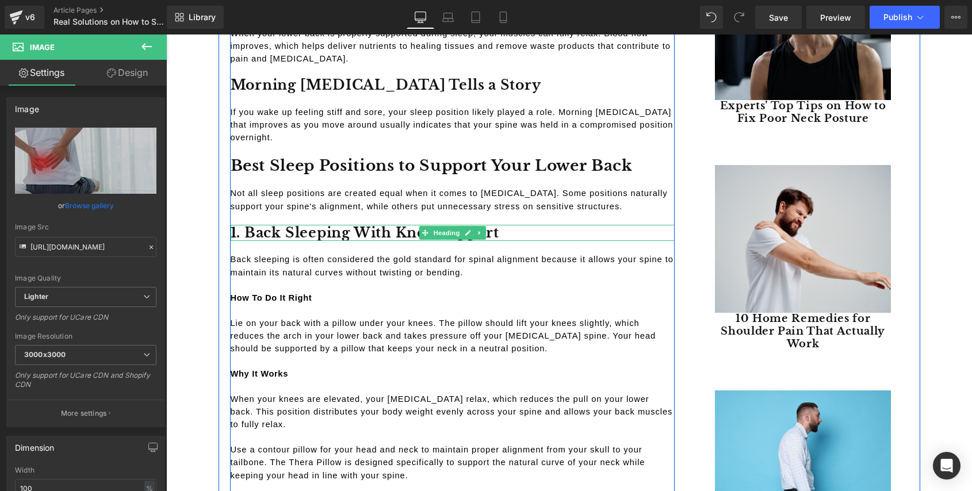
scroll to position [979, 0]
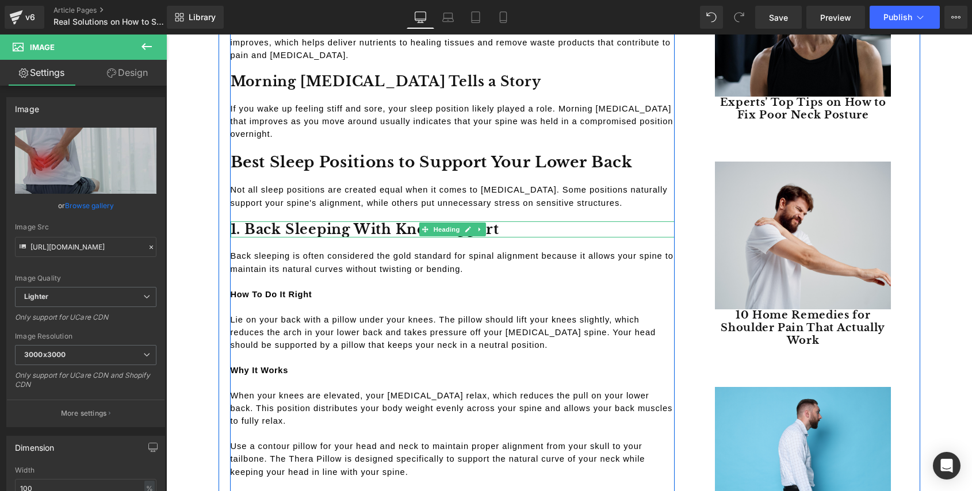
click at [325, 230] on h3 "1. Back Sleeping With Knee Support" at bounding box center [453, 229] width 444 height 17
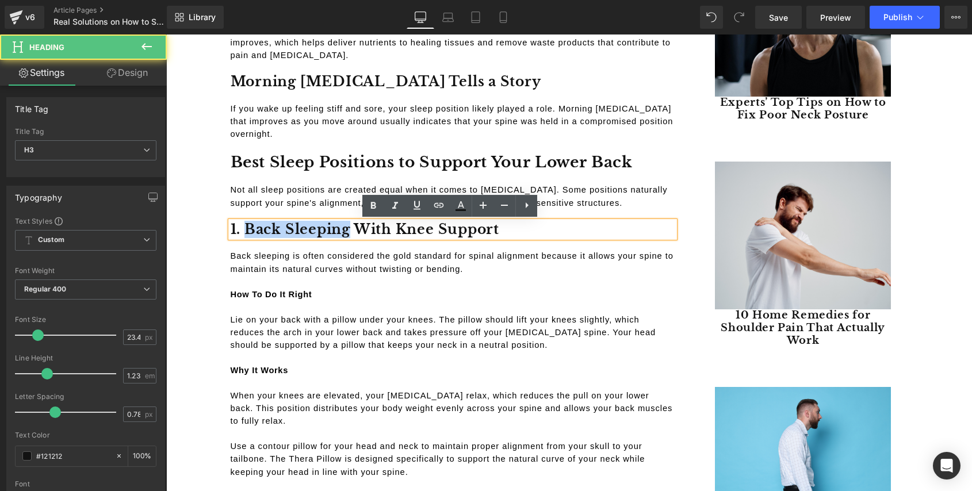
drag, startPoint x: 244, startPoint y: 227, endPoint x: 325, endPoint y: 227, distance: 81.1
click at [325, 227] on h3 "1. Back Sleeping With Knee Support" at bounding box center [453, 229] width 444 height 17
copy h3 "Back Sleeping"
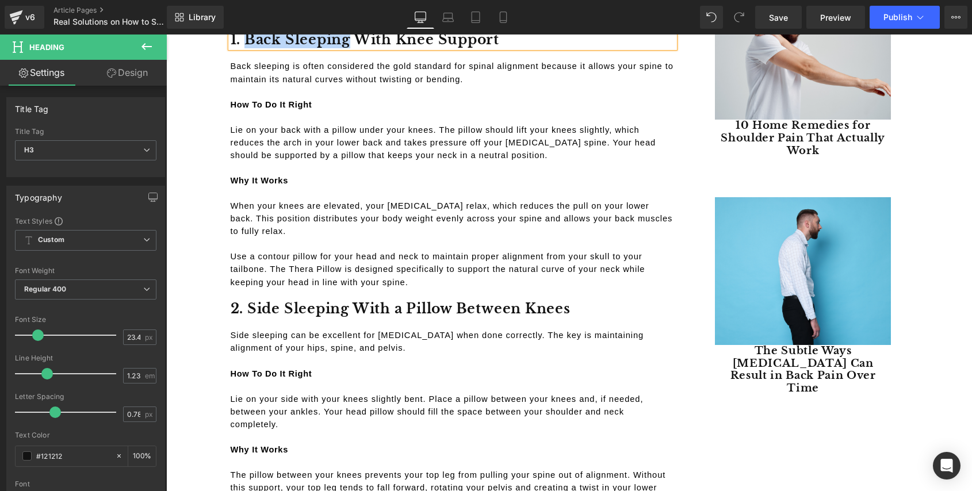
scroll to position [1171, 0]
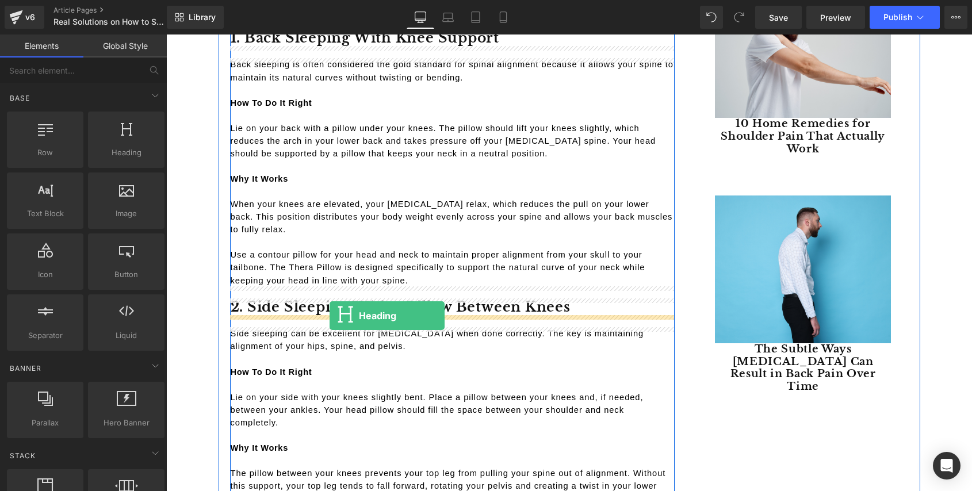
drag, startPoint x: 291, startPoint y: 179, endPoint x: 329, endPoint y: 316, distance: 142.0
drag, startPoint x: 291, startPoint y: 245, endPoint x: 333, endPoint y: 321, distance: 86.7
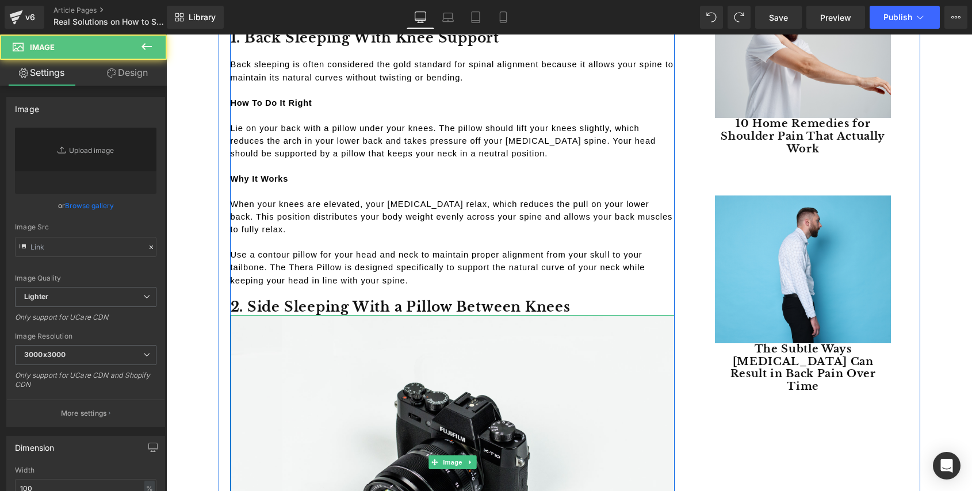
type input "//[DOMAIN_NAME][URL]"
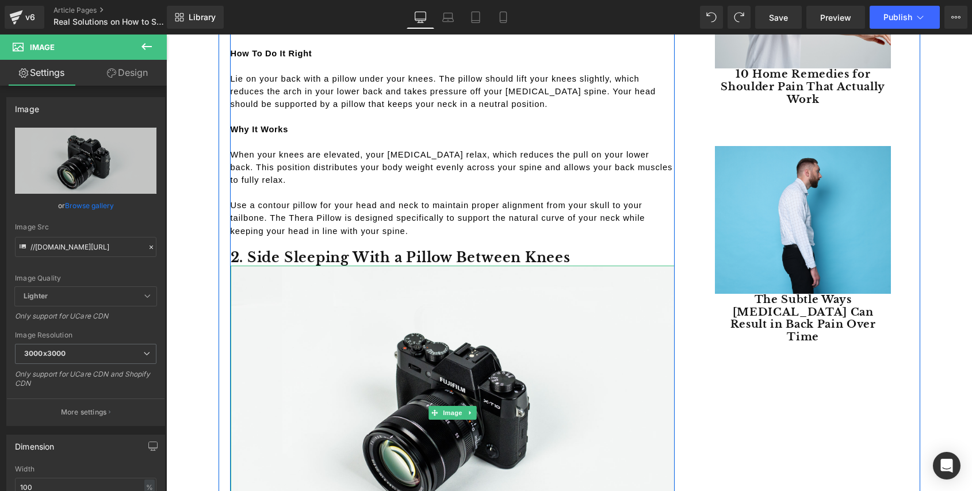
scroll to position [1227, 0]
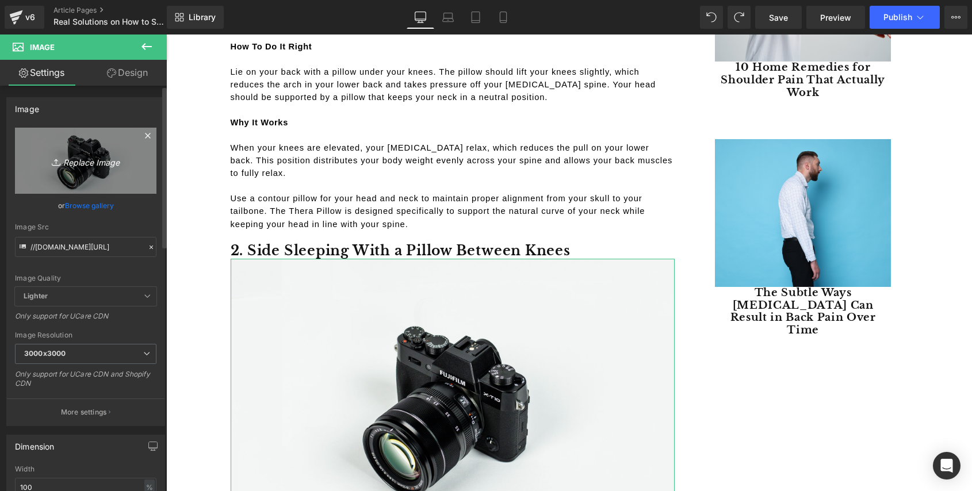
click at [94, 159] on icon "Replace Image" at bounding box center [86, 161] width 92 height 14
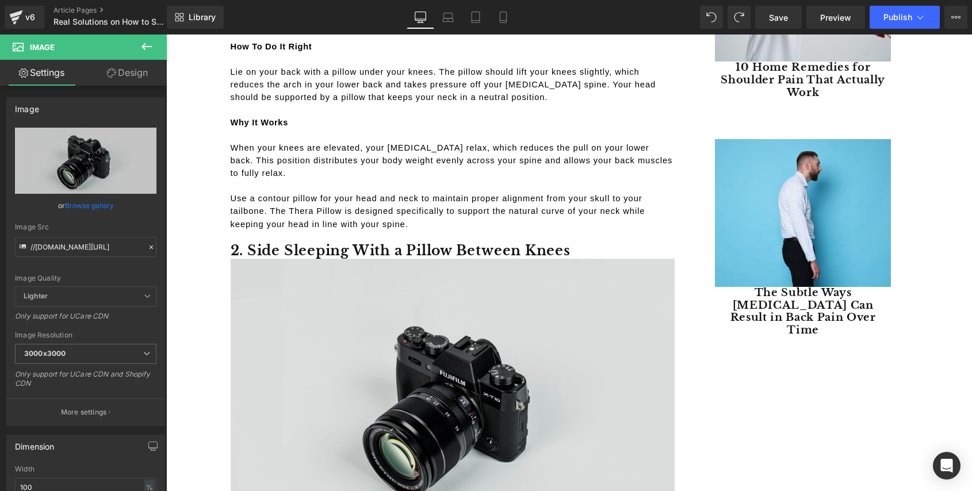
type input "C:\fakepath\Side Sleeping With a Pillow Between Knees.png"
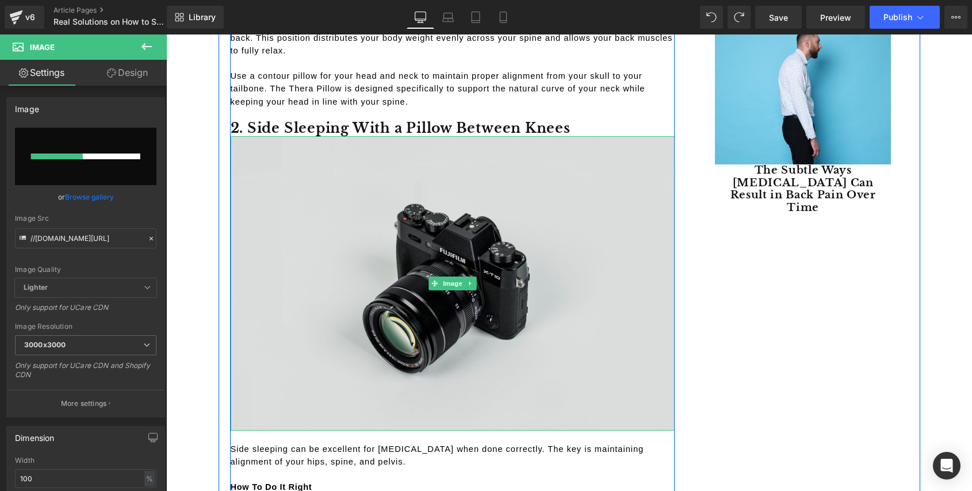
scroll to position [1356, 0]
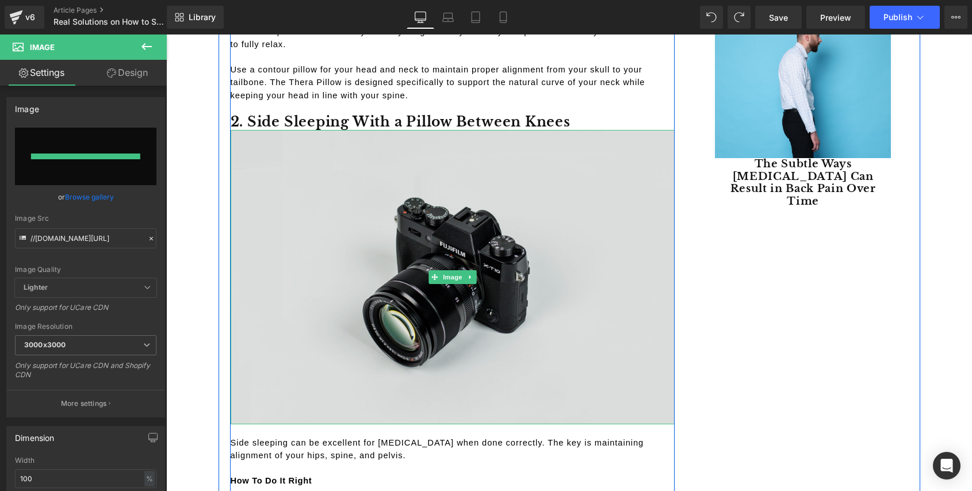
type input "https://ucarecdn.com/98182cf4-933f-4c98-88a5-3bc8a0e06faf/-/format/auto/-/previ…"
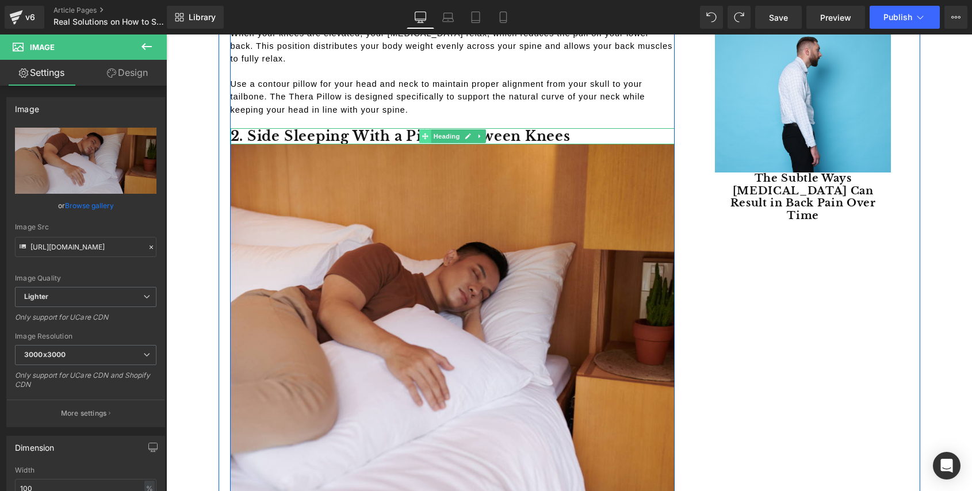
scroll to position [1340, 0]
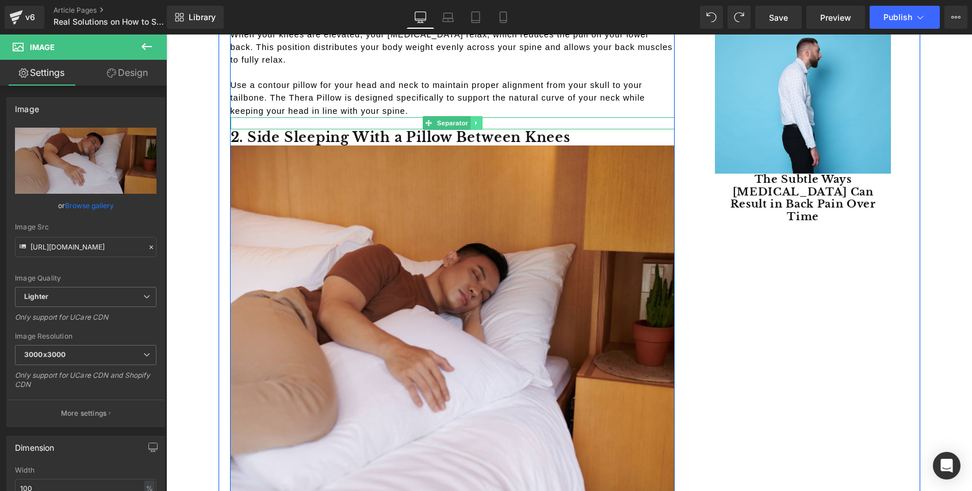
click at [476, 116] on link at bounding box center [476, 123] width 12 height 14
click at [469, 123] on icon at bounding box center [470, 123] width 6 height 6
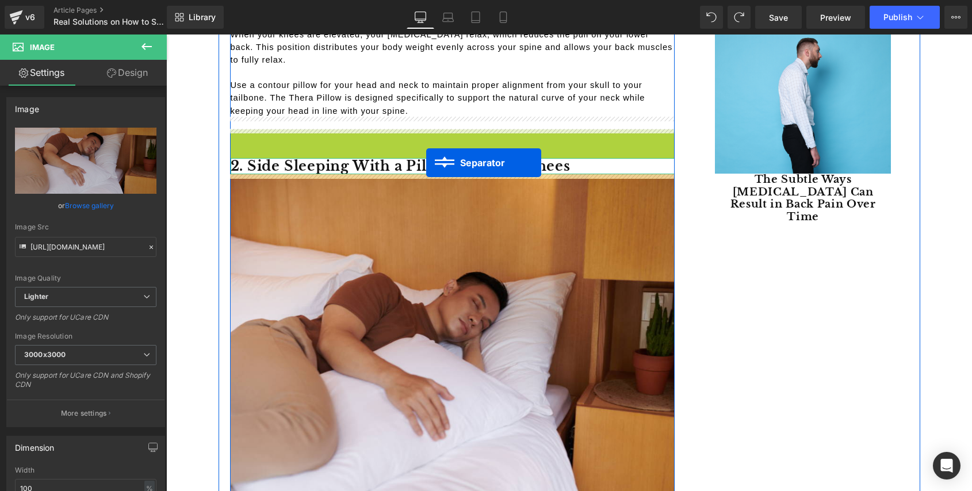
drag, startPoint x: 426, startPoint y: 135, endPoint x: 426, endPoint y: 163, distance: 28.2
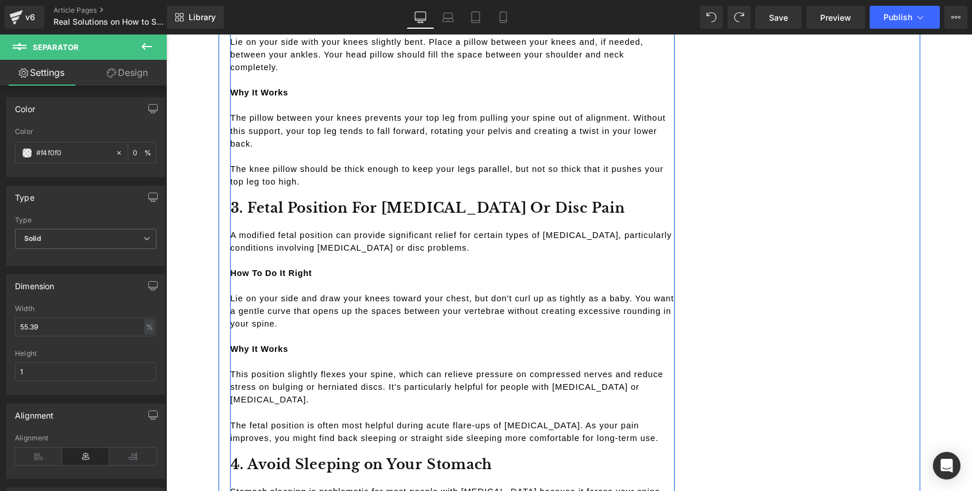
scroll to position [1912, 0]
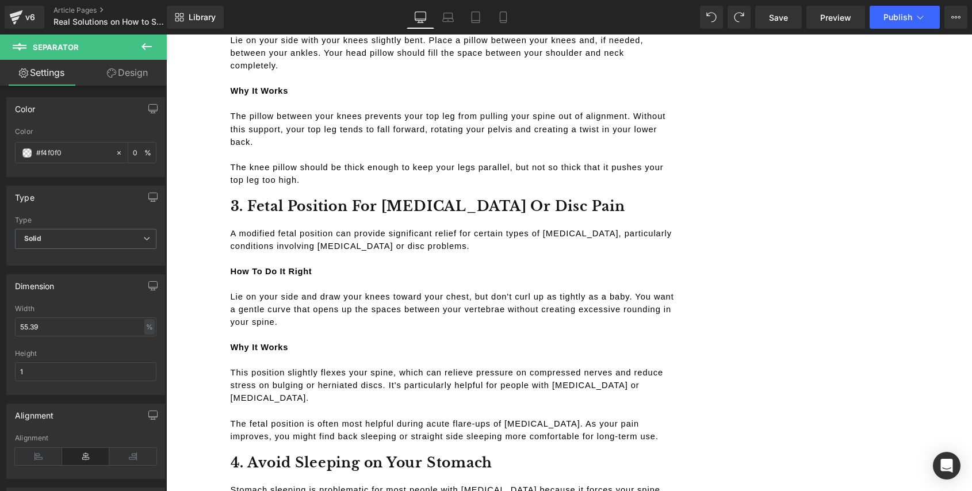
click at [149, 41] on icon at bounding box center [147, 47] width 14 height 14
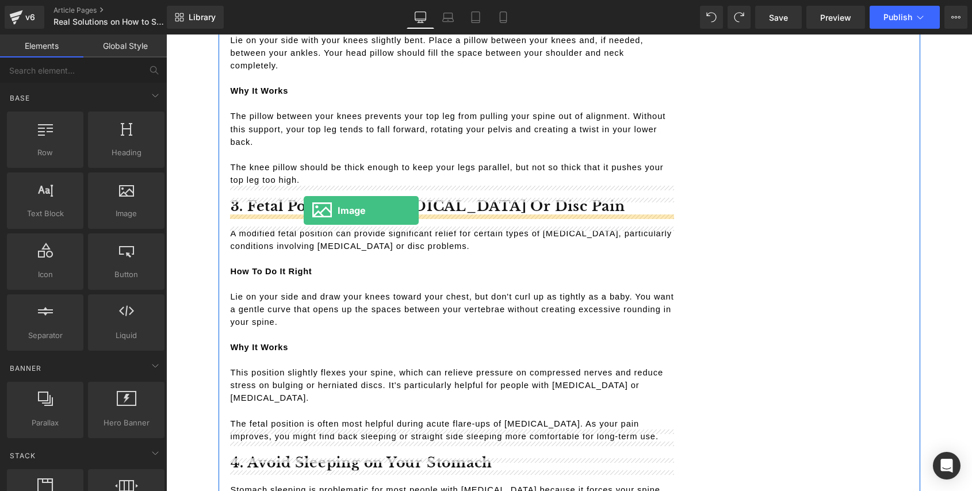
drag, startPoint x: 287, startPoint y: 239, endPoint x: 304, endPoint y: 210, distance: 32.9
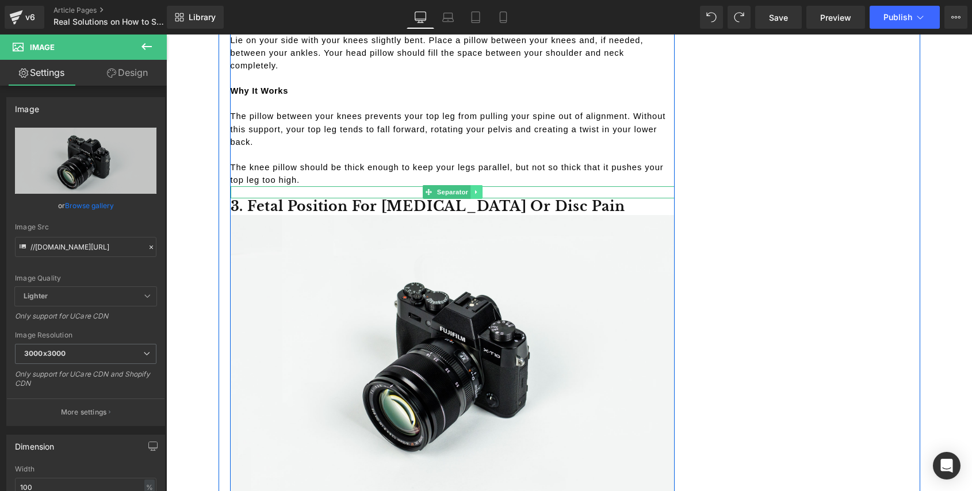
click at [477, 190] on icon at bounding box center [476, 192] width 6 height 7
click at [469, 191] on icon at bounding box center [470, 192] width 6 height 6
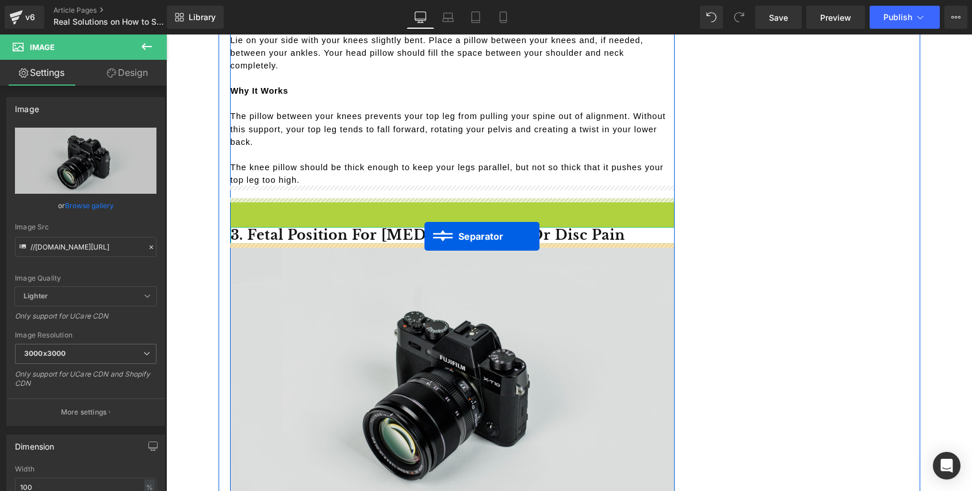
drag, startPoint x: 424, startPoint y: 202, endPoint x: 424, endPoint y: 235, distance: 32.2
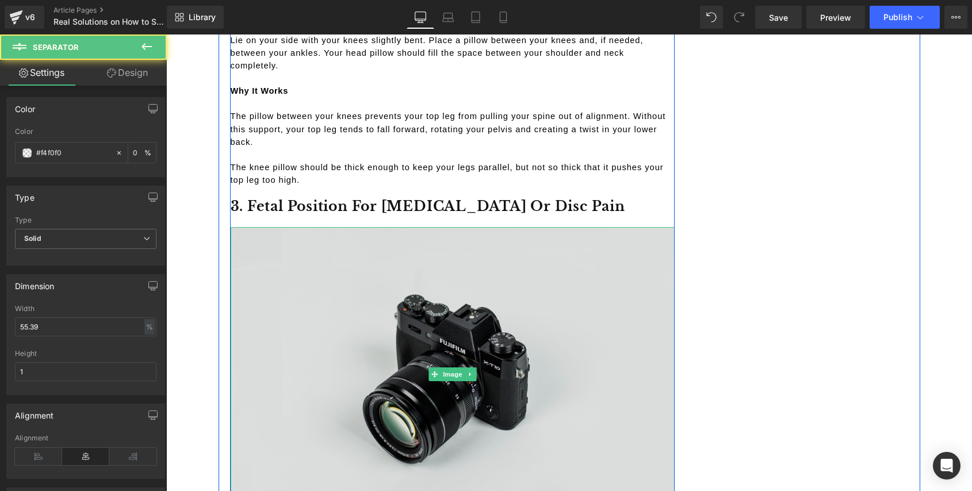
click at [425, 294] on img at bounding box center [453, 374] width 444 height 294
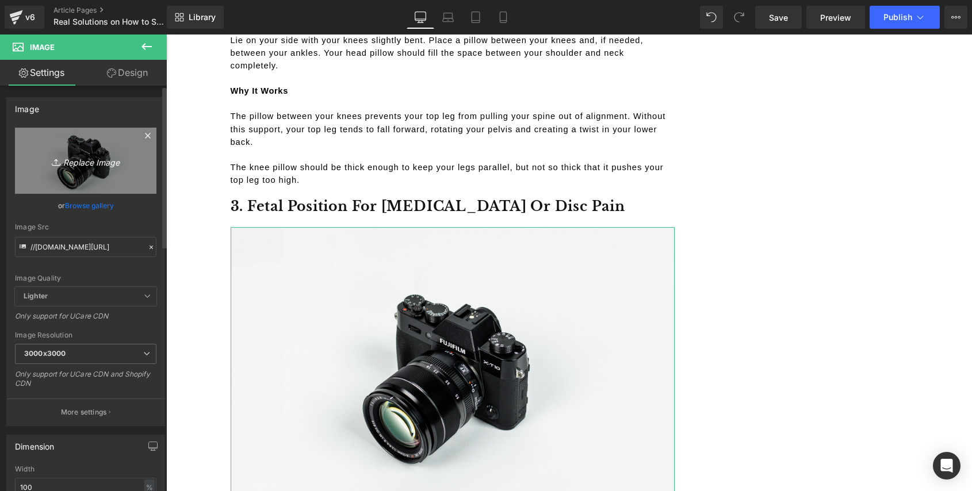
click at [72, 160] on icon "Replace Image" at bounding box center [86, 161] width 92 height 14
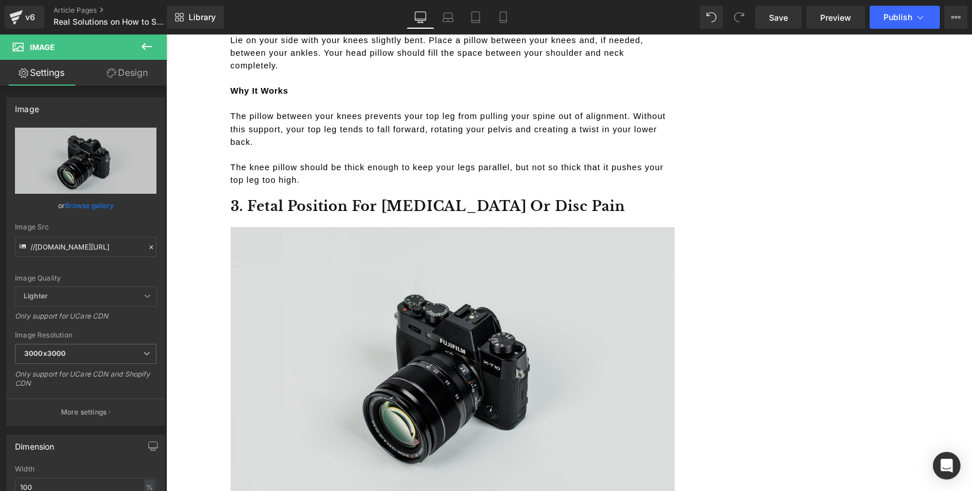
type input "C:\fakepath\Fetal Position For Sciatica Or Disc Pain.png"
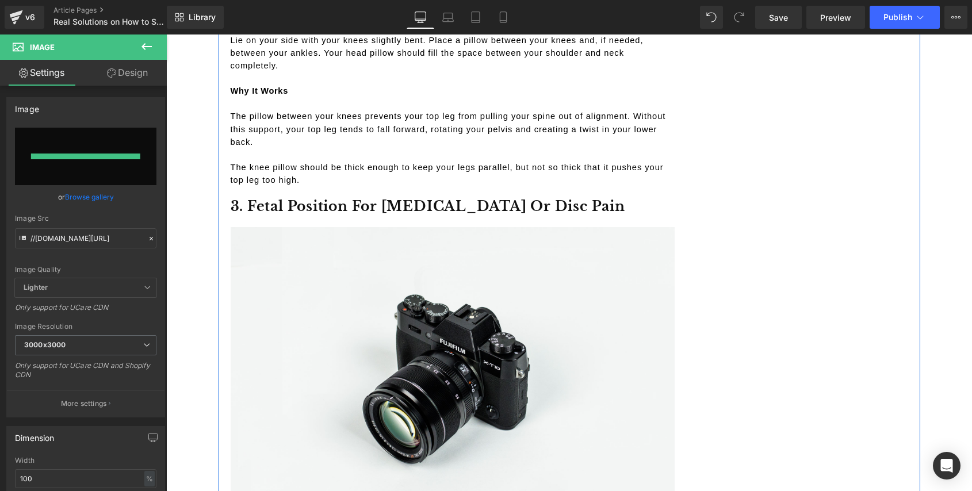
type input "https://ucarecdn.com/f6ecf22c-7dba-45c1-9edc-a43fa35ff9ae/-/format/auto/-/previ…"
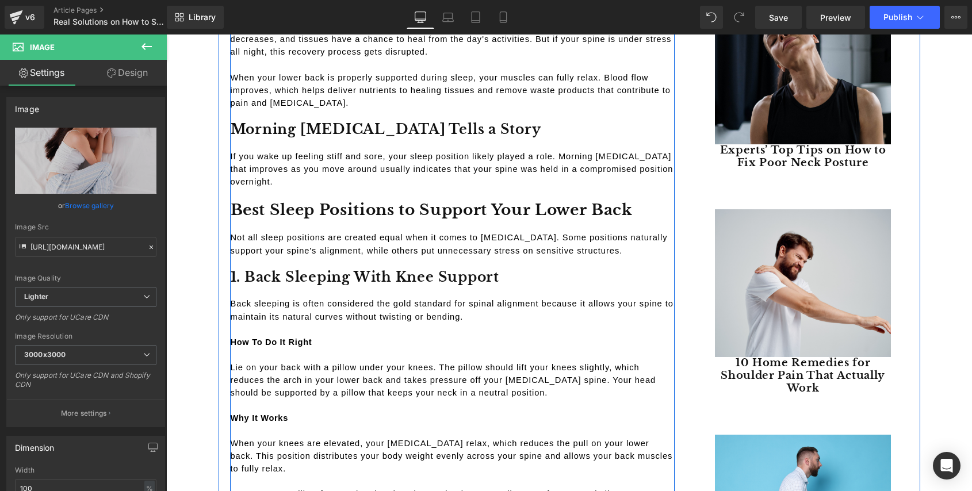
scroll to position [923, 0]
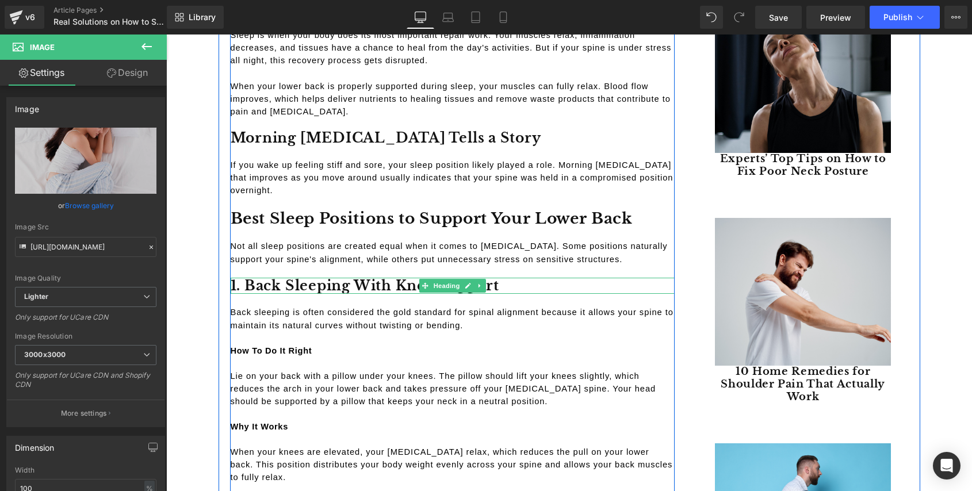
click at [328, 280] on h3 "1. Back Sleeping With Knee Support" at bounding box center [453, 286] width 444 height 17
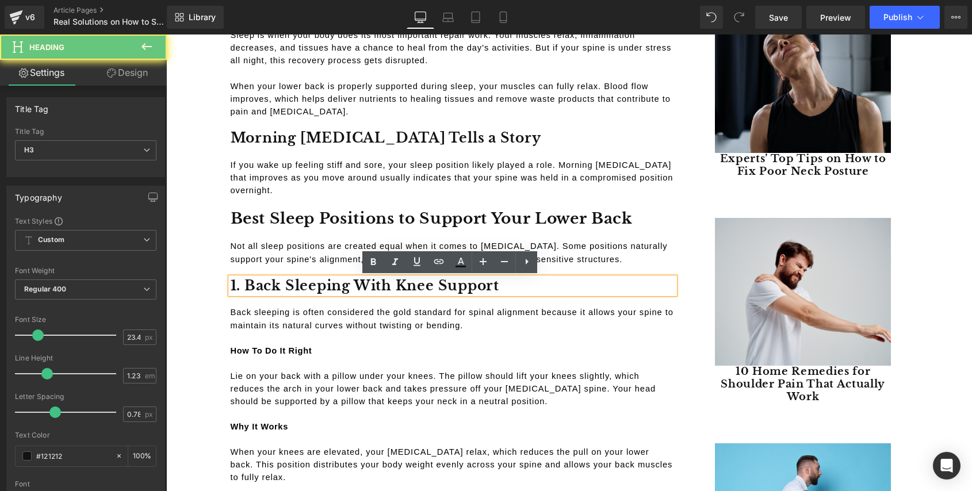
click at [318, 286] on h3 "1. Back Sleeping With Knee Support" at bounding box center [453, 286] width 444 height 17
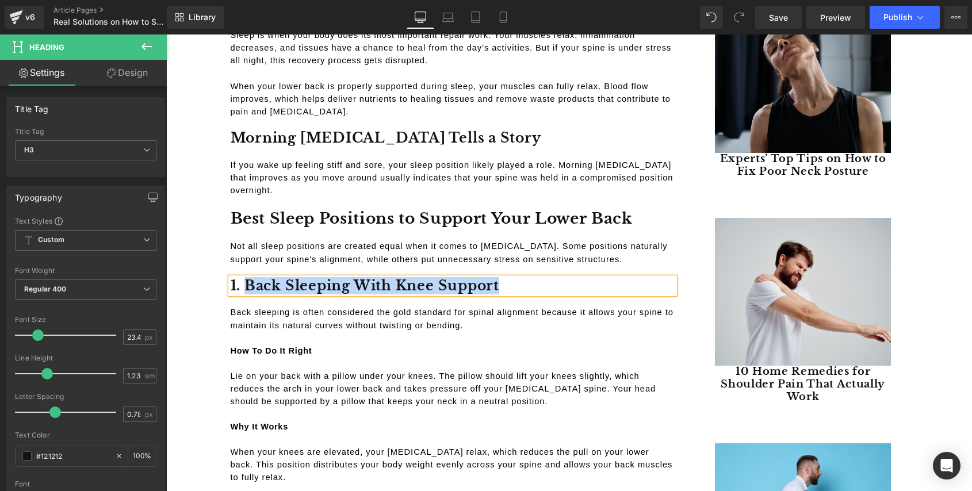
copy h3 "Back Sleeping With Knee Support"
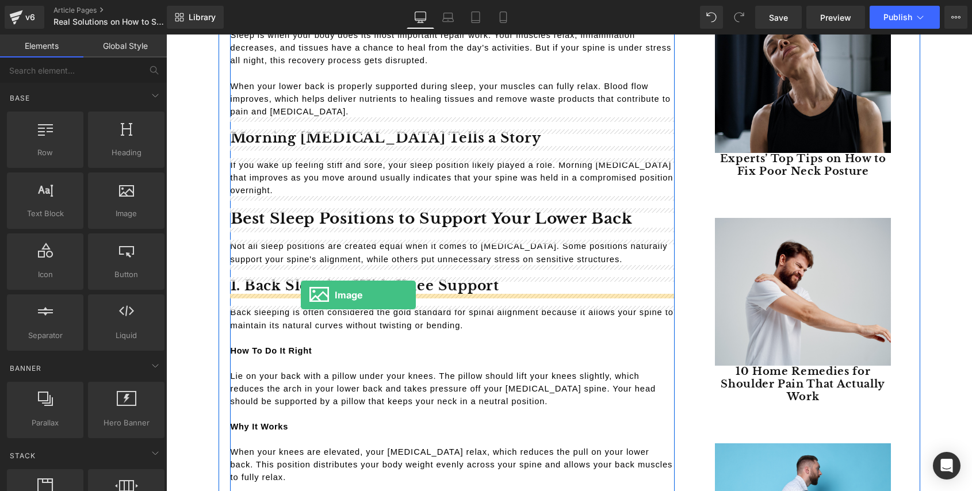
drag, startPoint x: 293, startPoint y: 238, endPoint x: 301, endPoint y: 295, distance: 57.5
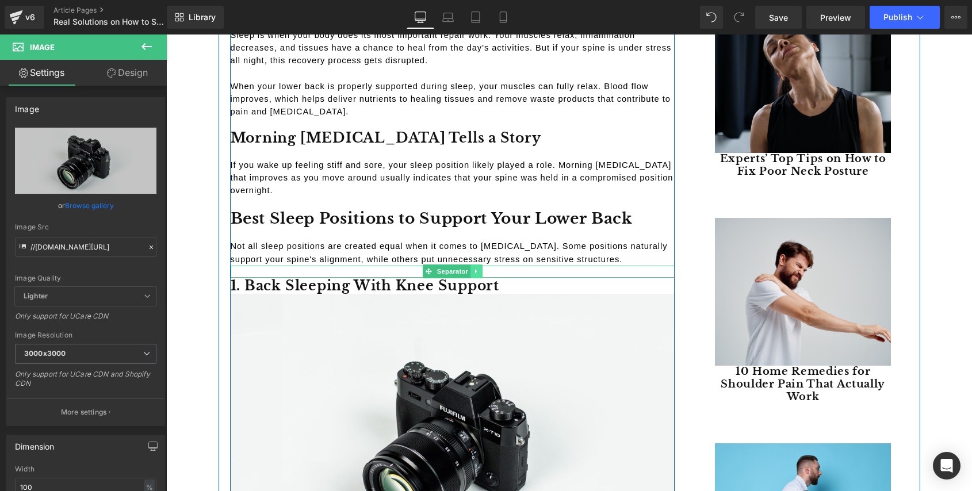
click at [474, 272] on icon at bounding box center [476, 271] width 6 height 7
click at [469, 271] on icon at bounding box center [470, 271] width 6 height 7
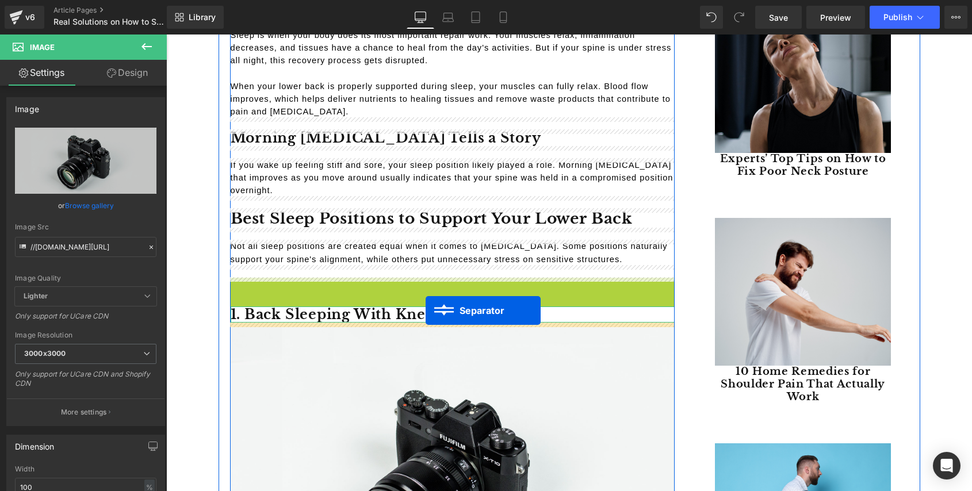
drag, startPoint x: 425, startPoint y: 285, endPoint x: 425, endPoint y: 310, distance: 25.9
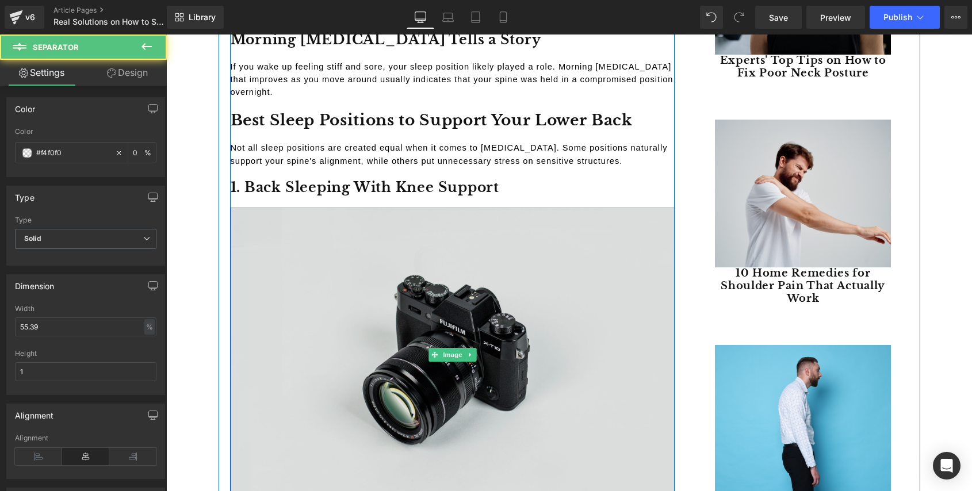
scroll to position [1073, 0]
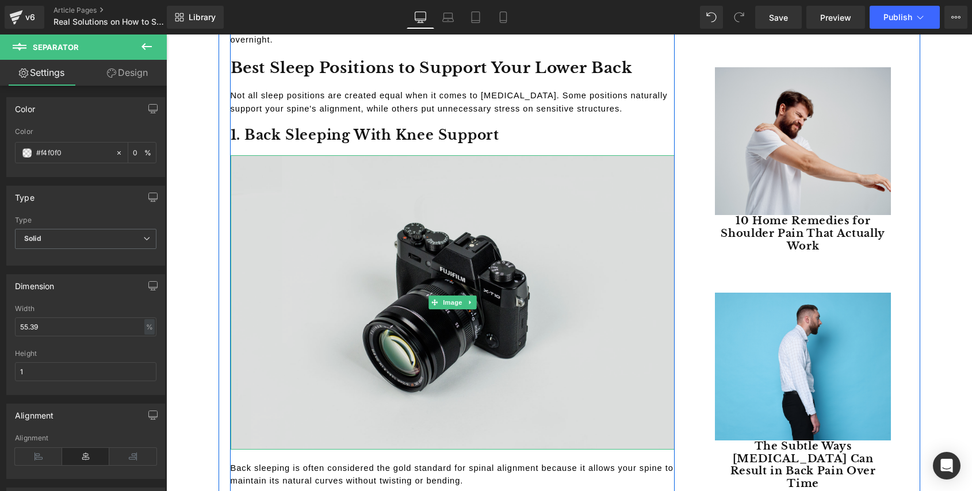
click at [372, 336] on img at bounding box center [453, 302] width 444 height 294
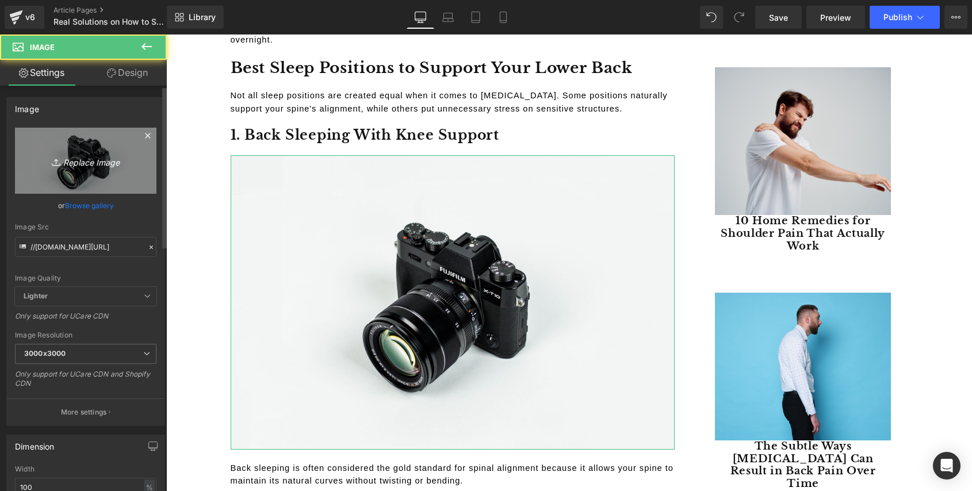
click at [94, 164] on icon "Replace Image" at bounding box center [86, 161] width 92 height 14
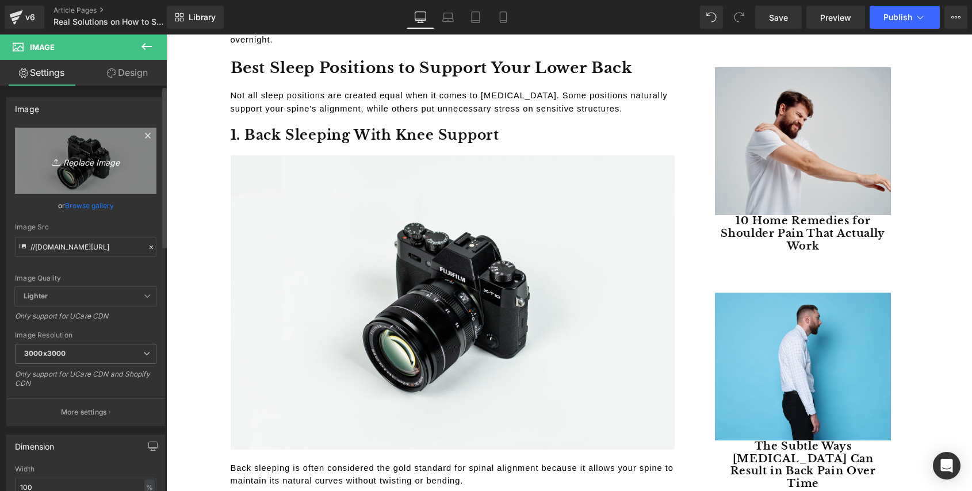
type input "C:\fakepath\Back Sleeping With Knee Support.png"
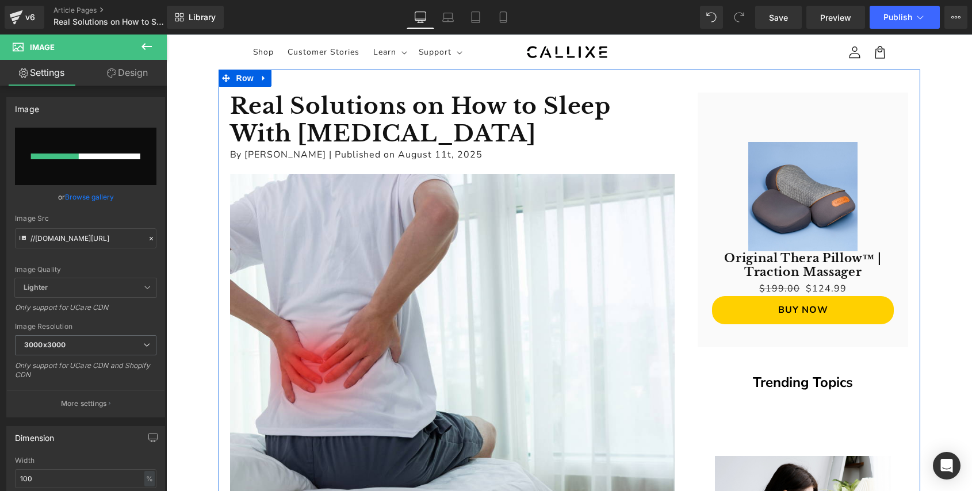
scroll to position [0, 0]
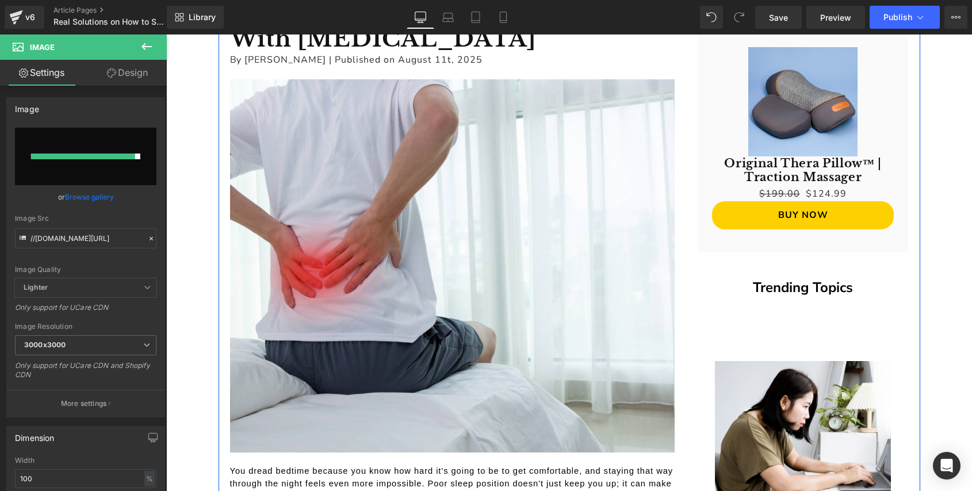
type input "https://ucarecdn.com/01b69242-5021-4e97-8efa-d411d86e682f/-/format/auto/-/previ…"
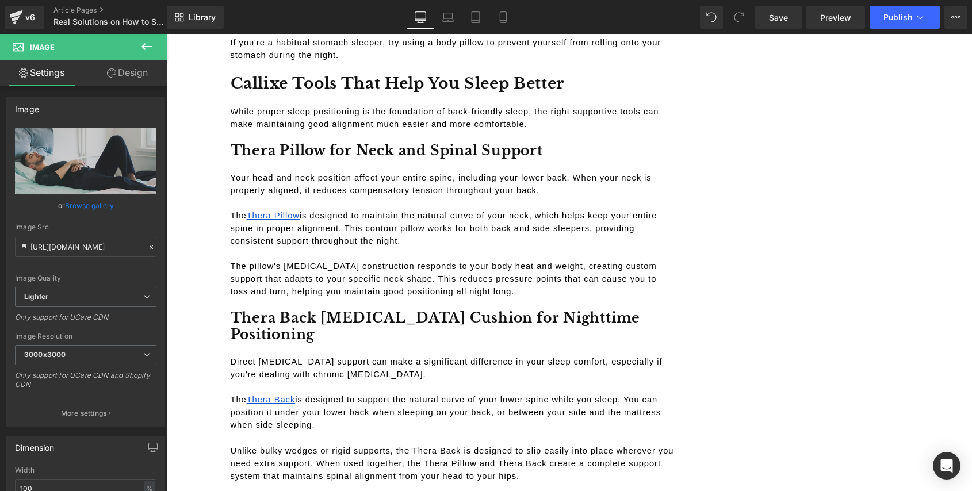
scroll to position [3218, 0]
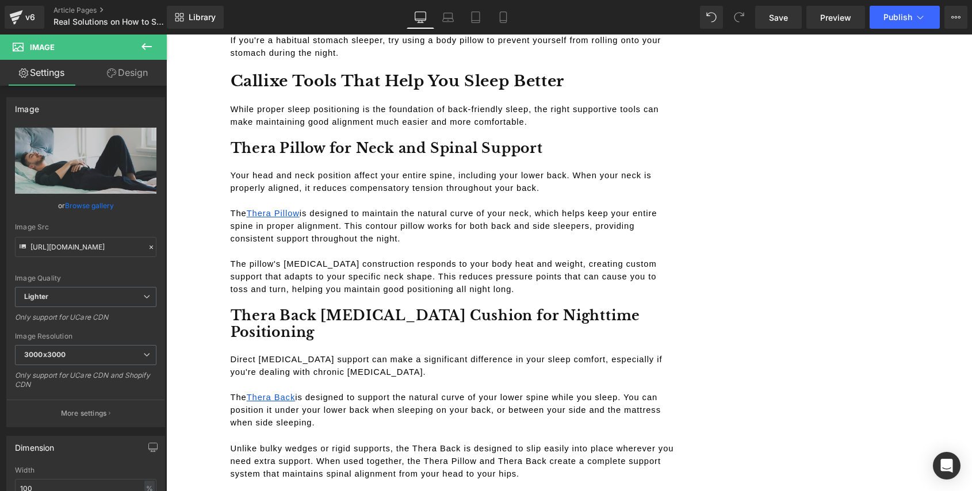
click at [144, 49] on icon at bounding box center [147, 47] width 14 height 14
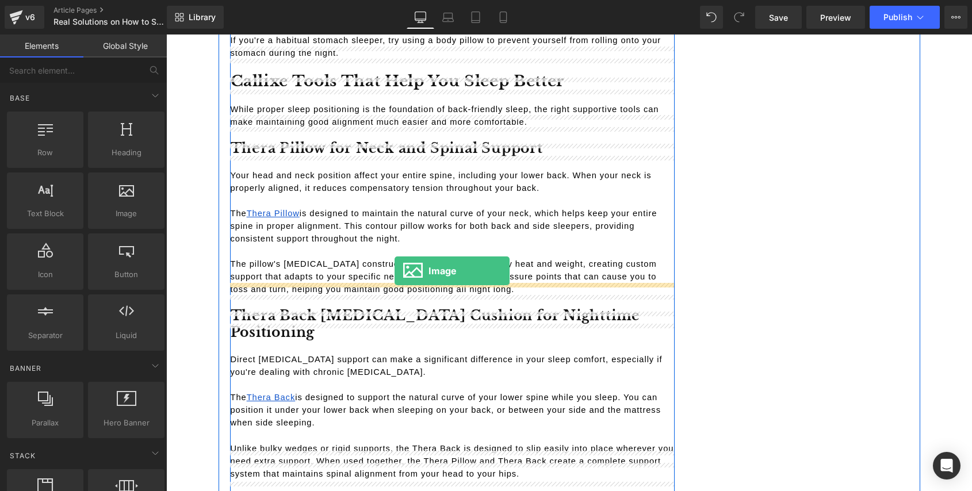
drag, startPoint x: 293, startPoint y: 235, endPoint x: 387, endPoint y: 266, distance: 98.5
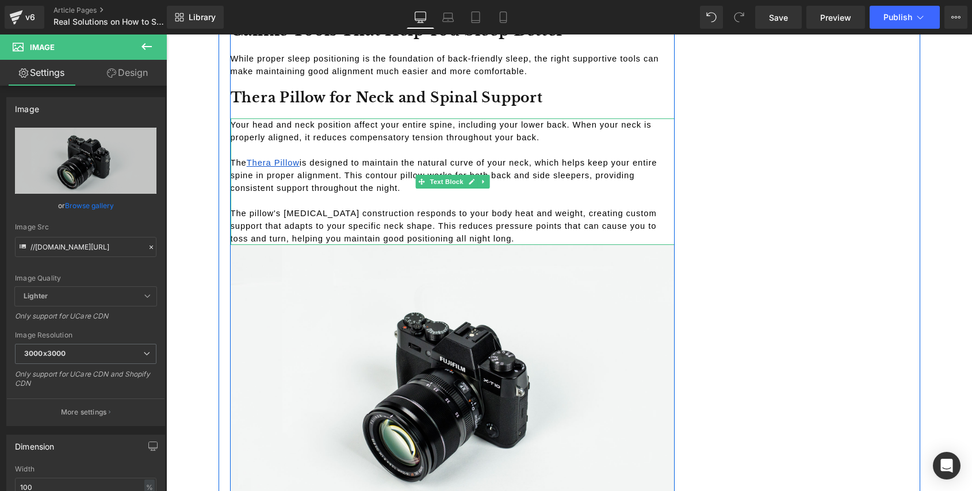
scroll to position [3255, 0]
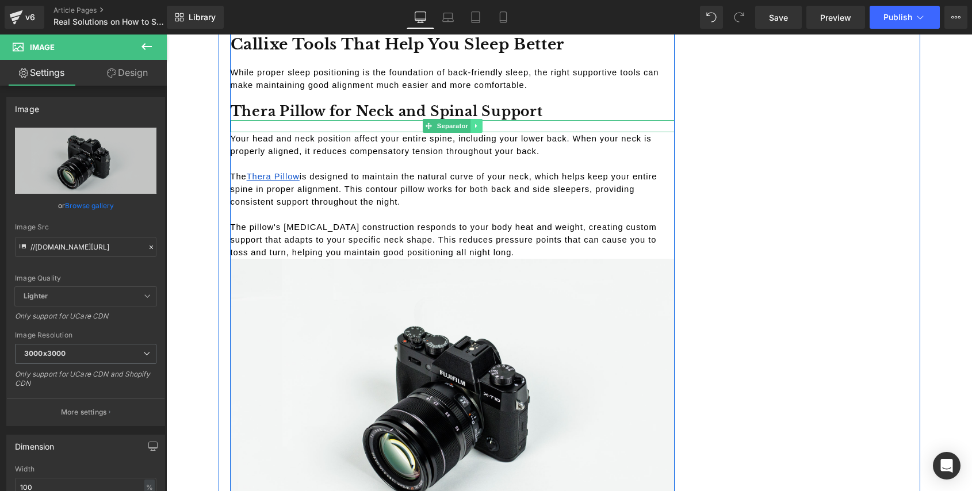
click at [473, 122] on icon at bounding box center [476, 125] width 6 height 7
click at [467, 123] on icon at bounding box center [470, 126] width 6 height 6
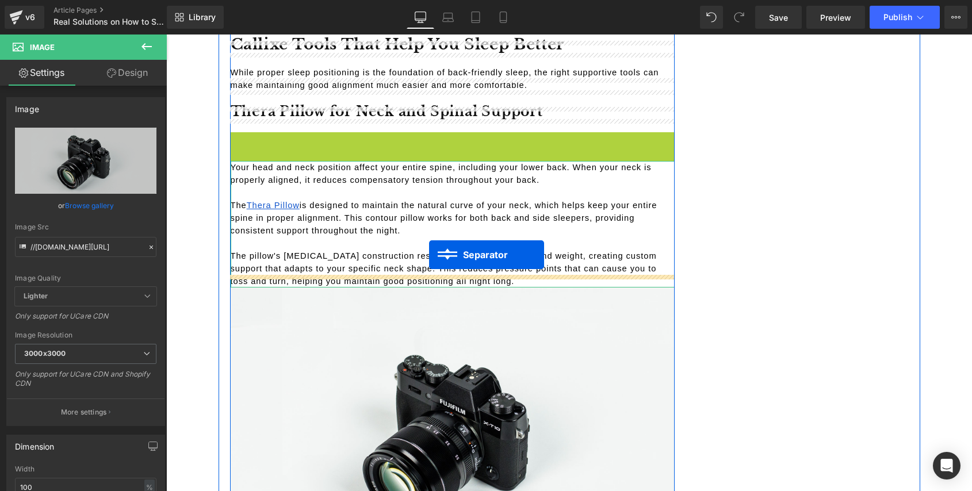
drag, startPoint x: 427, startPoint y: 125, endPoint x: 428, endPoint y: 252, distance: 127.1
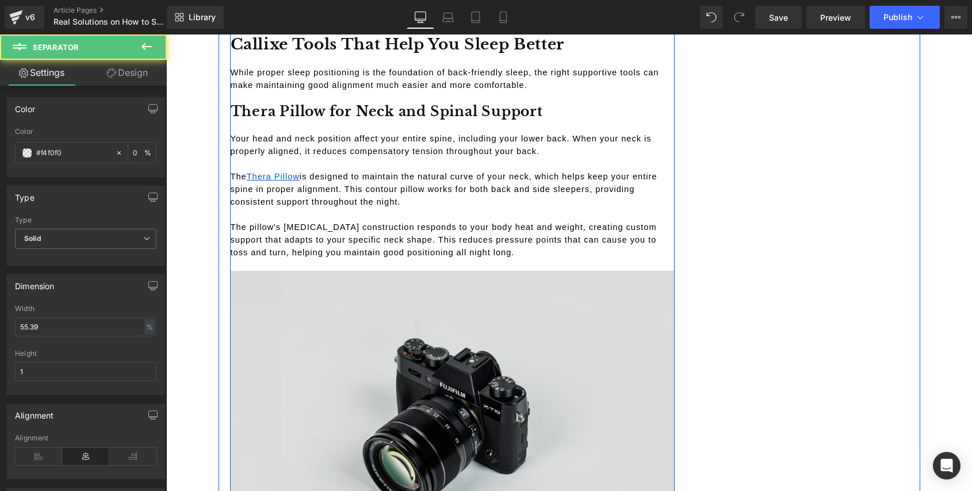
click at [387, 335] on img at bounding box center [453, 418] width 444 height 294
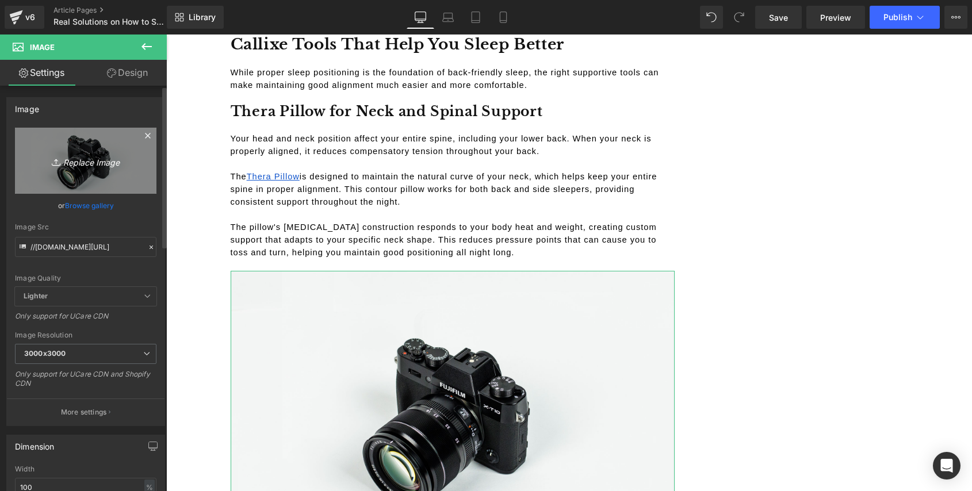
click at [111, 162] on icon "Replace Image" at bounding box center [86, 161] width 92 height 14
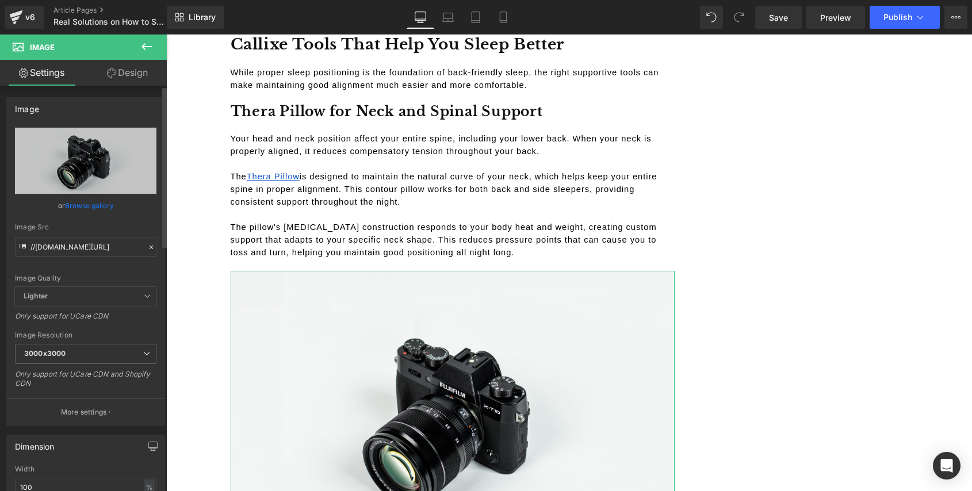
click at [101, 204] on link "Browse gallery" at bounding box center [89, 205] width 49 height 20
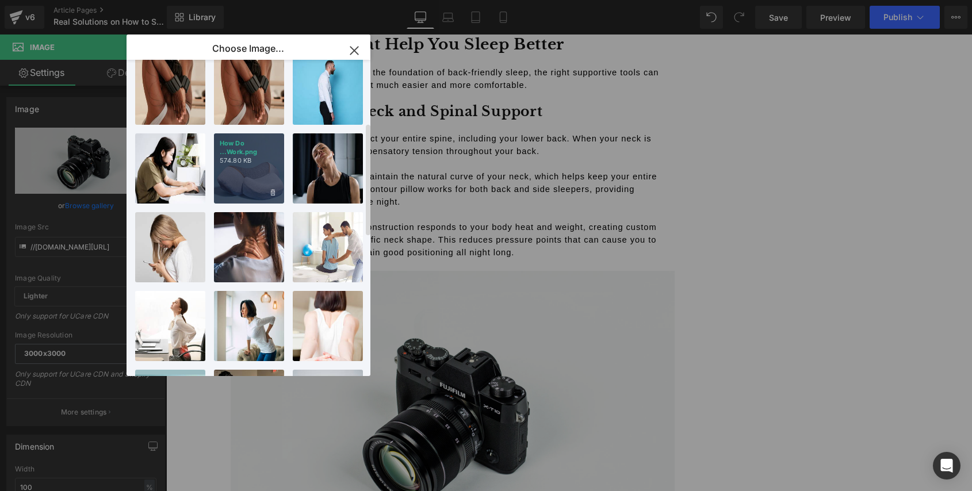
scroll to position [180, 0]
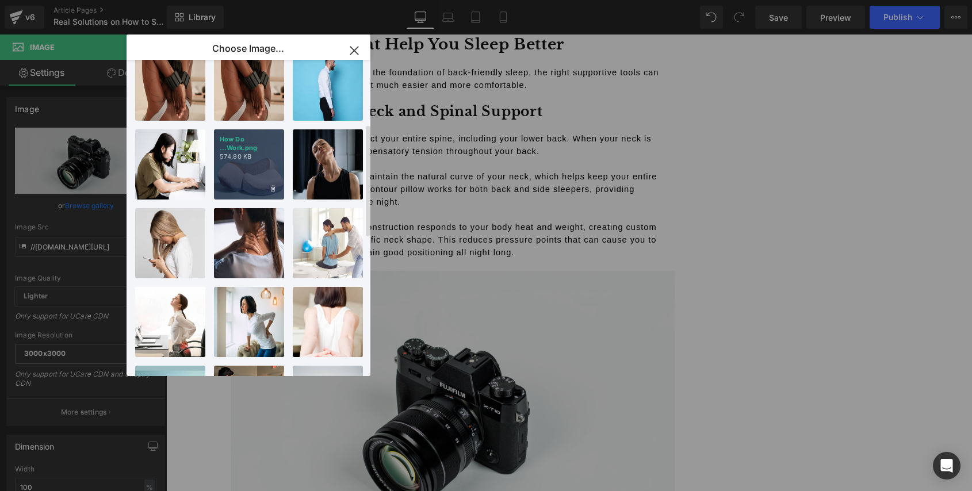
click at [245, 154] on p "574.80 KB" at bounding box center [249, 156] width 59 height 9
type input "https://ucarecdn.com/bbf1f524-be3a-4023-8bd8-29e9f565aa44/-/format/auto/-/previ…"
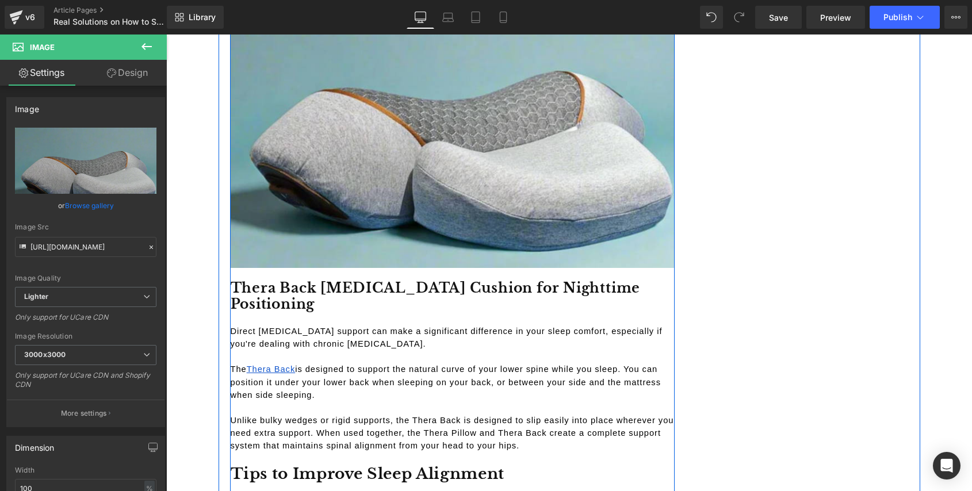
scroll to position [3665, 0]
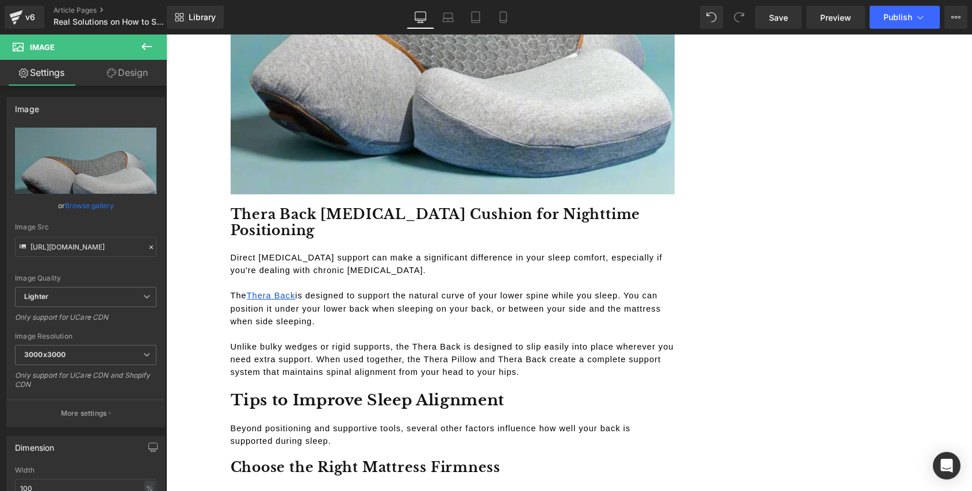
click at [147, 42] on icon at bounding box center [147, 47] width 14 height 14
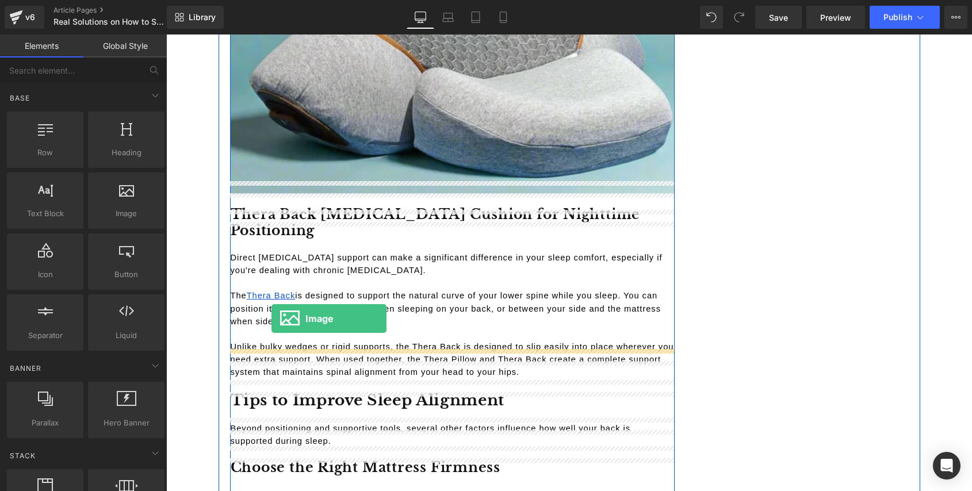
drag, startPoint x: 286, startPoint y: 245, endPoint x: 271, endPoint y: 319, distance: 74.4
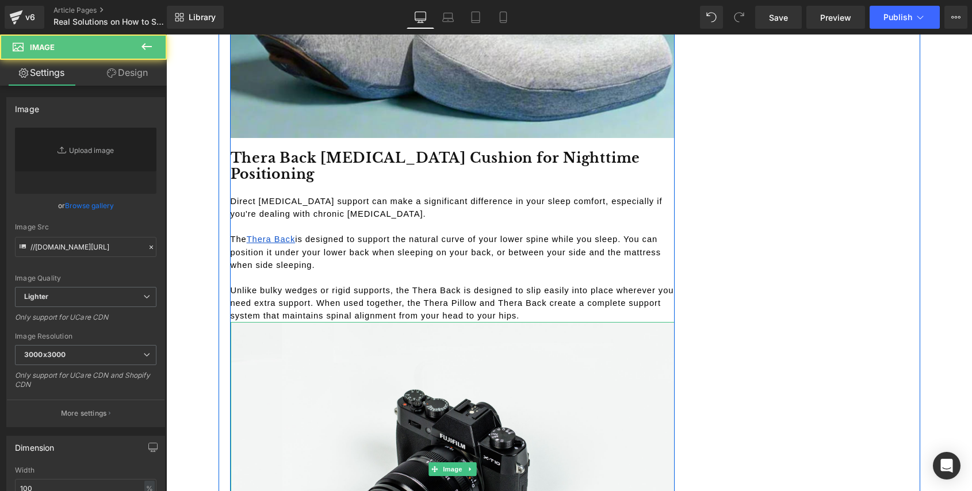
scroll to position [3739, 0]
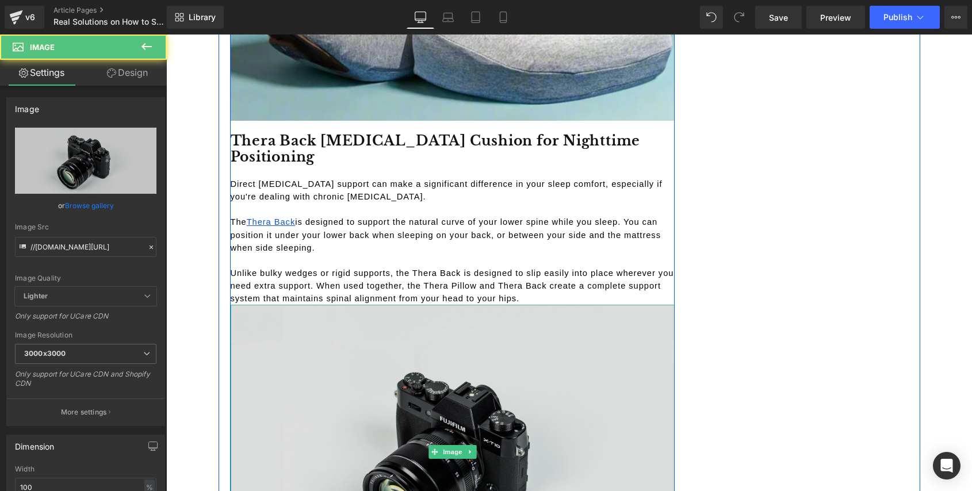
click at [368, 327] on img at bounding box center [453, 452] width 444 height 294
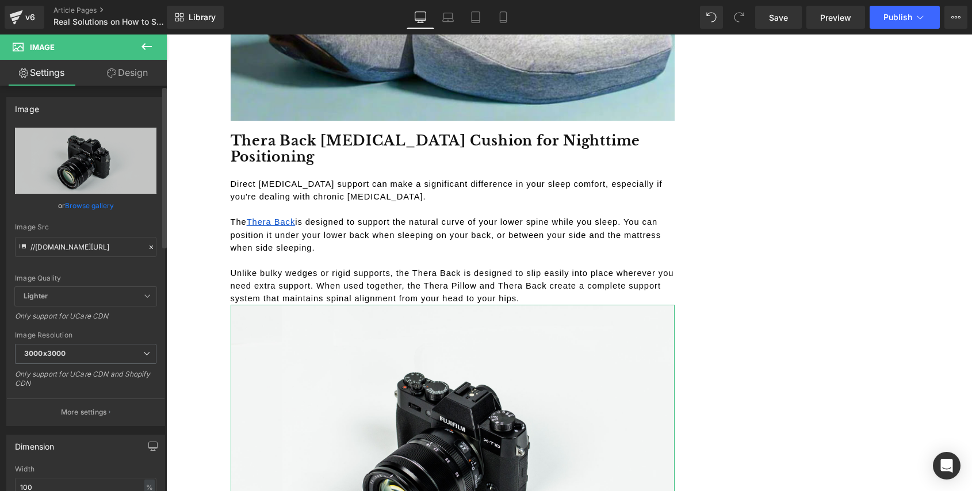
click at [90, 203] on link "Browse gallery" at bounding box center [89, 205] width 49 height 20
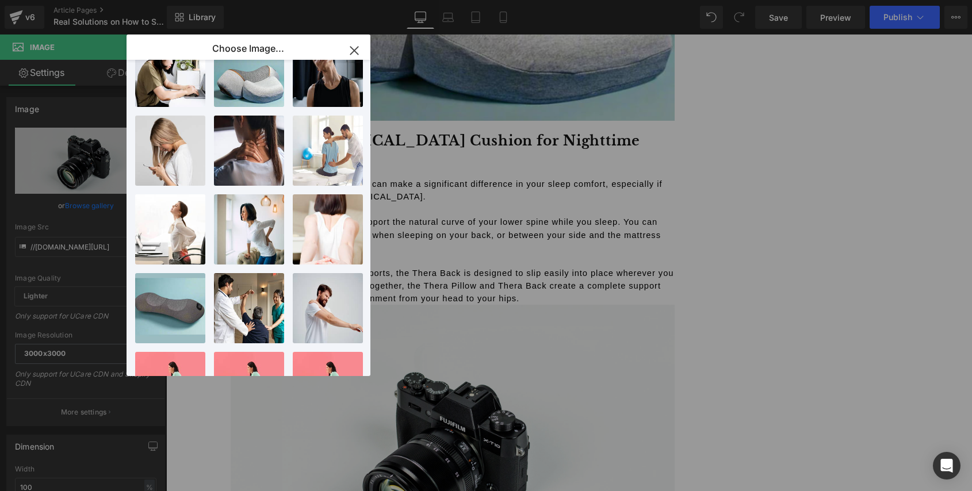
scroll to position [297, 0]
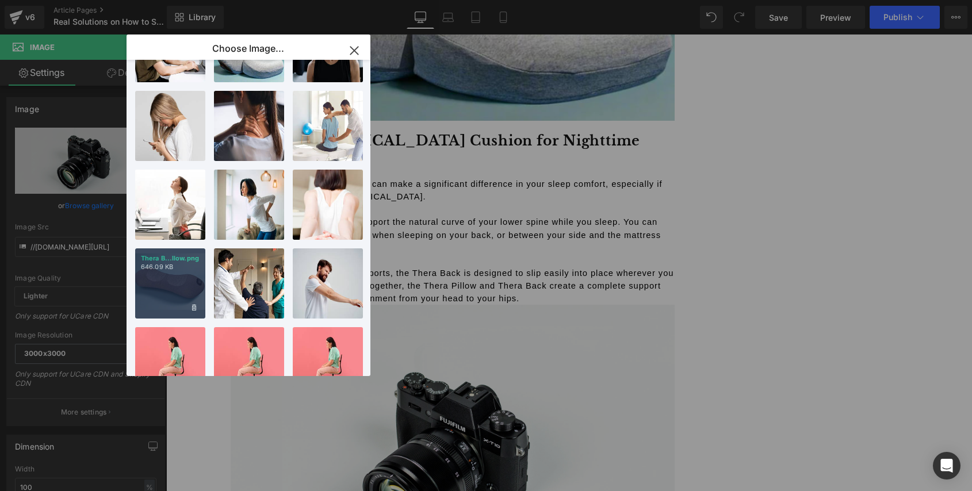
click at [184, 286] on div "Thera B...llow.png 646.09 KB" at bounding box center [170, 283] width 70 height 70
type input "https://ucarecdn.com/4afb3232-008e-4dd1-b5f6-40d33fd839c6/-/format/auto/-/previ…"
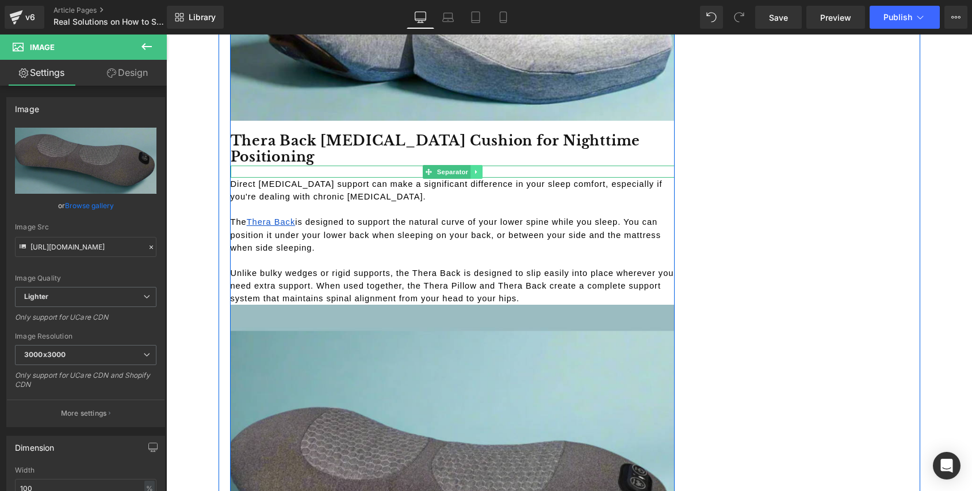
click at [477, 168] on icon at bounding box center [476, 171] width 6 height 7
click at [469, 168] on icon at bounding box center [470, 171] width 6 height 6
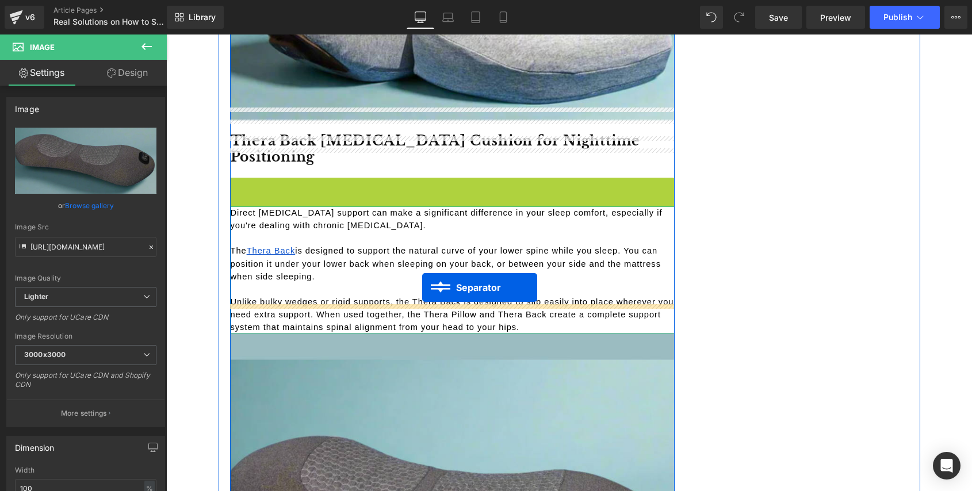
drag, startPoint x: 421, startPoint y: 155, endPoint x: 421, endPoint y: 286, distance: 131.1
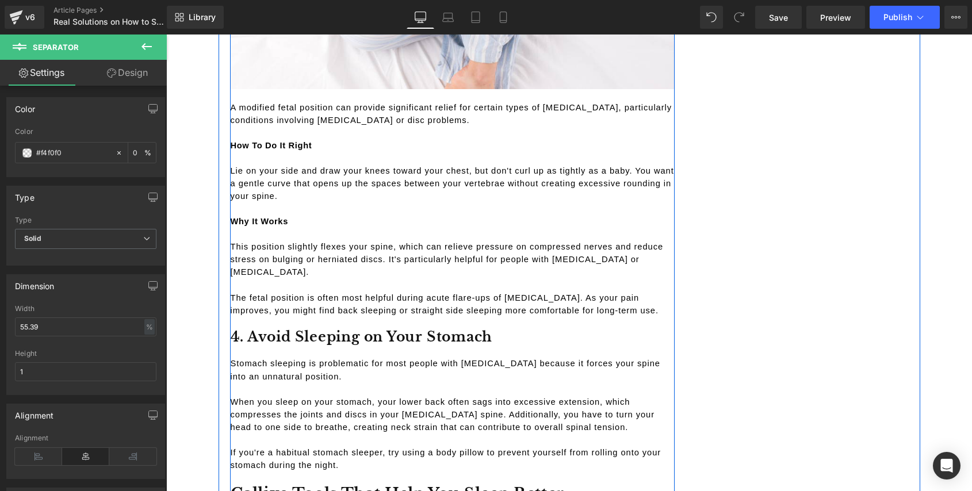
scroll to position [2748, 0]
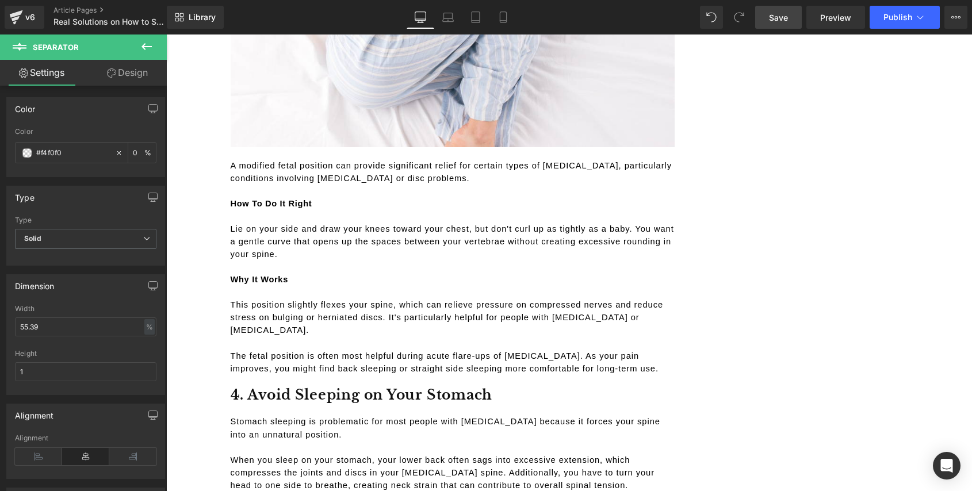
click at [776, 23] on link "Save" at bounding box center [778, 17] width 47 height 23
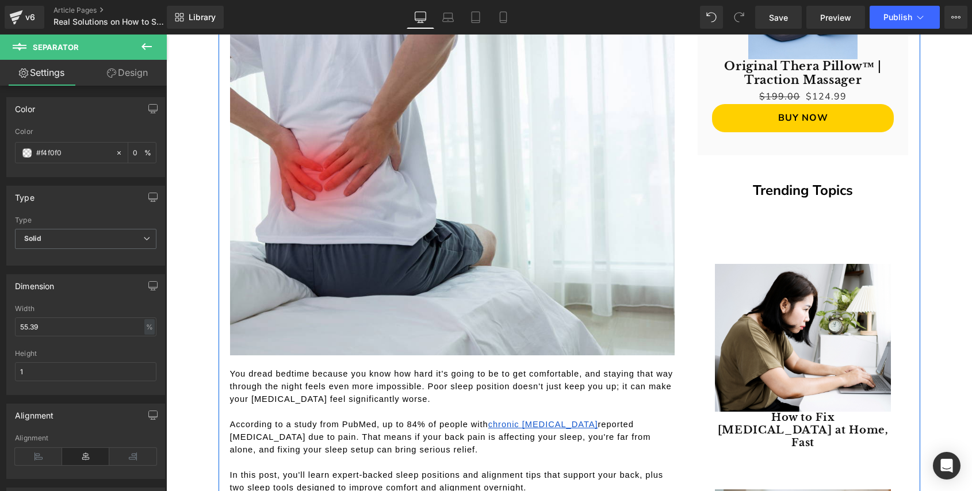
scroll to position [0, 0]
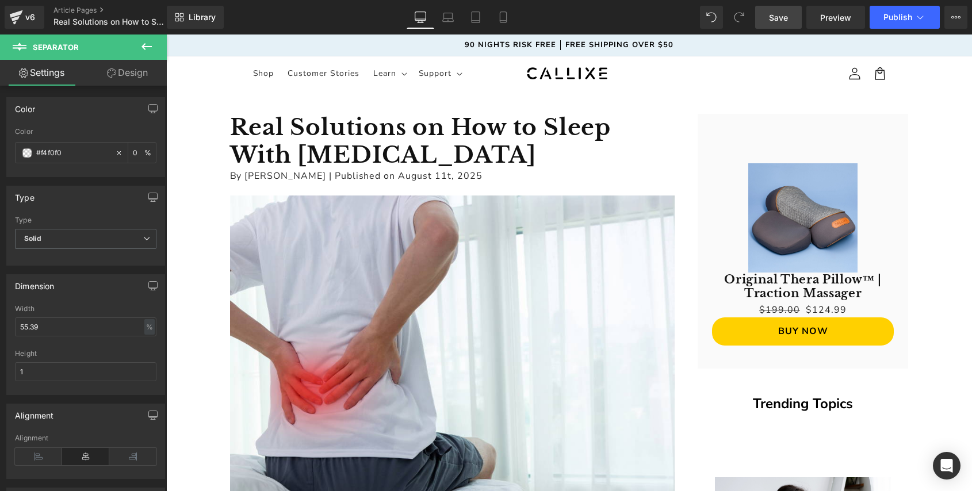
click at [786, 16] on span "Save" at bounding box center [778, 17] width 19 height 12
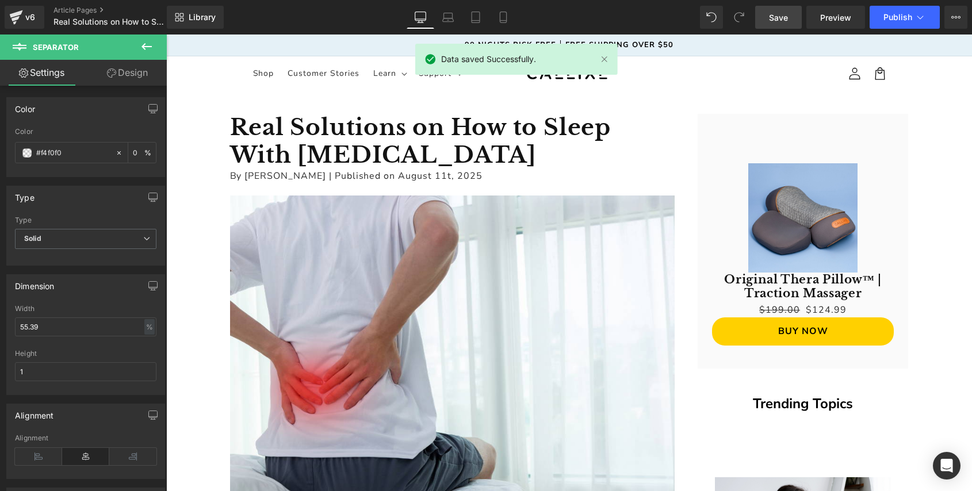
click at [145, 47] on icon at bounding box center [147, 47] width 14 height 14
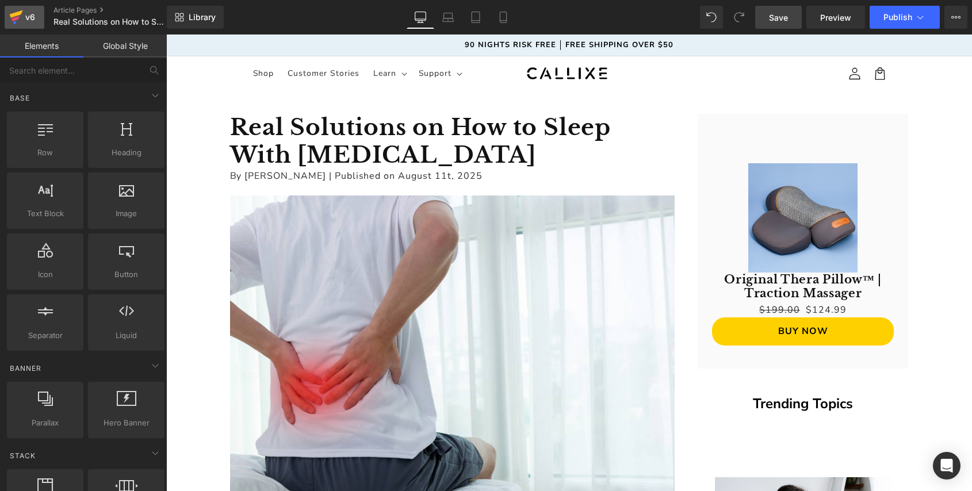
click at [20, 14] on icon at bounding box center [16, 13] width 13 height 7
click at [905, 17] on span "Publish" at bounding box center [897, 17] width 29 height 9
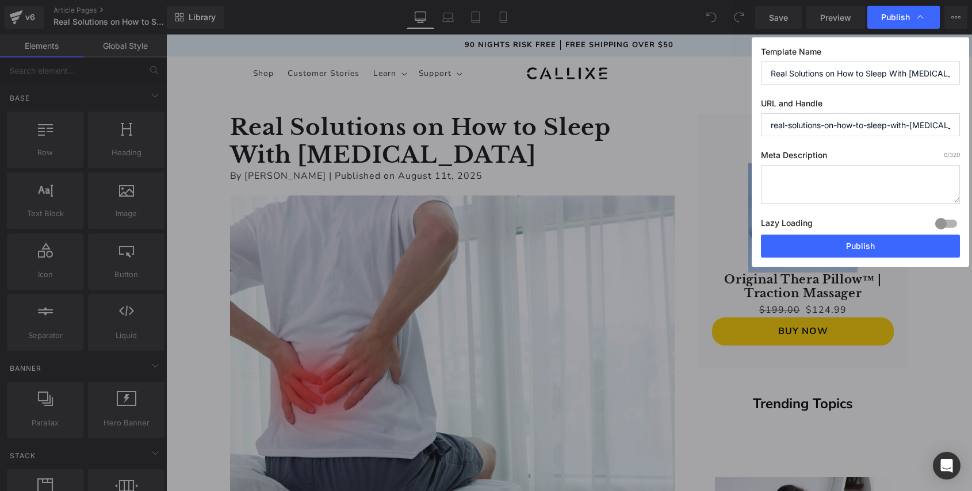
click at [801, 182] on textarea at bounding box center [860, 184] width 199 height 39
paste textarea "Sleep deeper with smart positioning tweaks and pillow strategies proven to redu…"
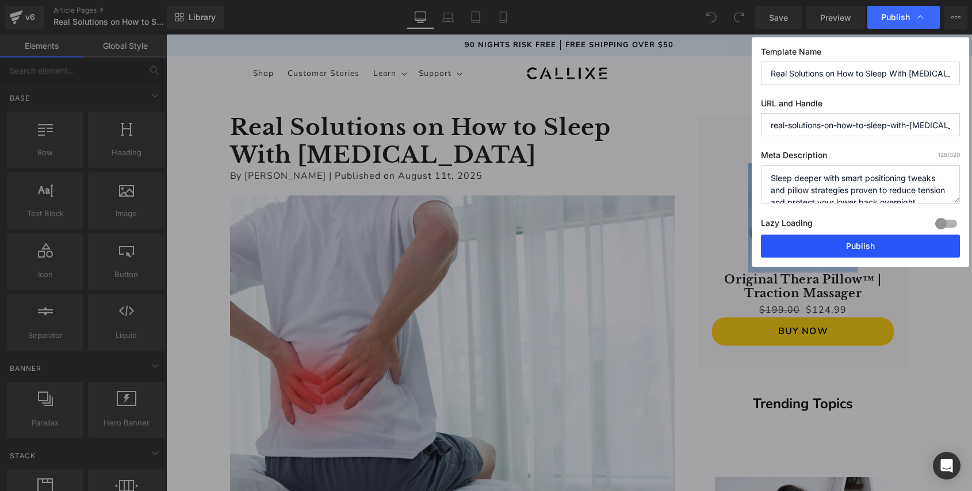
type textarea "Sleep deeper with smart positioning tweaks and pillow strategies proven to redu…"
click at [819, 248] on button "Publish" at bounding box center [860, 246] width 199 height 23
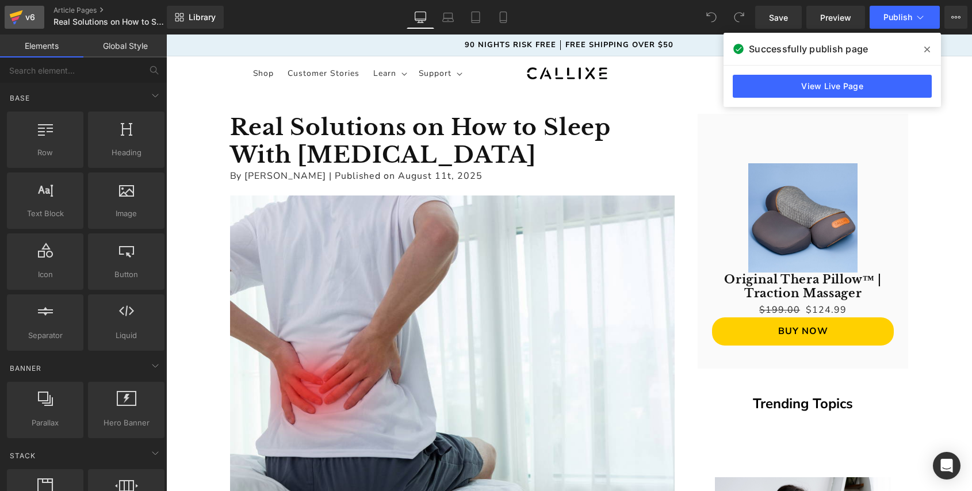
click at [23, 22] on div "v6" at bounding box center [30, 17] width 14 height 15
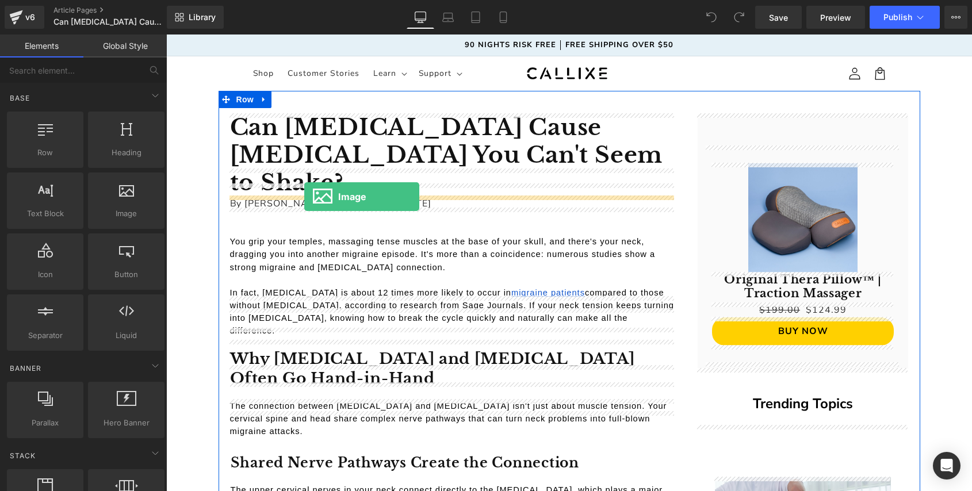
drag, startPoint x: 291, startPoint y: 225, endPoint x: 304, endPoint y: 197, distance: 31.1
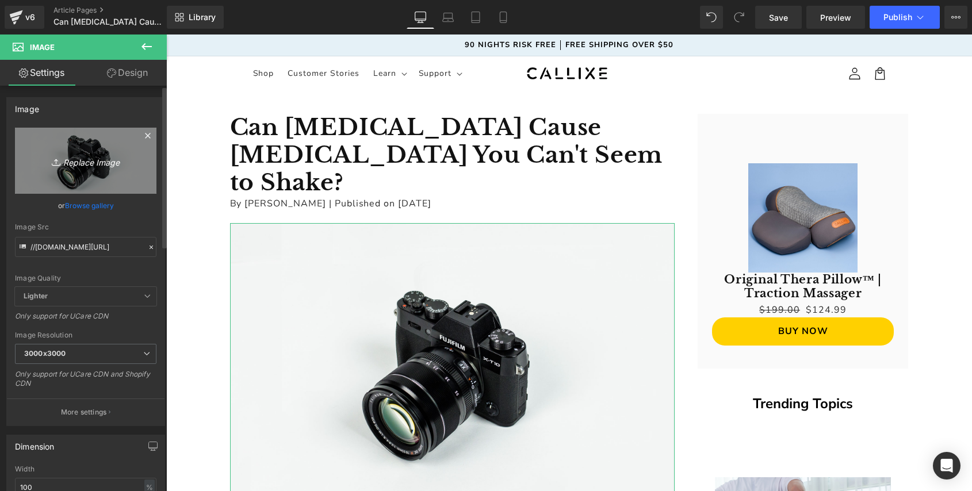
click at [89, 164] on icon "Replace Image" at bounding box center [86, 161] width 92 height 14
type input "C:\fakepath\Can [MEDICAL_DATA] Cause [MEDICAL_DATA] You Can't Seem to Shake.png"
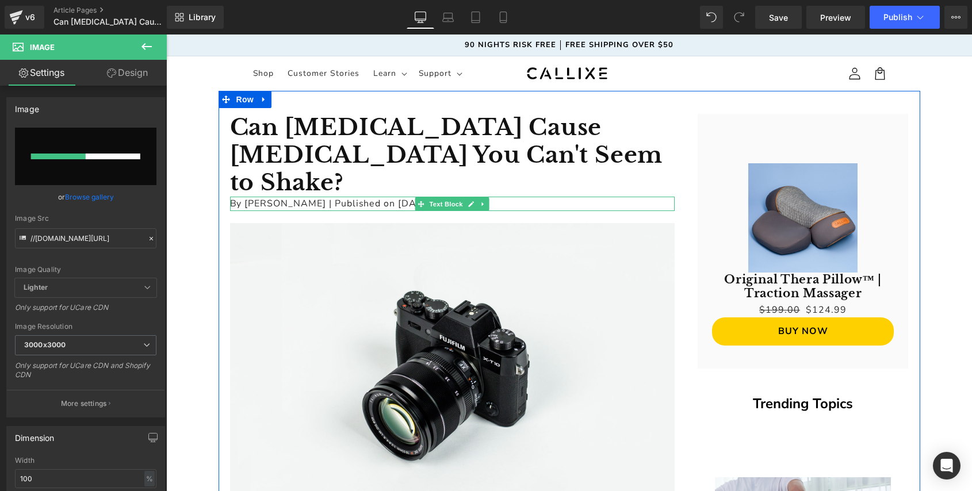
click at [394, 197] on p "By [PERSON_NAME] | Published on [DATE]" at bounding box center [452, 204] width 444 height 15
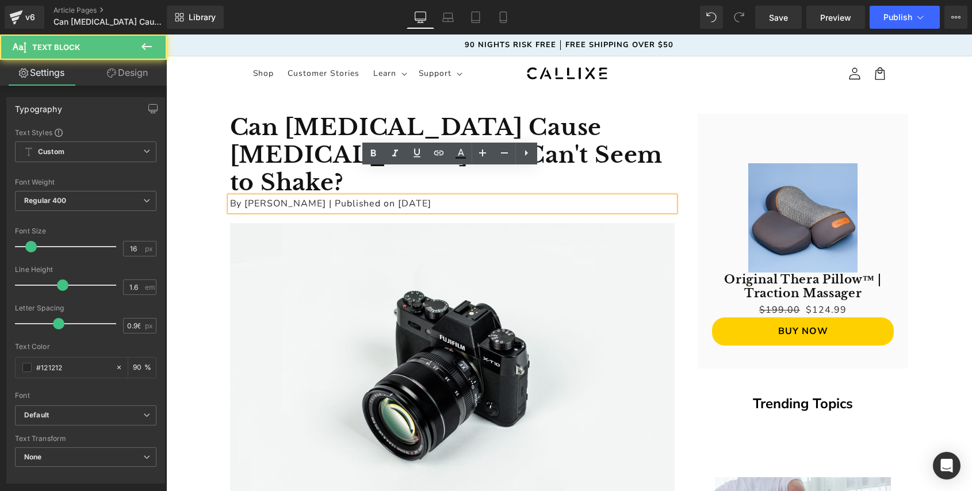
click at [400, 197] on p "By [PERSON_NAME] | Published on [DATE]" at bounding box center [452, 204] width 444 height 15
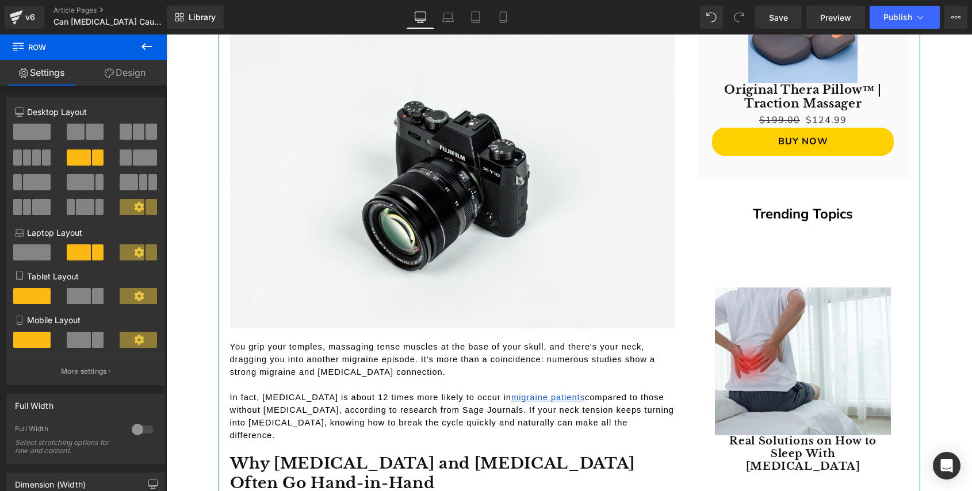
scroll to position [192, 0]
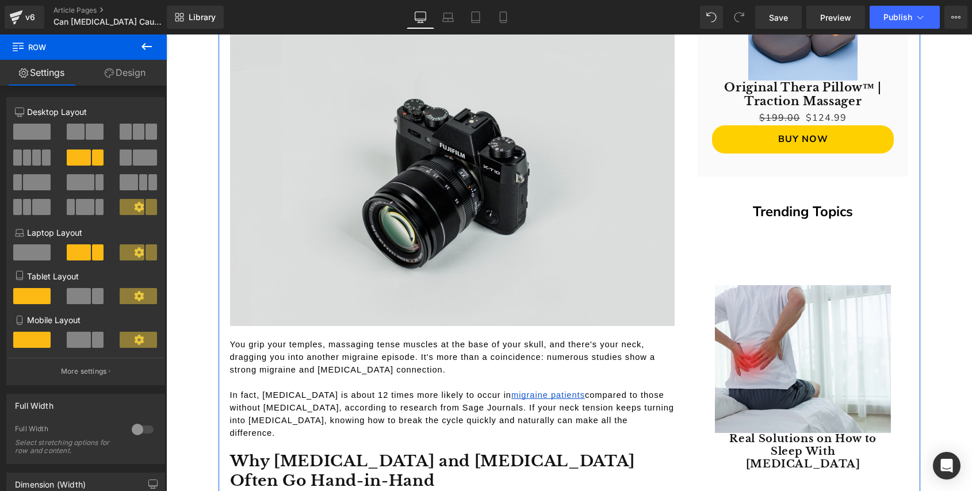
click at [454, 167] on img at bounding box center [452, 178] width 444 height 294
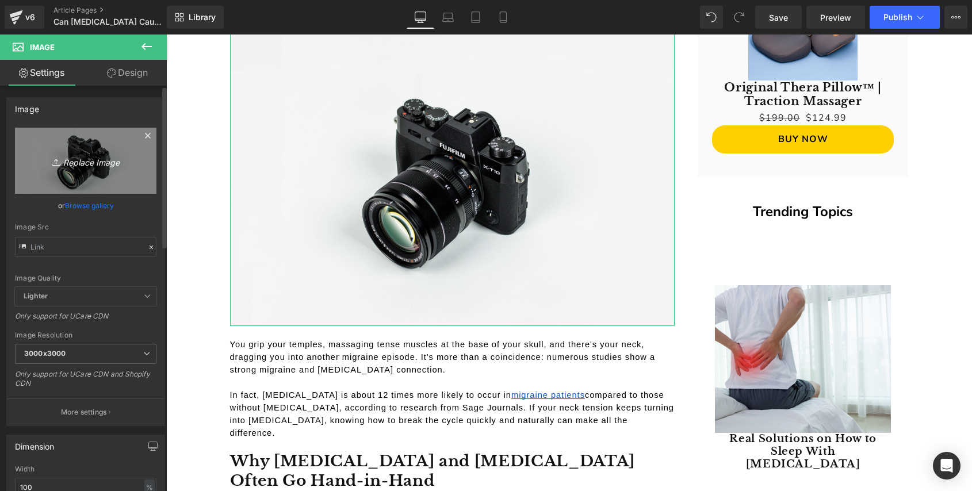
click at [85, 160] on icon "Replace Image" at bounding box center [86, 161] width 92 height 14
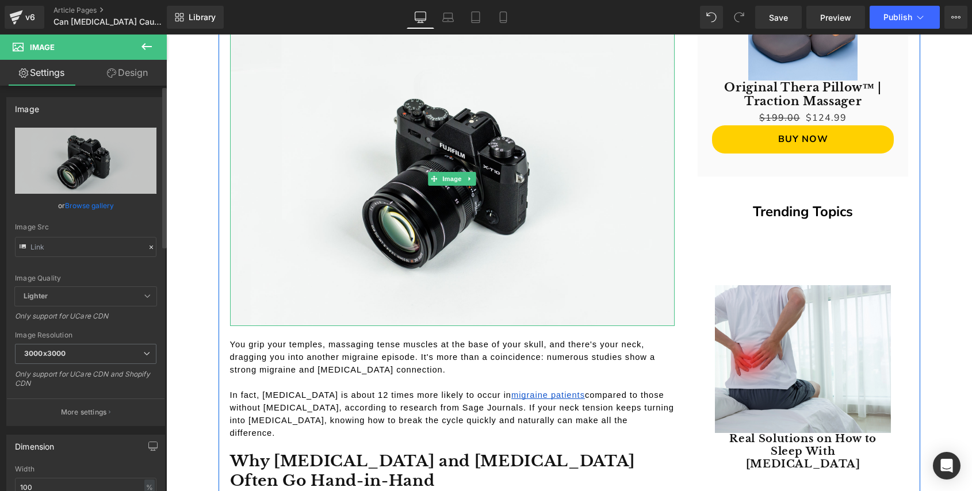
click at [91, 201] on link "Browse gallery" at bounding box center [89, 205] width 49 height 20
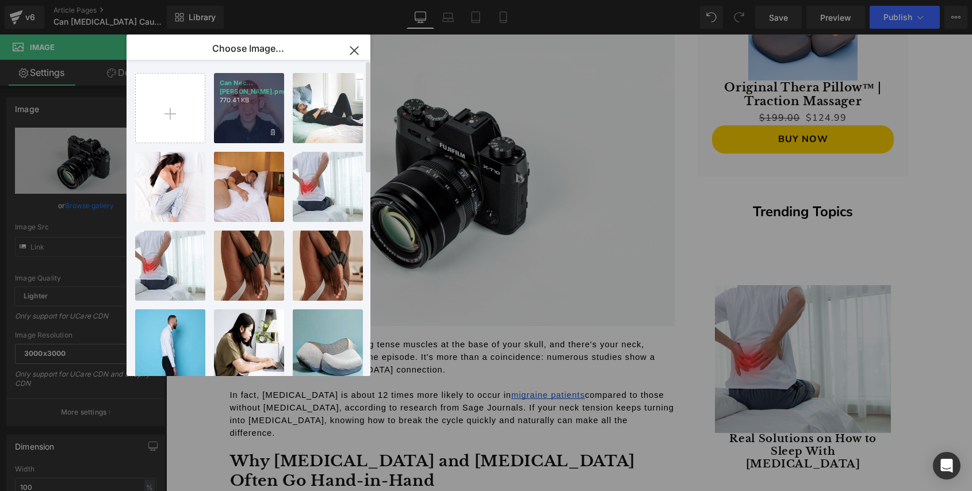
click at [241, 112] on div "Can Nec...[PERSON_NAME].png 770.41 KB" at bounding box center [249, 108] width 70 height 70
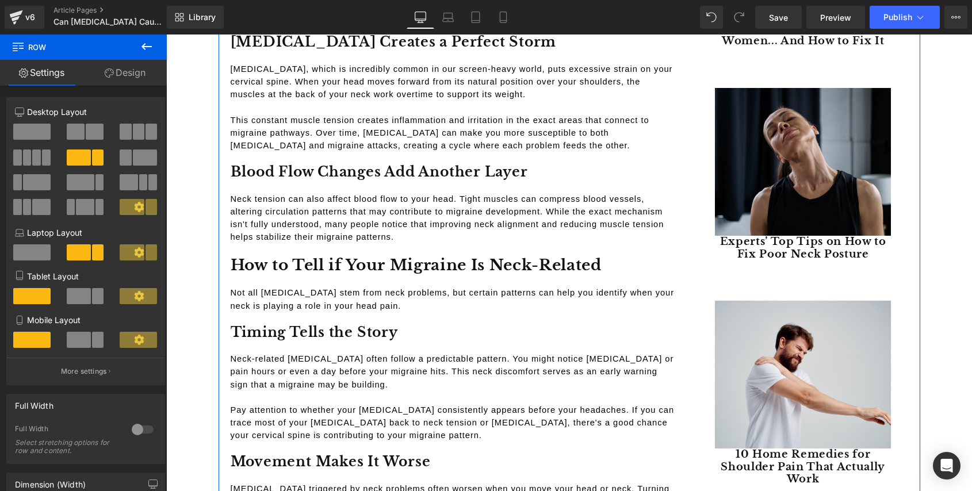
scroll to position [1068, 0]
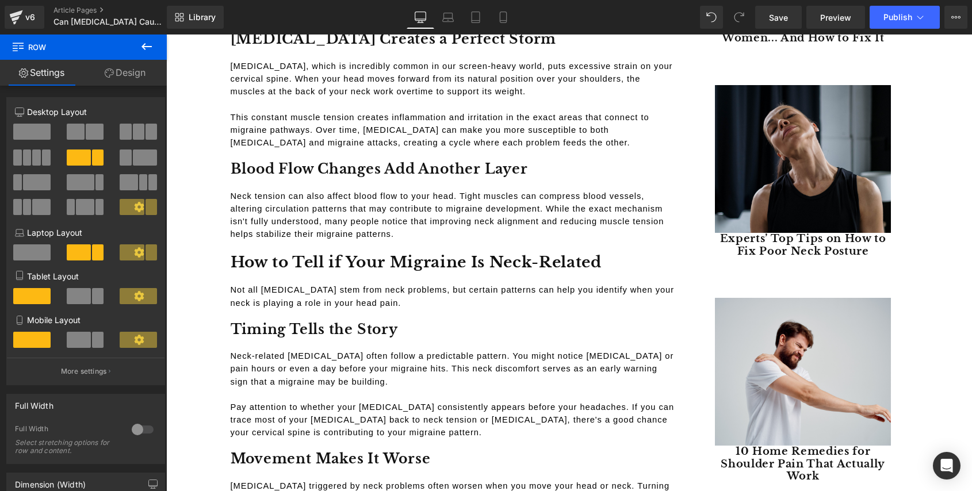
click at [146, 46] on icon at bounding box center [146, 46] width 10 height 7
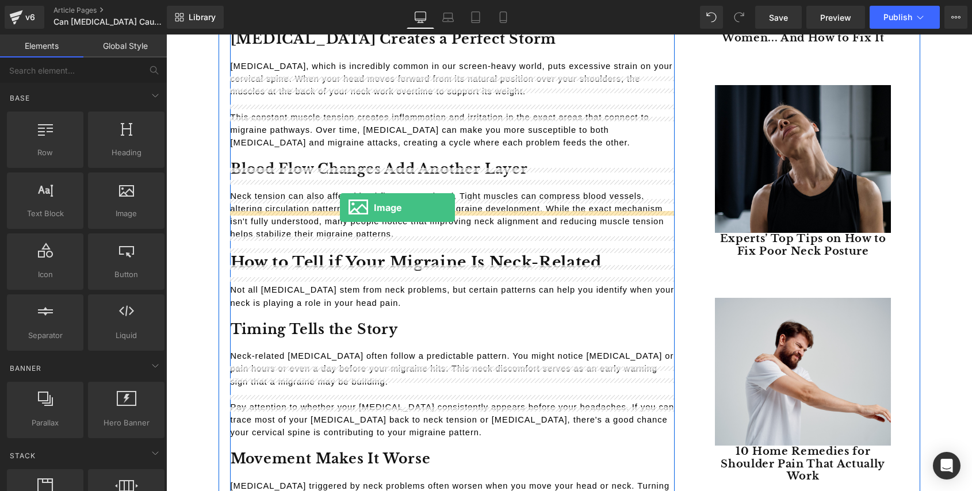
drag, startPoint x: 287, startPoint y: 249, endPoint x: 340, endPoint y: 208, distance: 66.7
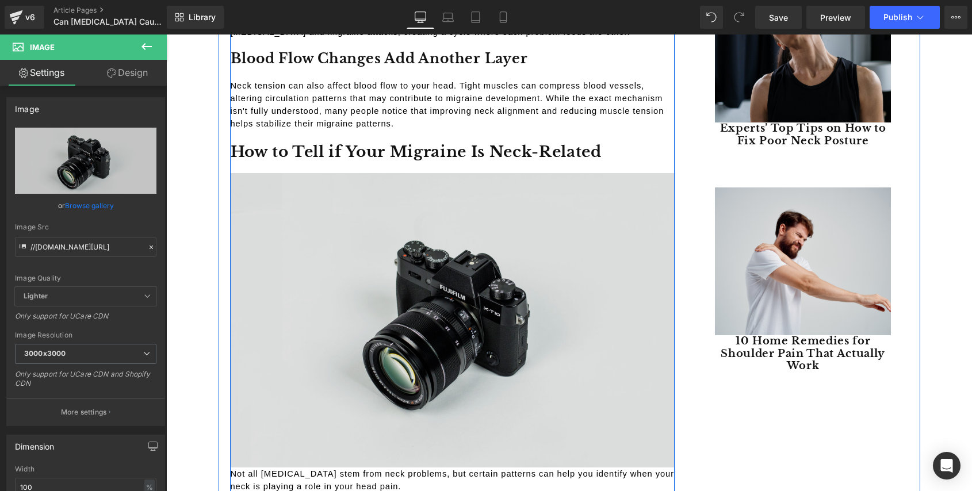
scroll to position [1187, 0]
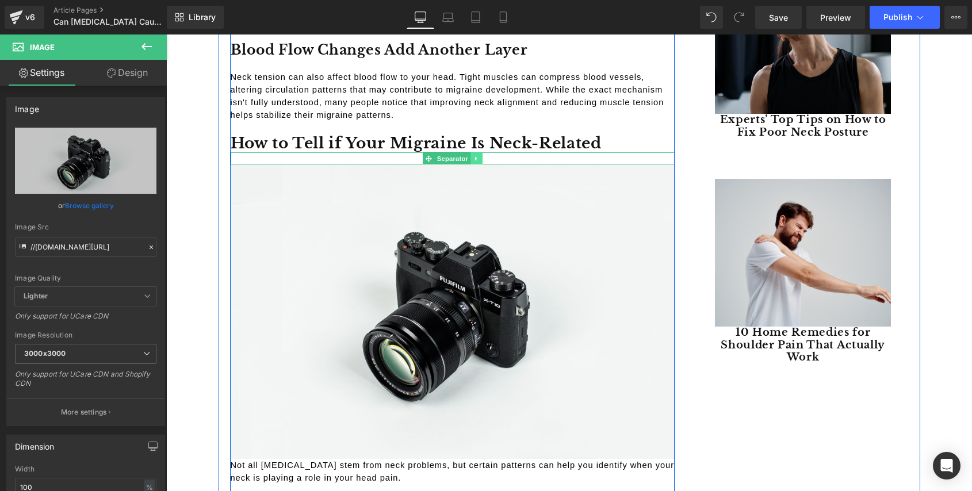
click at [475, 157] on icon at bounding box center [476, 159] width 2 height 4
click at [469, 155] on icon at bounding box center [470, 158] width 6 height 7
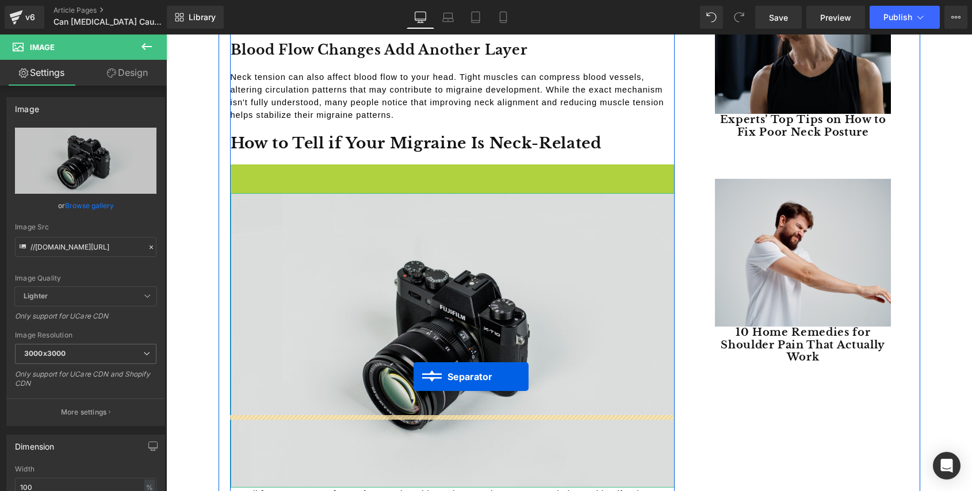
drag, startPoint x: 425, startPoint y: 97, endPoint x: 413, endPoint y: 377, distance: 279.7
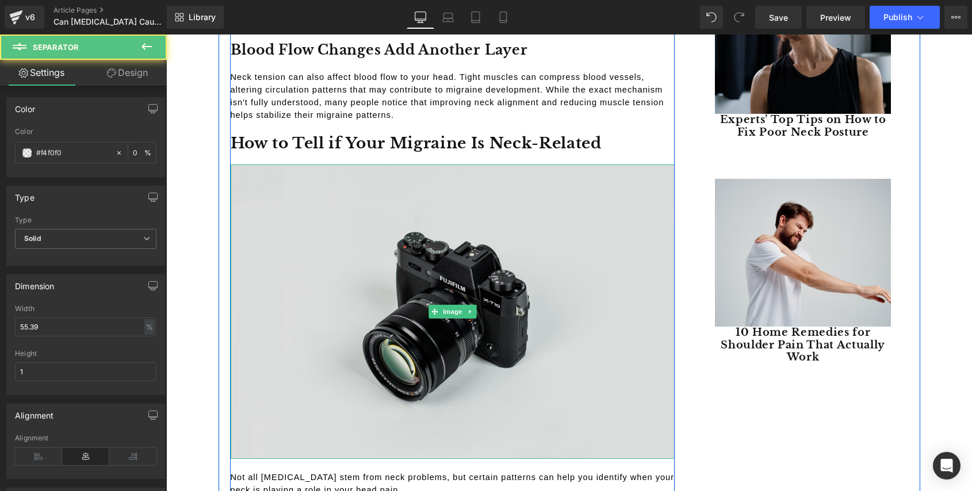
click at [335, 195] on img at bounding box center [453, 311] width 444 height 294
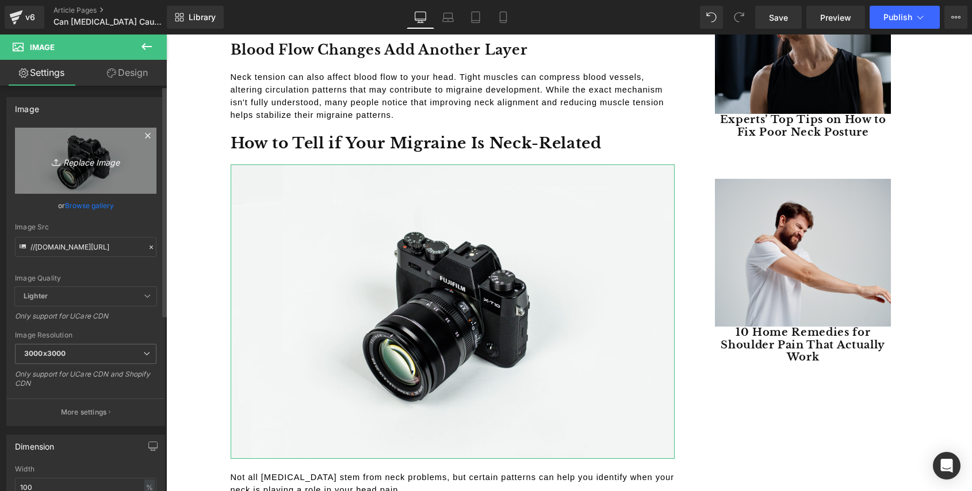
click at [83, 160] on icon "Replace Image" at bounding box center [86, 161] width 92 height 14
type input "C:\fakepath\How to Tell if Your Migraine Is Neck-Related.png"
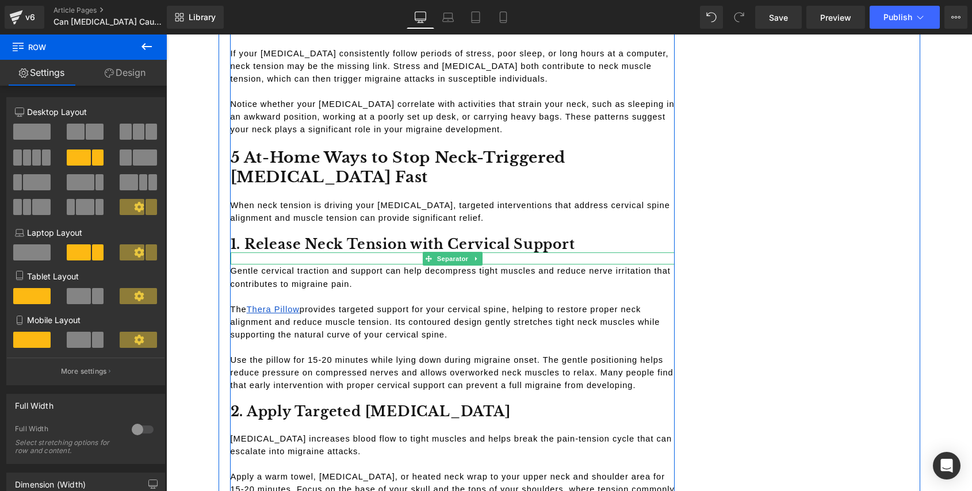
scroll to position [2147, 0]
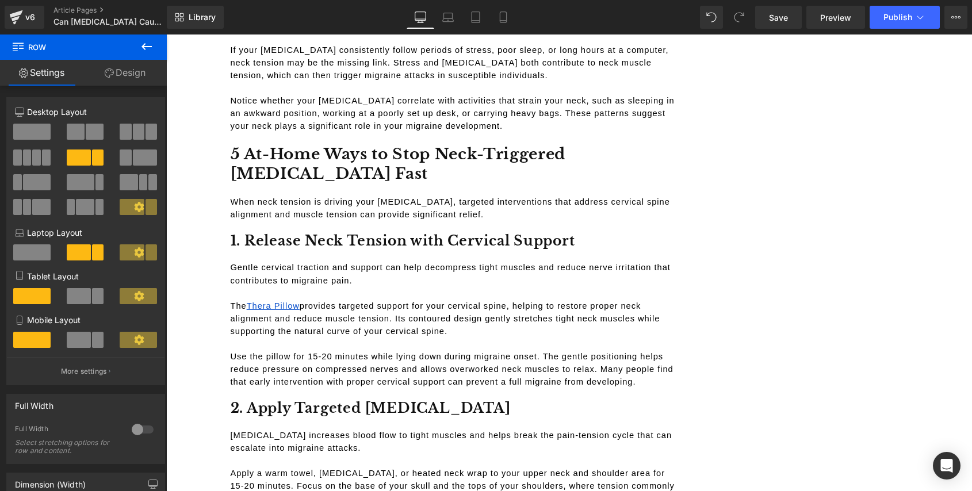
click at [148, 49] on icon at bounding box center [147, 47] width 14 height 14
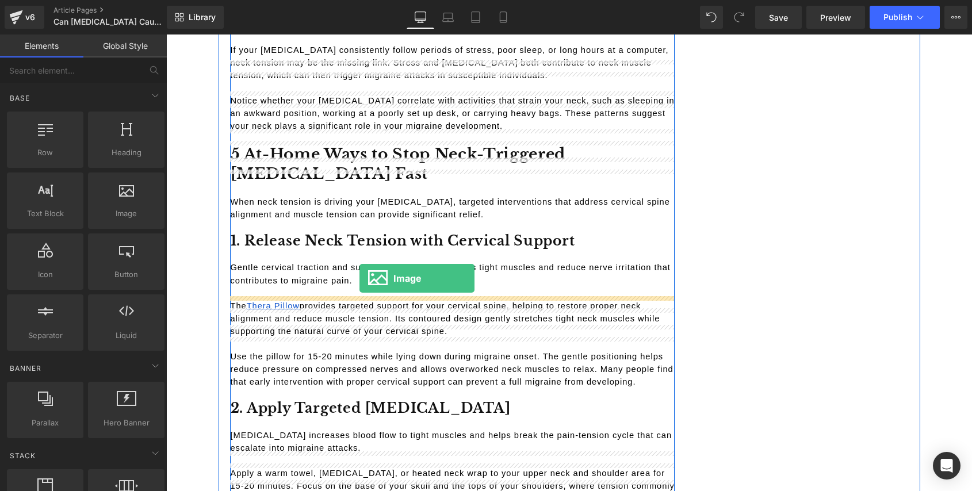
drag, startPoint x: 287, startPoint y: 225, endPoint x: 359, endPoint y: 278, distance: 89.2
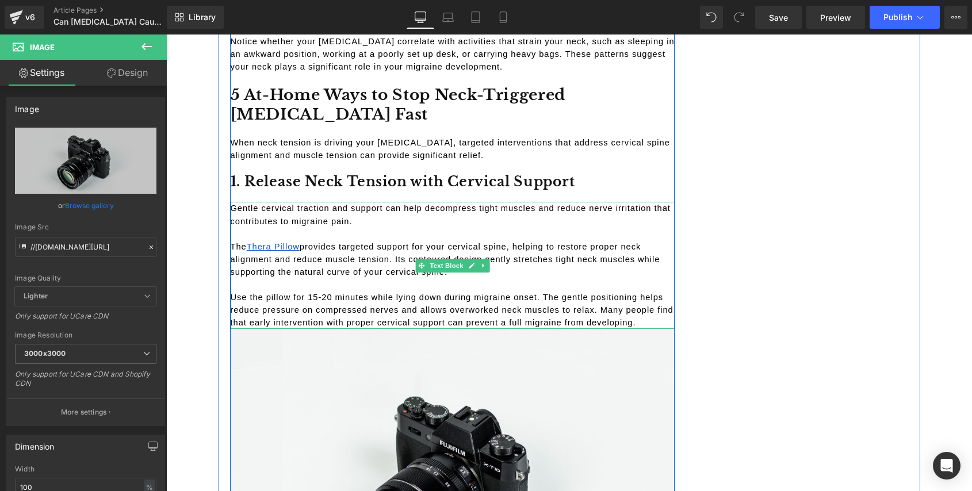
scroll to position [2216, 0]
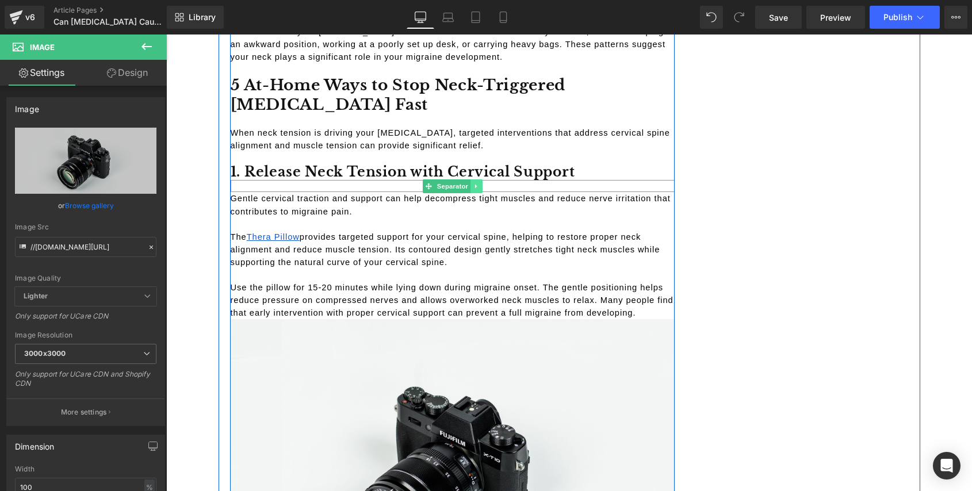
click at [475, 183] on icon at bounding box center [476, 186] width 6 height 7
click at [468, 183] on icon at bounding box center [470, 186] width 6 height 6
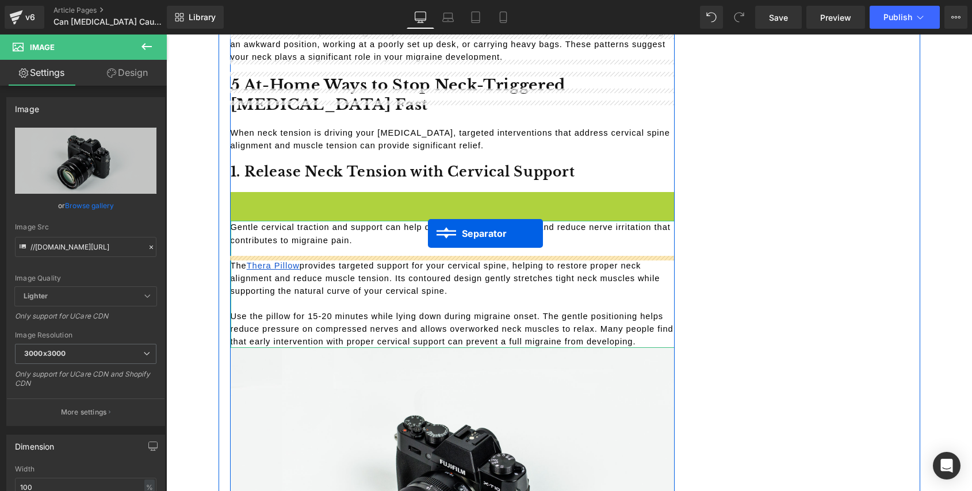
drag, startPoint x: 428, startPoint y: 105, endPoint x: 427, endPoint y: 232, distance: 127.6
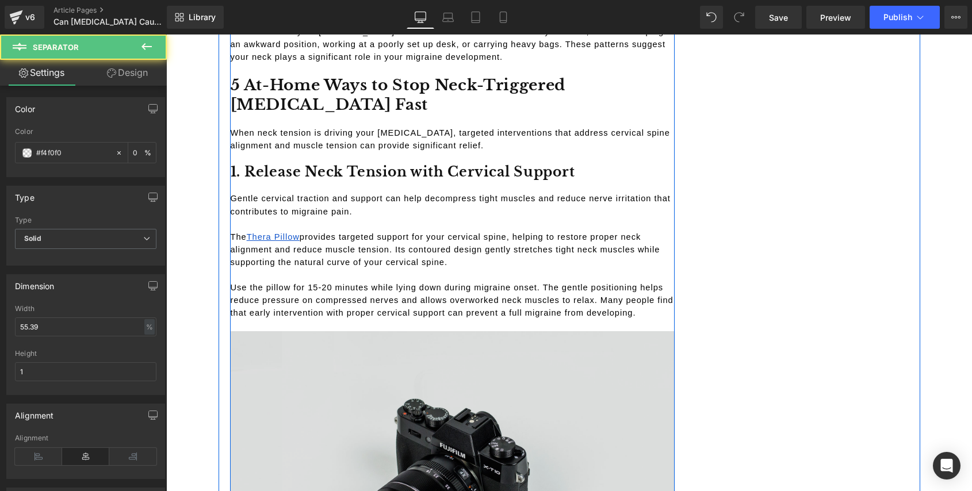
click at [335, 331] on img at bounding box center [453, 478] width 444 height 294
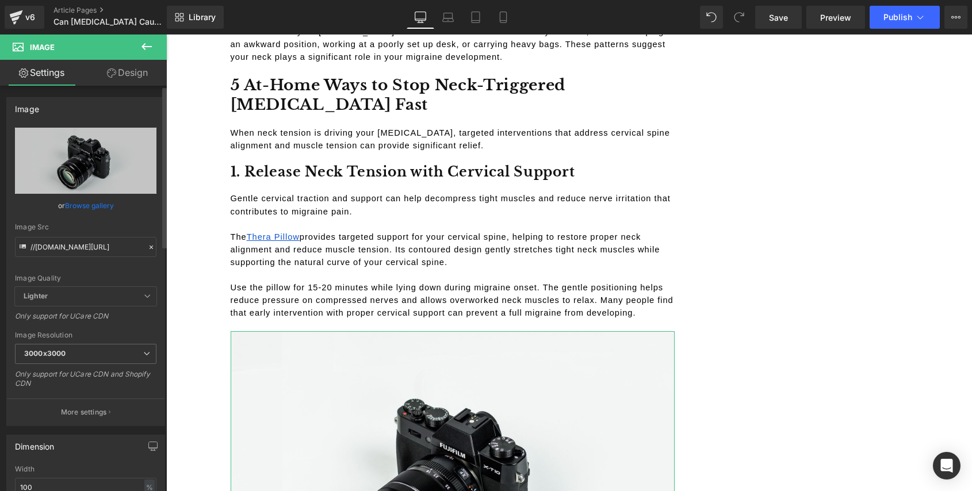
click at [93, 204] on link "Browse gallery" at bounding box center [89, 205] width 49 height 20
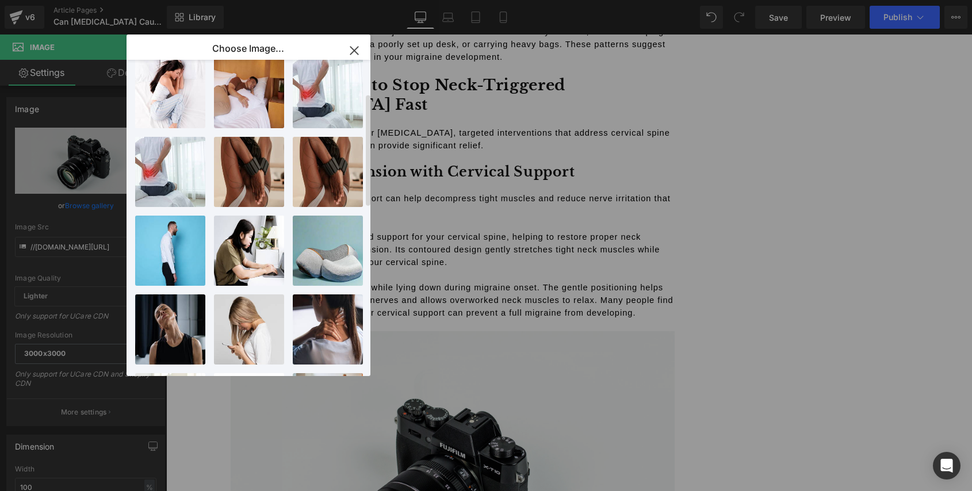
scroll to position [94, 0]
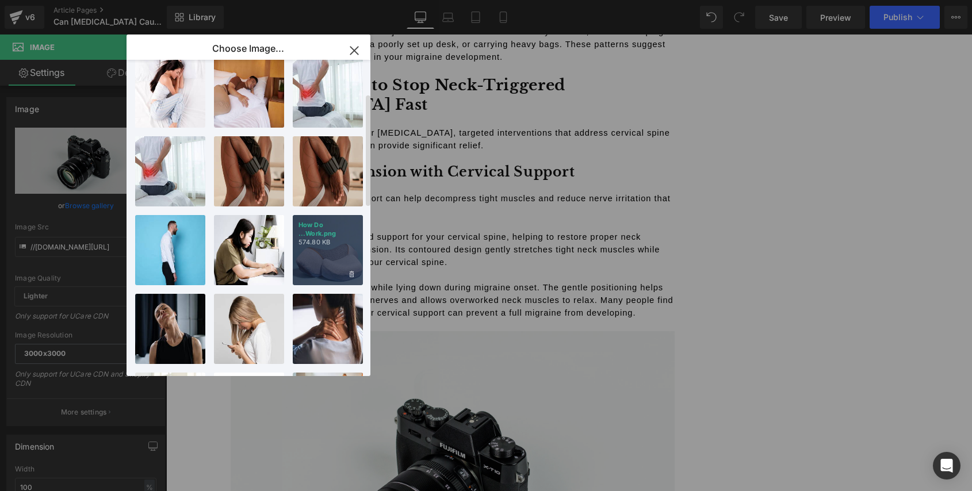
click at [336, 239] on p "574.80 KB" at bounding box center [327, 242] width 59 height 9
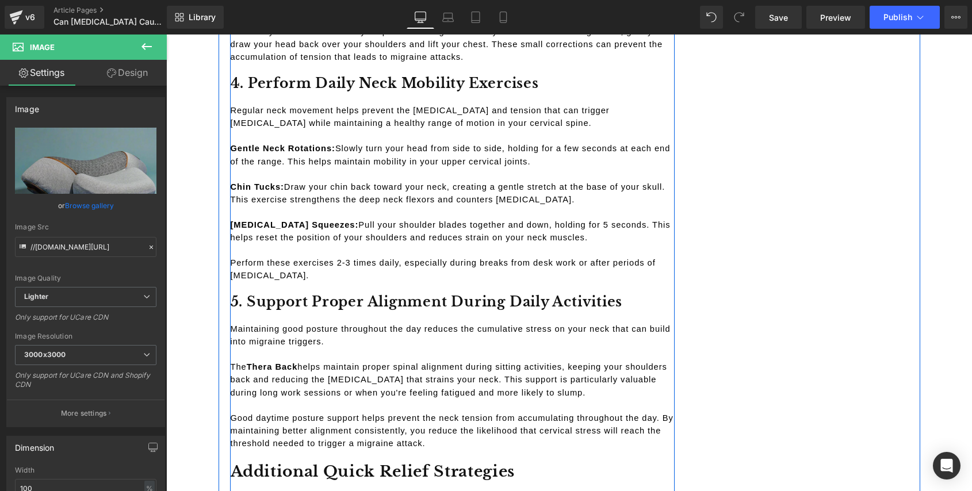
scroll to position [3132, 0]
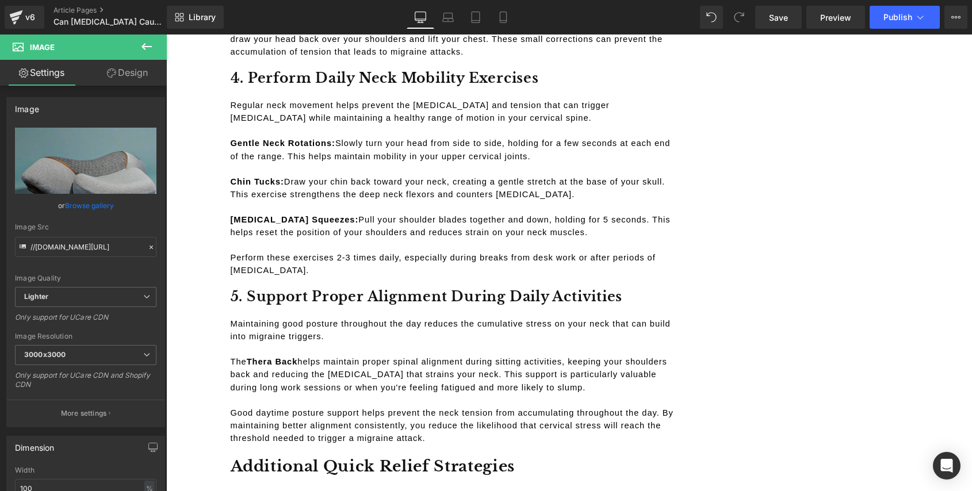
click at [144, 49] on icon at bounding box center [147, 47] width 14 height 14
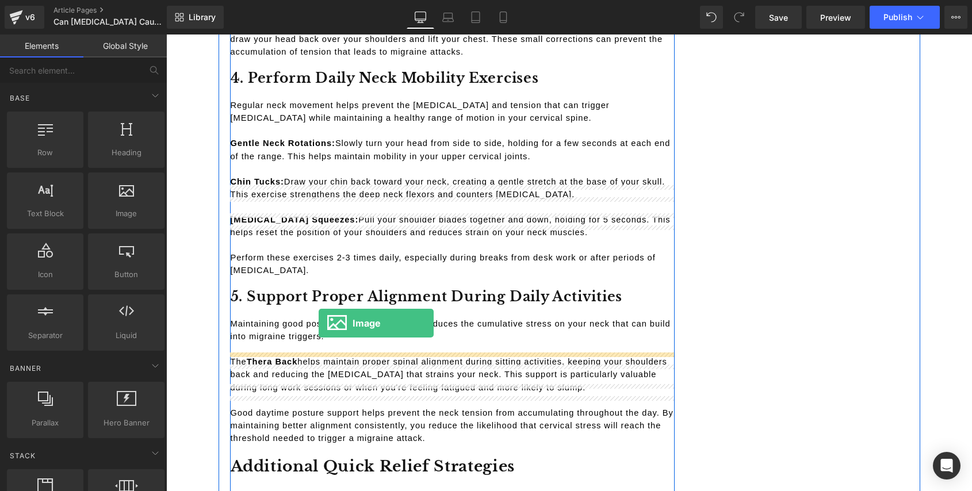
drag, startPoint x: 283, startPoint y: 248, endPoint x: 319, endPoint y: 323, distance: 82.8
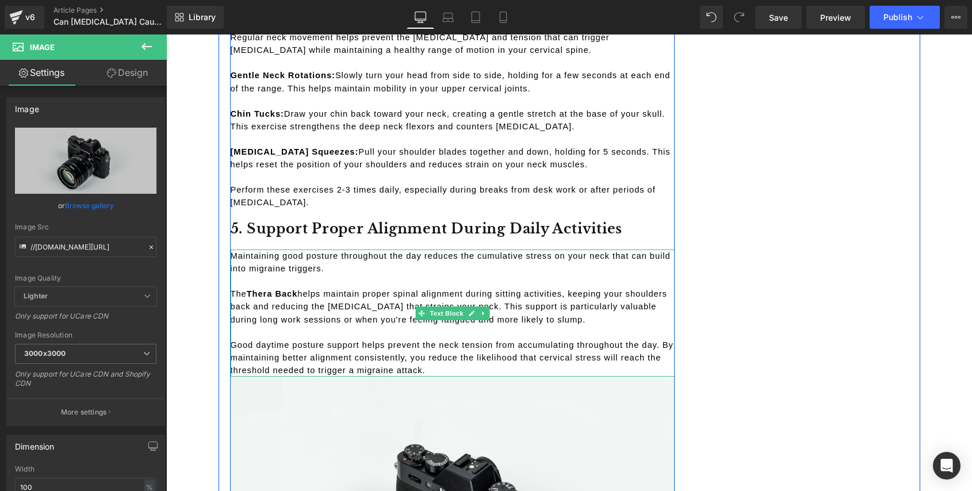
scroll to position [3205, 0]
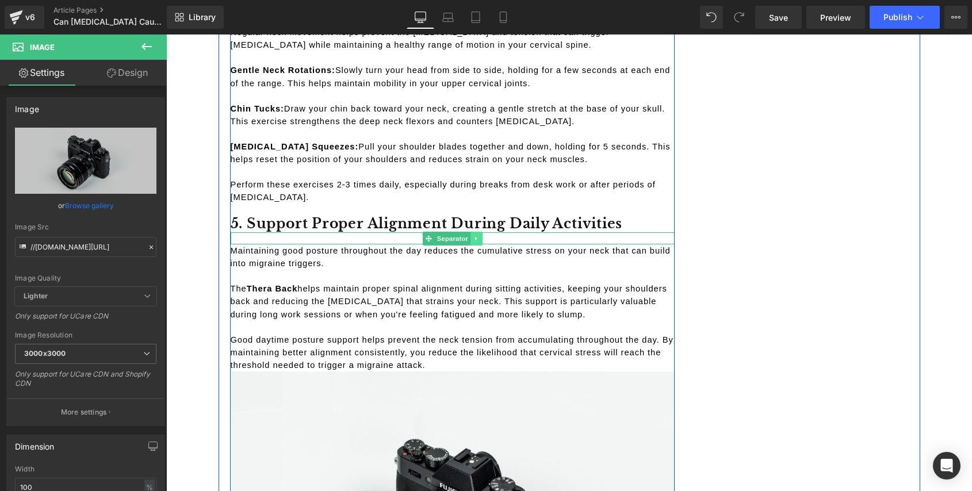
click at [474, 235] on icon at bounding box center [476, 238] width 6 height 7
click at [469, 235] on icon at bounding box center [470, 238] width 6 height 6
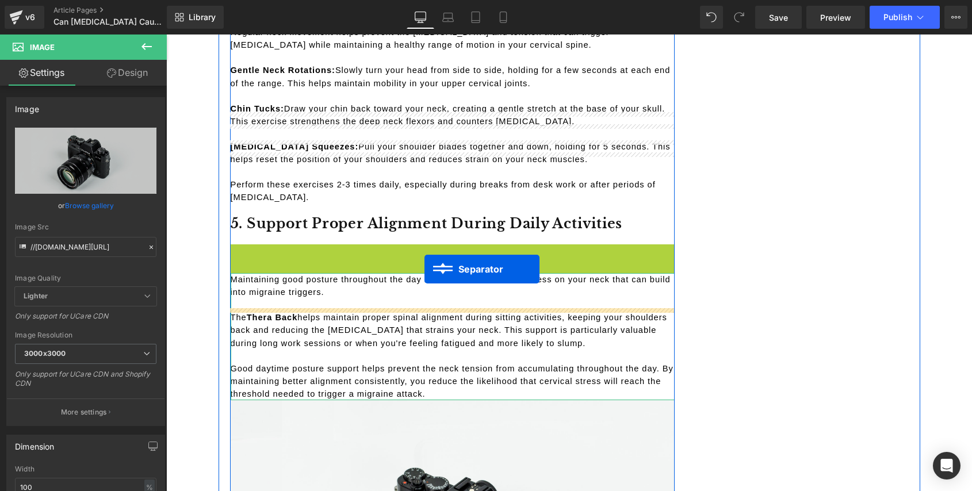
drag, startPoint x: 424, startPoint y: 158, endPoint x: 423, endPoint y: 267, distance: 109.2
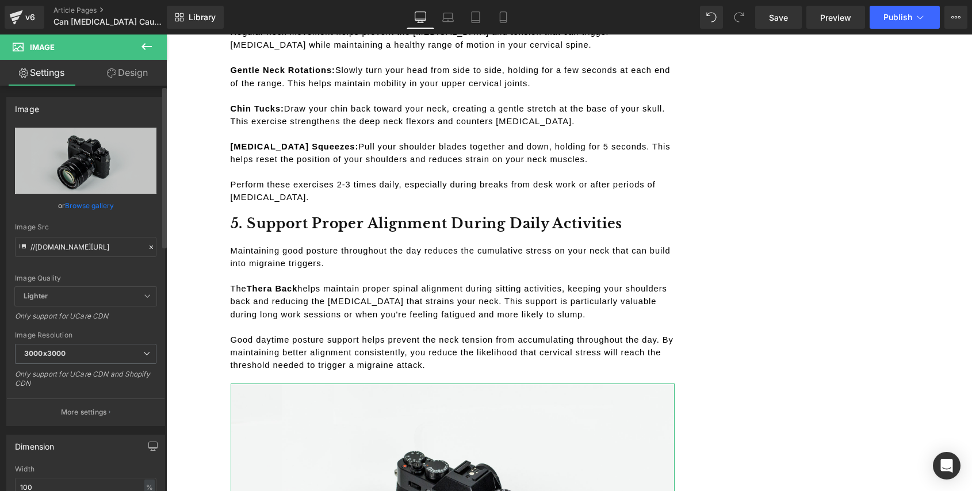
click at [77, 204] on link "Browse gallery" at bounding box center [89, 205] width 49 height 20
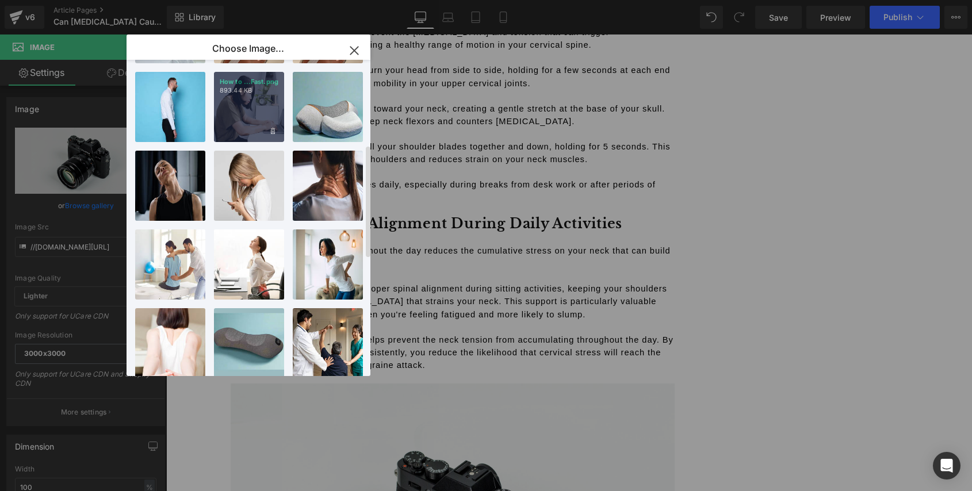
scroll to position [239, 0]
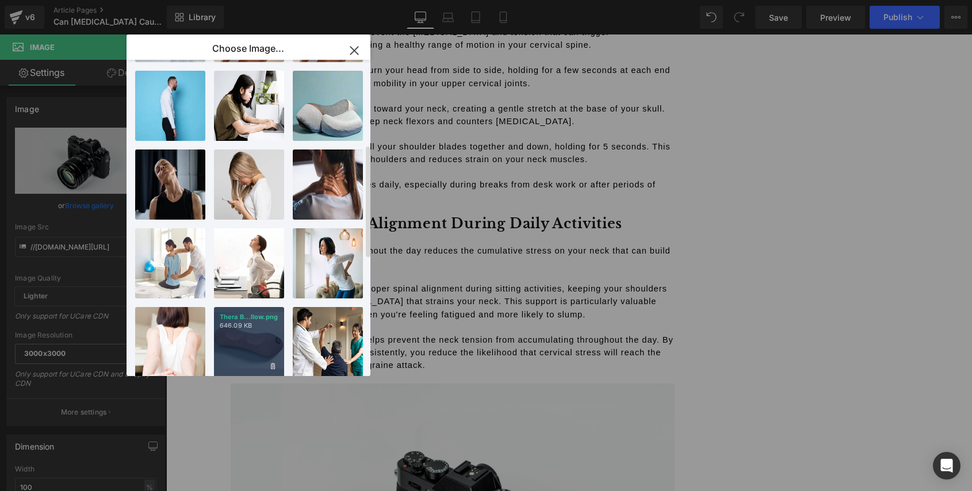
click at [252, 319] on p "Thera B...llow.png" at bounding box center [249, 317] width 59 height 9
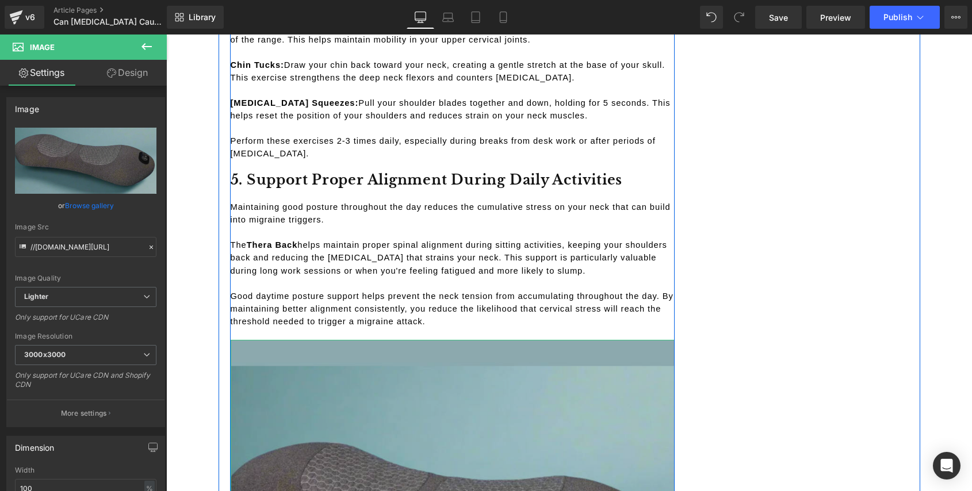
scroll to position [3258, 0]
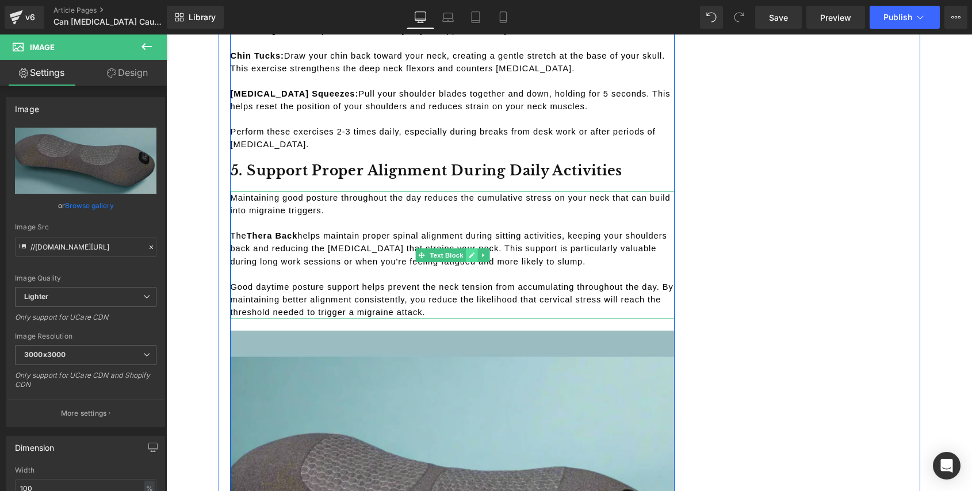
click at [465, 248] on link at bounding box center [471, 255] width 12 height 14
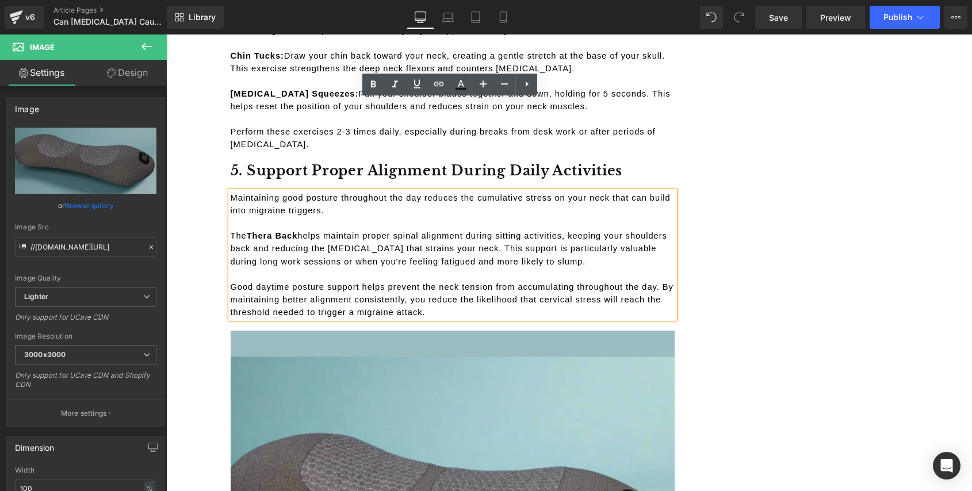
click at [297, 231] on span "Thera Back" at bounding box center [272, 235] width 51 height 9
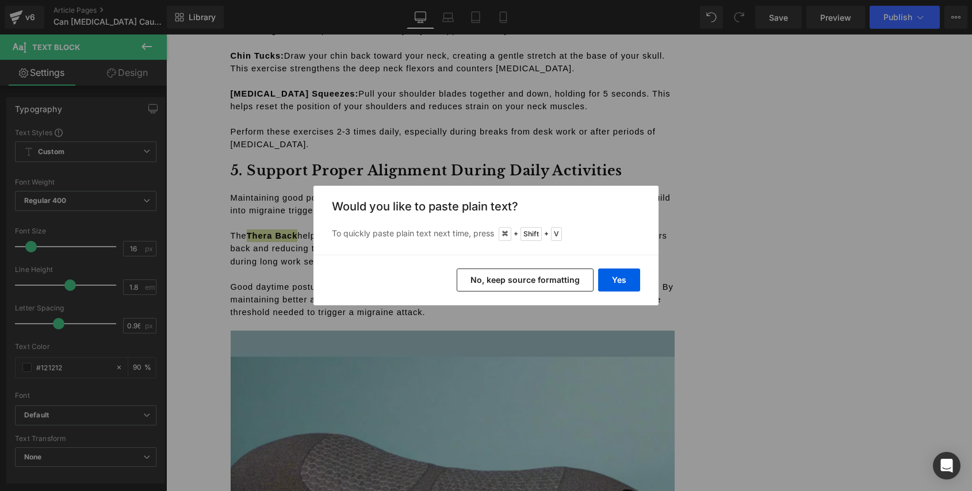
click at [538, 277] on button "No, keep source formatting" at bounding box center [524, 279] width 137 height 23
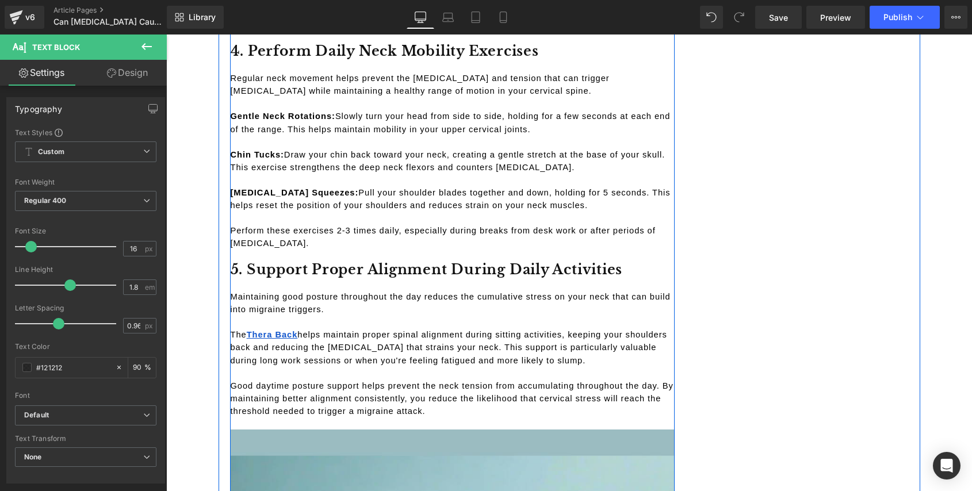
scroll to position [3215, 0]
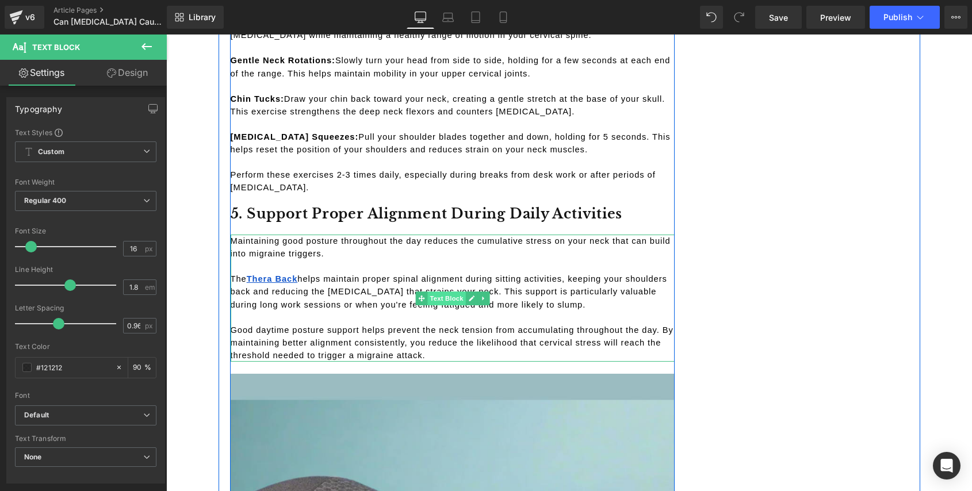
click at [443, 291] on span "Text Block" at bounding box center [446, 298] width 38 height 14
click at [467, 291] on link at bounding box center [471, 298] width 12 height 14
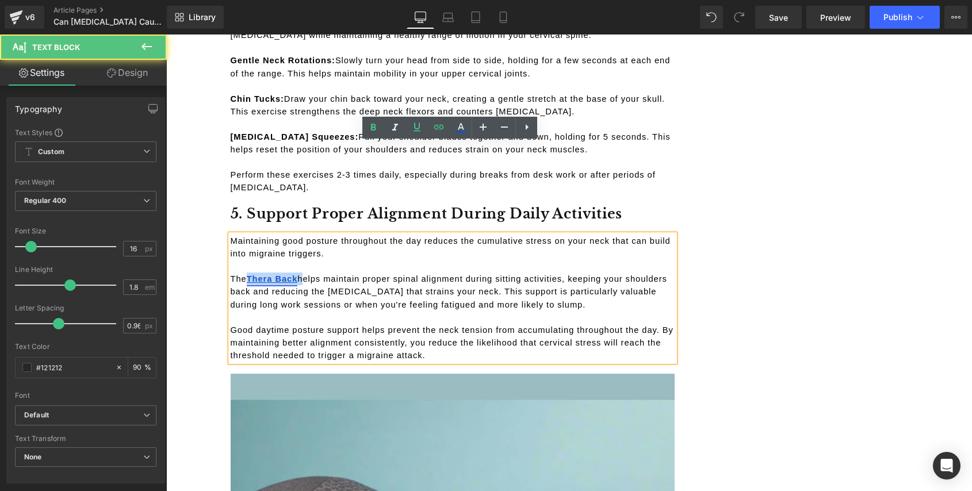
drag, startPoint x: 299, startPoint y: 187, endPoint x: 248, endPoint y: 188, distance: 51.2
click at [248, 273] on p "The Thera Back helps maintain proper spinal alignment during sitting activities…" at bounding box center [453, 292] width 444 height 38
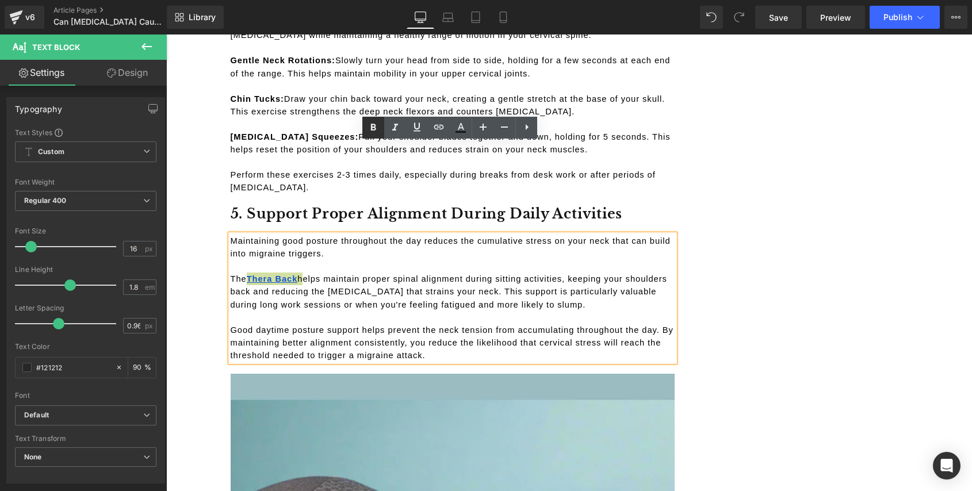
click at [375, 126] on icon at bounding box center [373, 127] width 5 height 7
click at [400, 324] on p "Good daytime posture support helps prevent the neck tension from accumulating t…" at bounding box center [453, 343] width 444 height 38
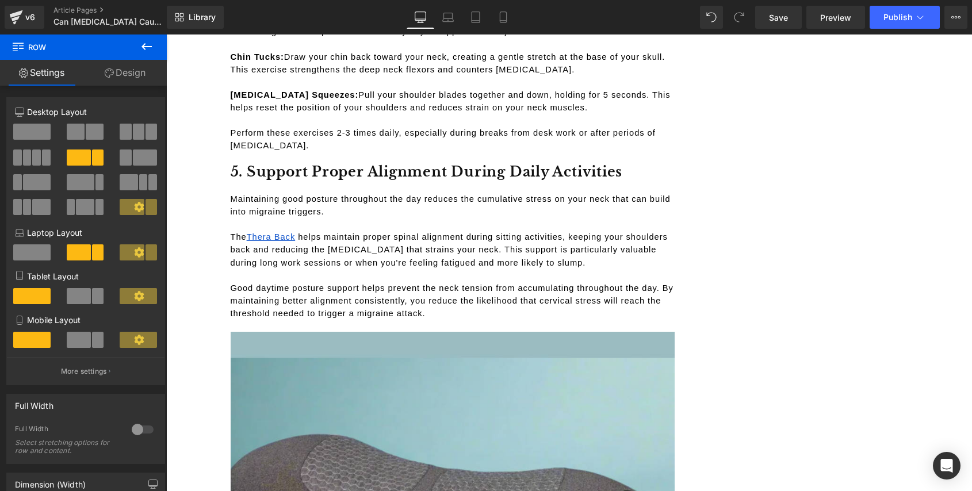
scroll to position [3257, 0]
click at [774, 15] on span "Save" at bounding box center [778, 17] width 19 height 12
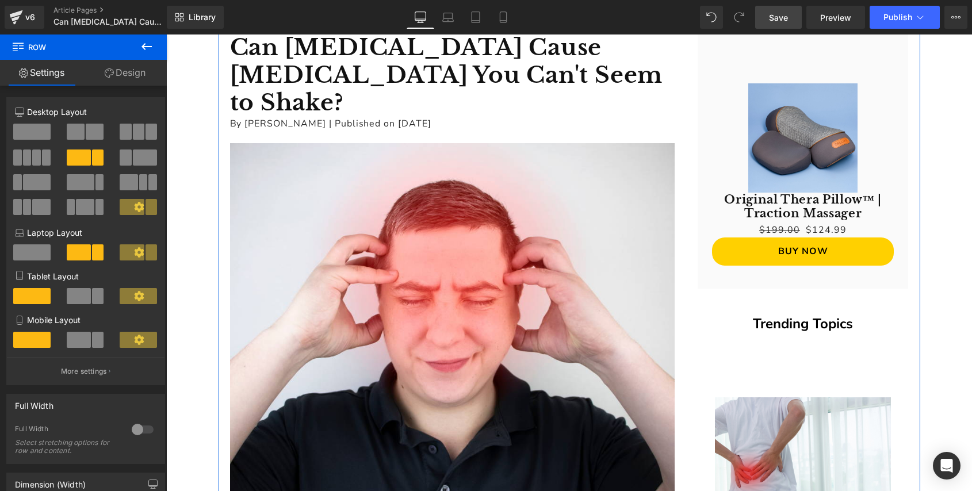
scroll to position [0, 0]
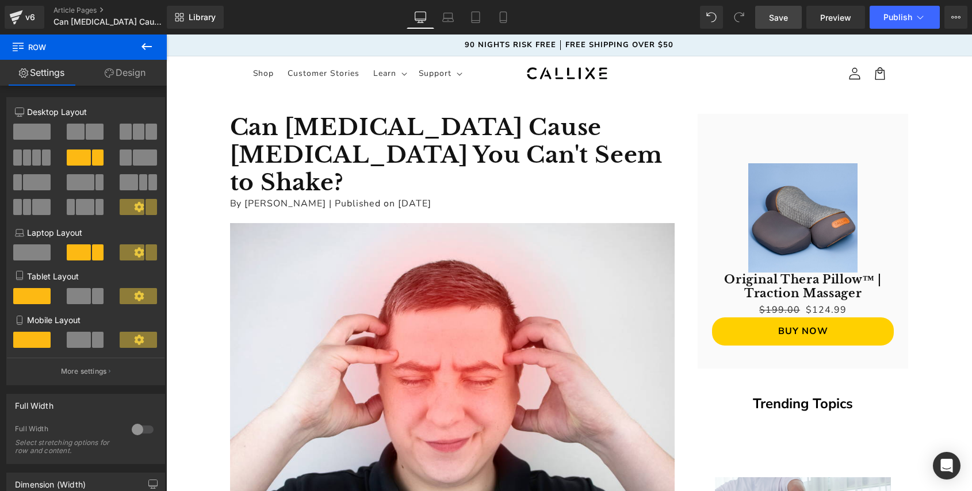
click at [784, 21] on span "Save" at bounding box center [778, 17] width 19 height 12
drag, startPoint x: 780, startPoint y: 20, endPoint x: 486, endPoint y: 257, distance: 377.4
click at [780, 20] on span "Save" at bounding box center [778, 17] width 19 height 12
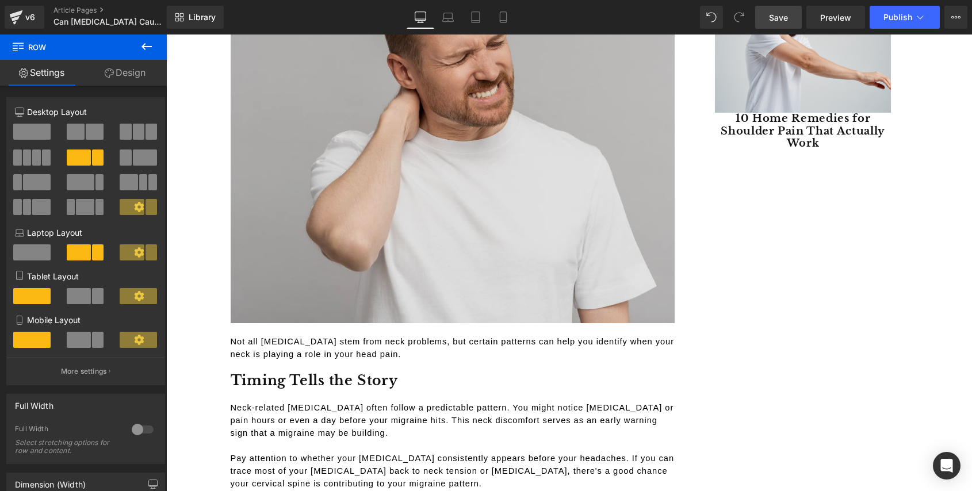
scroll to position [1265, 0]
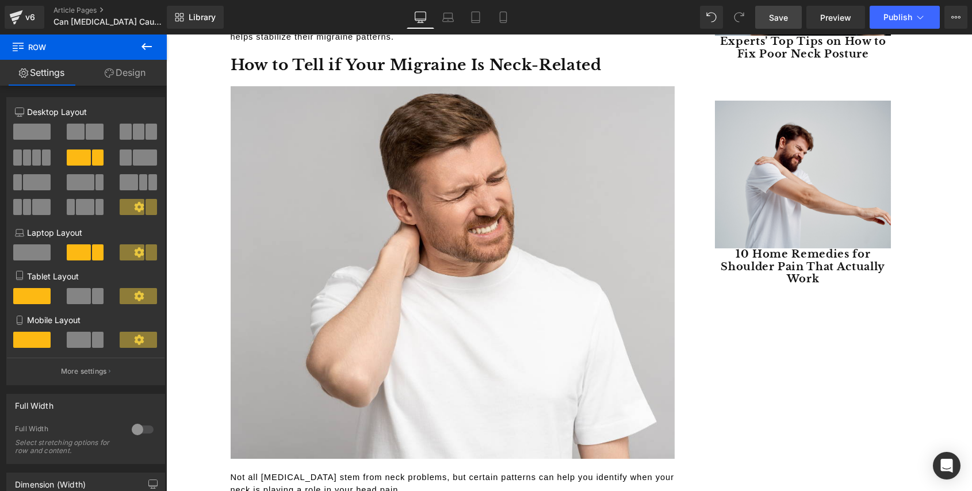
click at [143, 48] on icon at bounding box center [146, 46] width 10 height 7
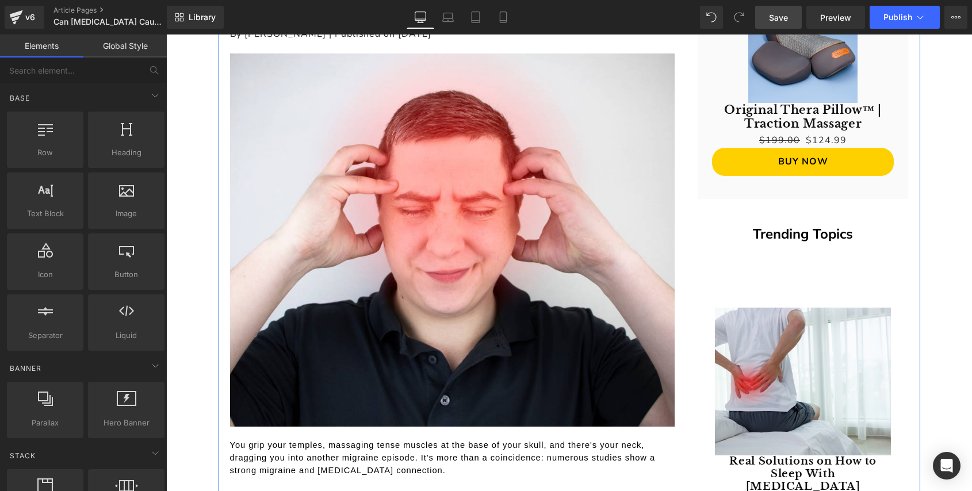
scroll to position [0, 0]
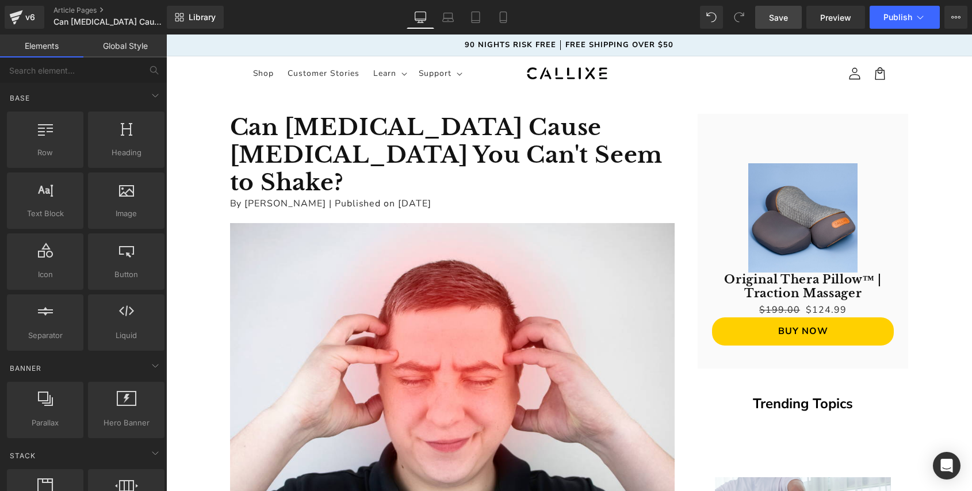
click at [777, 15] on span "Save" at bounding box center [778, 17] width 19 height 12
click at [21, 21] on icon at bounding box center [16, 17] width 14 height 29
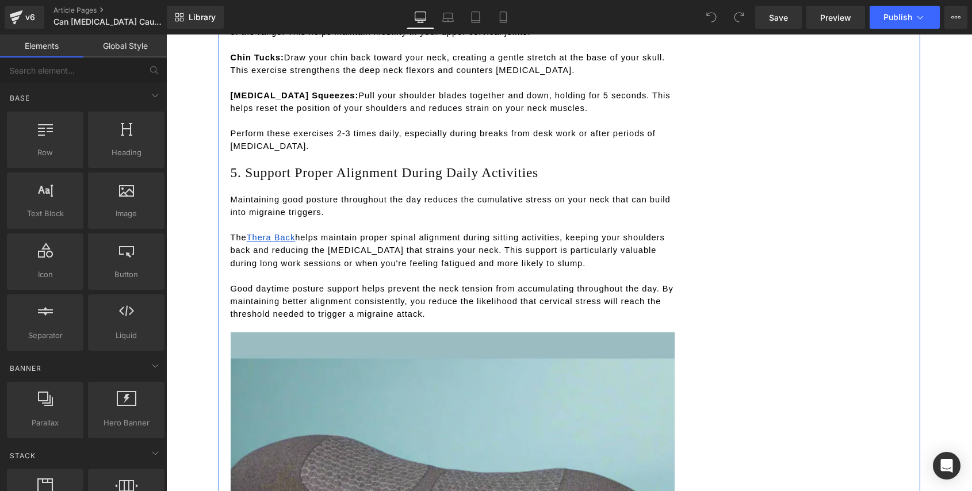
scroll to position [3263, 0]
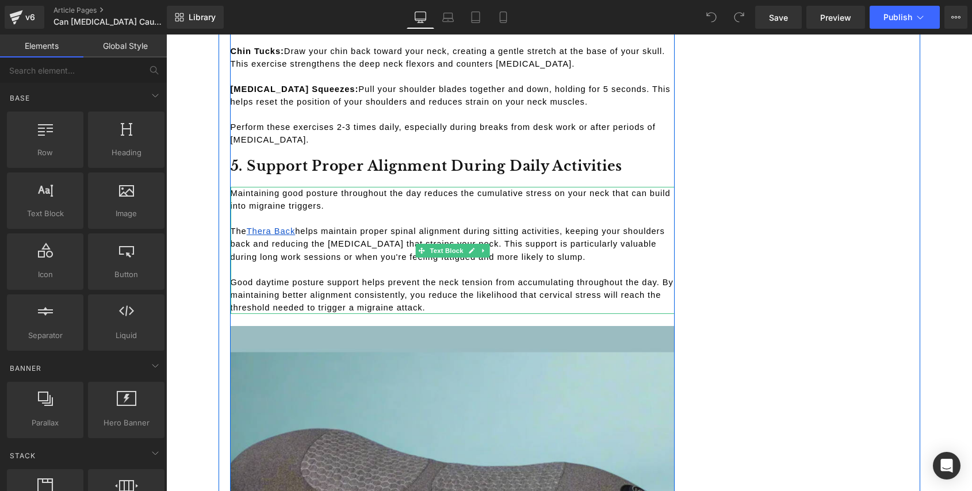
click at [301, 227] on span "helps maintain proper spinal alignment during sitting activities, keeping your …" at bounding box center [449, 244] width 437 height 34
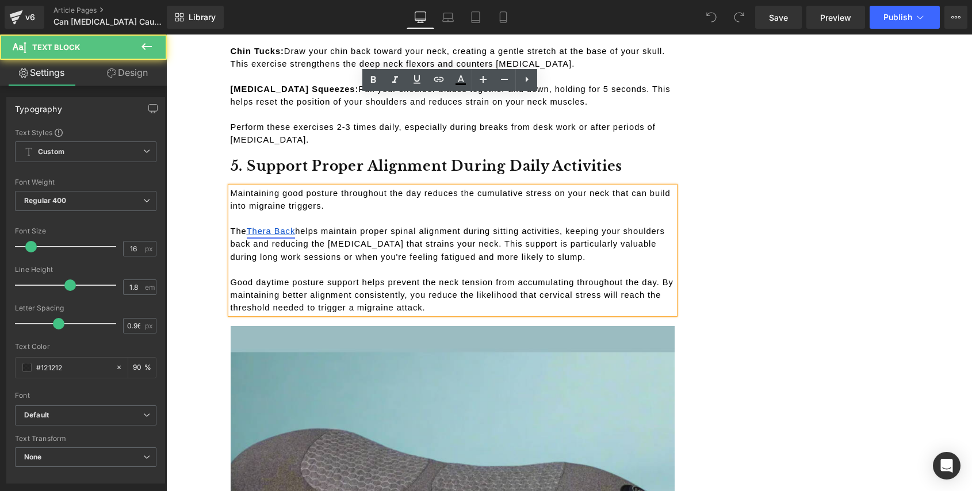
click at [294, 227] on span "Thera Back" at bounding box center [271, 231] width 49 height 9
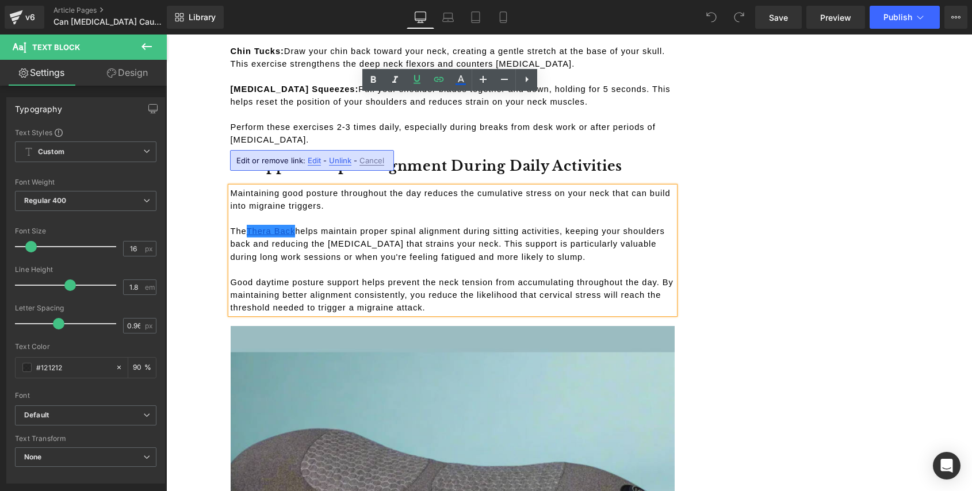
click at [300, 227] on span "helps maintain proper spinal alignment during sitting activities, keeping your …" at bounding box center [449, 244] width 437 height 34
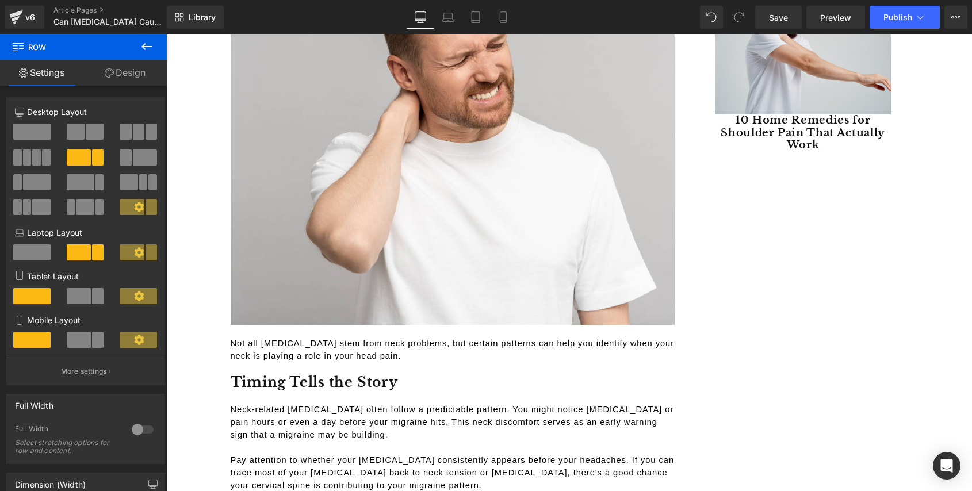
scroll to position [1365, 0]
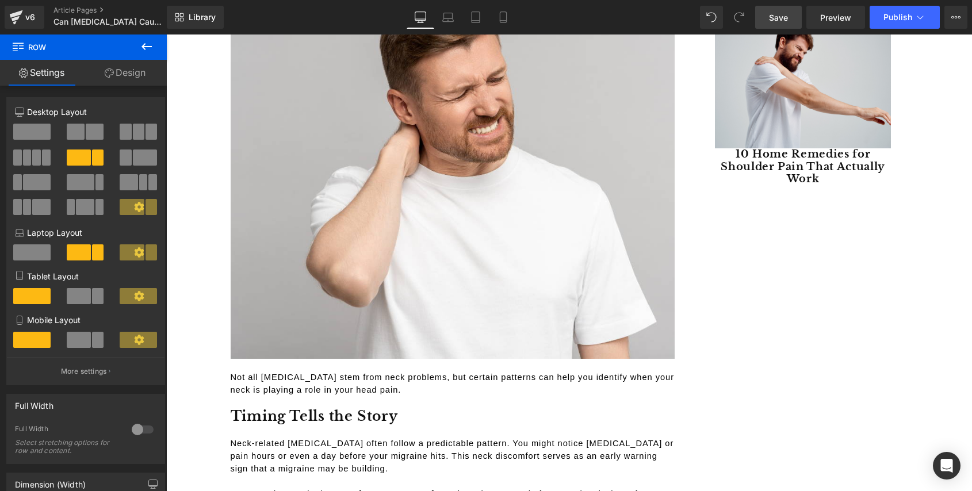
click at [789, 16] on link "Save" at bounding box center [778, 17] width 47 height 23
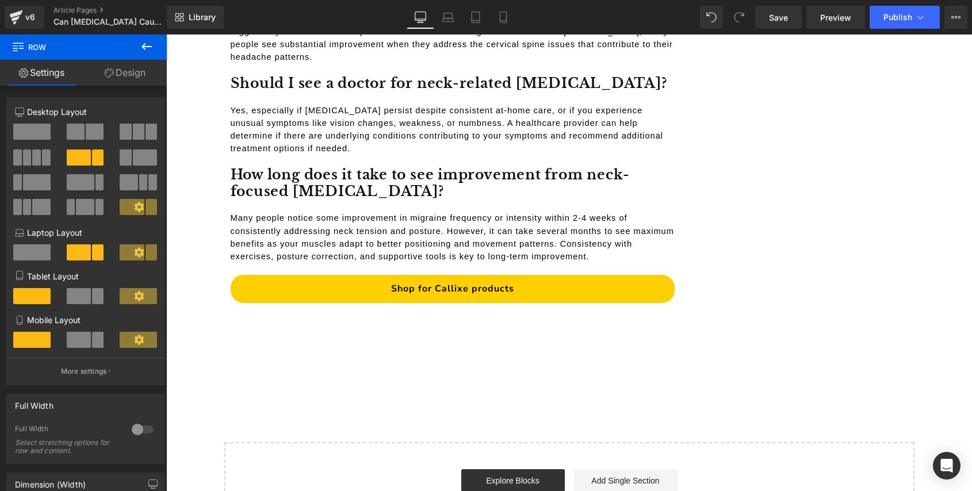
scroll to position [5169, 0]
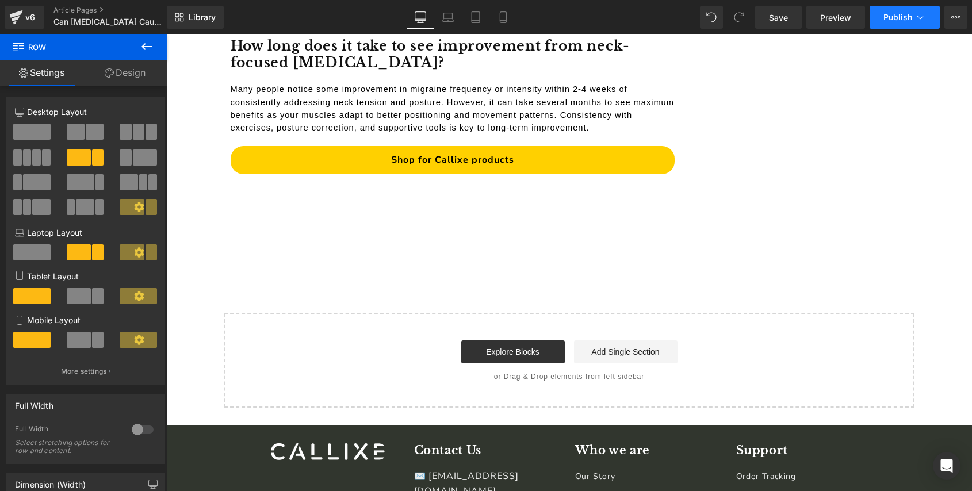
click at [895, 20] on span "Publish" at bounding box center [897, 17] width 29 height 9
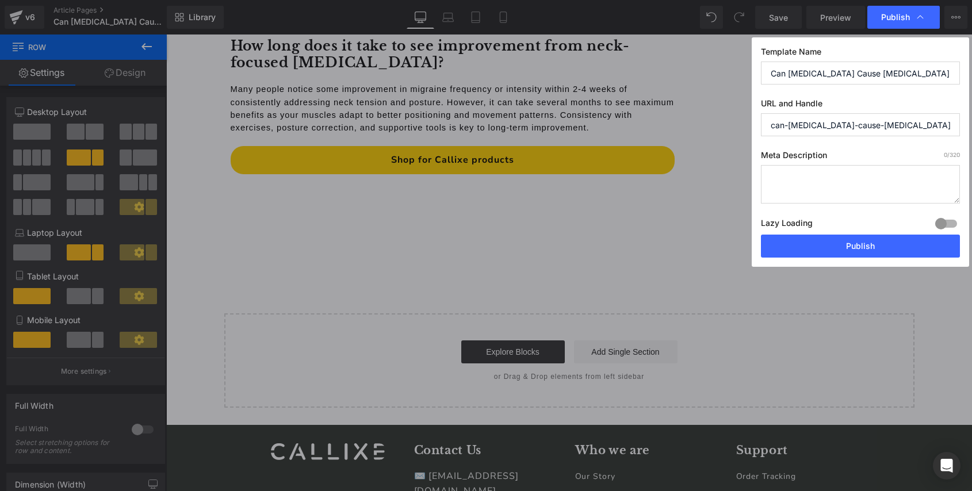
click at [824, 182] on textarea at bounding box center [860, 184] width 199 height 39
paste textarea "Neck pain might be behind your migraines—learn how cervical strain sparks head …"
type textarea "Neck pain might be behind your migraines—learn how cervical strain sparks head …"
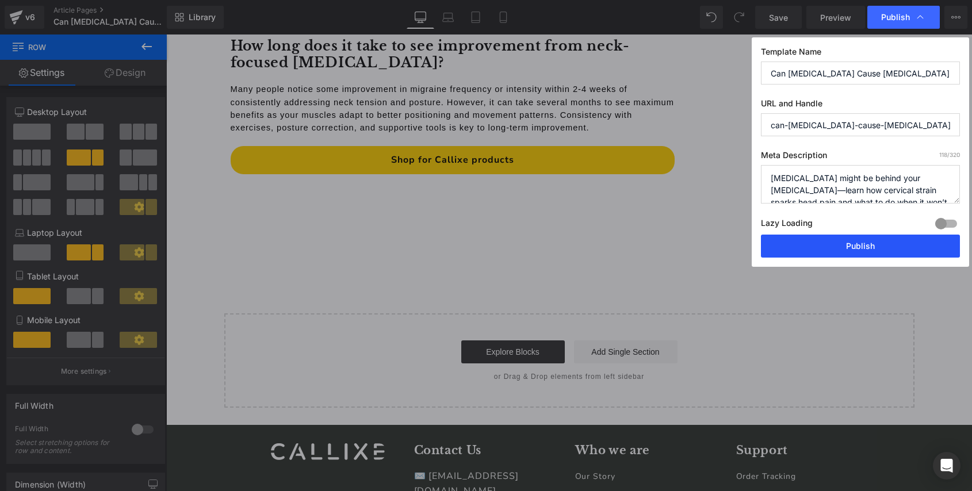
click at [894, 246] on button "Publish" at bounding box center [860, 246] width 199 height 23
